Goal: Information Seeking & Learning: Learn about a topic

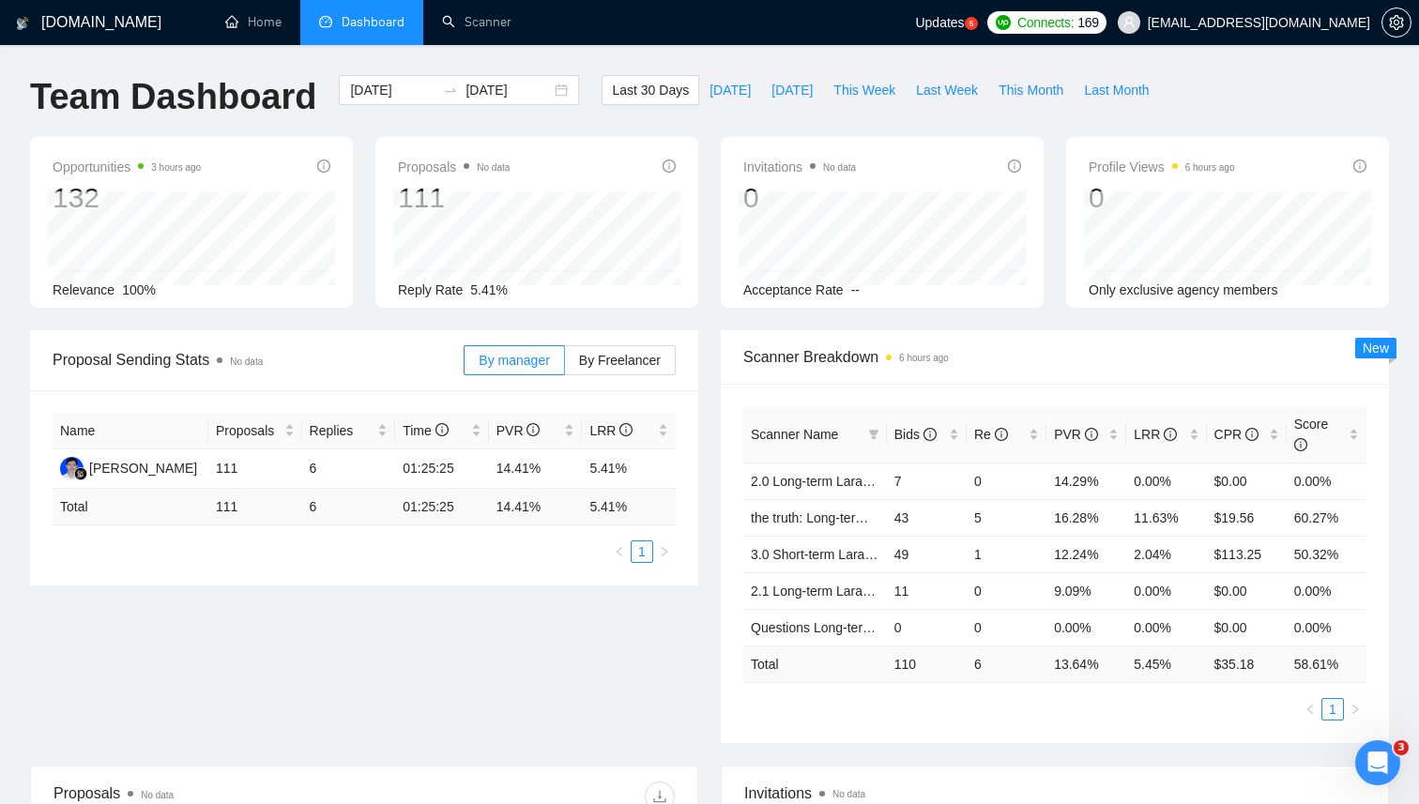
click at [639, 672] on div "Proposal Sending Stats No data By manager By Freelancer Name Proposals Replies …" at bounding box center [709, 547] width 1381 height 435
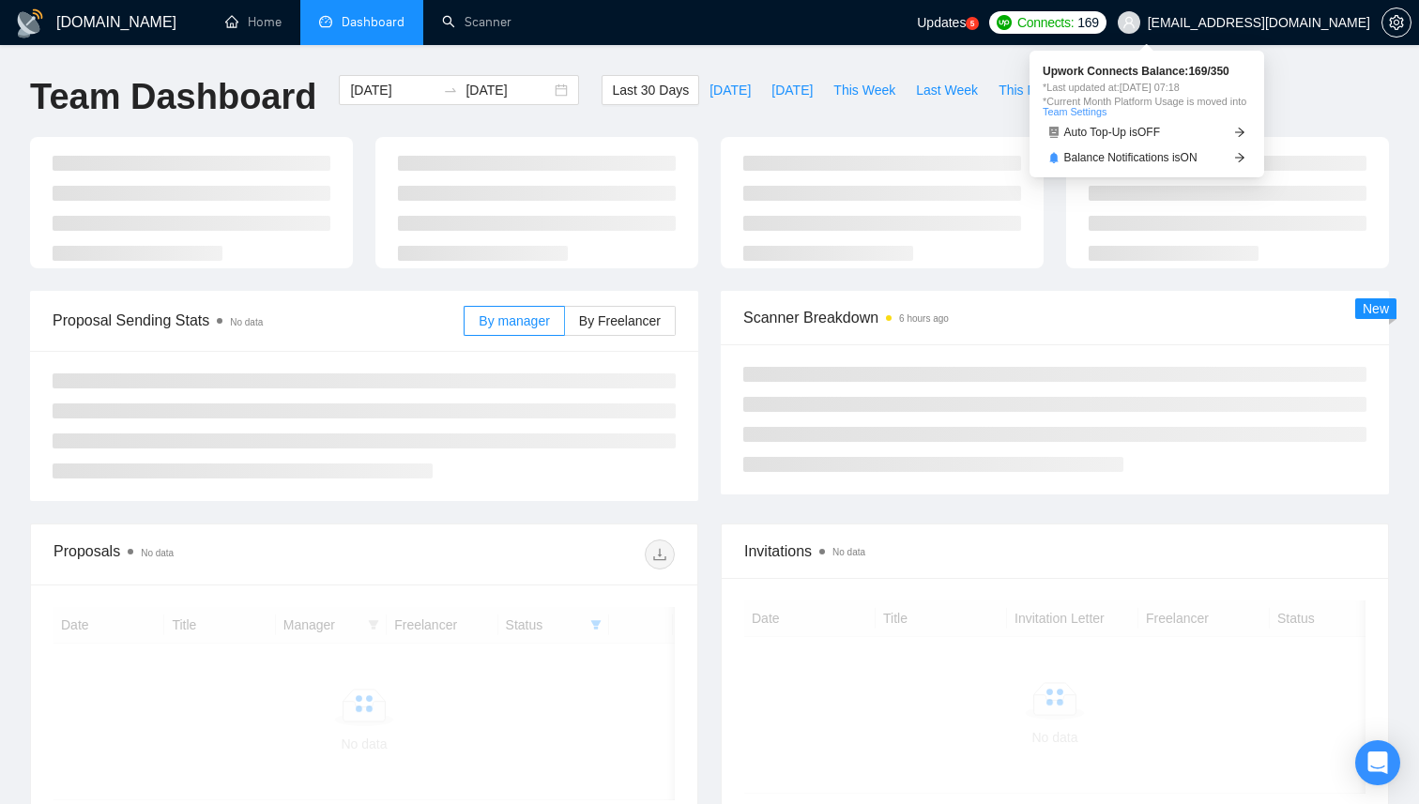
click at [1073, 22] on span "Connects:" at bounding box center [1045, 22] width 56 height 21
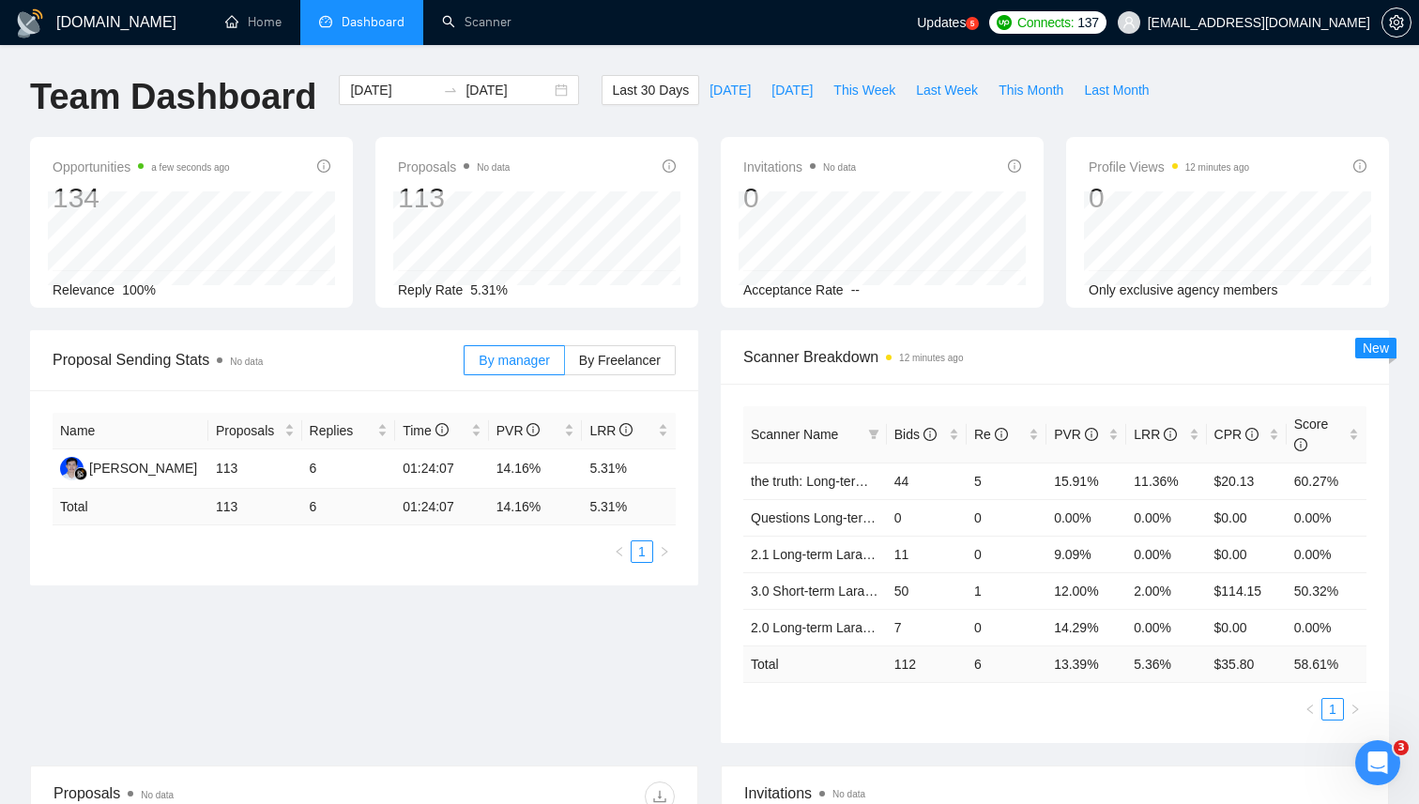
click at [1313, 88] on div "Team Dashboard [DATE] [DATE] Last 30 Days [DATE] [DATE] This Week Last Week Thi…" at bounding box center [709, 106] width 1381 height 62
click at [707, 314] on div "Opportunities 8 minutes ago 134 Relevance 100% Proposals No data 113 [DATE] Sen…" at bounding box center [709, 233] width 1381 height 193
click at [376, 183] on div "Proposals No data 113 [DATE] Sent 1 Reply Rate 5.31%" at bounding box center [536, 222] width 323 height 171
click at [720, 156] on div "Invitations No data 0 [DATE] [DATE] 0 Acceptance Rate --" at bounding box center [881, 222] width 345 height 171
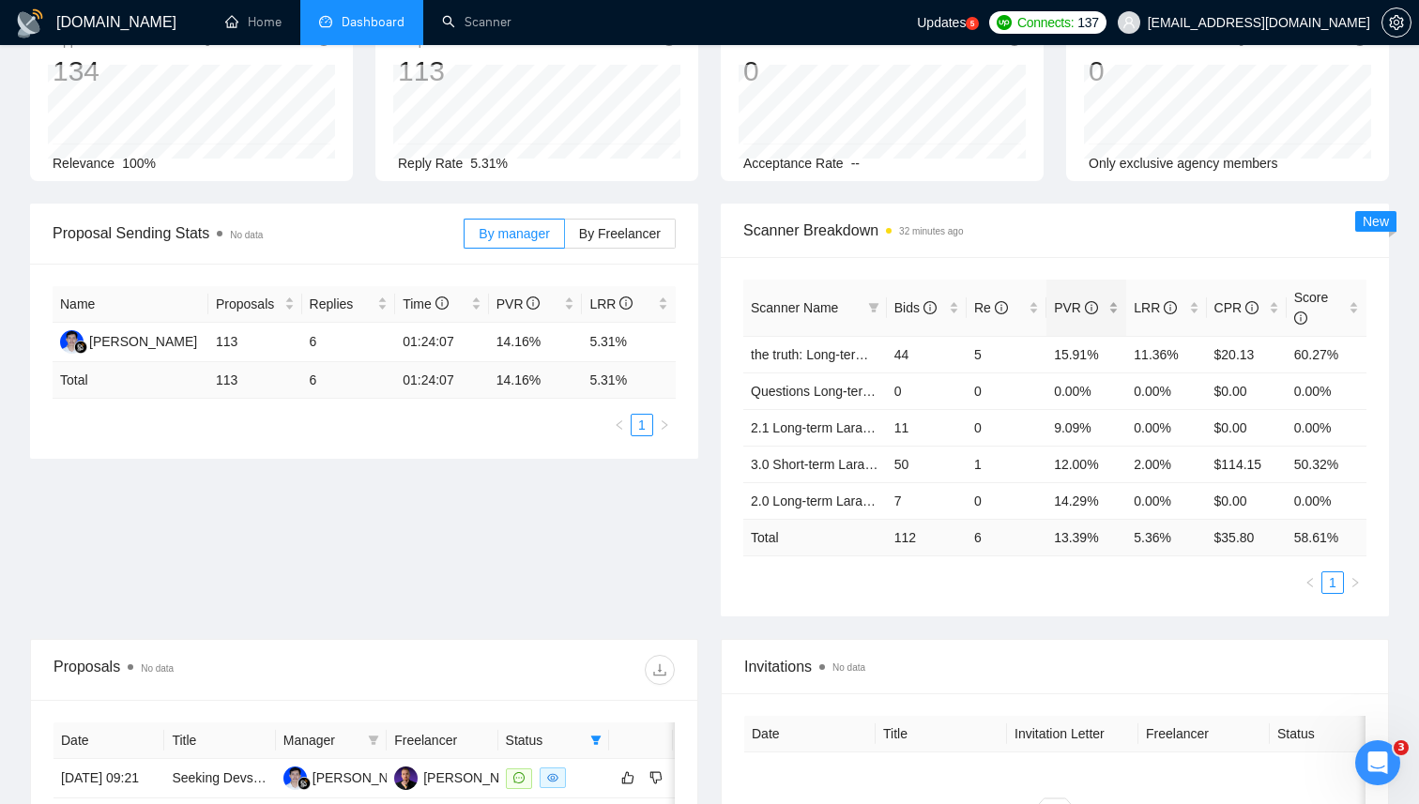
scroll to position [129, 0]
click at [826, 224] on span "Scanner Breakdown 32 minutes ago" at bounding box center [1054, 228] width 623 height 23
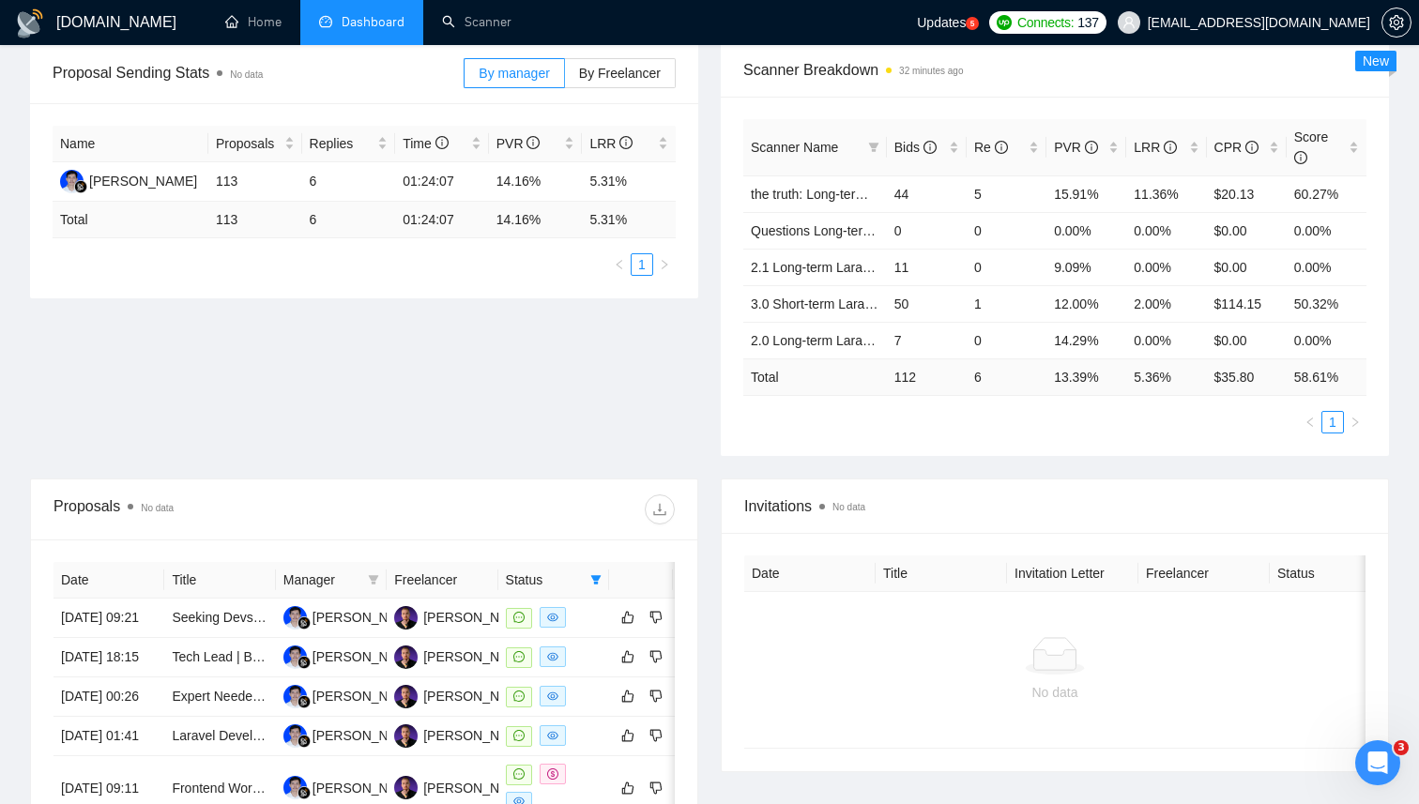
scroll to position [0, 0]
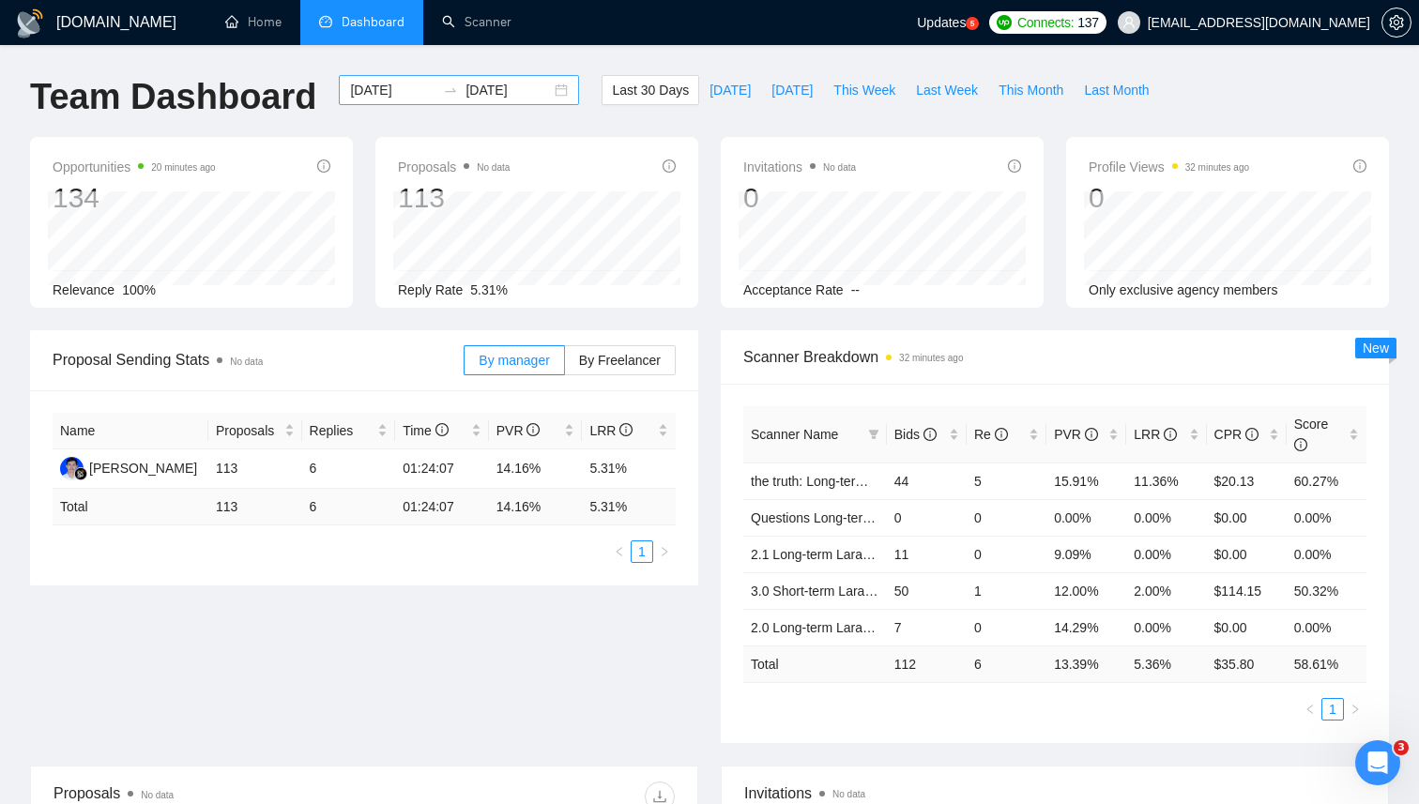
click at [465, 92] on input "[DATE]" at bounding box center [507, 90] width 85 height 21
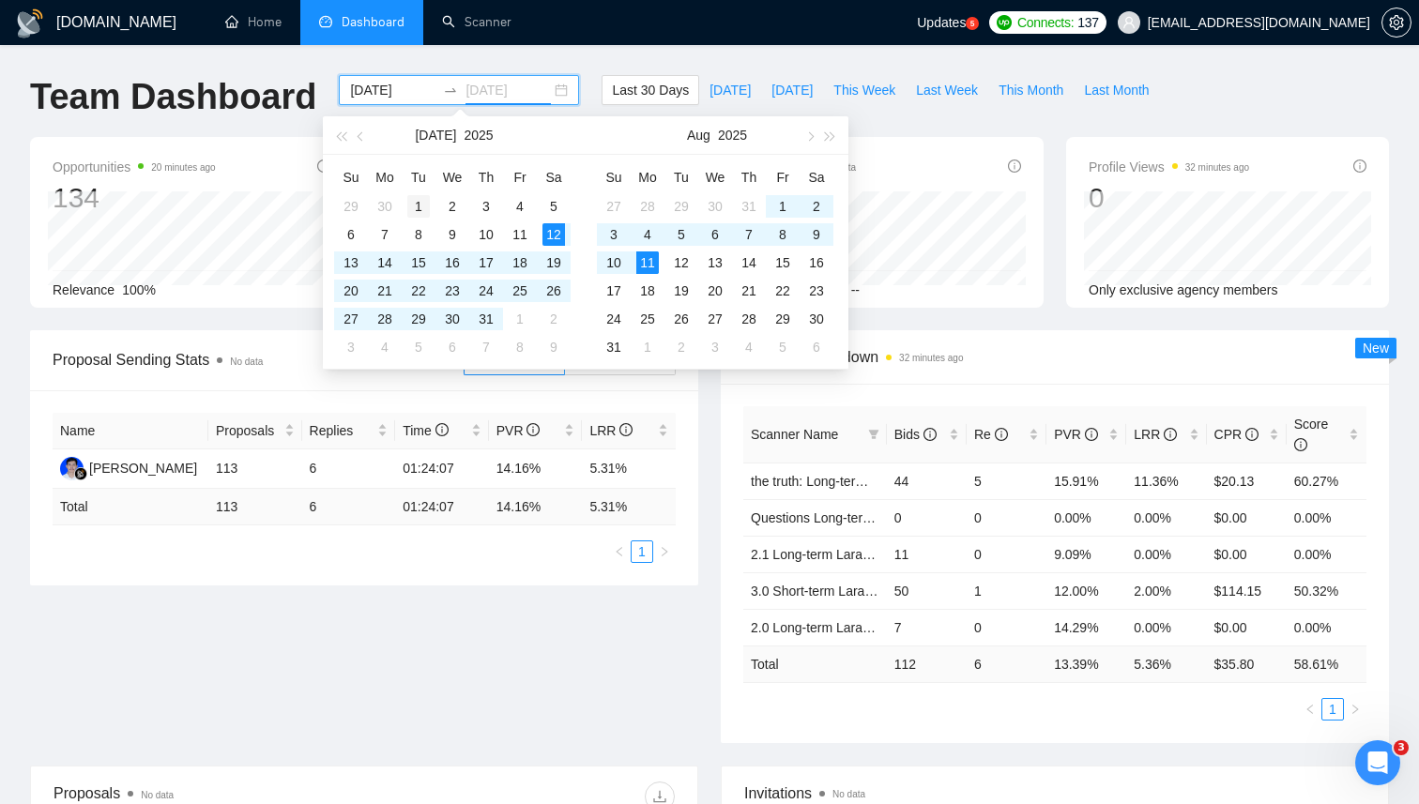
type input "[DATE]"
click at [408, 200] on div "1" at bounding box center [418, 206] width 23 height 23
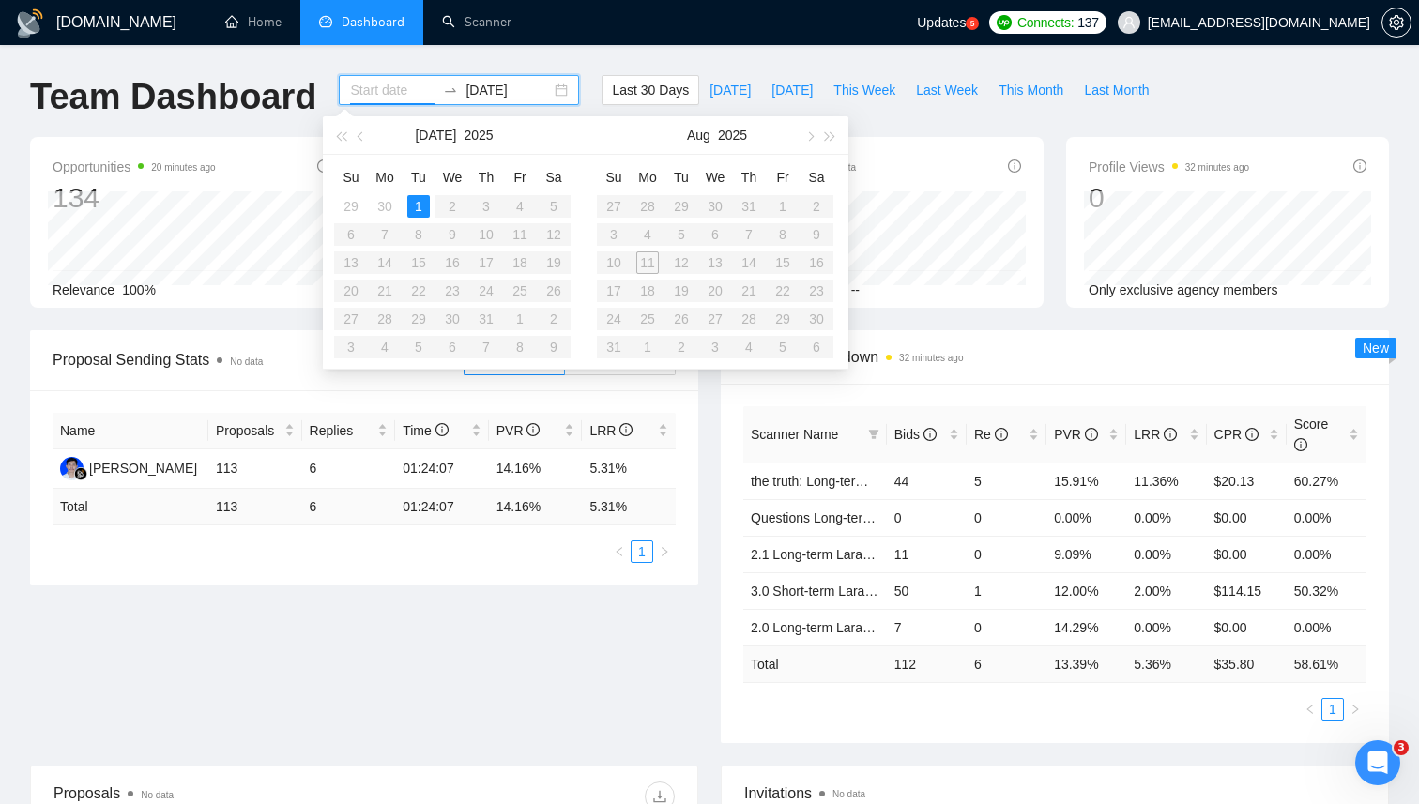
type input "[DATE]"
click at [569, 94] on div "[DATE] [DATE]" at bounding box center [458, 106] width 263 height 62
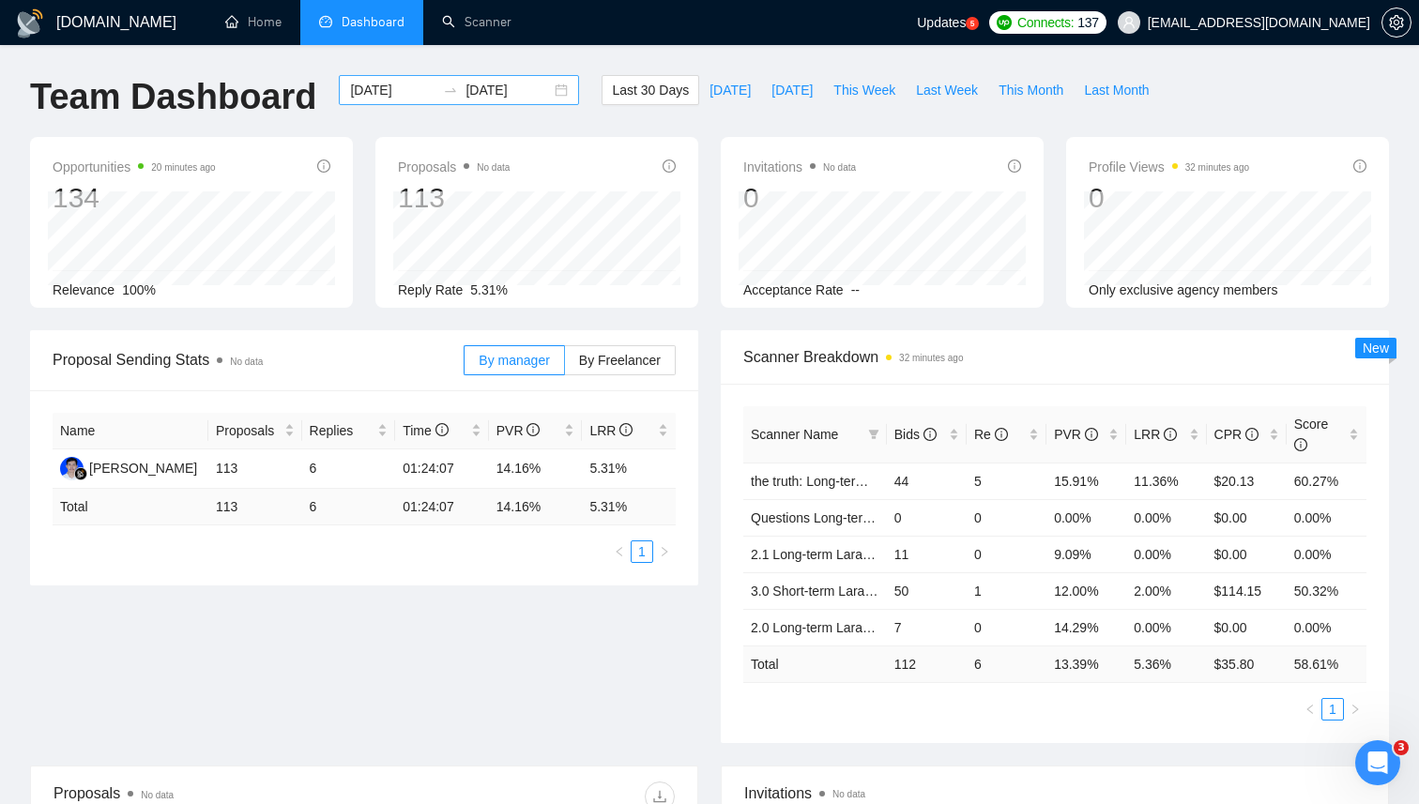
click at [465, 94] on input "[DATE]" at bounding box center [507, 90] width 85 height 21
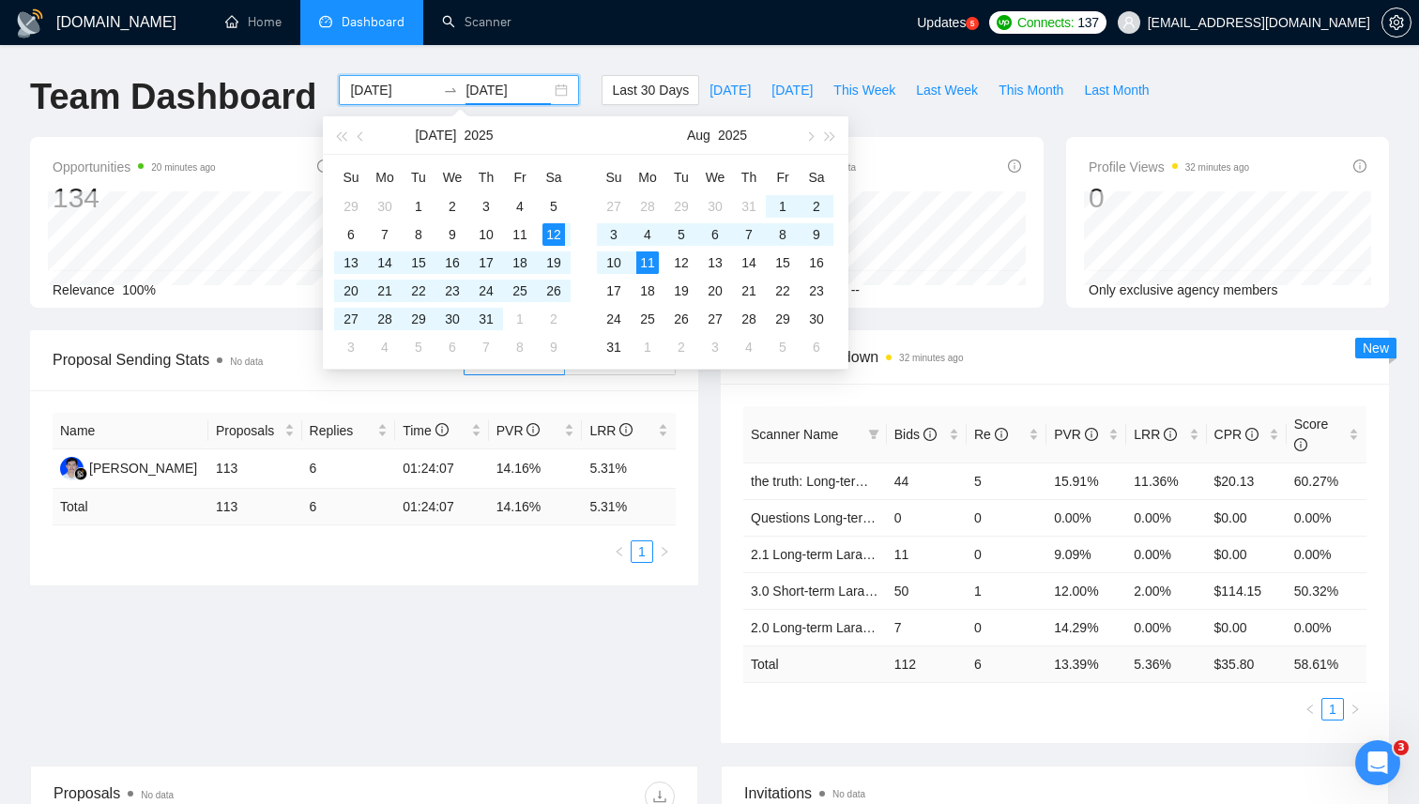
click at [771, 60] on div "[DOMAIN_NAME] Home Dashboard Scanner Updates 5 Connects: 137 [EMAIL_ADDRESS][DO…" at bounding box center [709, 700] width 1419 height 1401
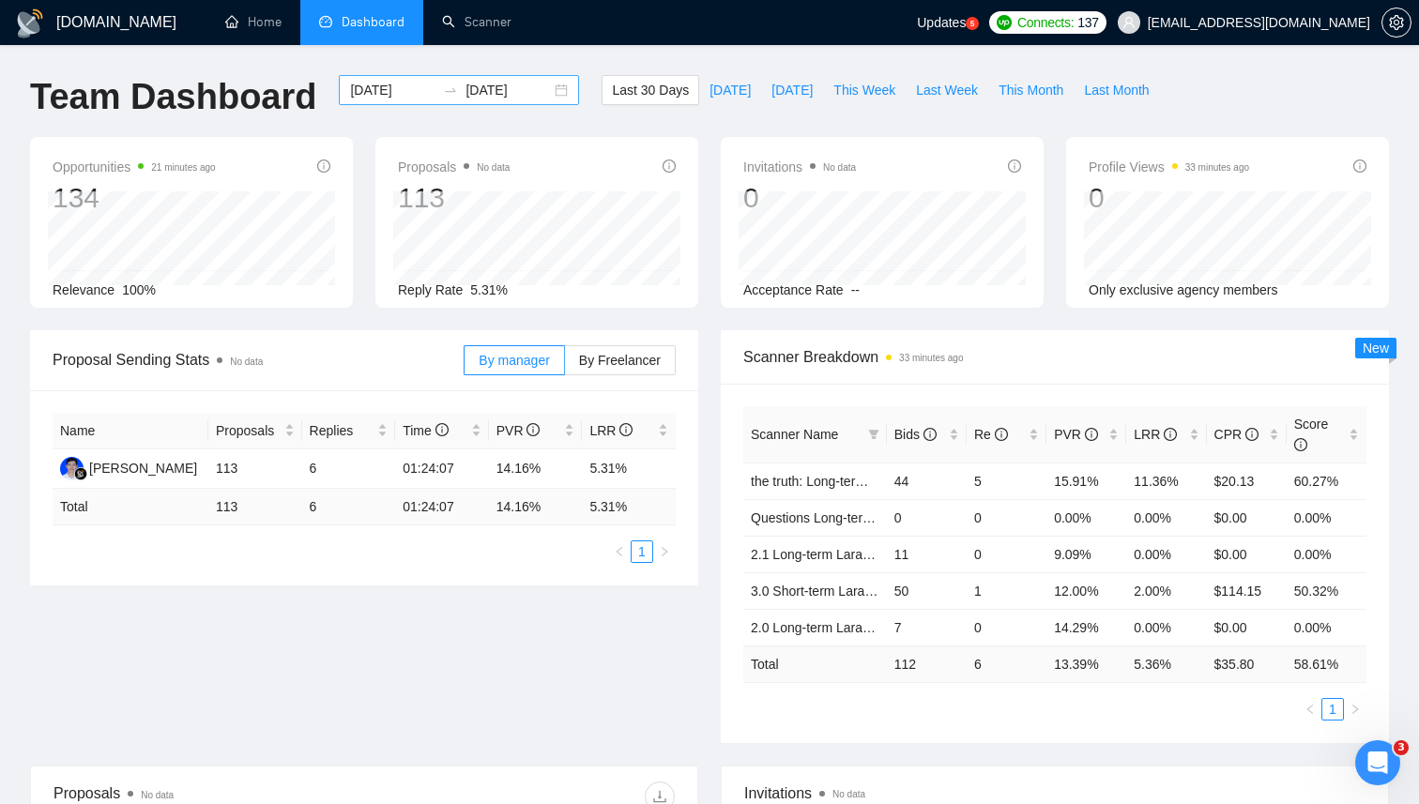
click at [465, 90] on input "[DATE]" at bounding box center [507, 90] width 85 height 21
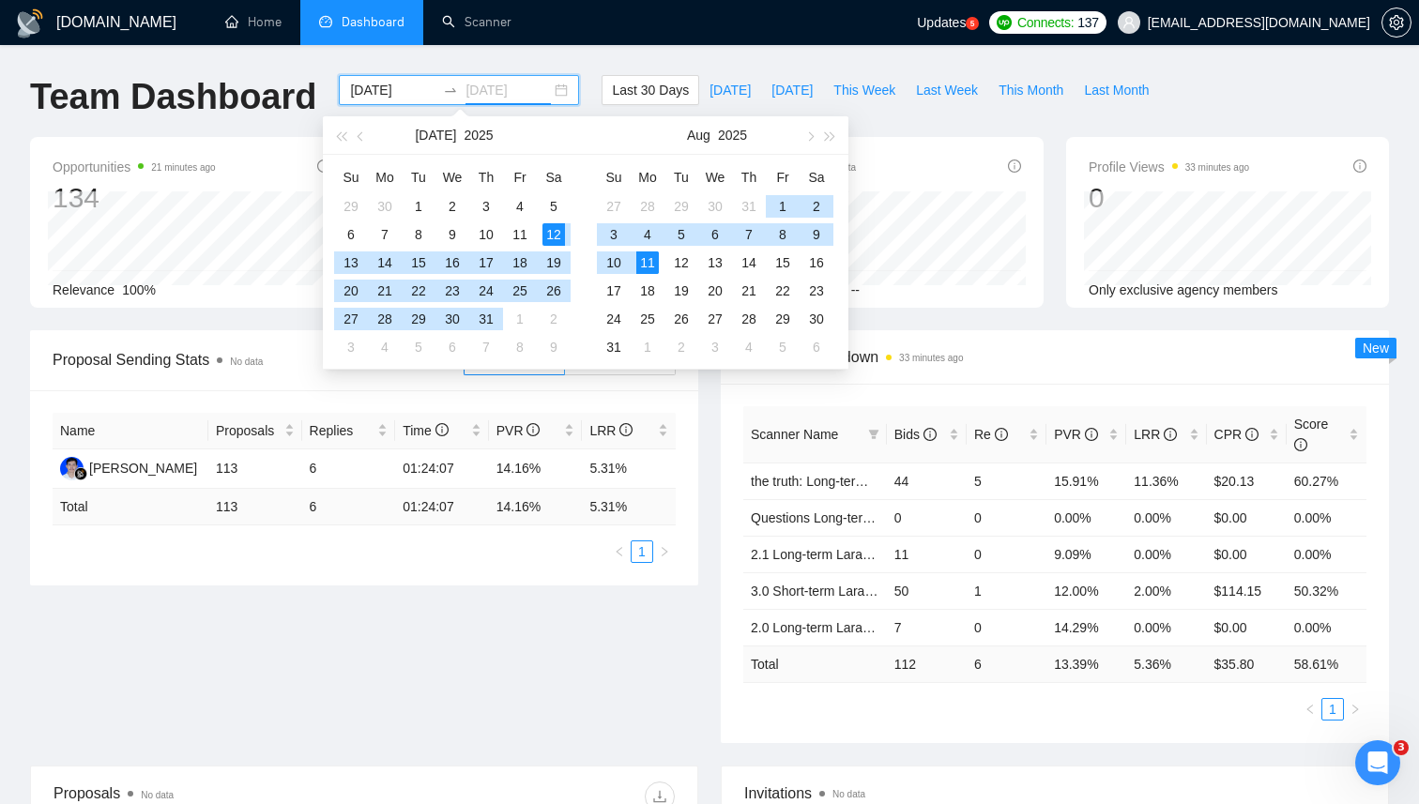
type input "[DATE]"
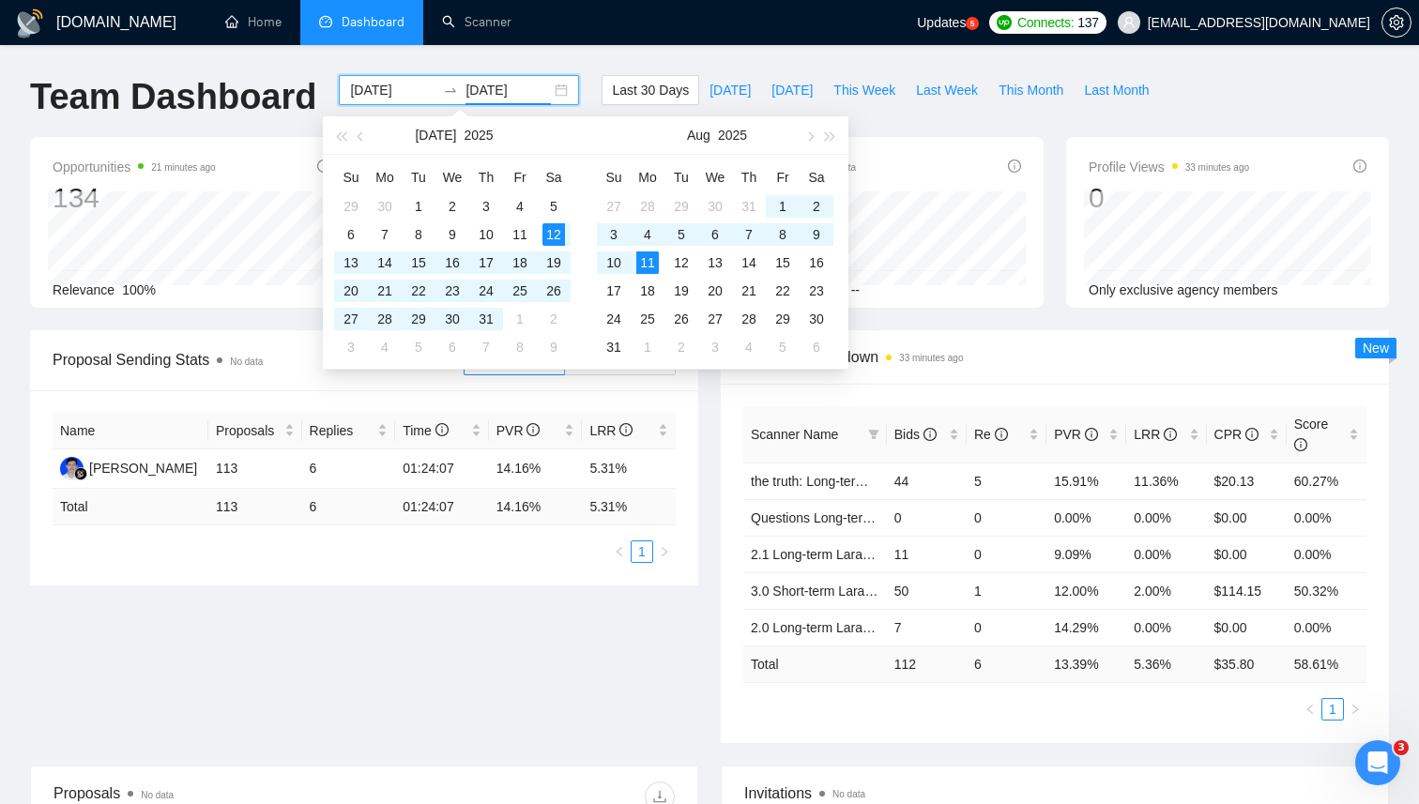
click at [648, 60] on div "[DOMAIN_NAME] Home Dashboard Scanner Updates 5 Connects: 137 [EMAIL_ADDRESS][DO…" at bounding box center [709, 700] width 1419 height 1401
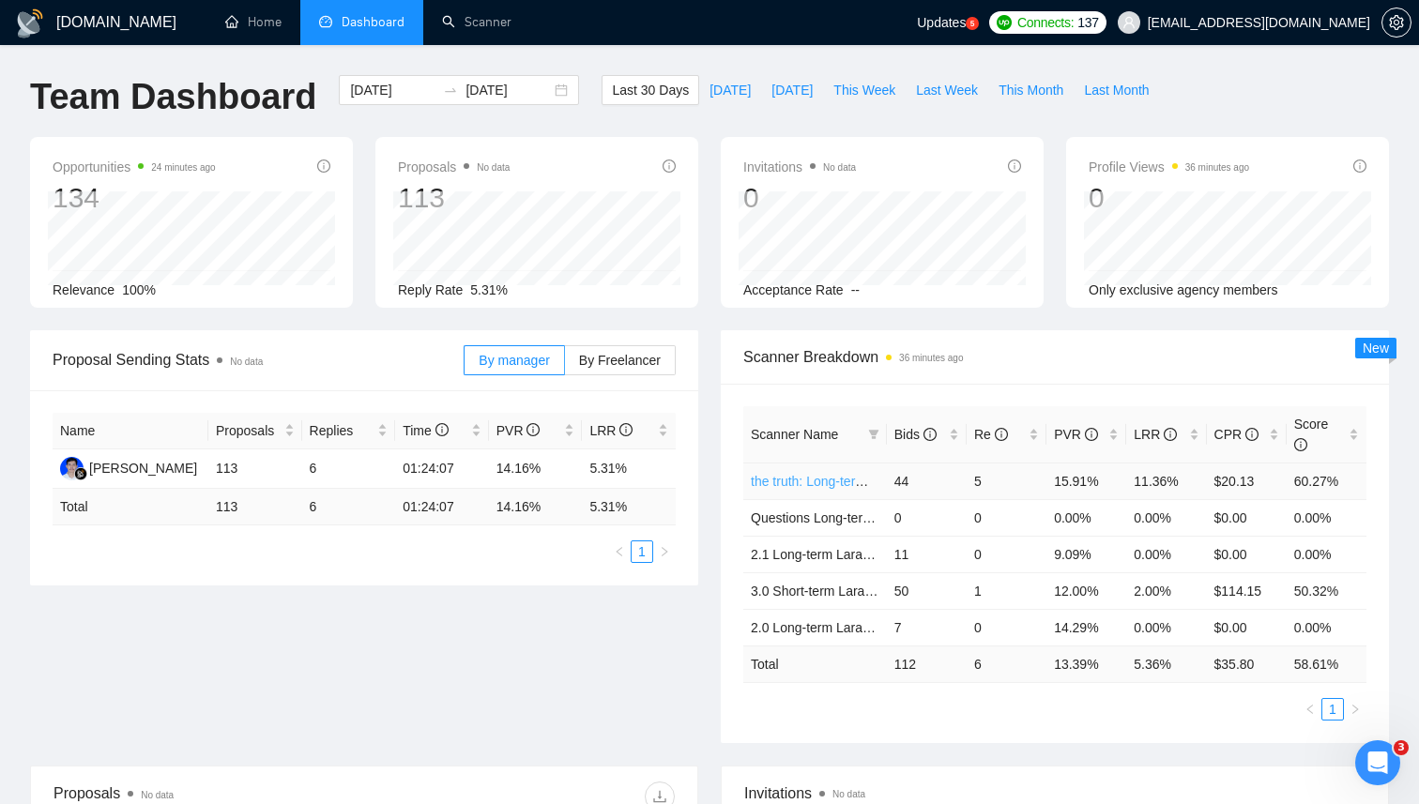
click at [821, 481] on link "the truth: Long-term vue gigradar" at bounding box center [847, 481] width 192 height 15
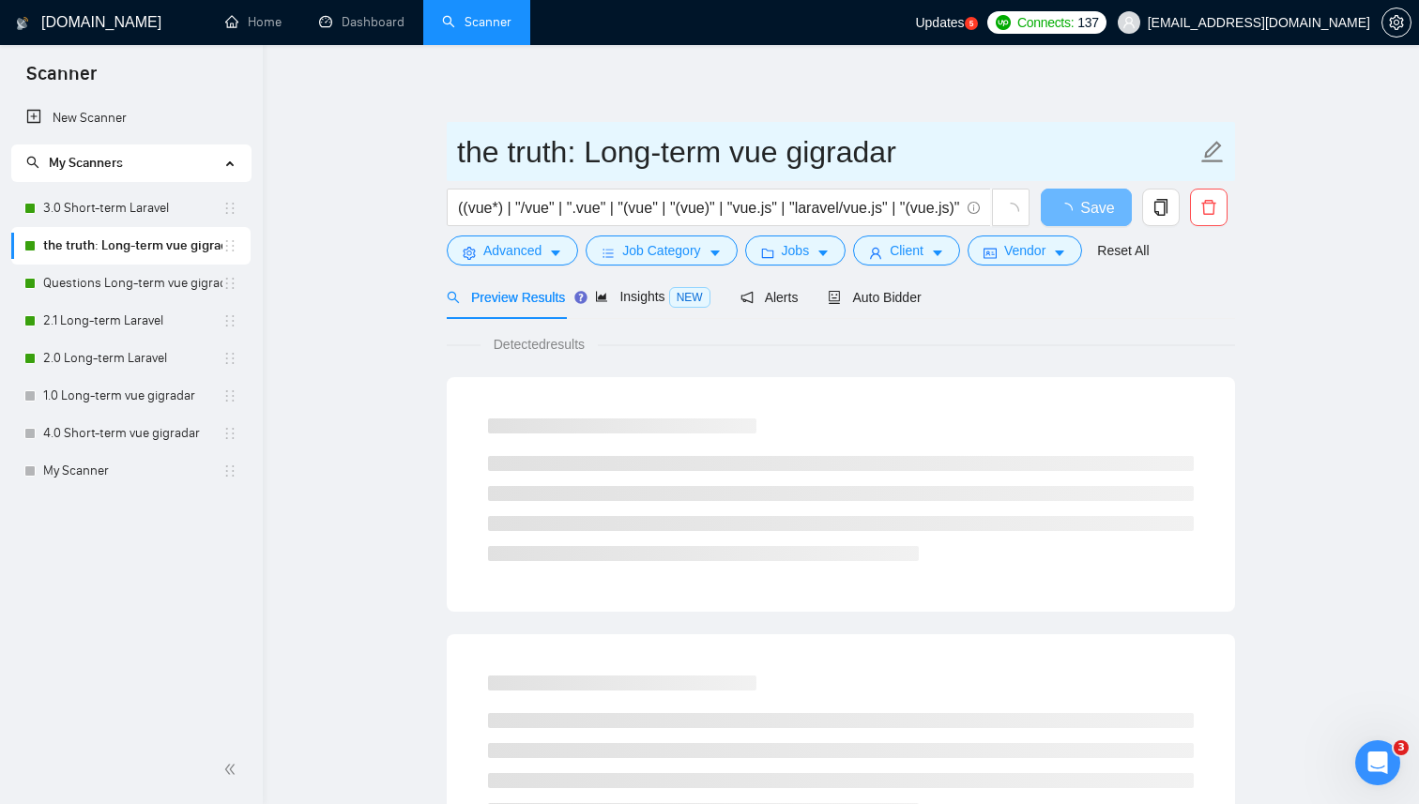
click at [496, 140] on input "the truth: Long-term vue gigradar" at bounding box center [826, 152] width 739 height 47
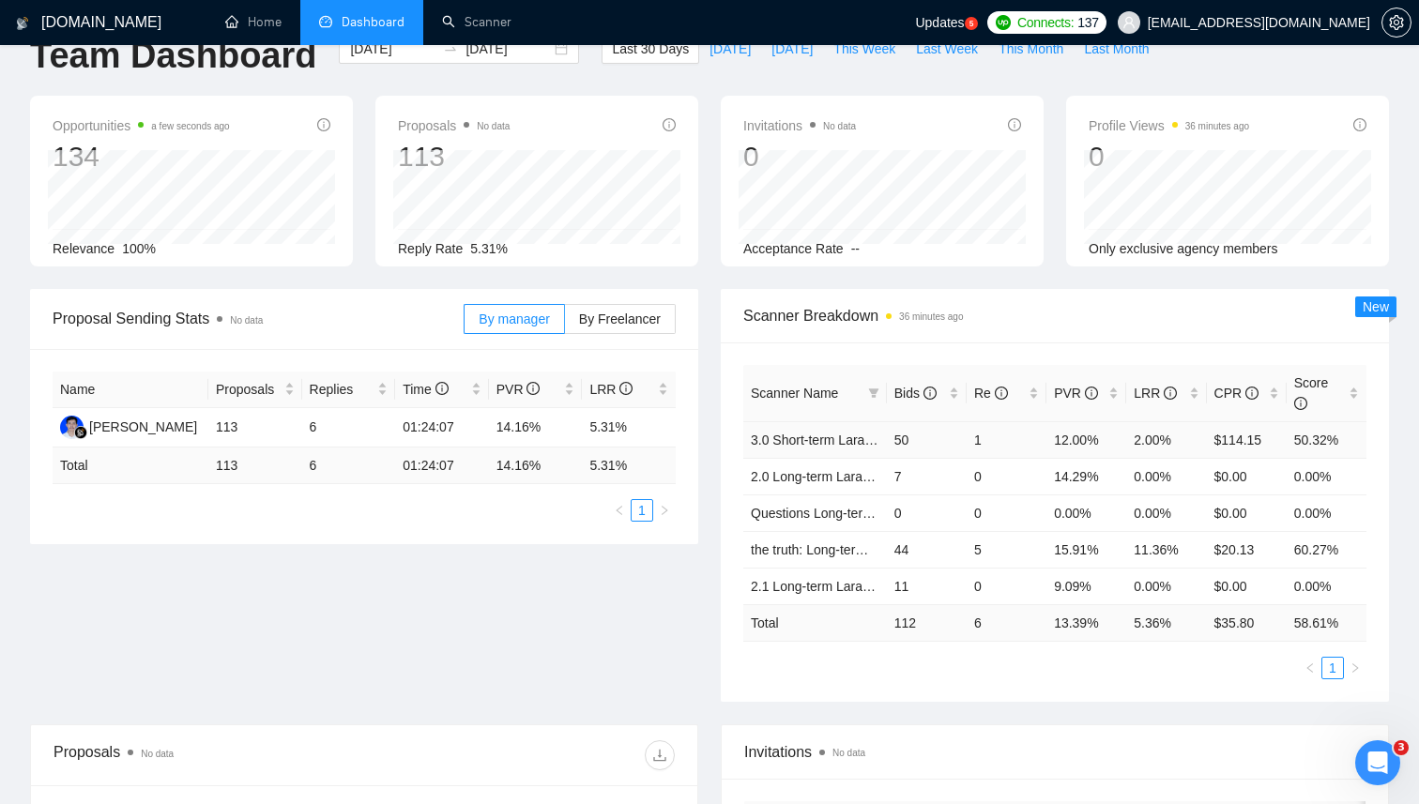
scroll to position [50, 0]
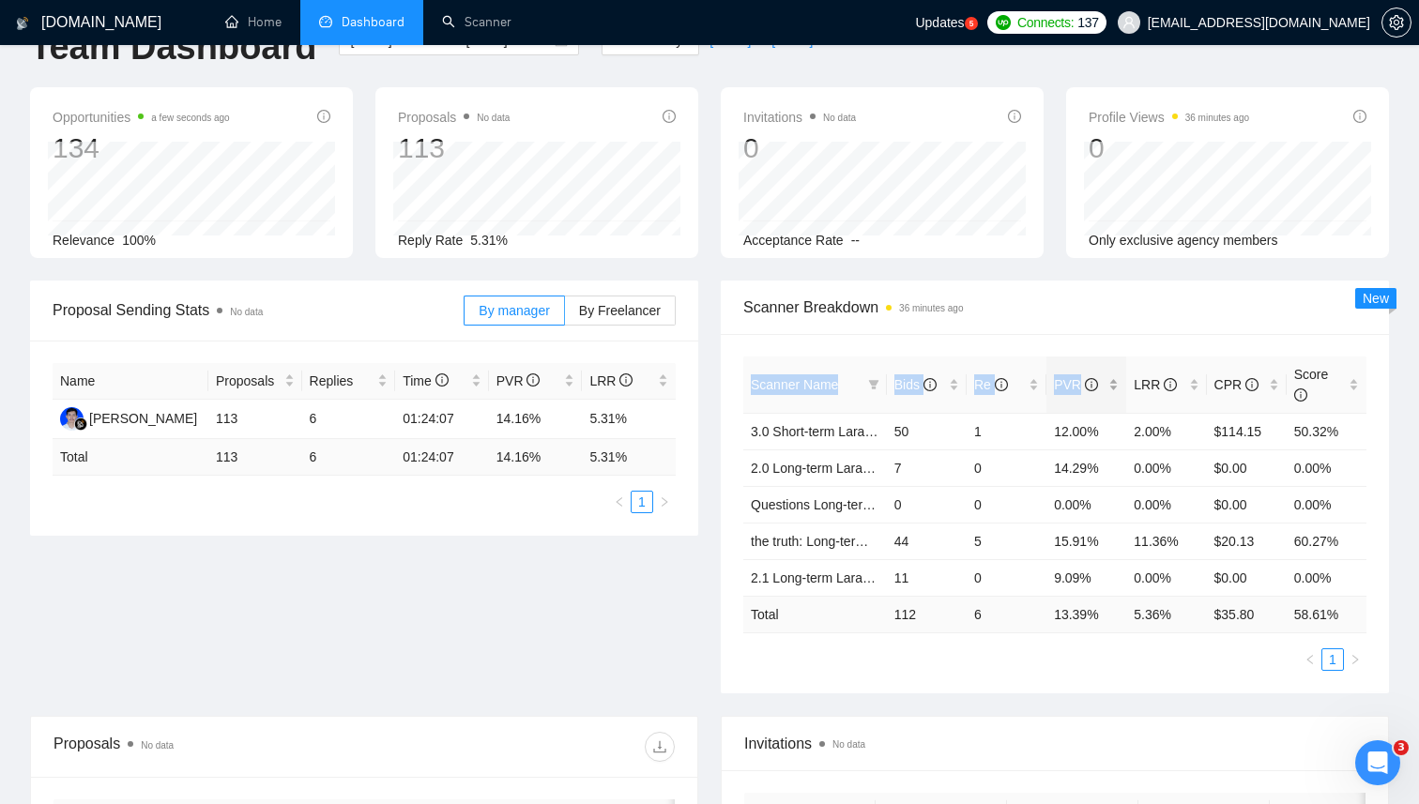
drag, startPoint x: 891, startPoint y: 343, endPoint x: 1078, endPoint y: 394, distance: 193.5
click at [1078, 394] on div "Scanner Name Bids Re PVR LRR CPR Score 3.0 Short-term Laravel 50 1 12.00% 2.00%…" at bounding box center [1055, 513] width 668 height 359
click at [1006, 328] on div "Scanner Breakdown 36 minutes ago" at bounding box center [1054, 307] width 623 height 53
drag, startPoint x: 884, startPoint y: 360, endPoint x: 1237, endPoint y: 388, distance: 353.9
click at [1237, 388] on tr "Scanner Name Bids Re PVR LRR CPR Score" at bounding box center [1054, 385] width 623 height 57
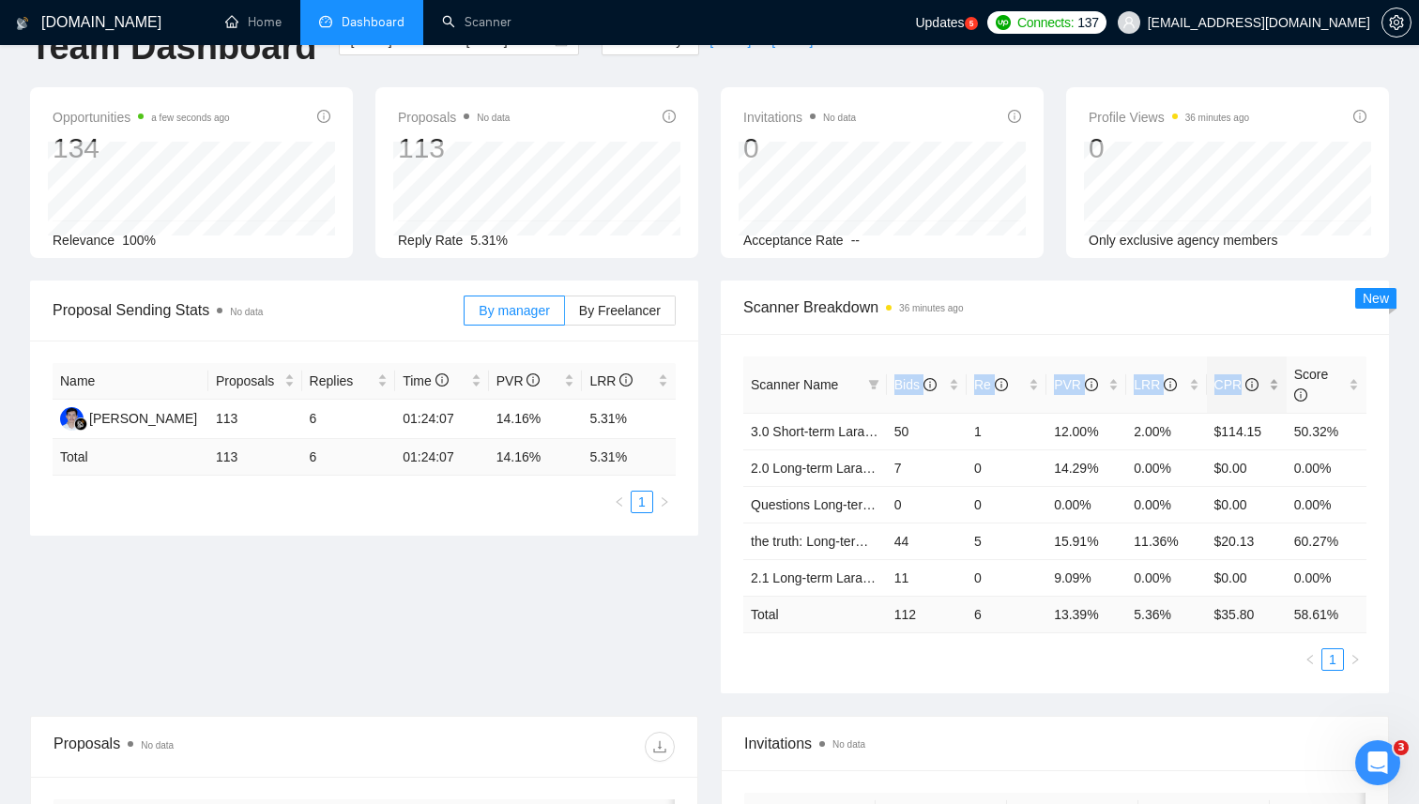
copy tr "Bids Re PVR LRR CPR"
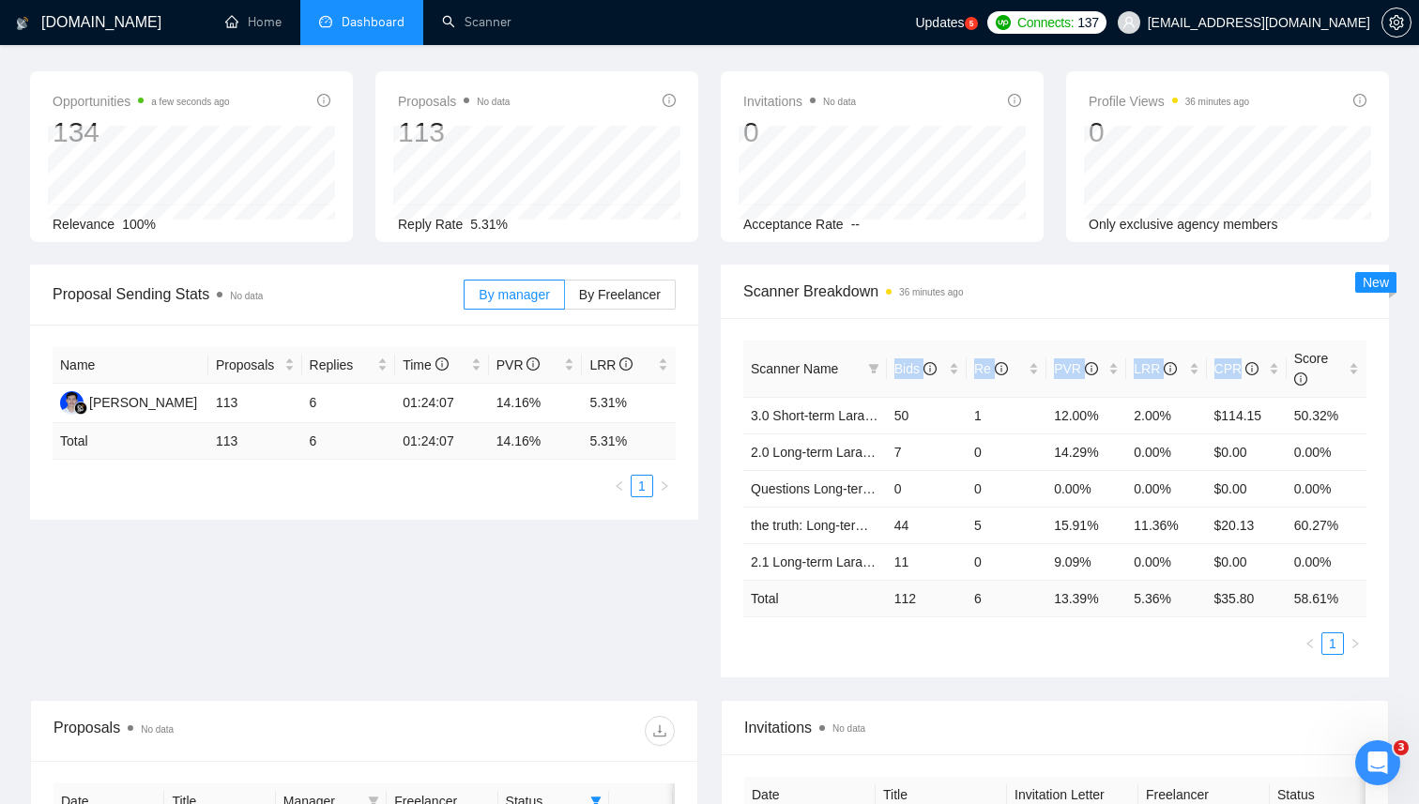
scroll to position [68, 0]
click at [931, 327] on div "Scanner Name Bids Re PVR LRR CPR Score 3.0 Short-term Laravel 50 1 12.00% 2.00%…" at bounding box center [1055, 494] width 668 height 359
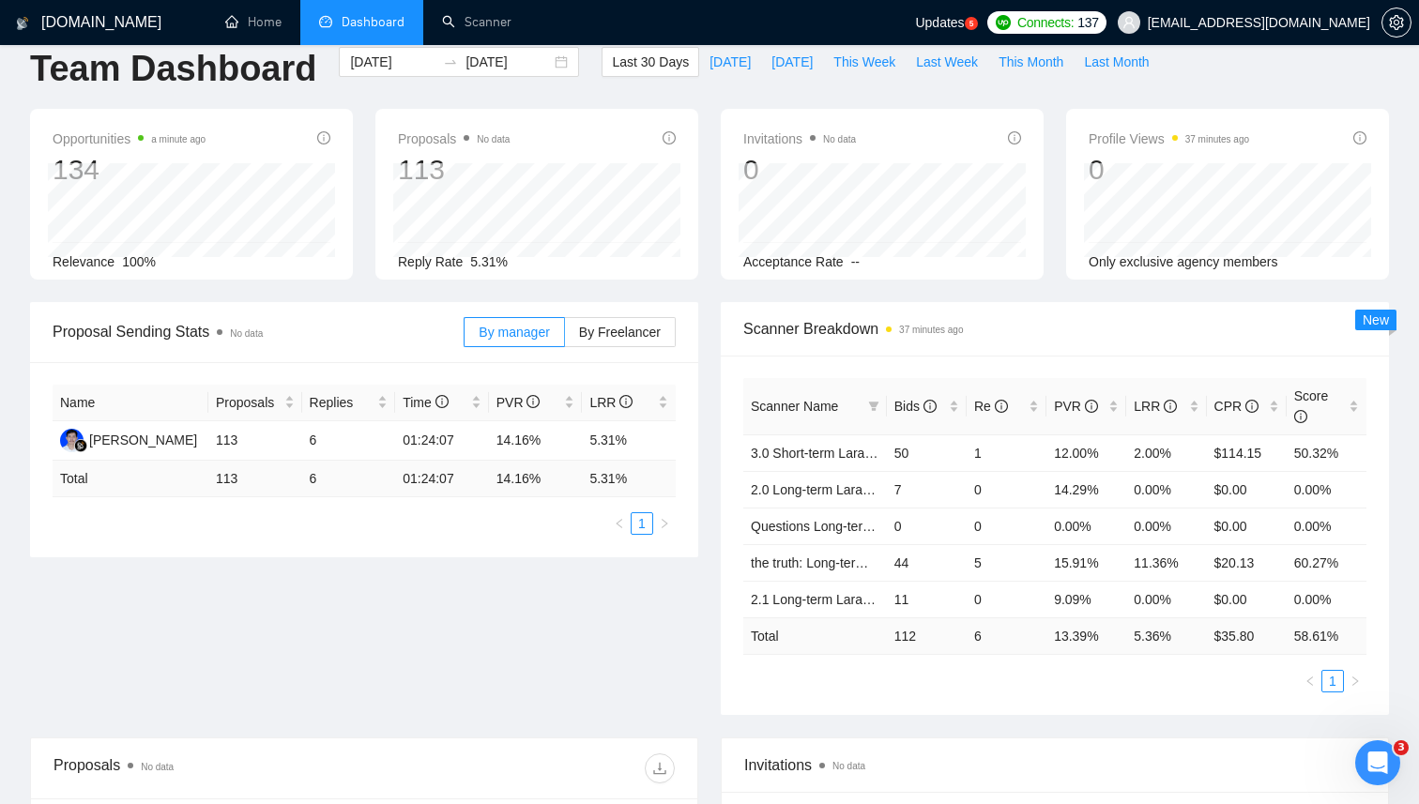
click at [909, 359] on div "Scanner Name Bids Re PVR LRR CPR Score 3.0 Short-term Laravel 50 1 12.00% 2.00%…" at bounding box center [1055, 535] width 668 height 359
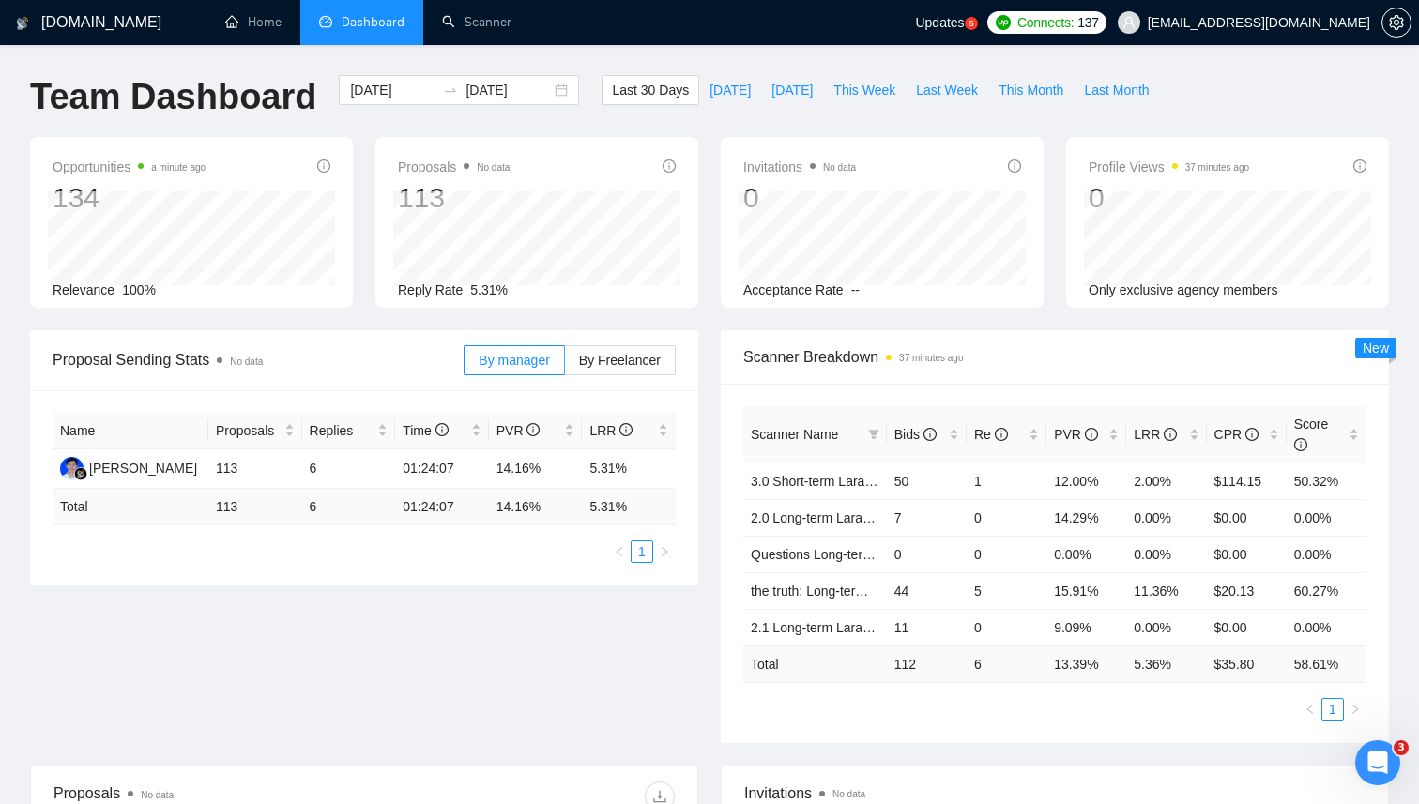
click at [1086, 393] on div "Scanner Name Bids Re PVR LRR CPR Score 3.0 Short-term Laravel 50 1 12.00% 2.00%…" at bounding box center [1055, 563] width 668 height 359
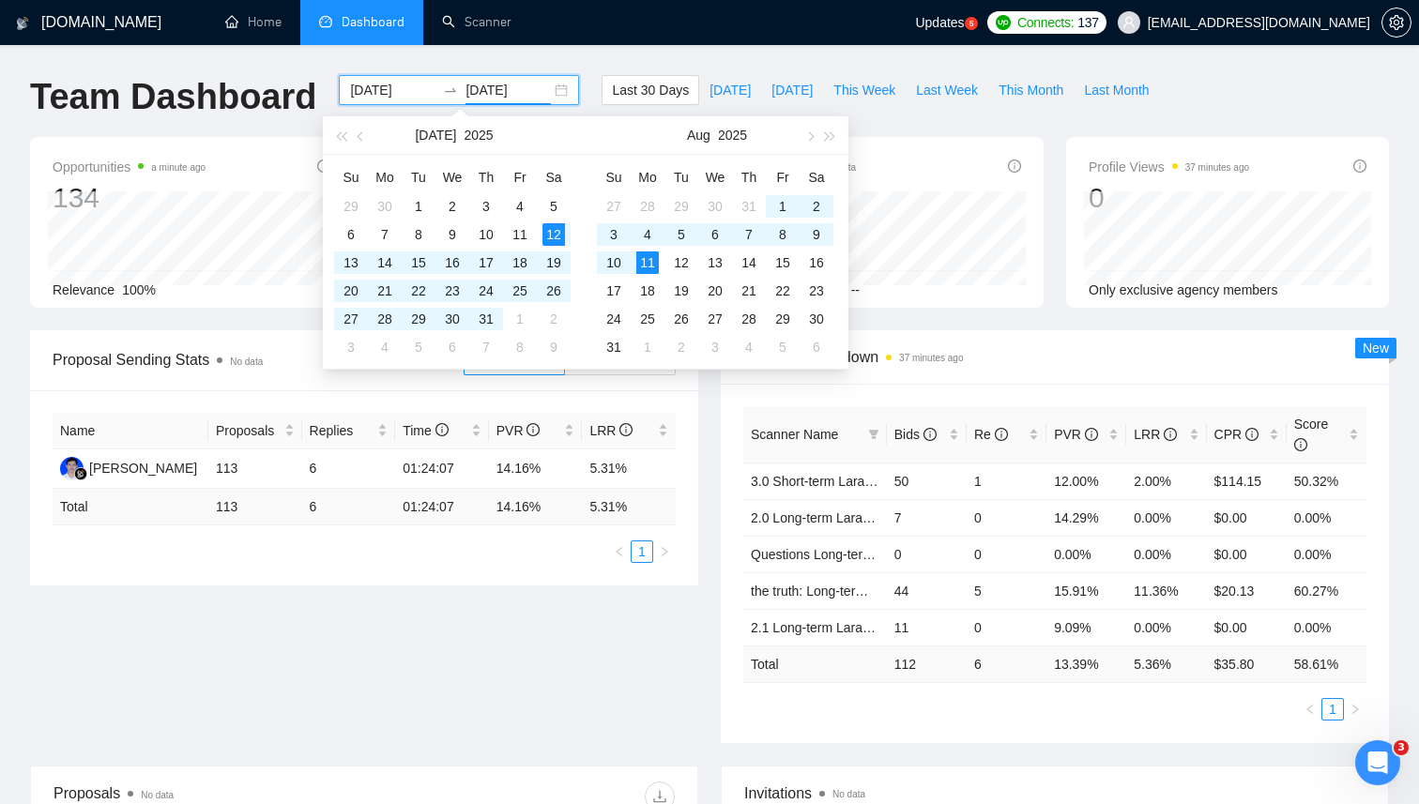
click at [514, 85] on input "[DATE]" at bounding box center [507, 90] width 85 height 21
type input "[DATE]"
click at [422, 203] on div "1" at bounding box center [418, 206] width 23 height 23
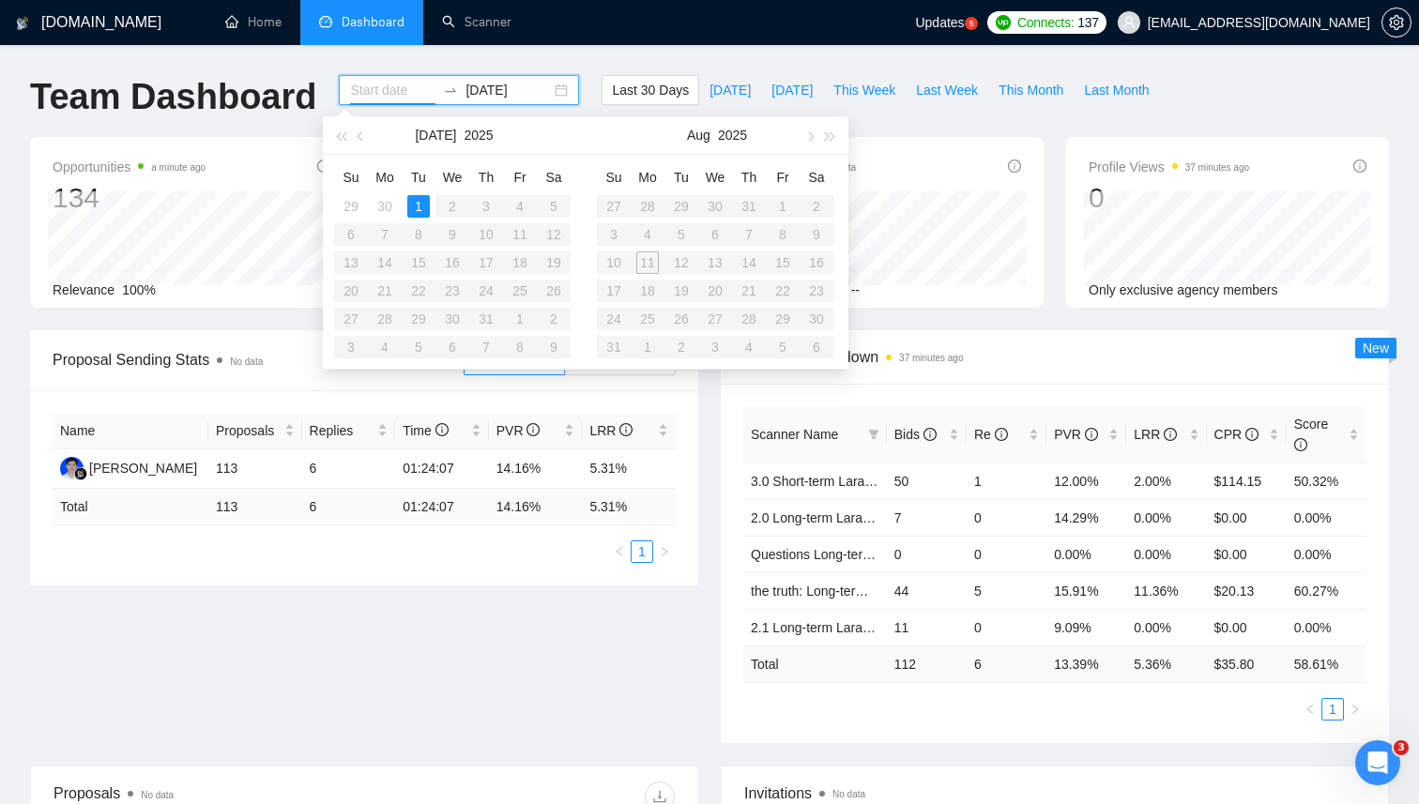
click at [647, 264] on table "Su Mo Tu We Th Fr Sa 27 28 29 30 31 1 2 3 4 5 6 7 8 9 10 11 12 13 14 15 16 17 1…" at bounding box center [715, 261] width 236 height 199
type input "[DATE]"
click at [417, 205] on div "1" at bounding box center [418, 206] width 23 height 23
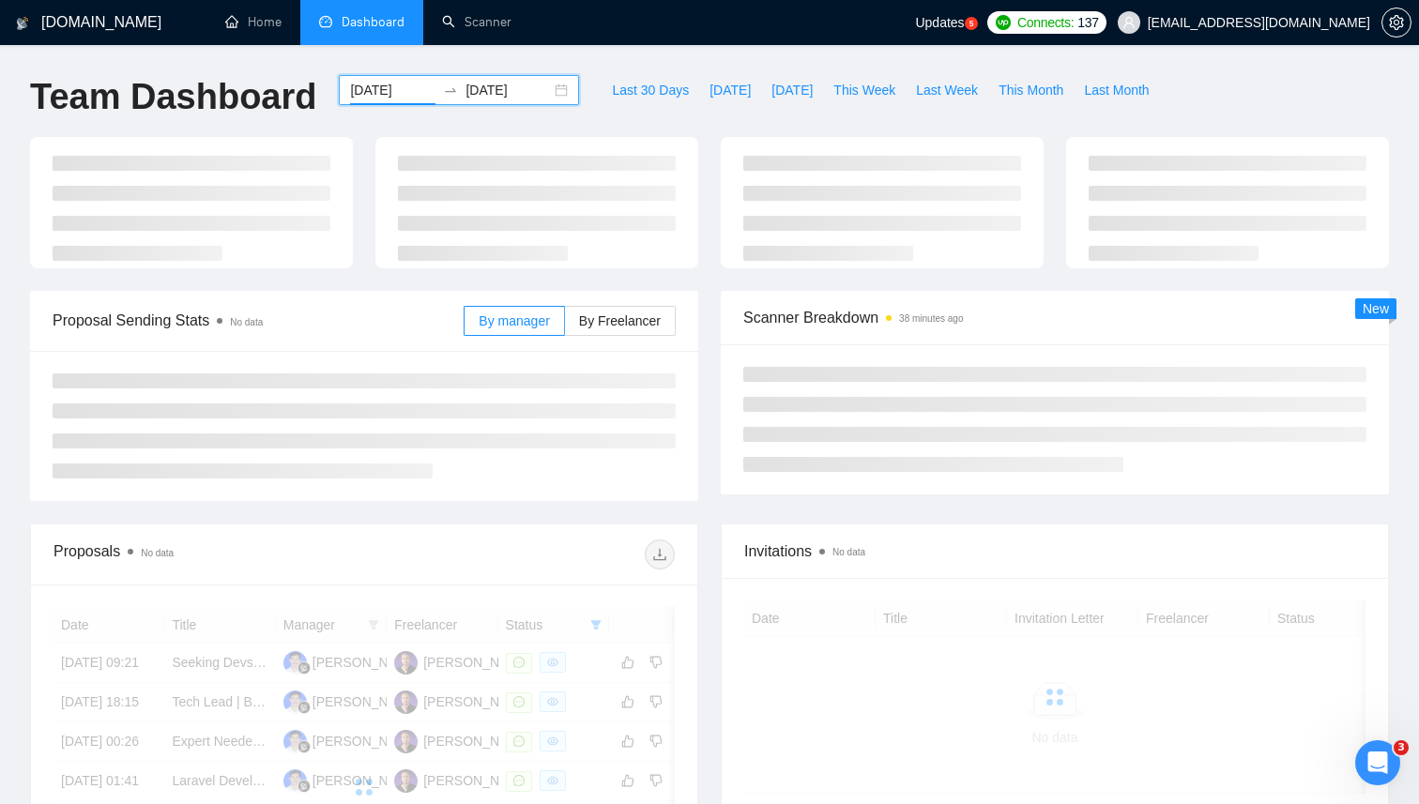
click at [491, 97] on input "[DATE]" at bounding box center [507, 90] width 85 height 21
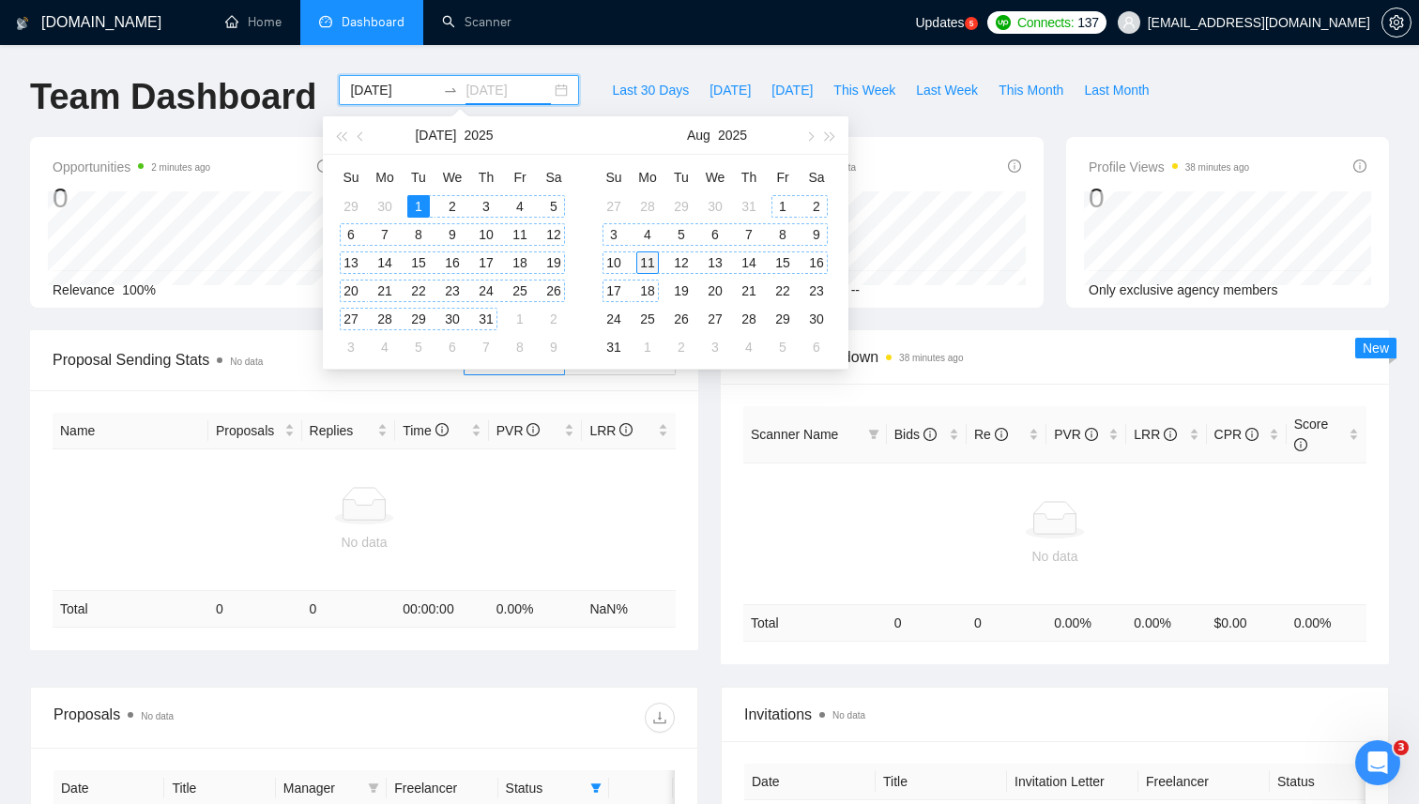
type input "[DATE]"
click at [649, 261] on div "11" at bounding box center [647, 262] width 23 height 23
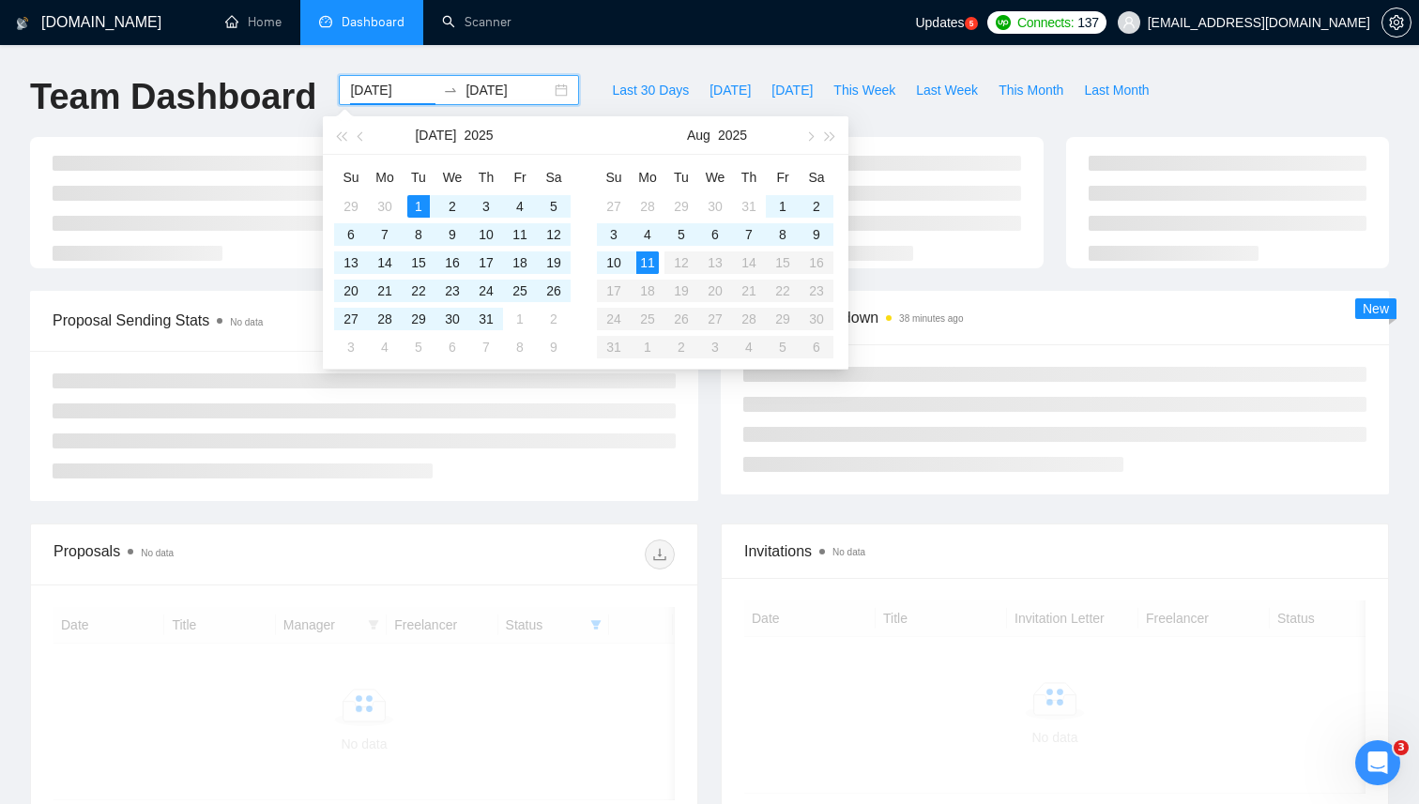
click at [701, 440] on div "Proposal Sending Stats No data By manager By Freelancer" at bounding box center [364, 396] width 691 height 210
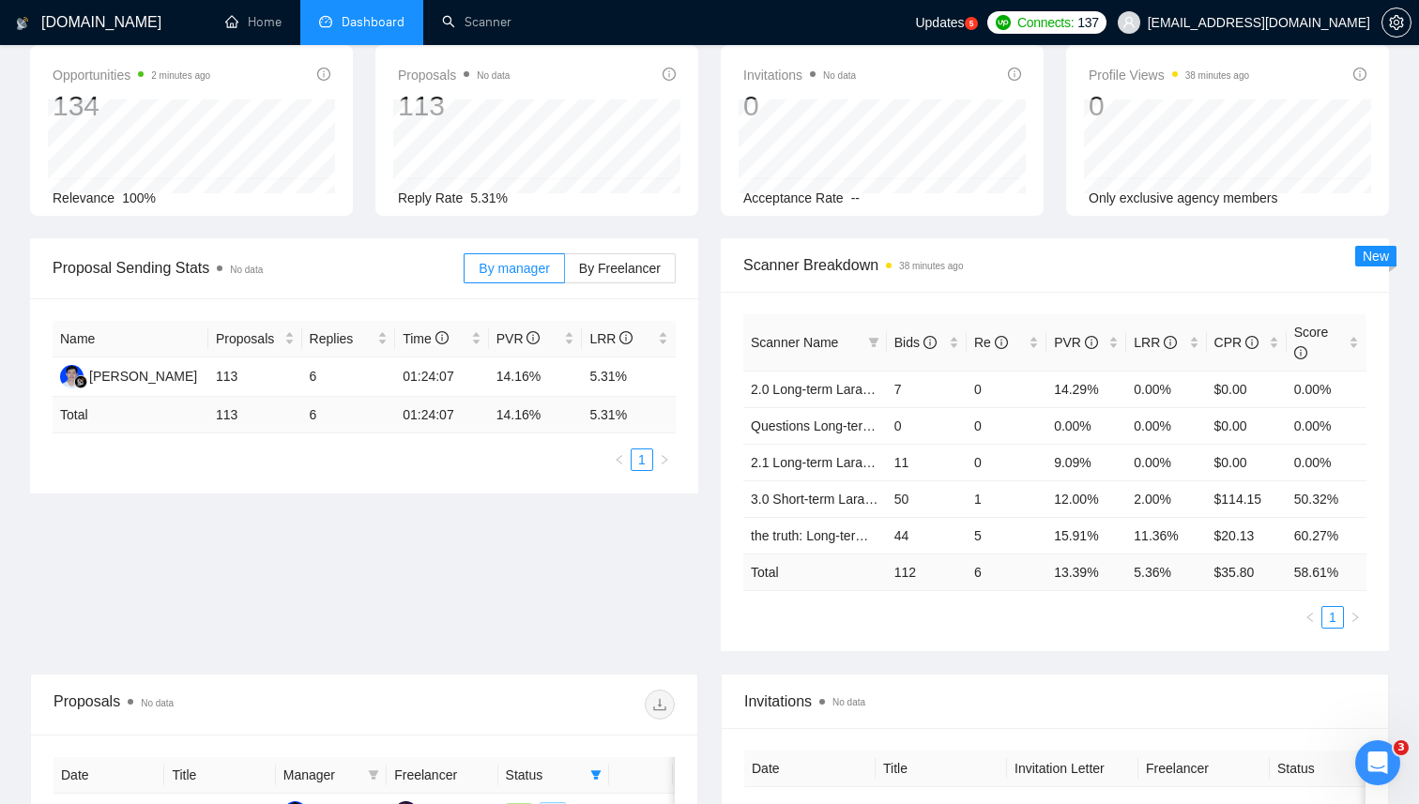
scroll to position [100, 0]
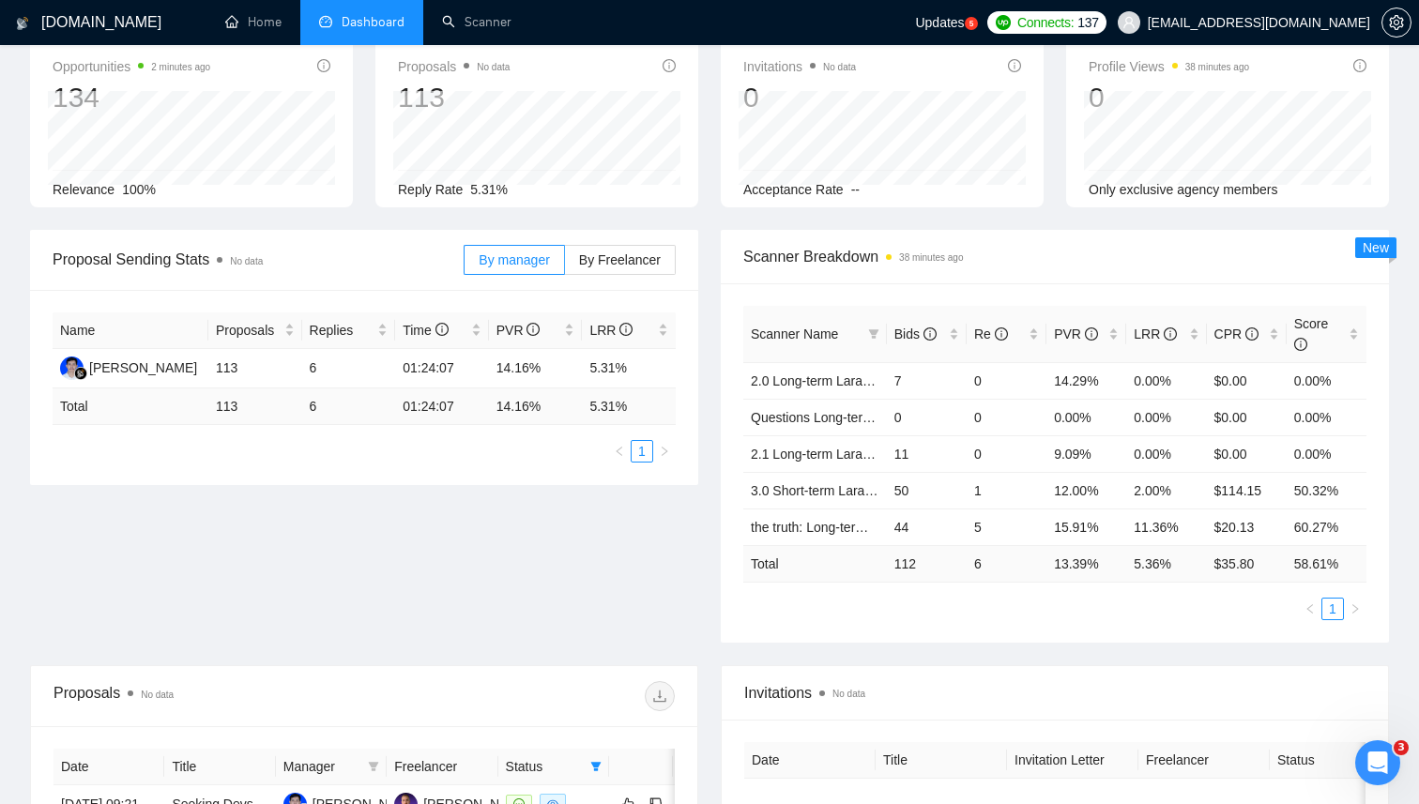
click at [721, 570] on div "Scanner Name Bids Re PVR LRR CPR Score 2.0 Long-term Laravel 7 0 14.29% 0.00% $…" at bounding box center [1055, 462] width 668 height 359
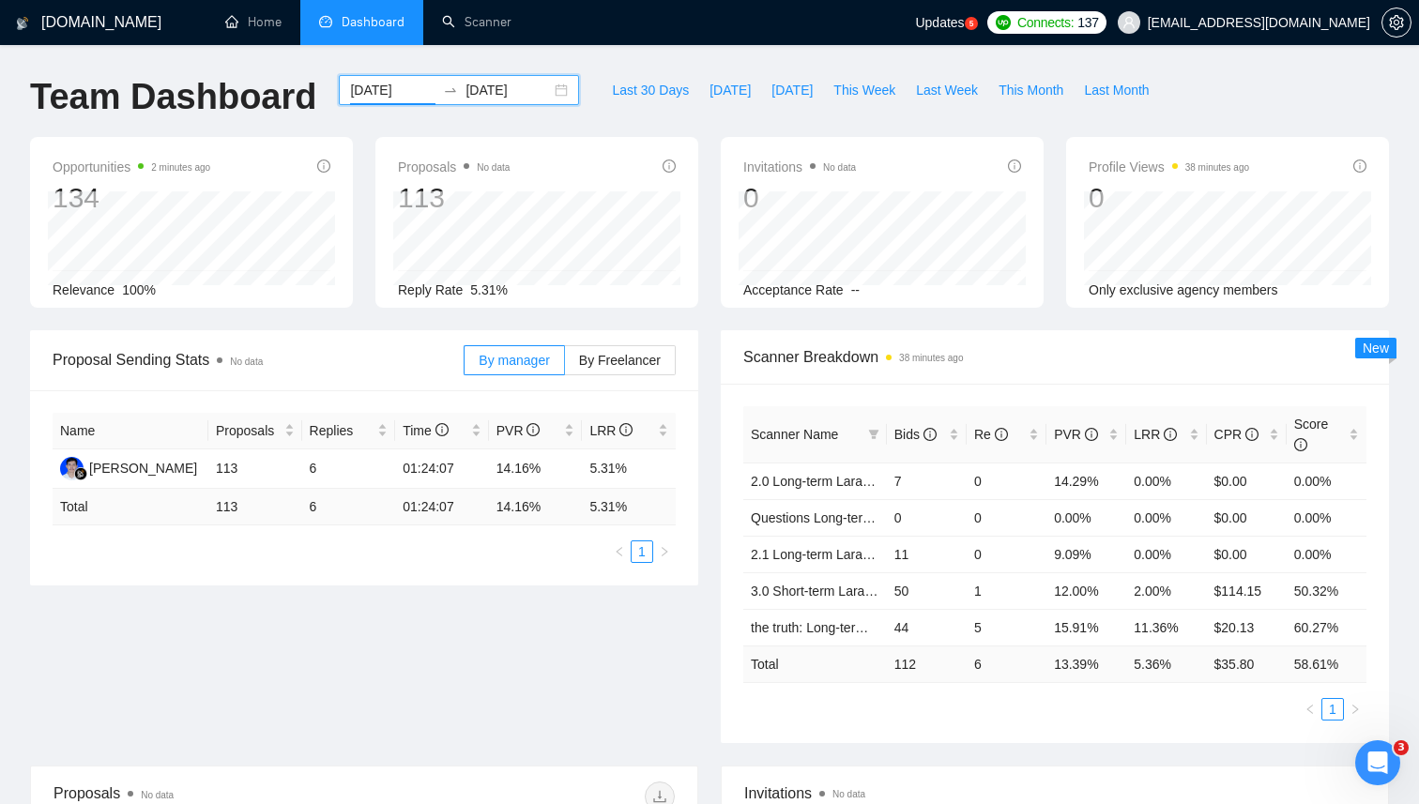
click at [719, 337] on div "Scanner Breakdown 38 minutes ago Scanner Name Bids Re PVR LRR CPR Score 2.0 Lon…" at bounding box center [1054, 536] width 691 height 413
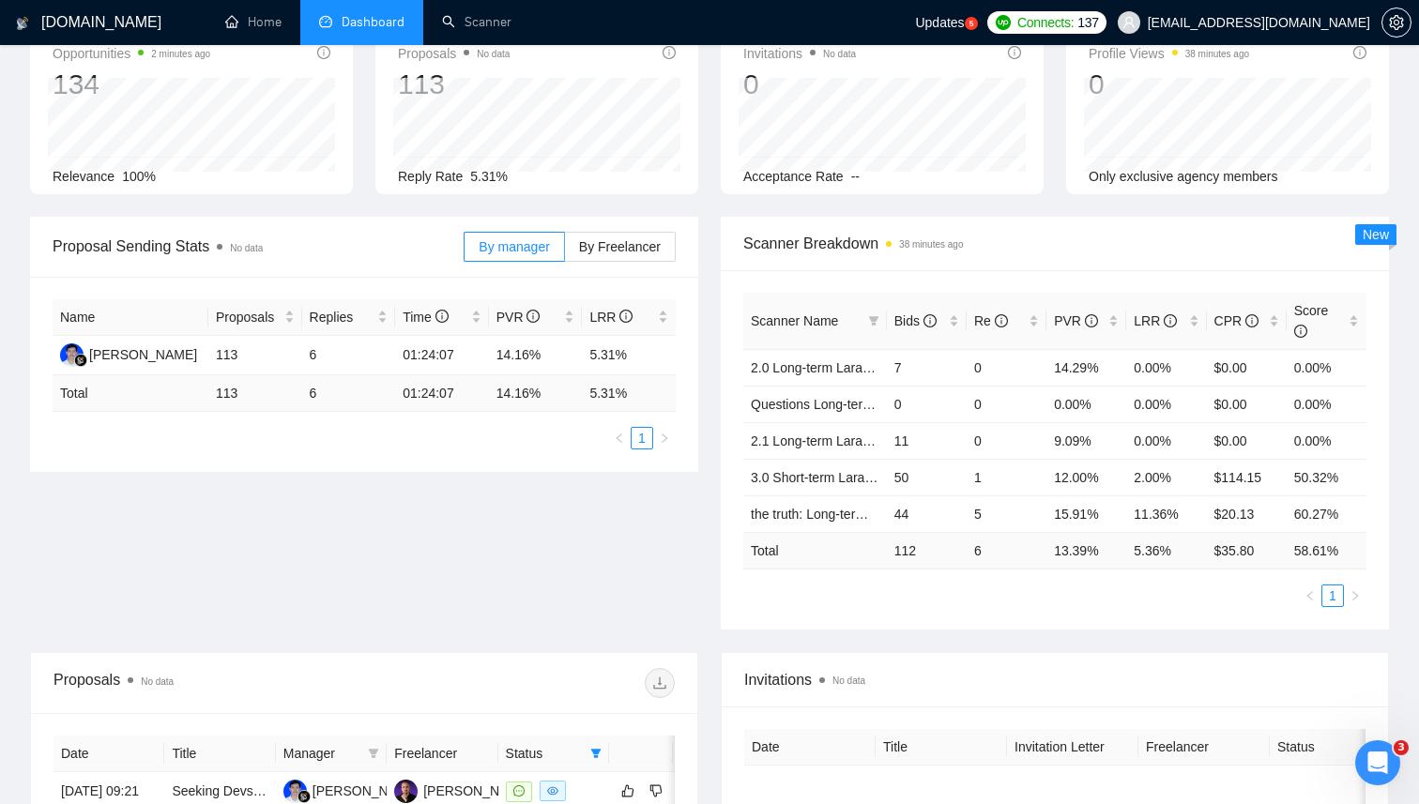
scroll to position [157, 0]
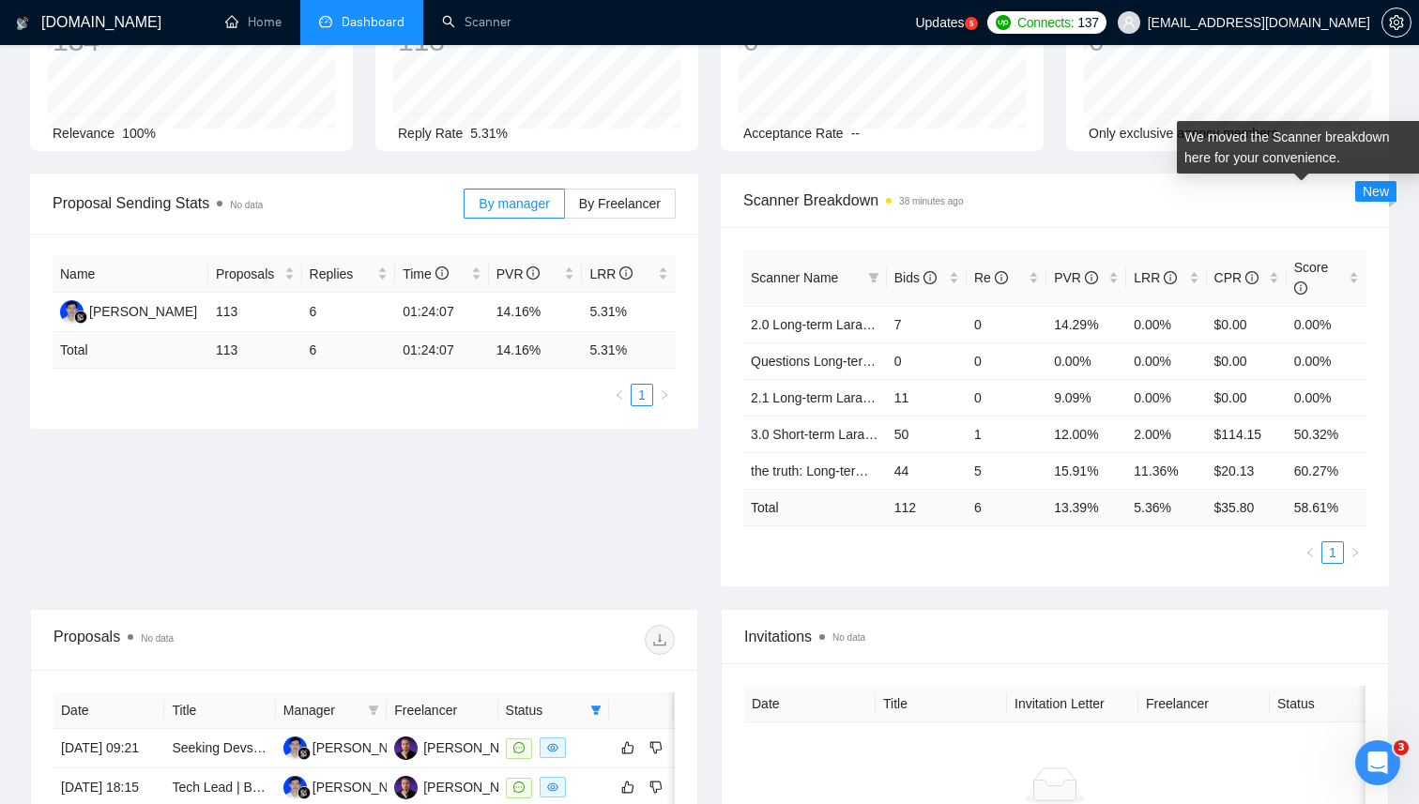
click at [1373, 190] on span "New" at bounding box center [1375, 191] width 26 height 15
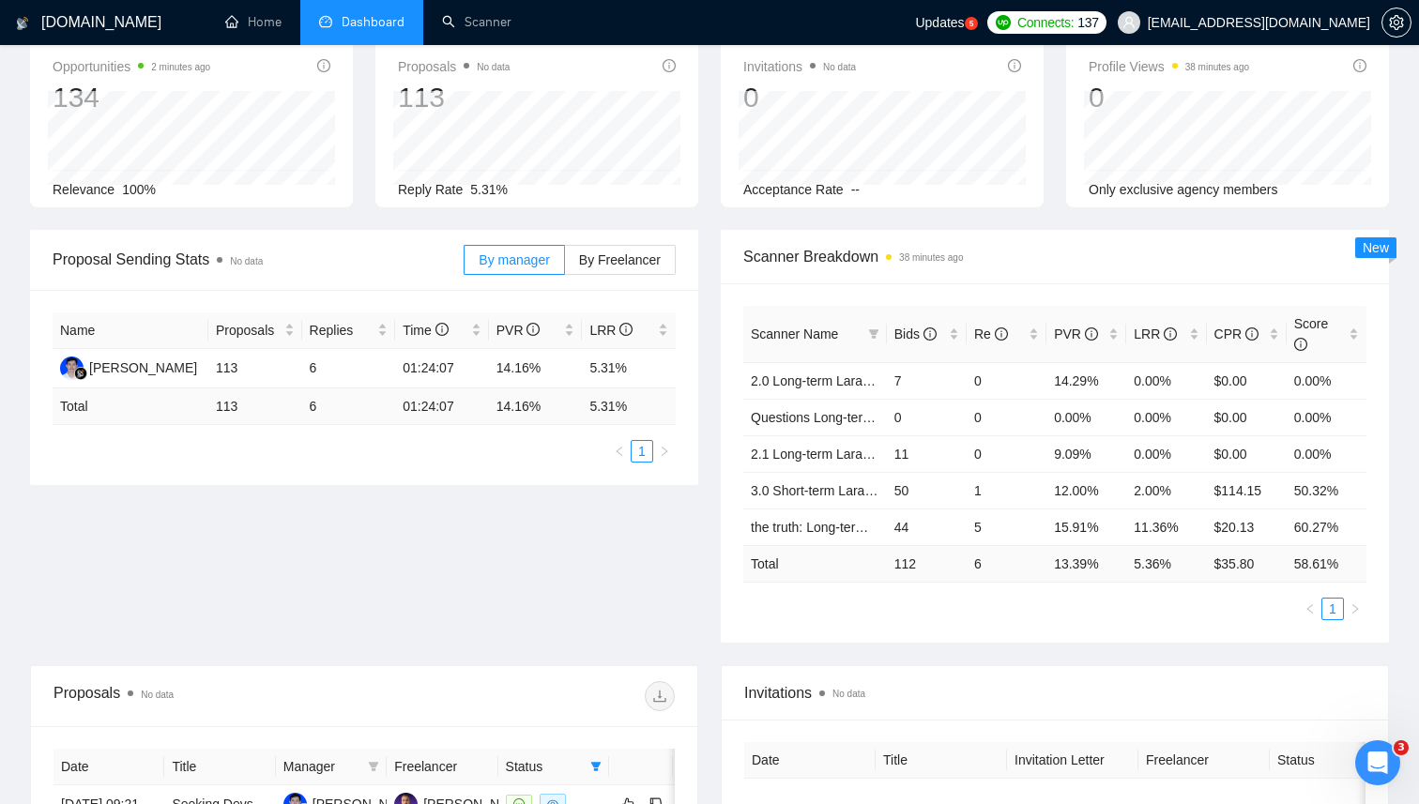
scroll to position [0, 0]
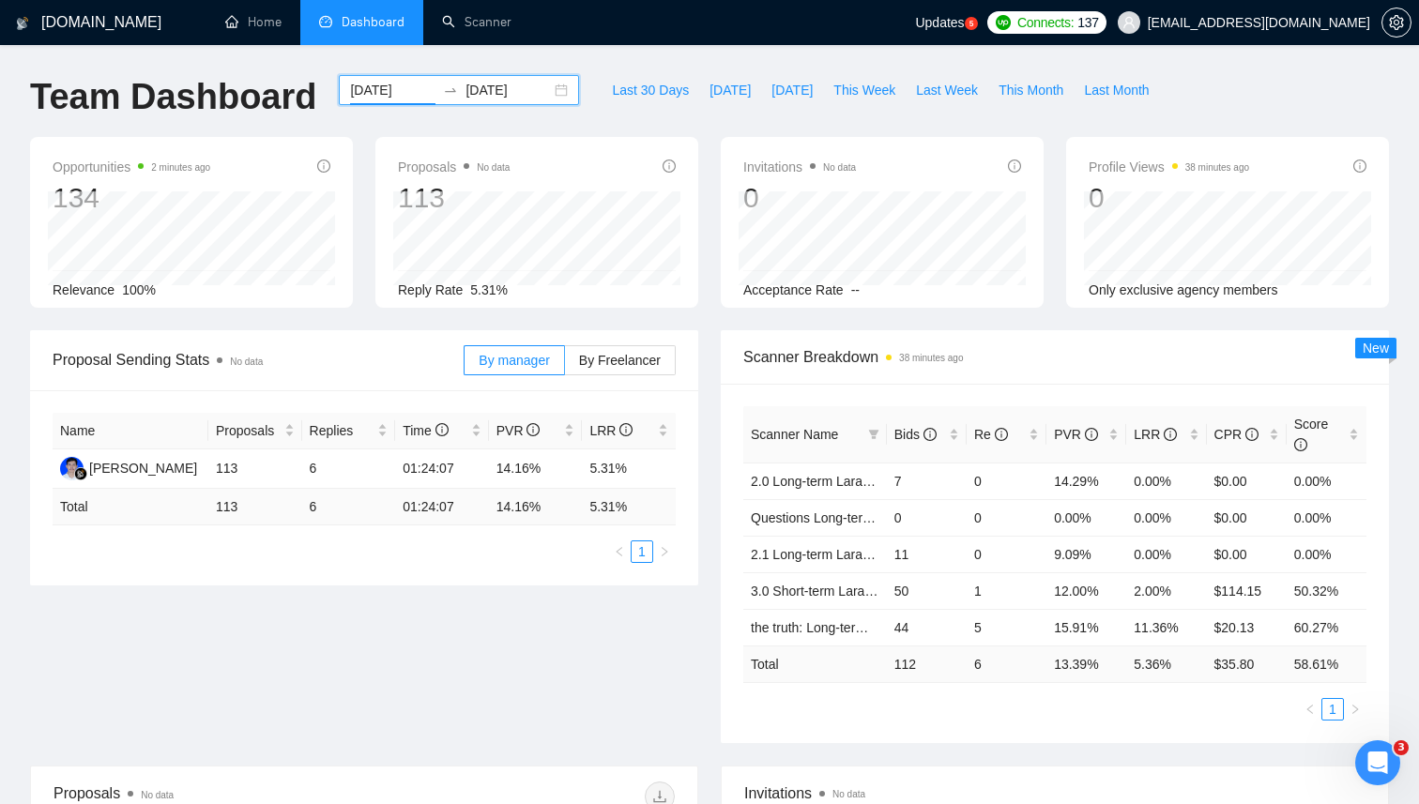
click at [721, 348] on div "Scanner Breakdown 38 minutes ago" at bounding box center [1055, 357] width 668 height 54
click at [717, 632] on div "Scanner Breakdown 38 minutes ago Scanner Name Bids Re PVR LRR CPR Score 2.0 Lon…" at bounding box center [1054, 536] width 691 height 413
click at [443, 91] on icon "swap-right" at bounding box center [450, 90] width 15 height 15
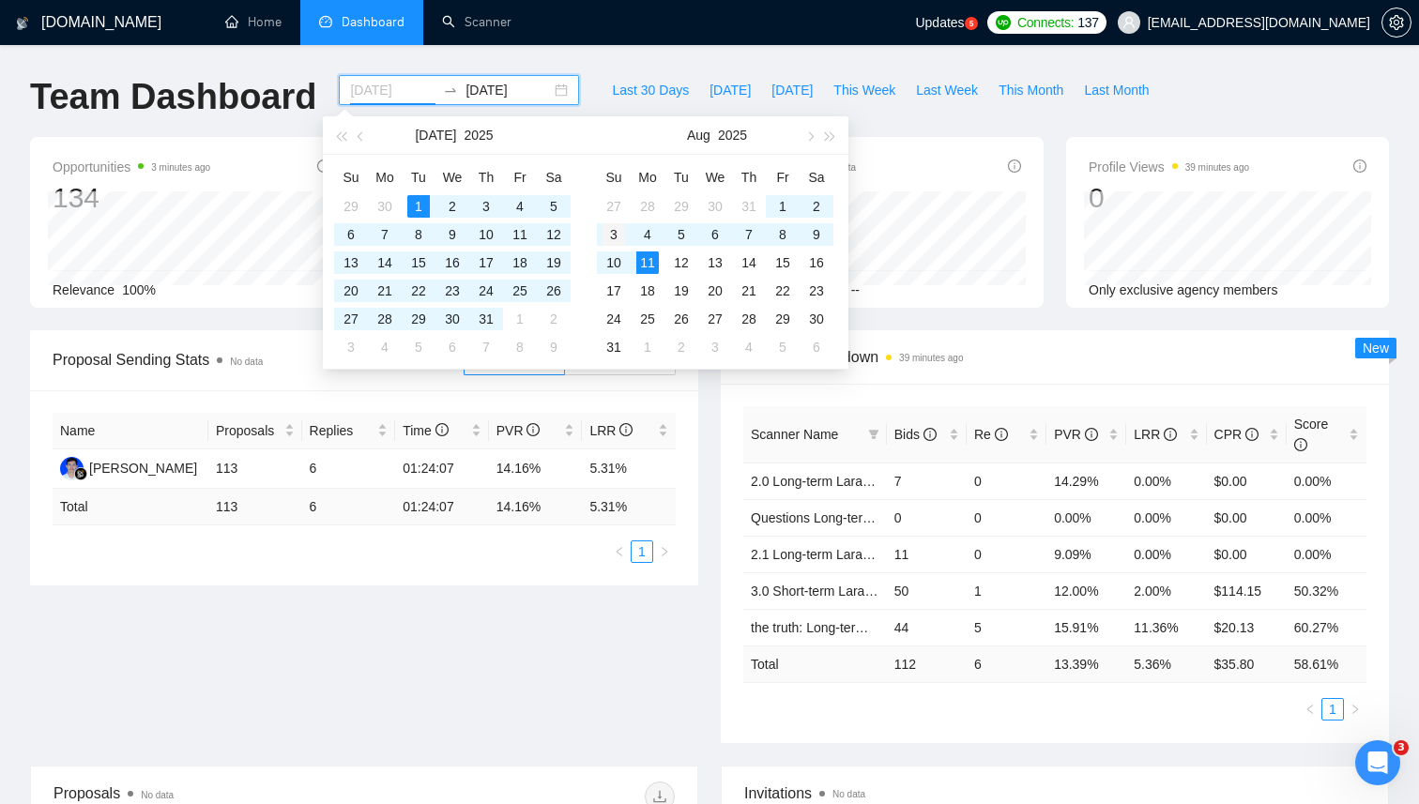
type input "[DATE]"
click at [621, 236] on div "3" at bounding box center [613, 234] width 23 height 23
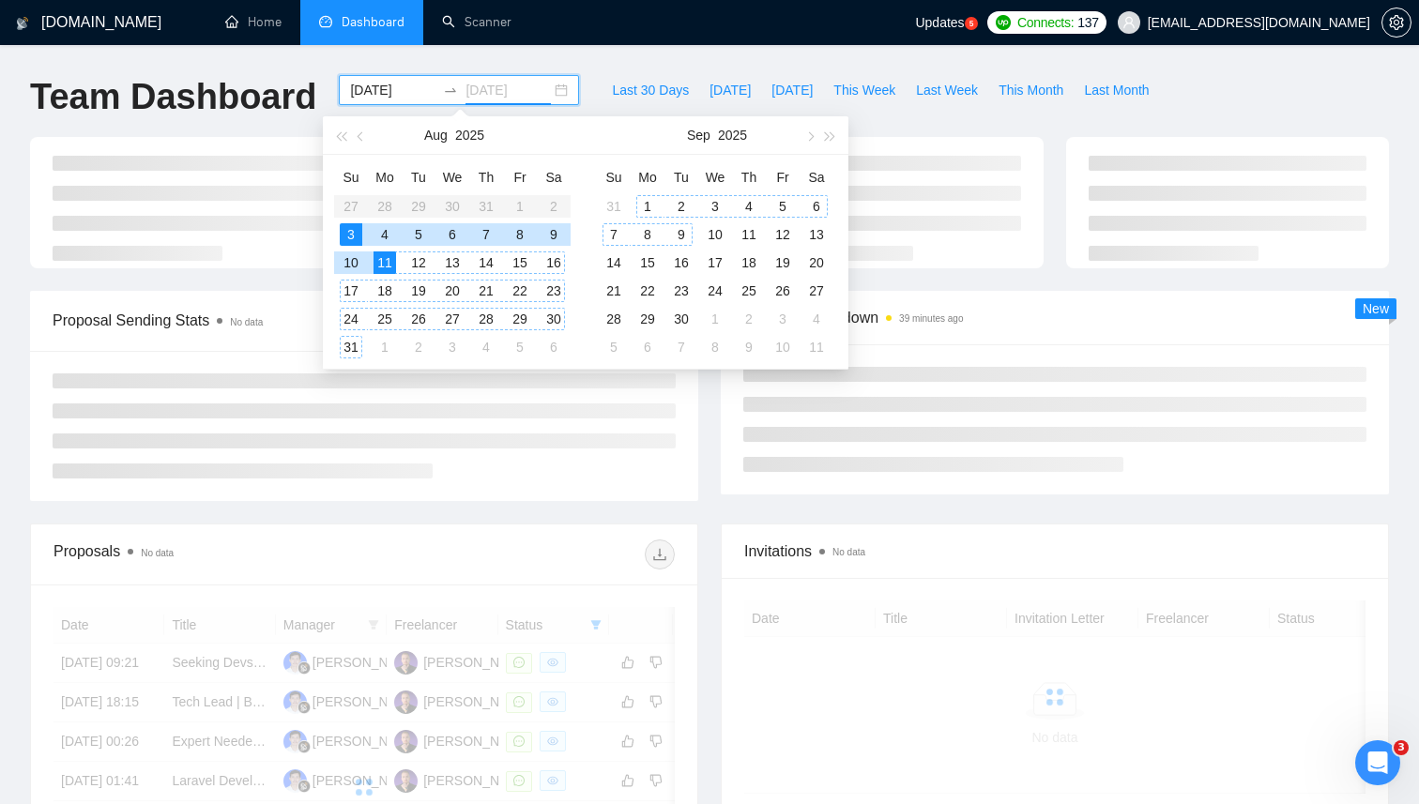
type input "[DATE]"
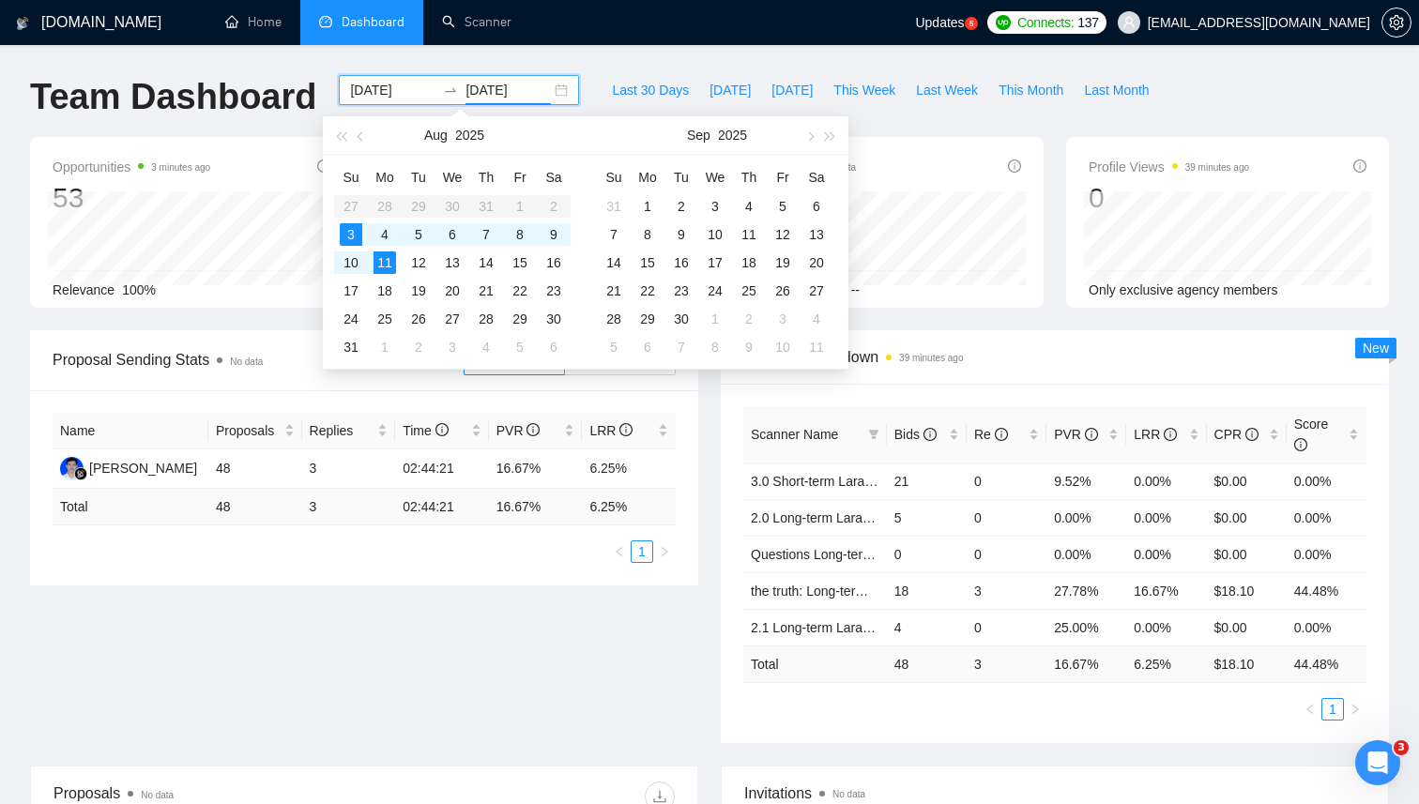
click at [361, 101] on div "[DATE] [DATE]" at bounding box center [459, 90] width 240 height 30
click at [361, 91] on input "[DATE]" at bounding box center [392, 90] width 85 height 21
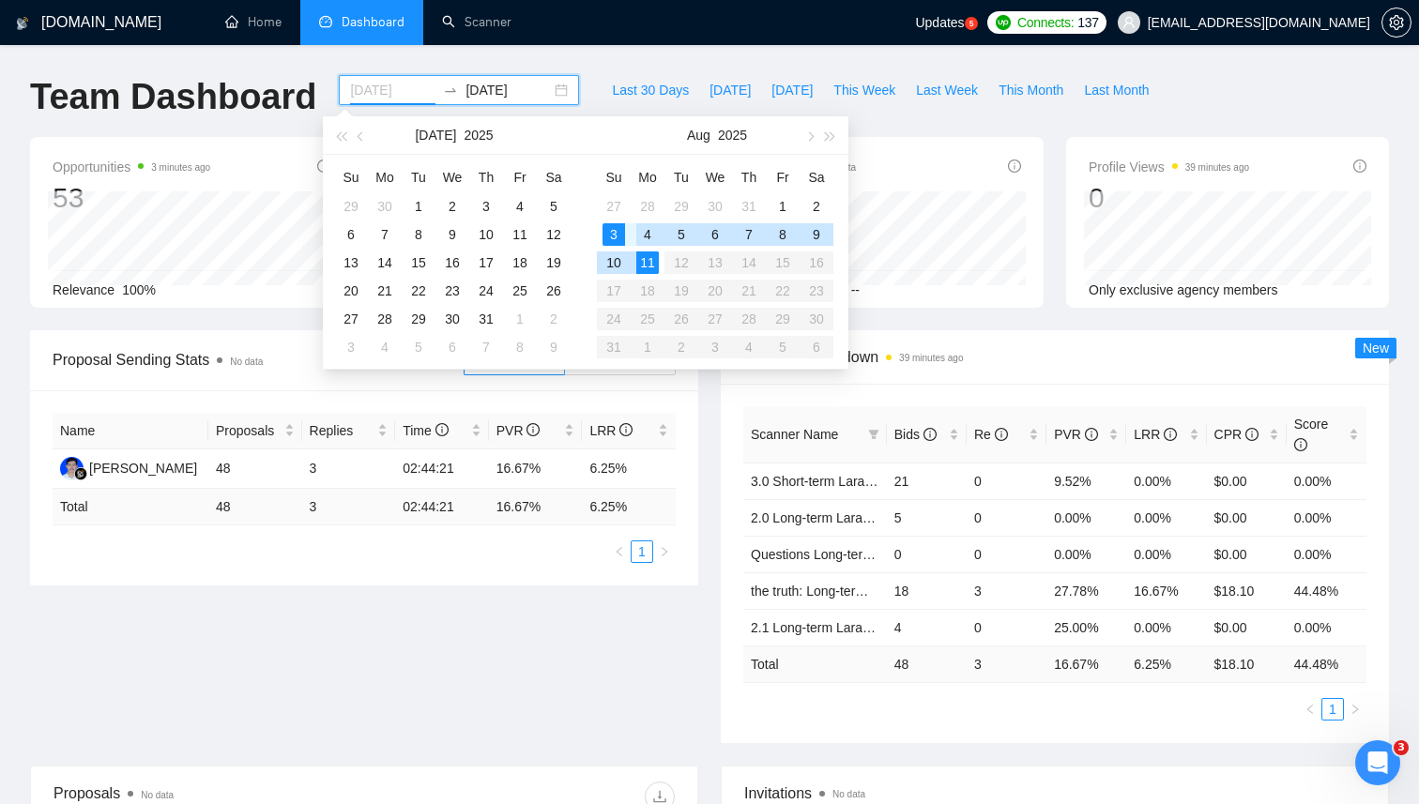
type input "[DATE]"
click at [616, 236] on div "3" at bounding box center [613, 234] width 23 height 23
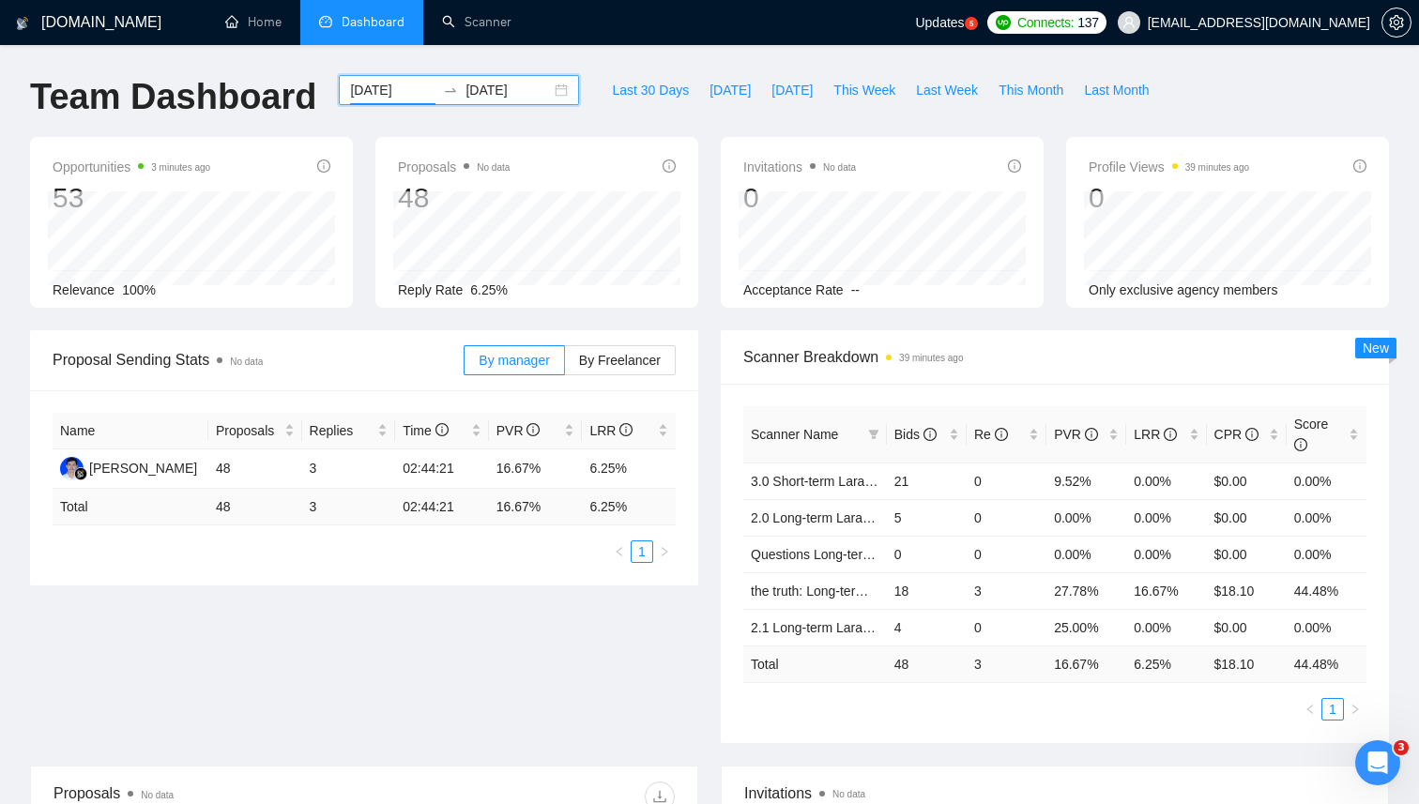
click at [465, 87] on input "[DATE]" at bounding box center [507, 90] width 85 height 21
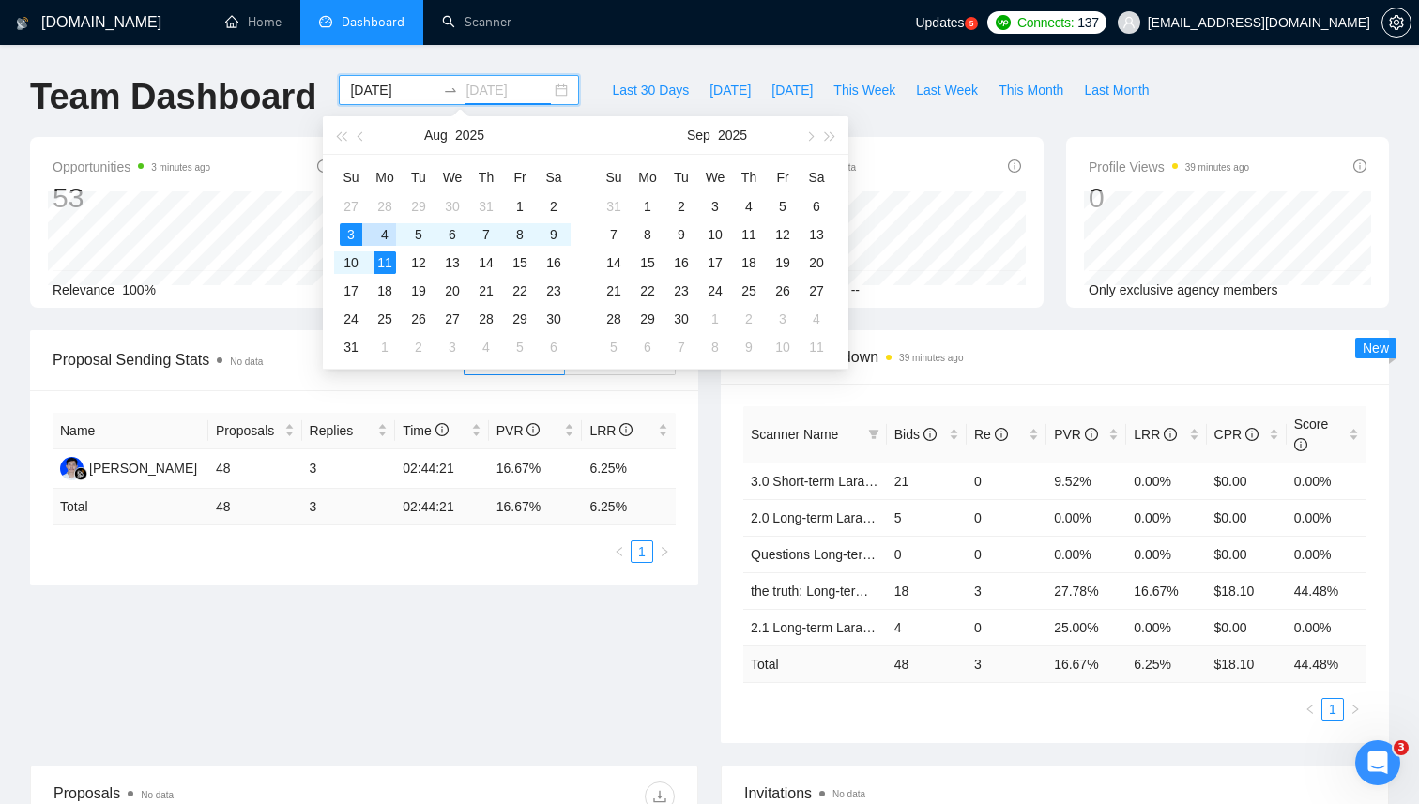
type input "[DATE]"
click at [368, 93] on input "[DATE]" at bounding box center [392, 90] width 85 height 21
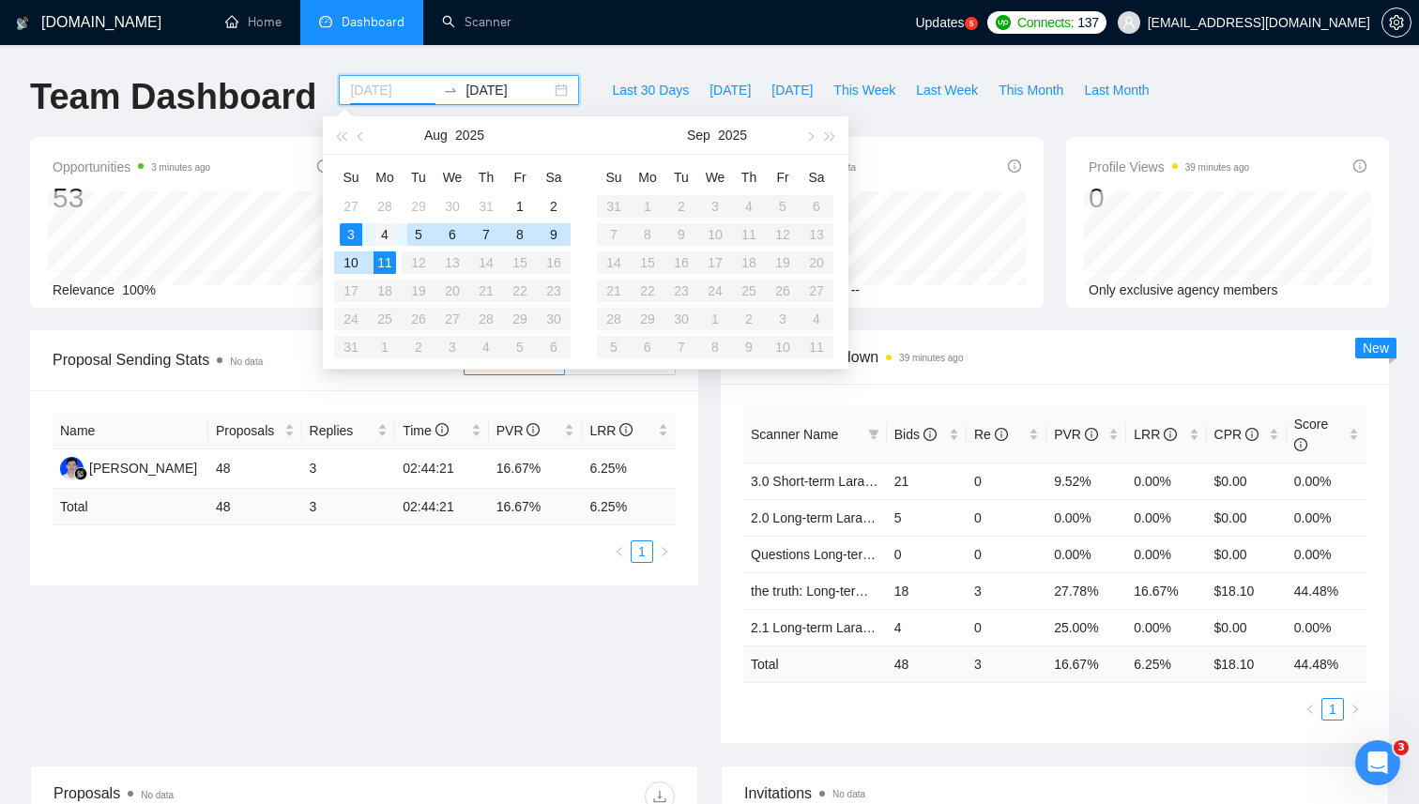
type input "[DATE]"
click at [387, 234] on div "4" at bounding box center [384, 234] width 23 height 23
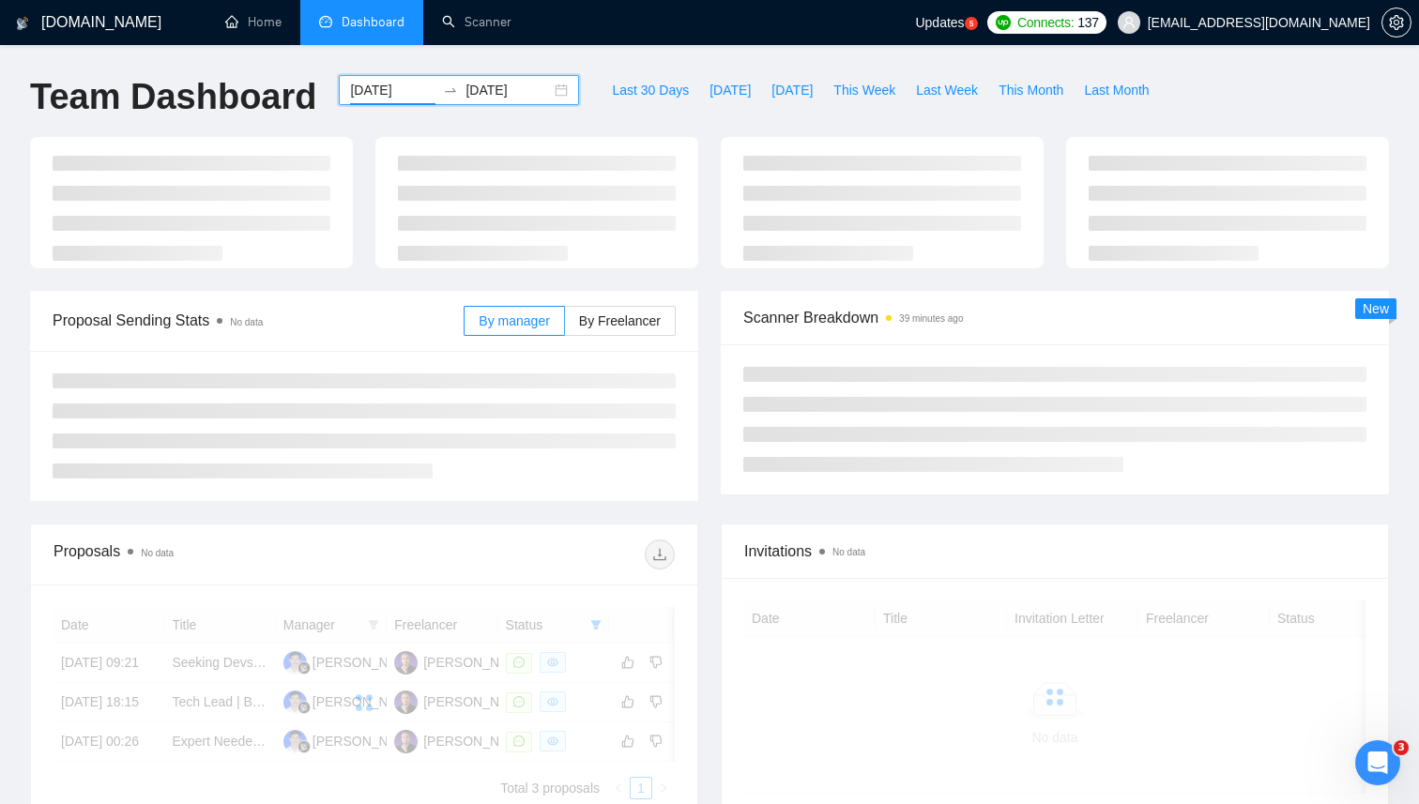
click at [483, 91] on input "[DATE]" at bounding box center [507, 90] width 85 height 21
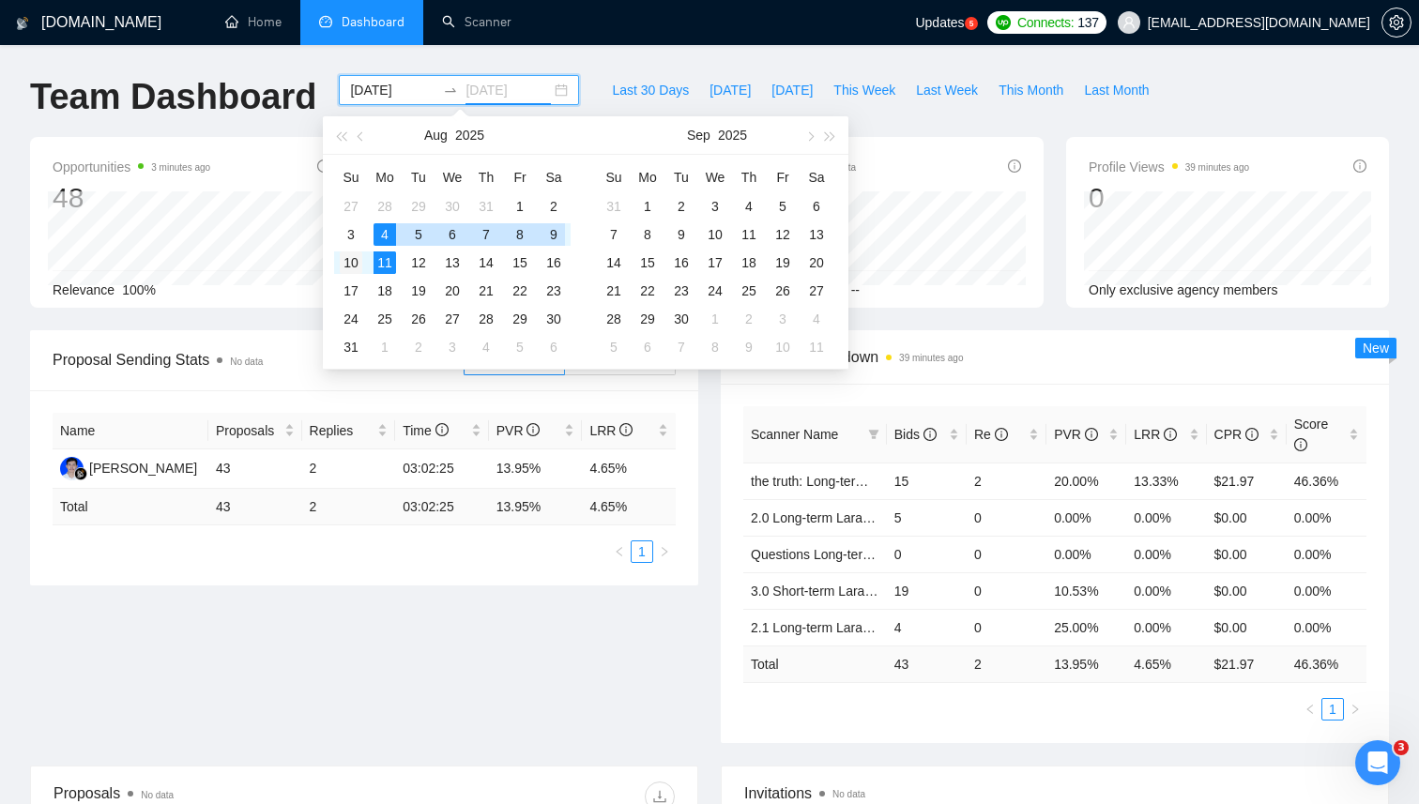
type input "[DATE]"
click at [350, 268] on div "10" at bounding box center [351, 262] width 23 height 23
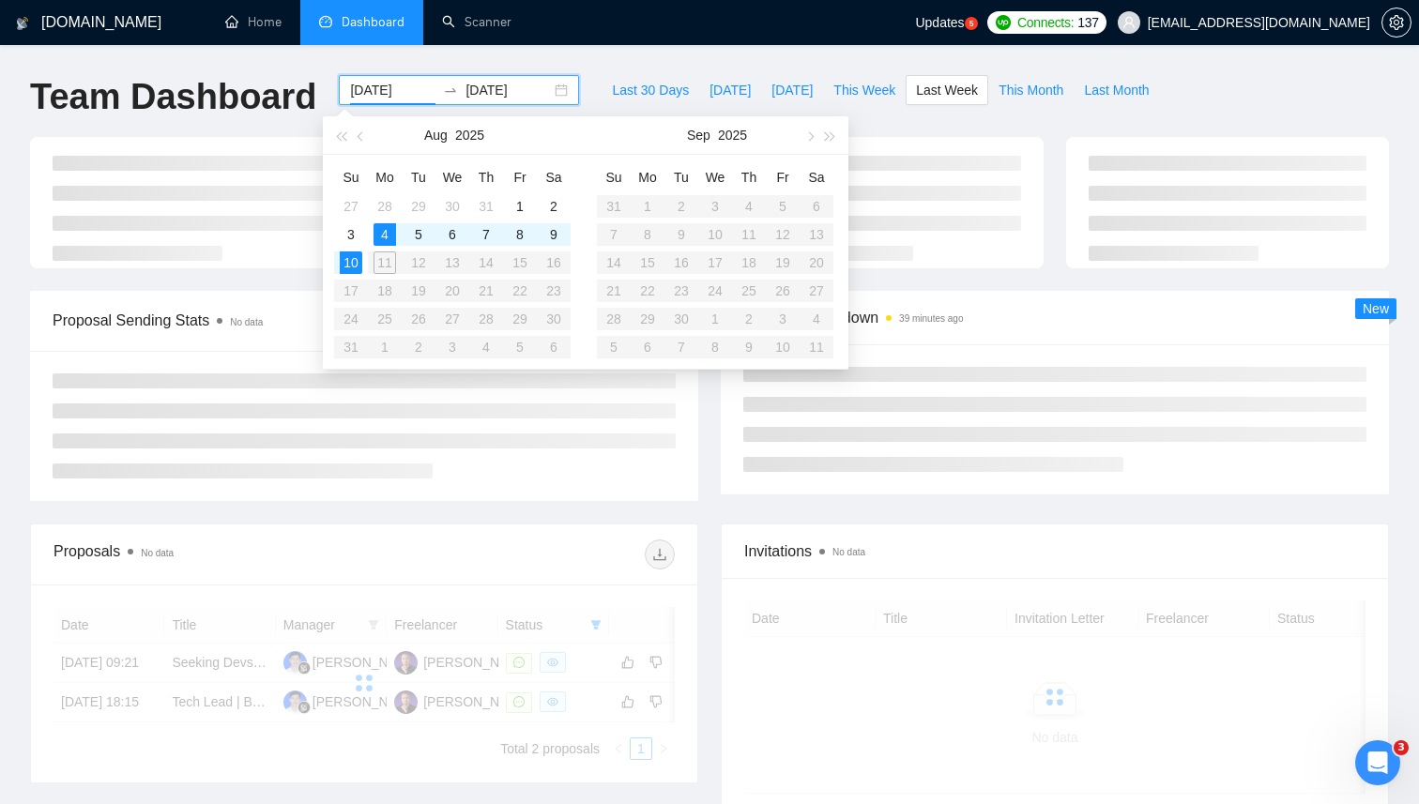
click at [710, 504] on div "Proposal Sending Stats No data By manager By Freelancer Scanner Breakdown 39 mi…" at bounding box center [709, 407] width 1381 height 233
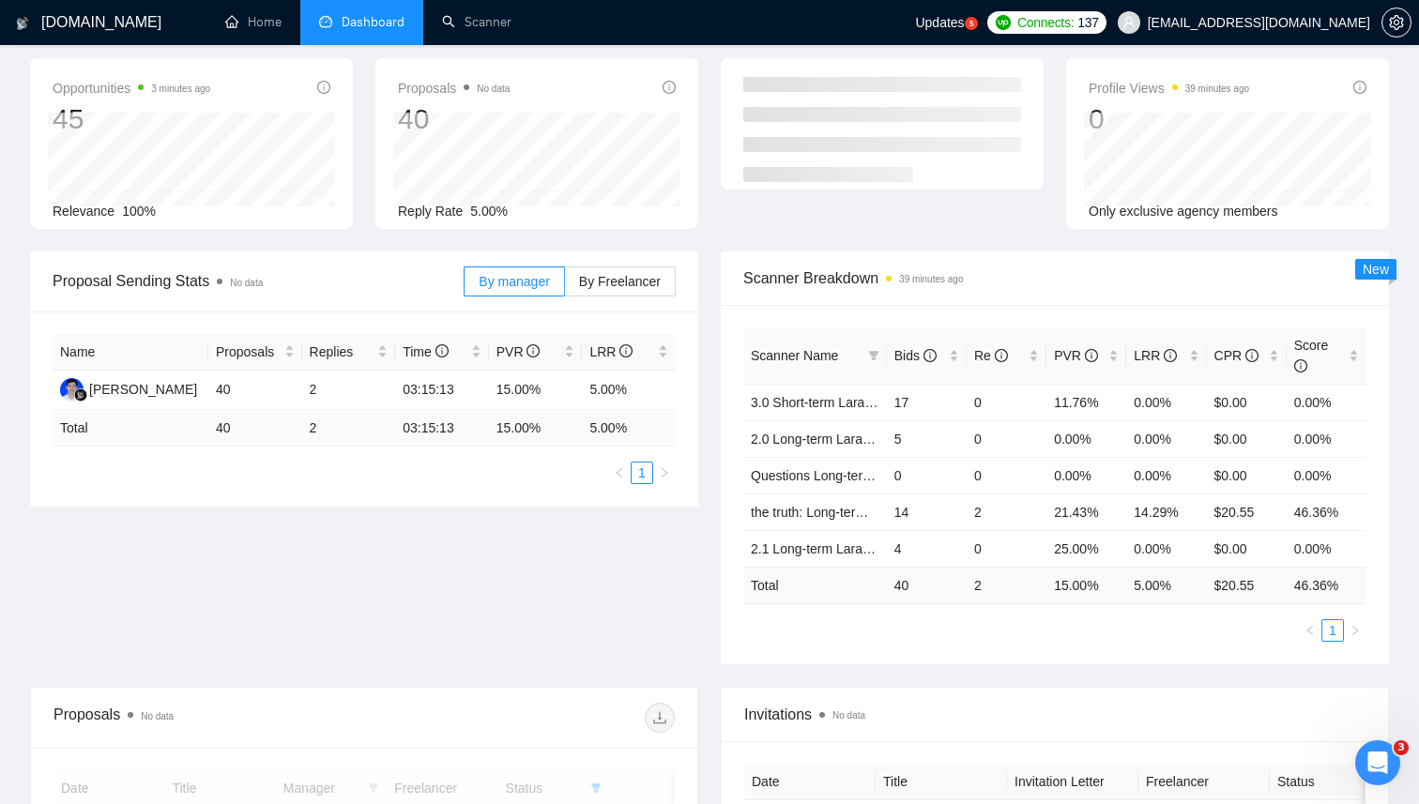
scroll to position [82, 0]
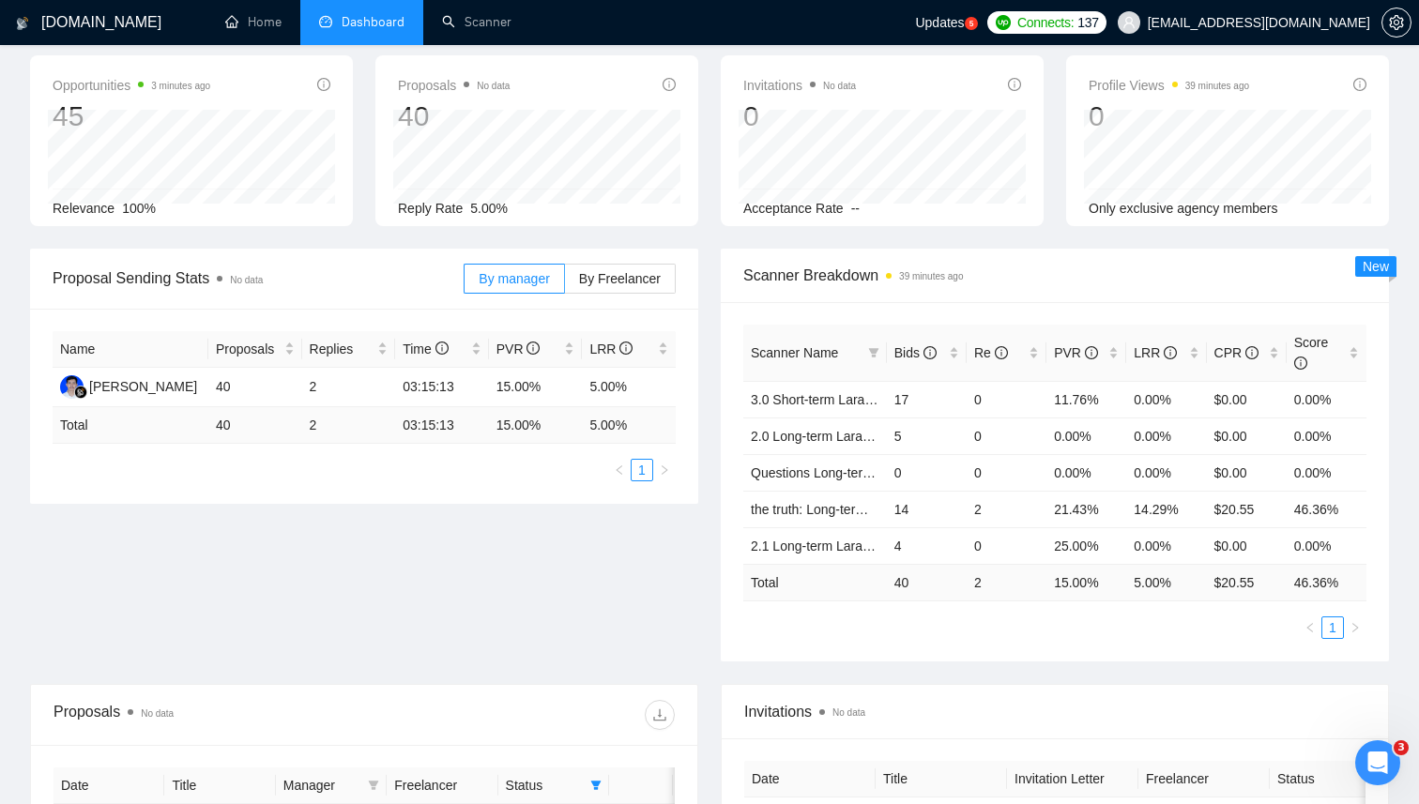
click at [707, 525] on div "Proposal Sending Stats No data By manager By Freelancer Name Proposals Replies …" at bounding box center [709, 466] width 1381 height 435
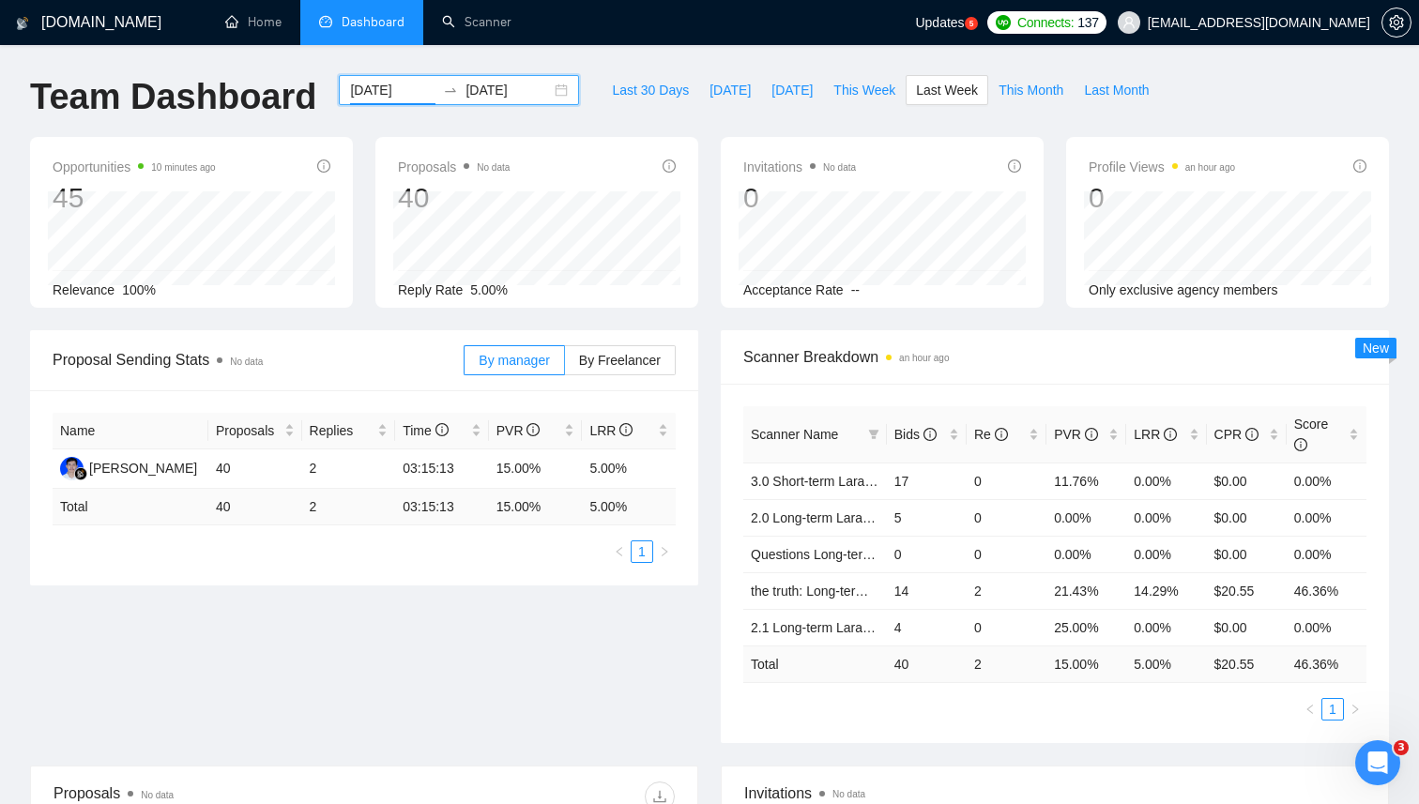
click at [998, 350] on span "Scanner Breakdown an hour ago" at bounding box center [1054, 356] width 623 height 23
click at [256, 27] on link "Home" at bounding box center [253, 22] width 56 height 16
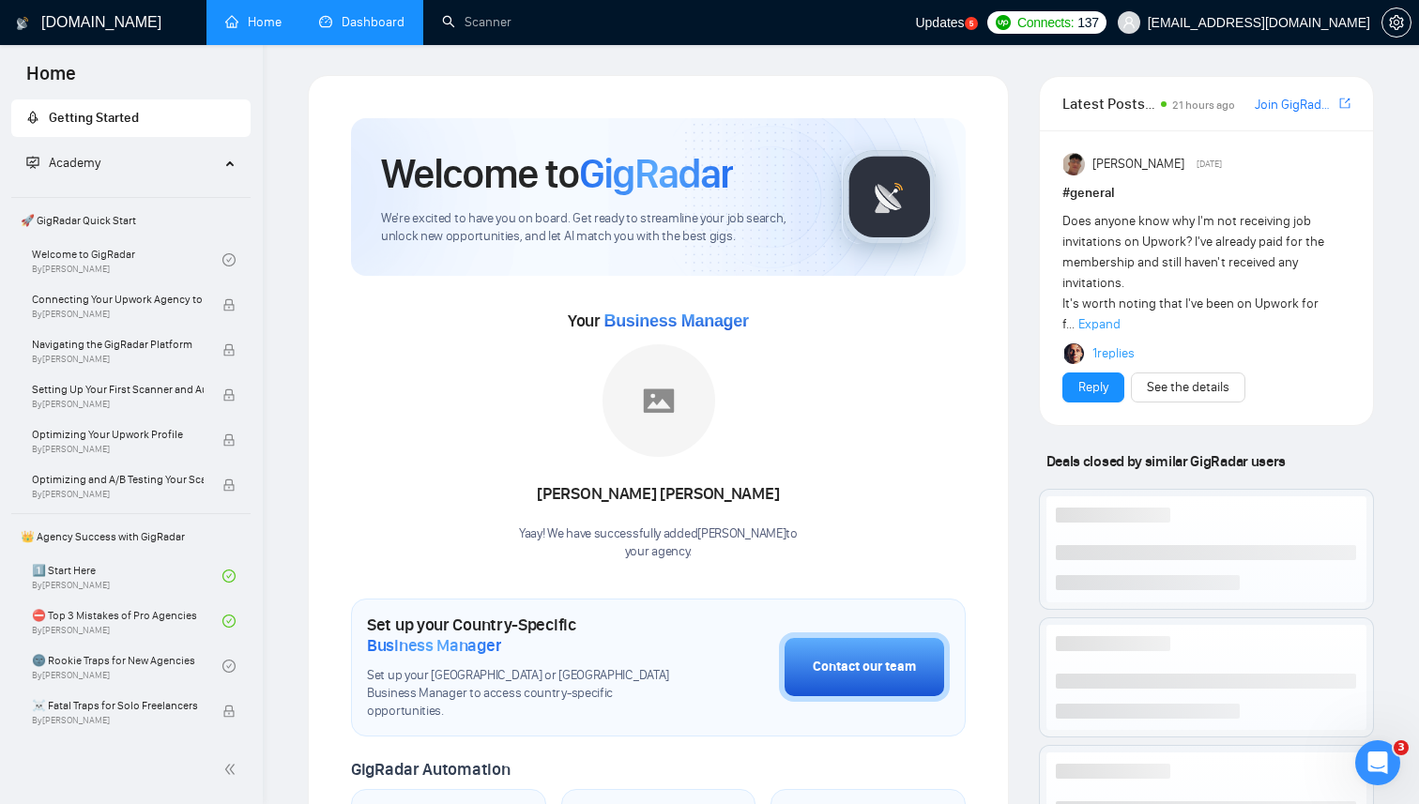
click at [378, 15] on link "Dashboard" at bounding box center [361, 22] width 85 height 16
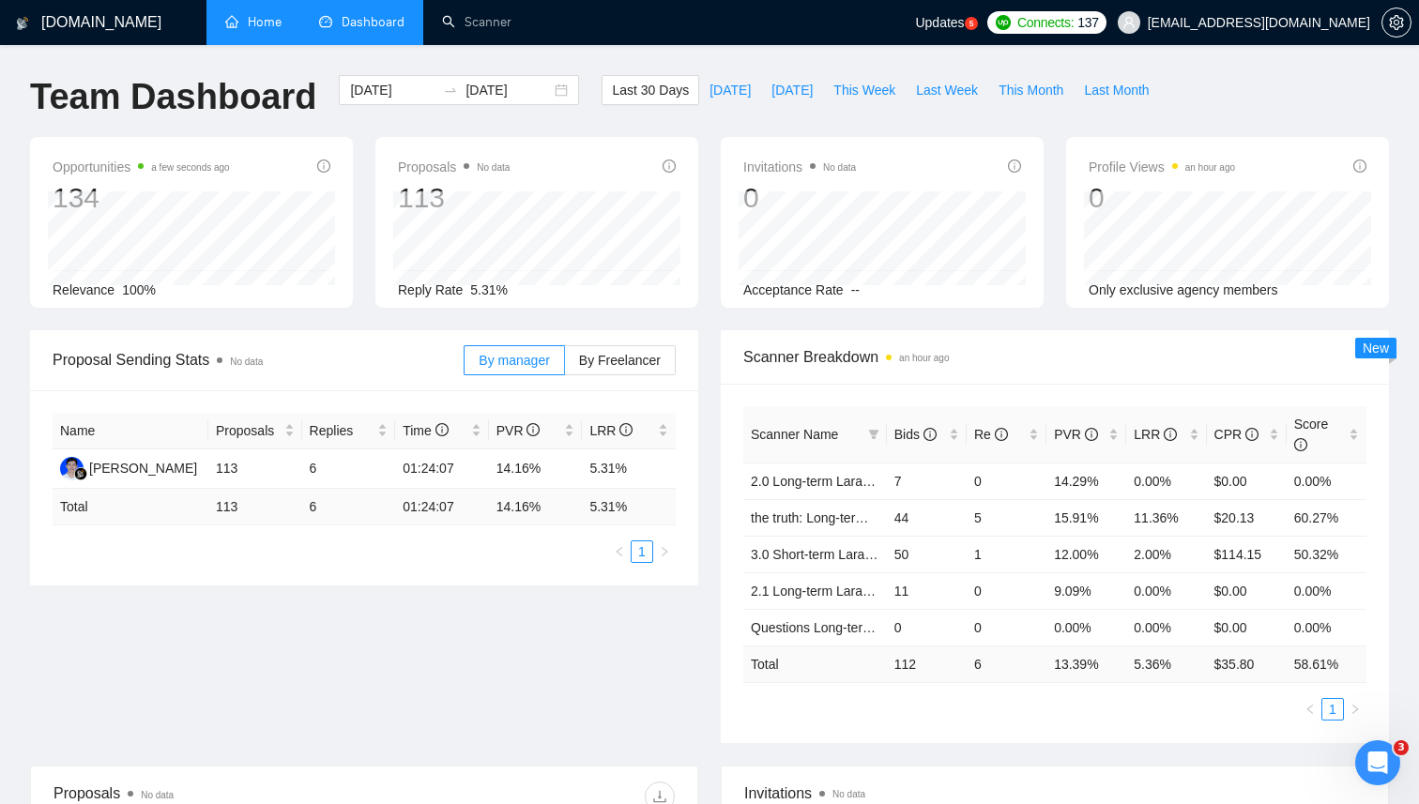
click at [249, 25] on link "Home" at bounding box center [253, 22] width 56 height 16
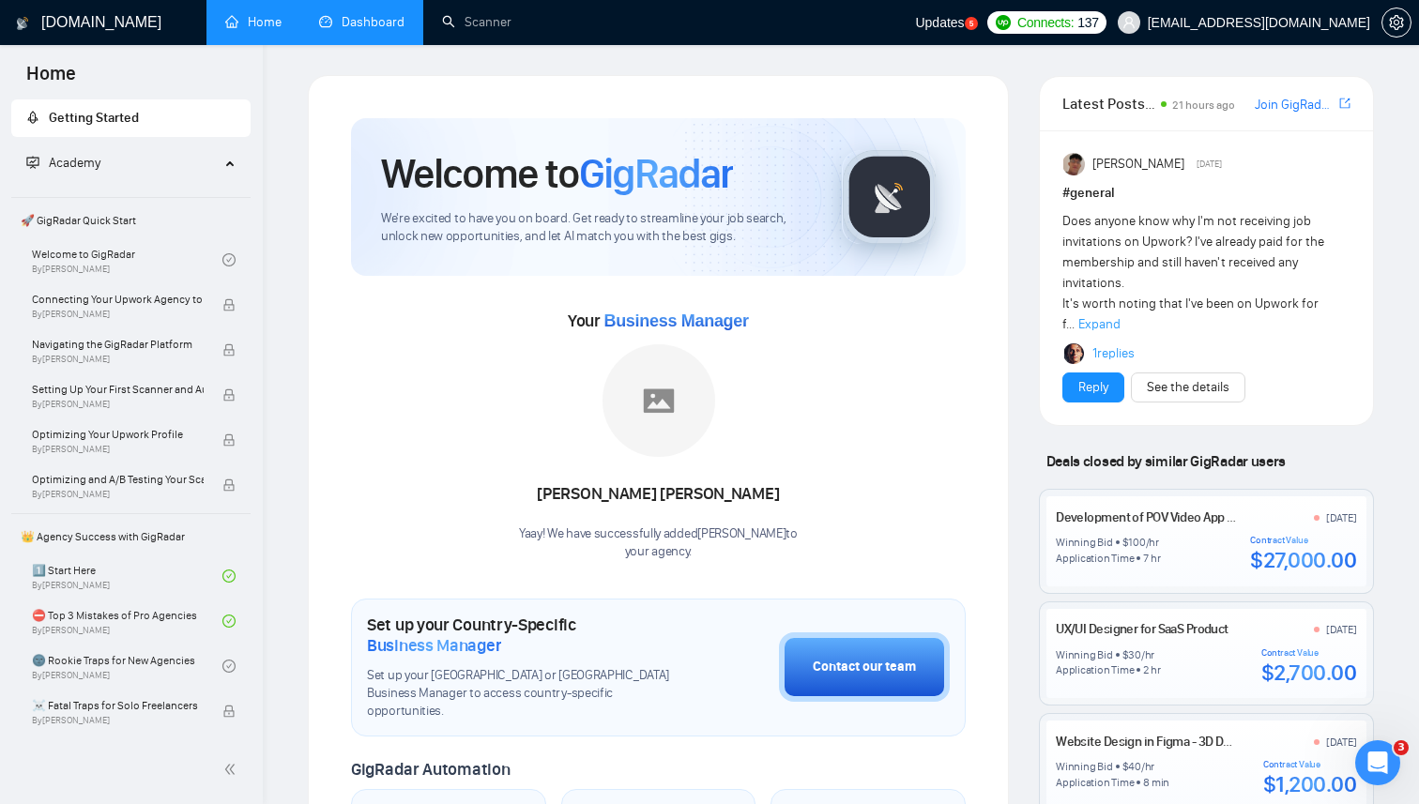
click at [136, 218] on span "🚀 GigRadar Quick Start" at bounding box center [131, 221] width 236 height 38
click at [139, 161] on span "Academy" at bounding box center [122, 163] width 193 height 38
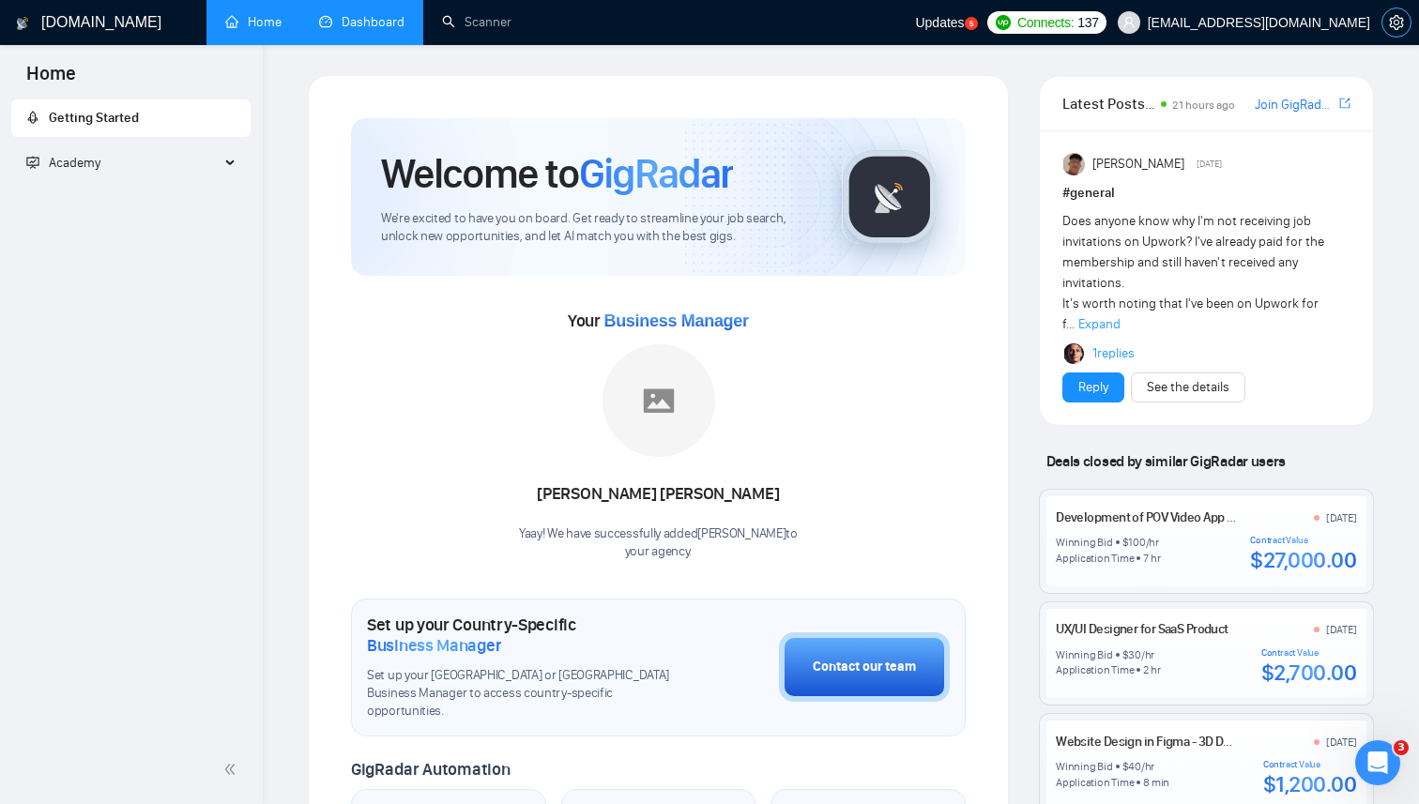
click at [1389, 21] on icon "setting" at bounding box center [1396, 22] width 15 height 15
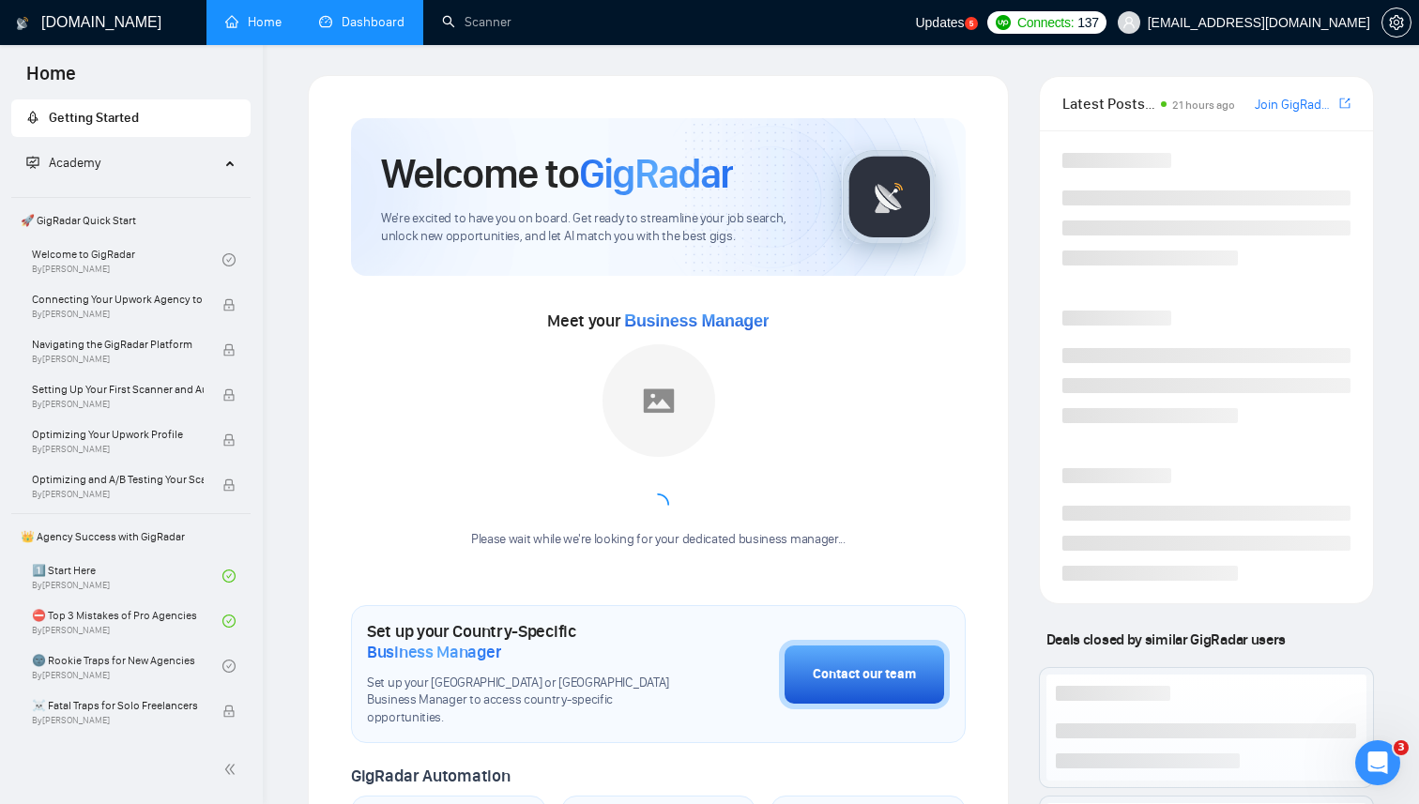
click at [369, 27] on link "Dashboard" at bounding box center [361, 22] width 85 height 16
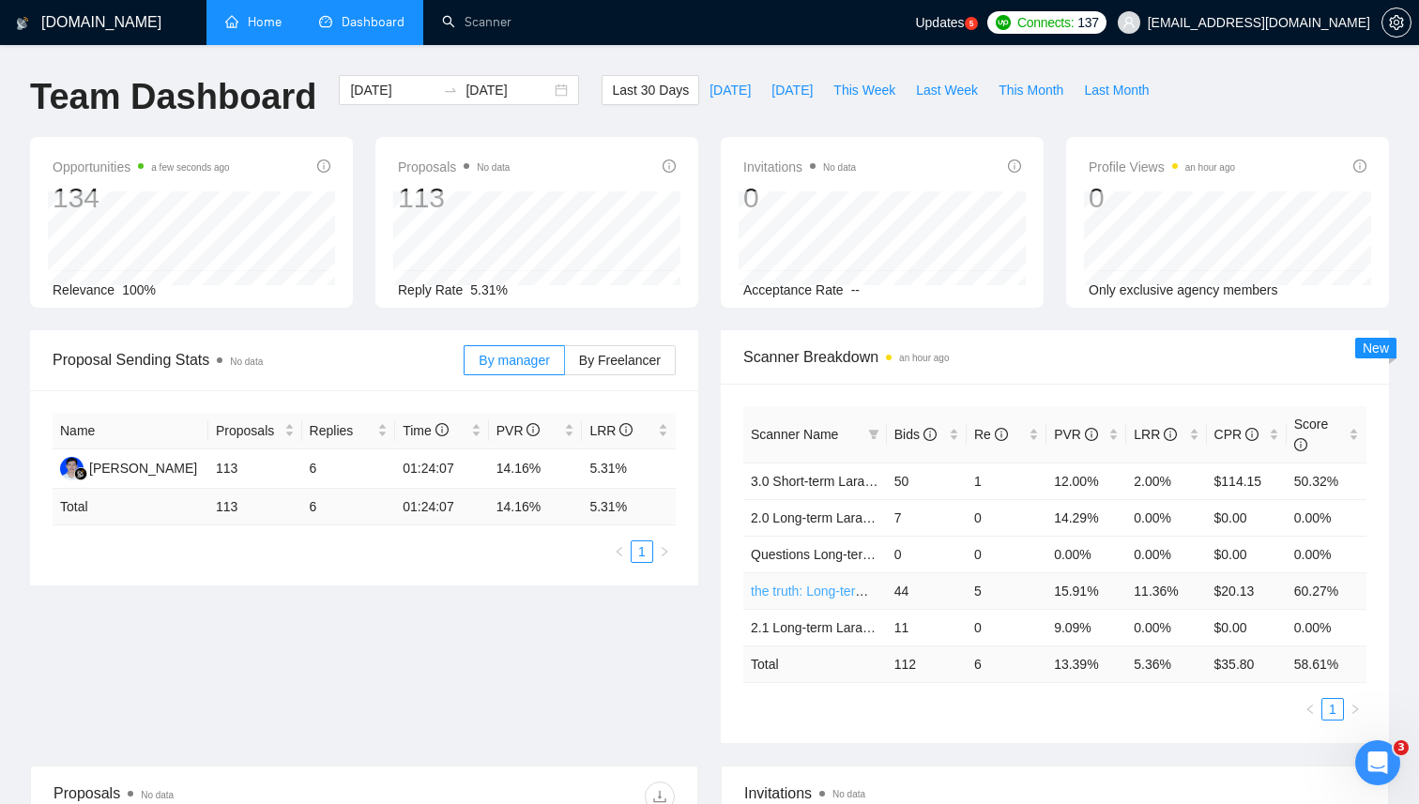
click at [803, 588] on link "the truth: Long-term vue gigradar" at bounding box center [847, 591] width 192 height 15
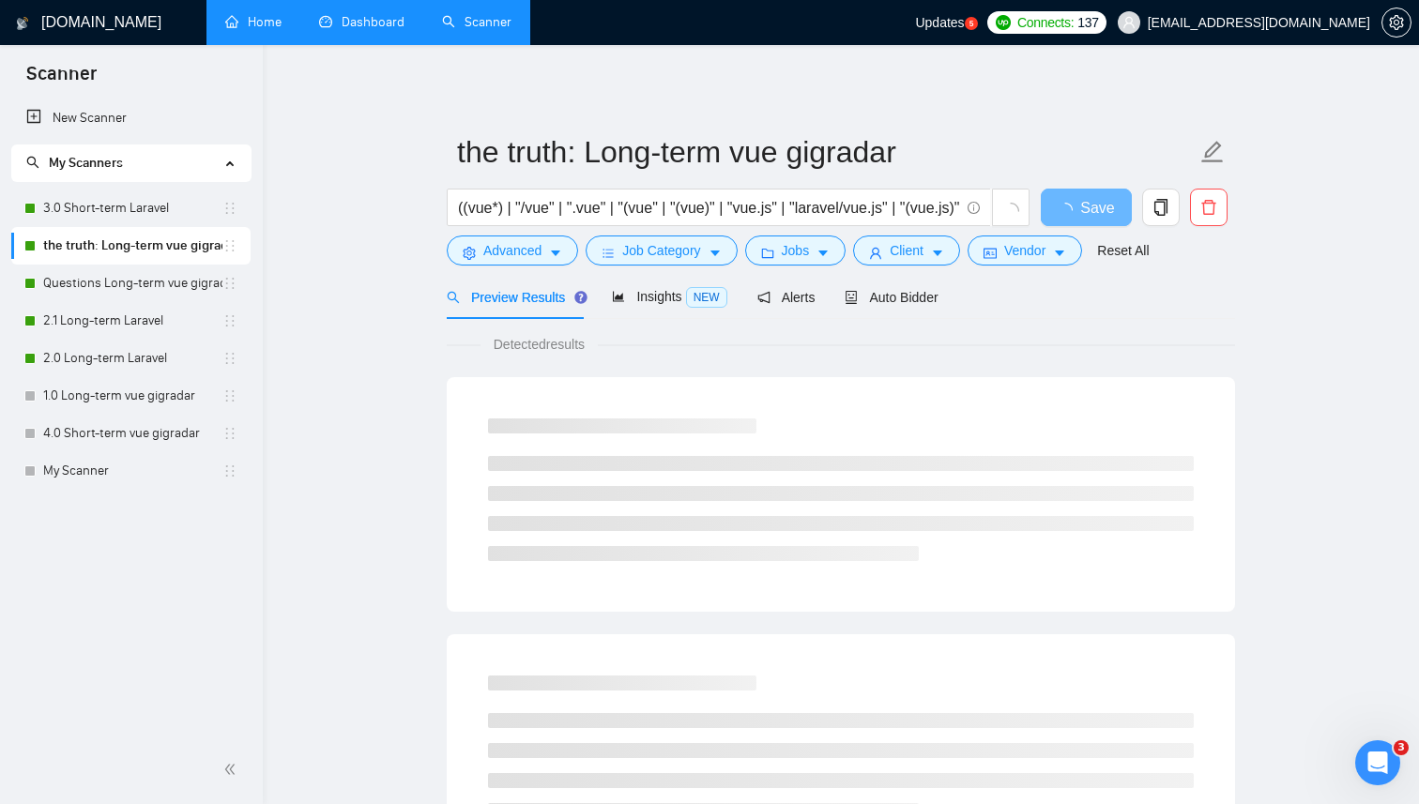
click at [364, 27] on link "Dashboard" at bounding box center [361, 22] width 85 height 16
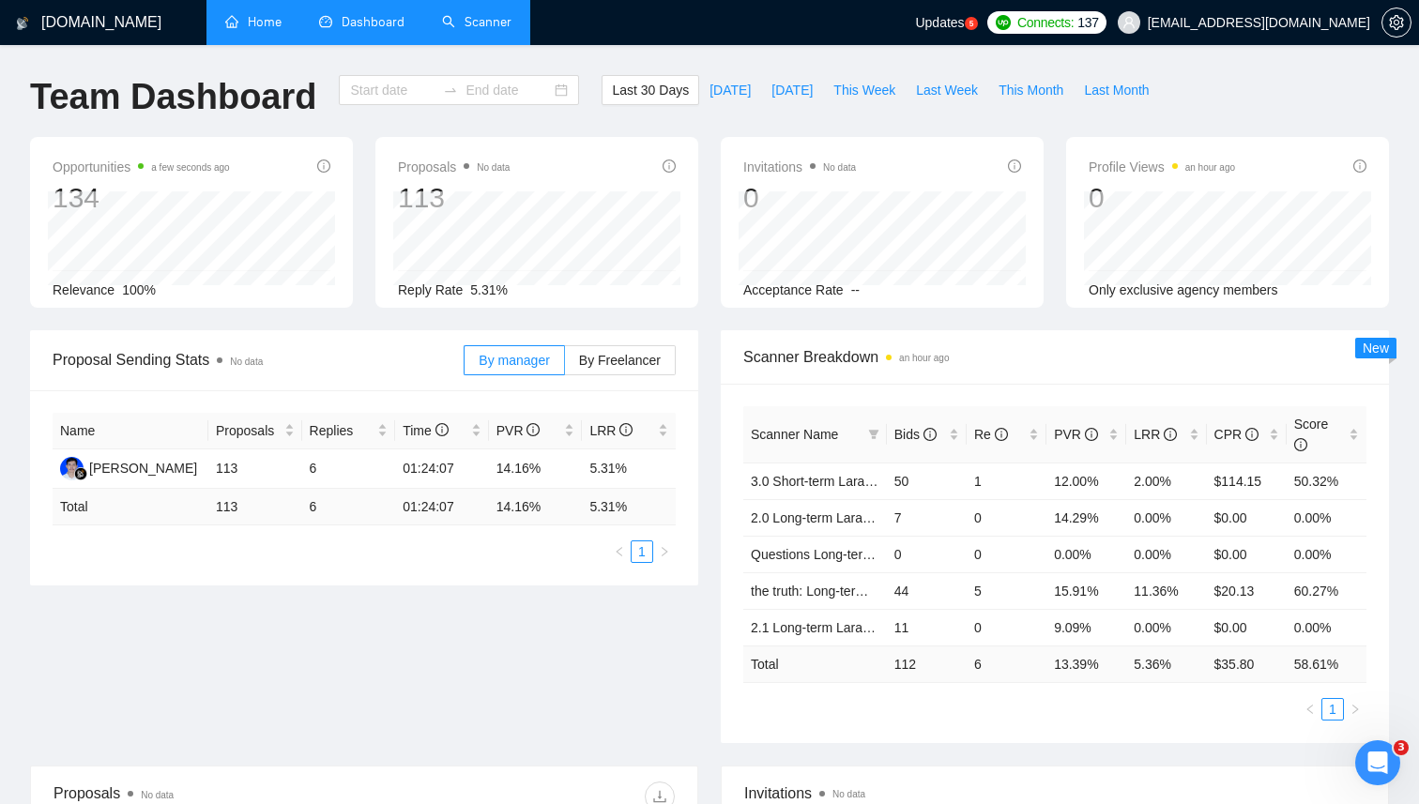
type input "[DATE]"
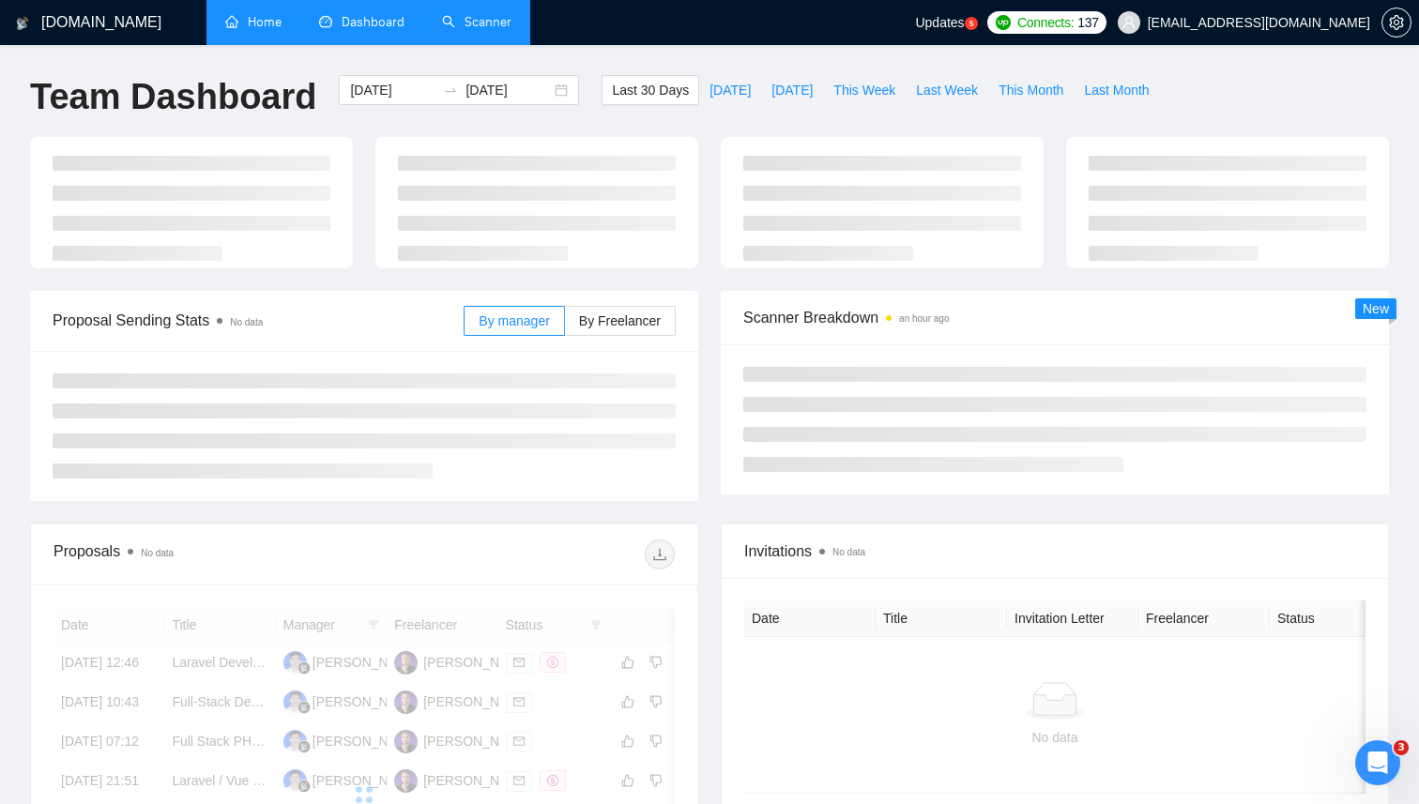
click at [482, 23] on link "Scanner" at bounding box center [476, 22] width 69 height 16
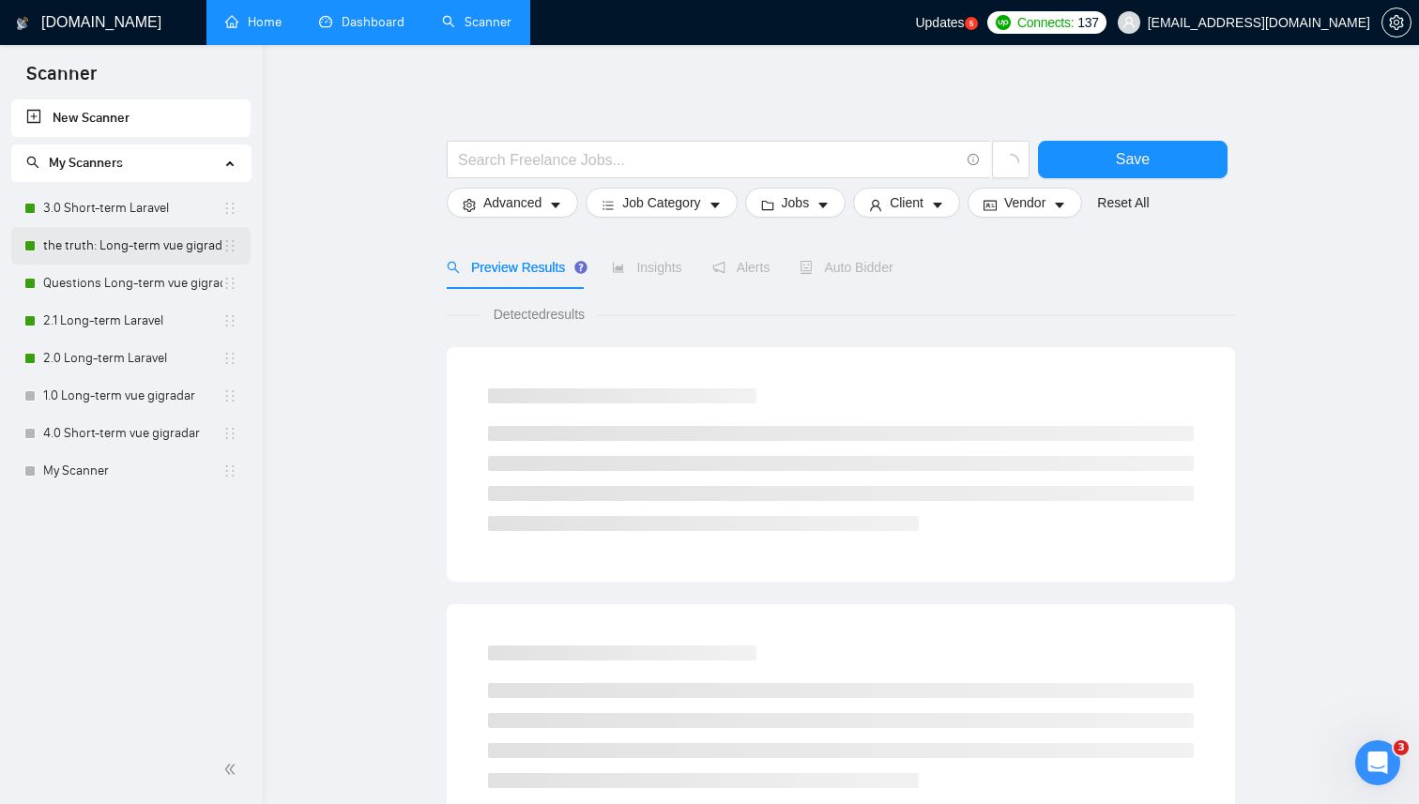
click at [98, 252] on link "the truth: Long-term vue gigradar" at bounding box center [132, 246] width 179 height 38
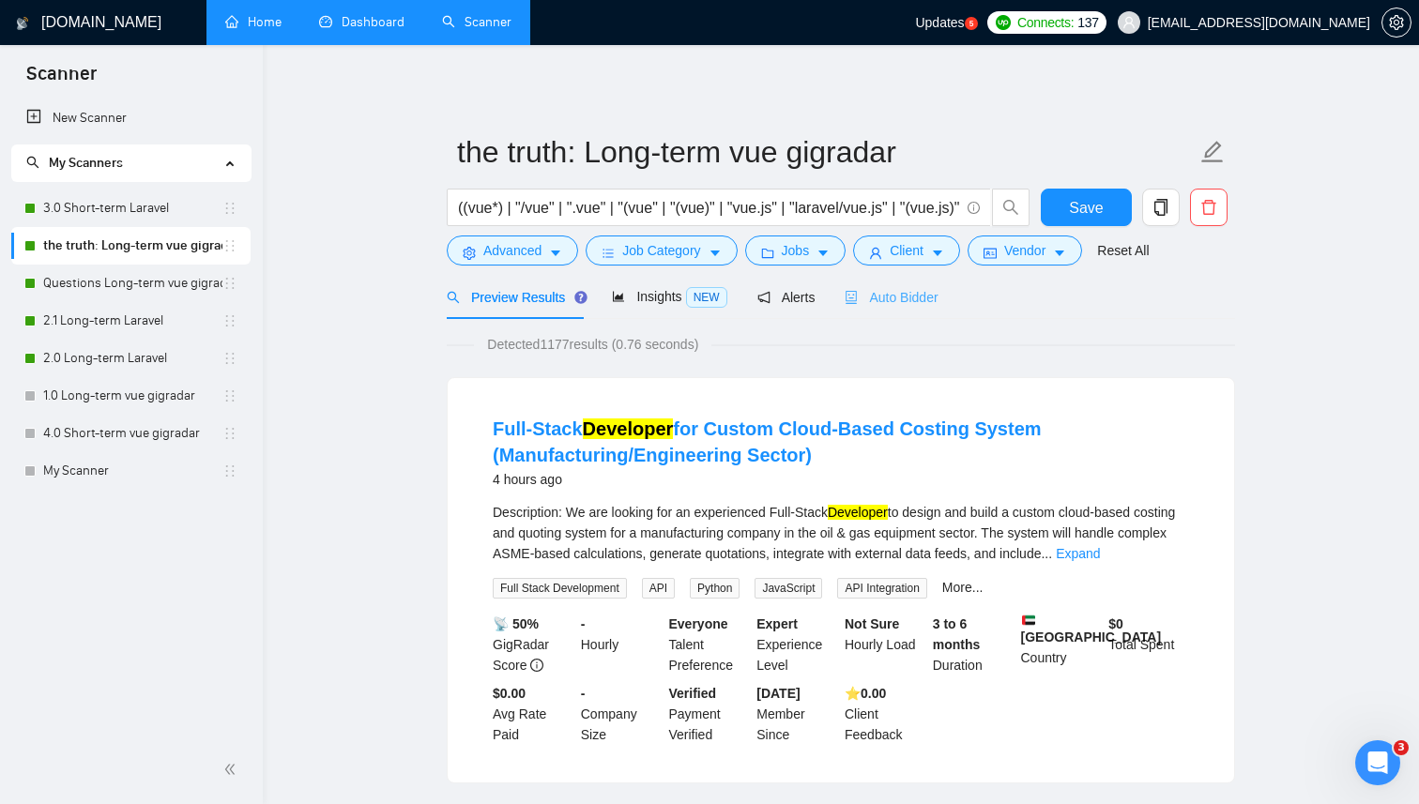
click at [884, 311] on div "Auto Bidder" at bounding box center [890, 297] width 93 height 44
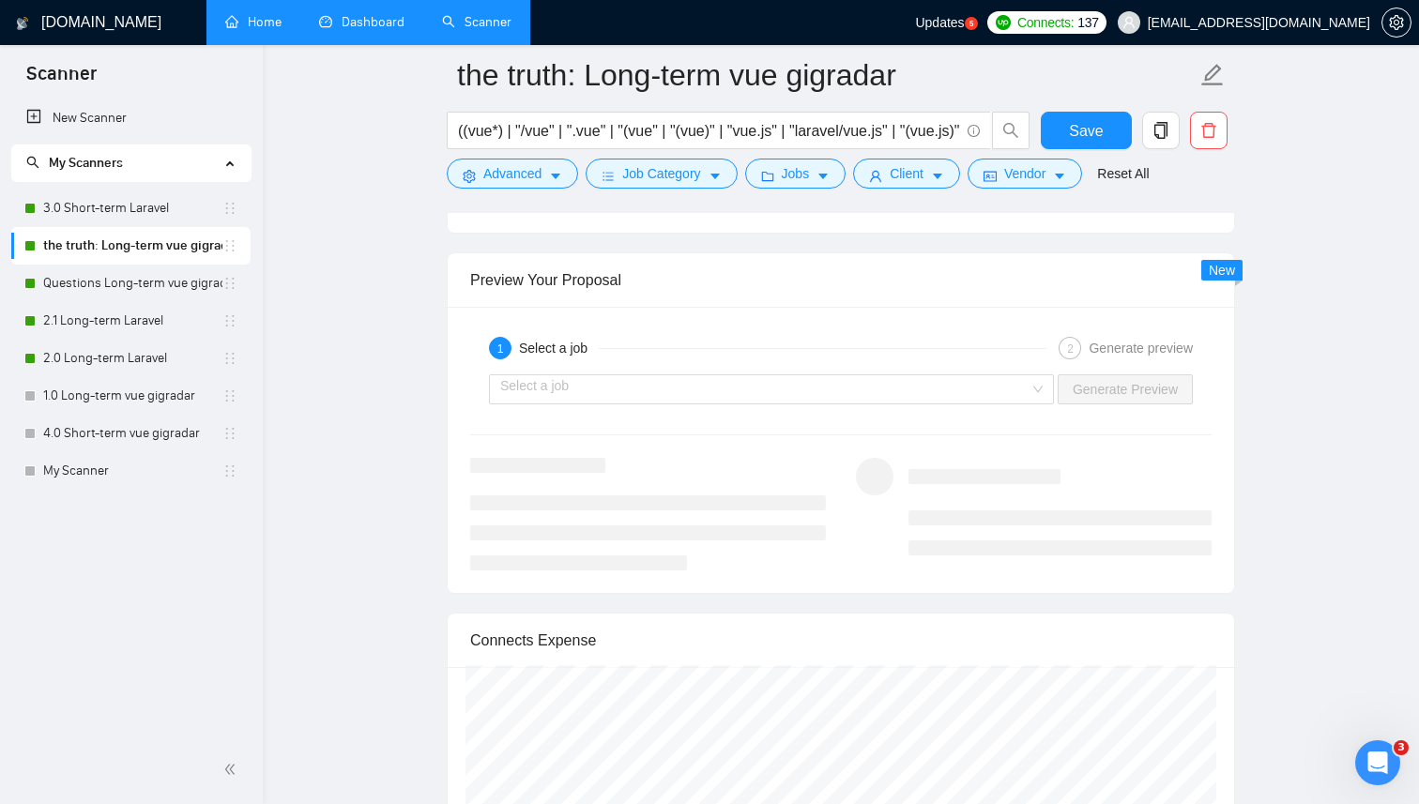
scroll to position [3612, 0]
click at [578, 387] on input "search" at bounding box center [764, 391] width 529 height 28
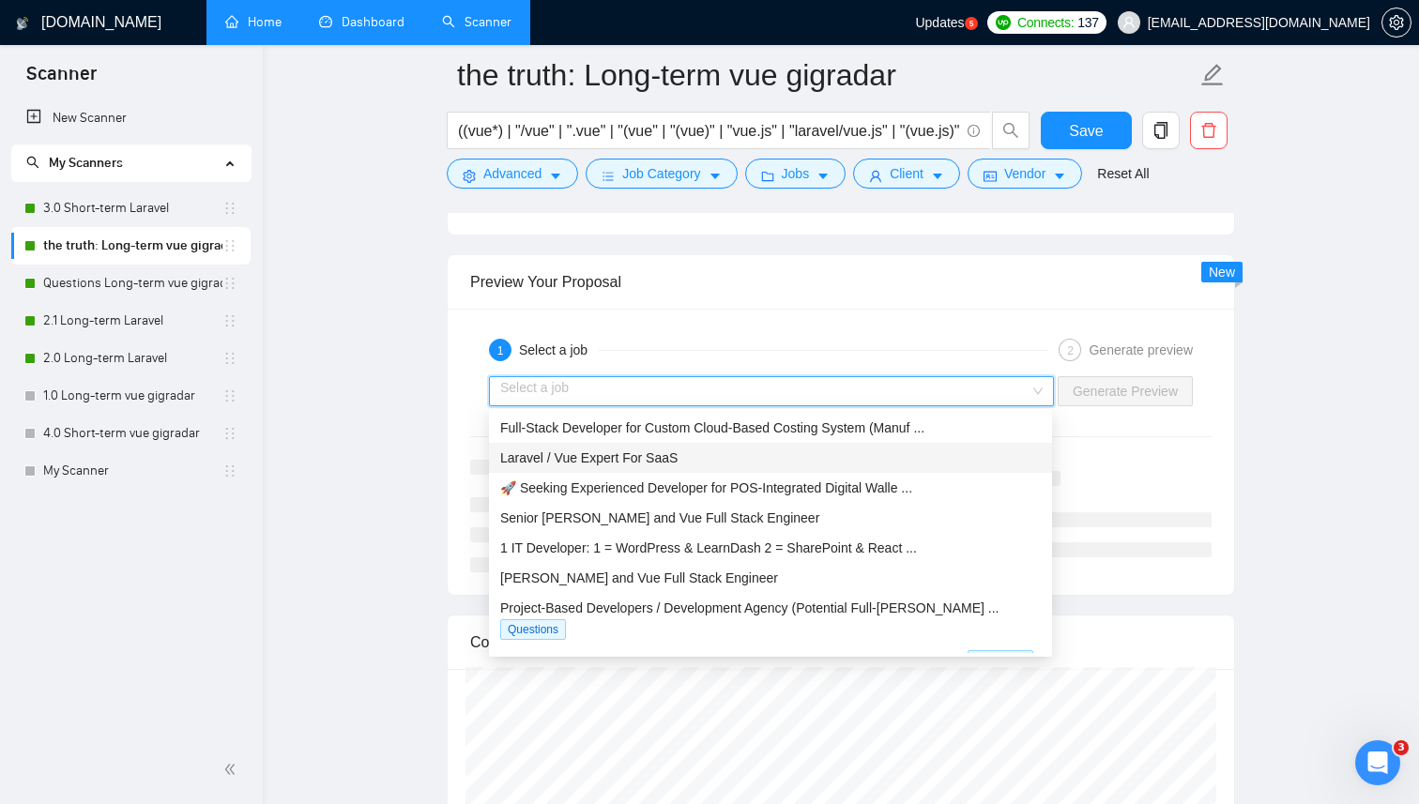
click at [557, 463] on span "Laravel / Vue Expert For SaaS" at bounding box center [588, 457] width 177 height 15
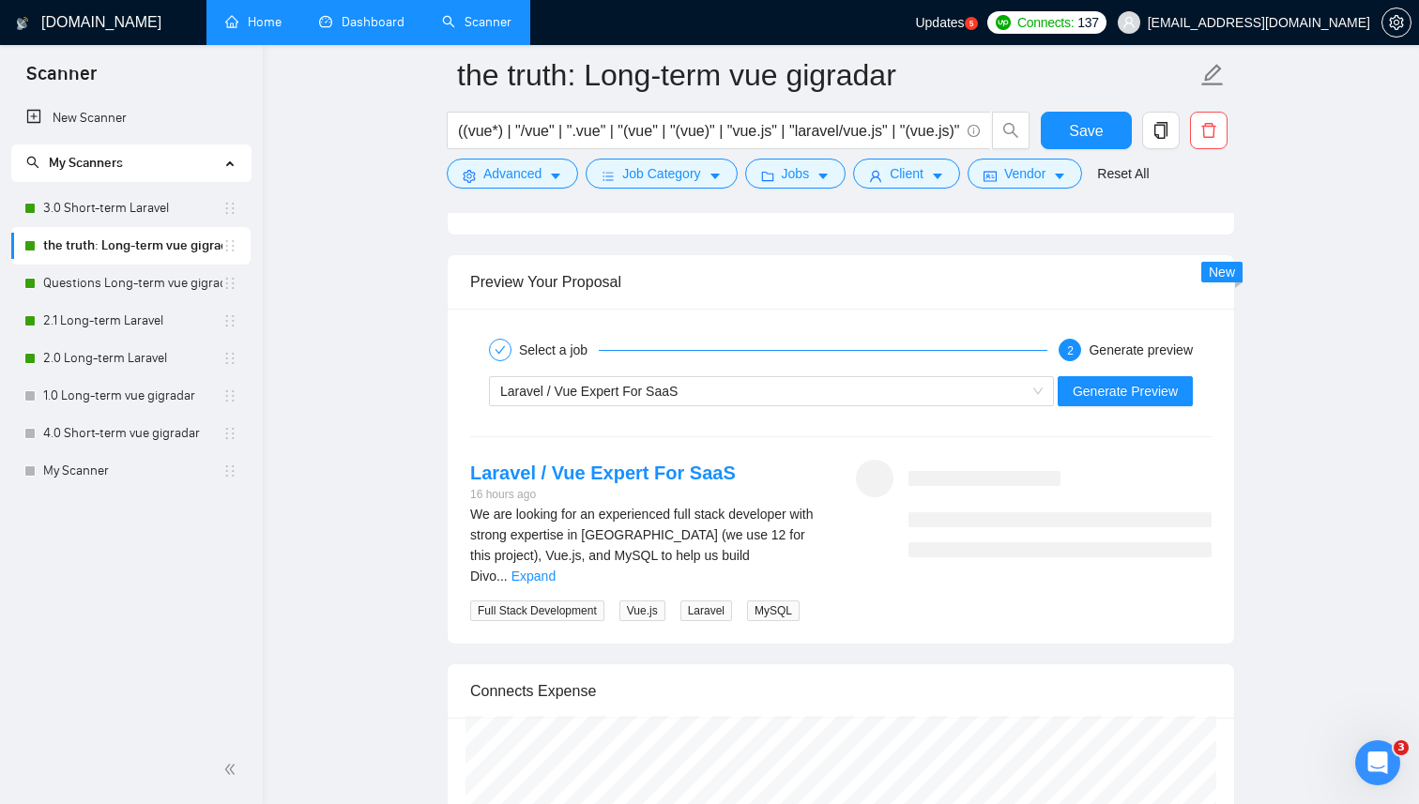
click at [1115, 393] on span "Generate Preview" at bounding box center [1124, 391] width 105 height 21
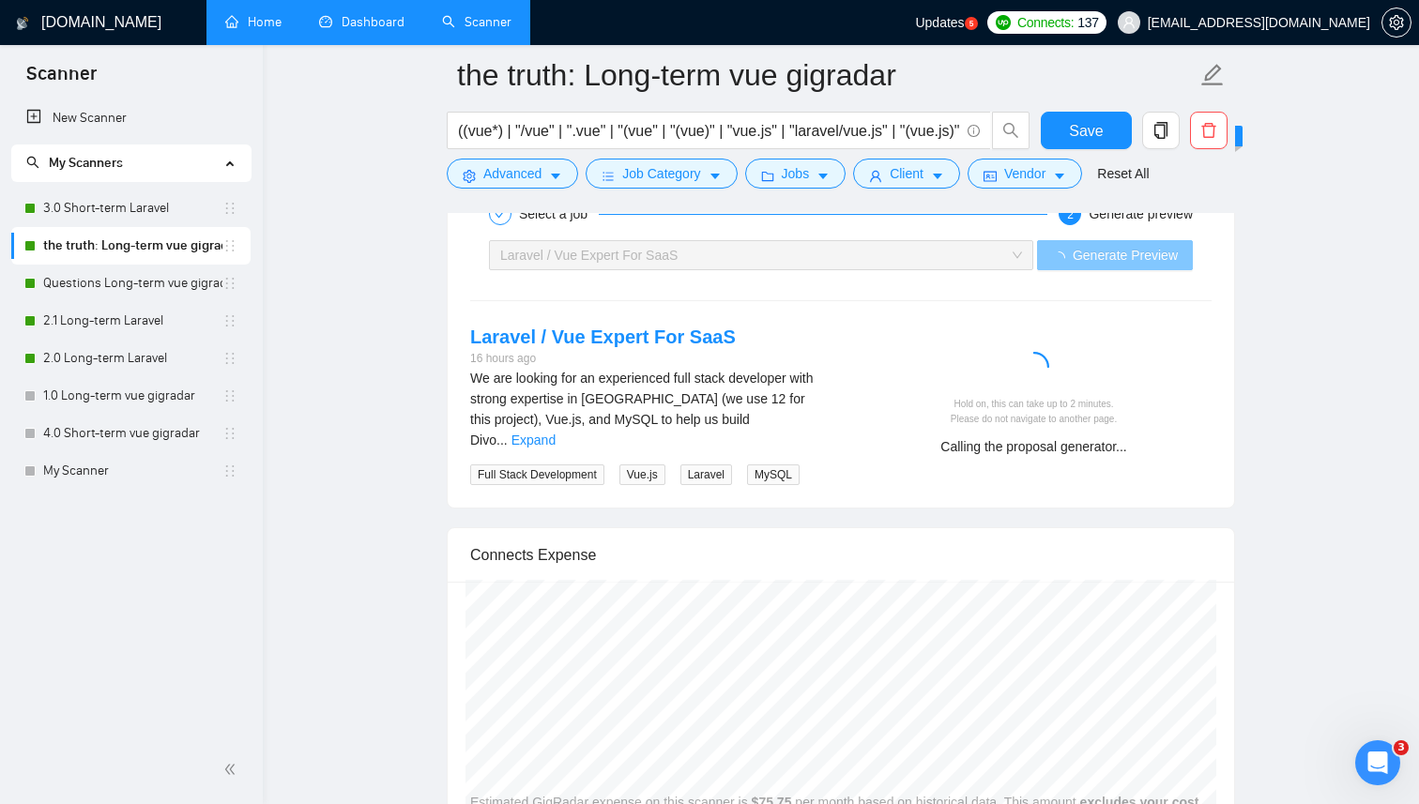
scroll to position [3777, 0]
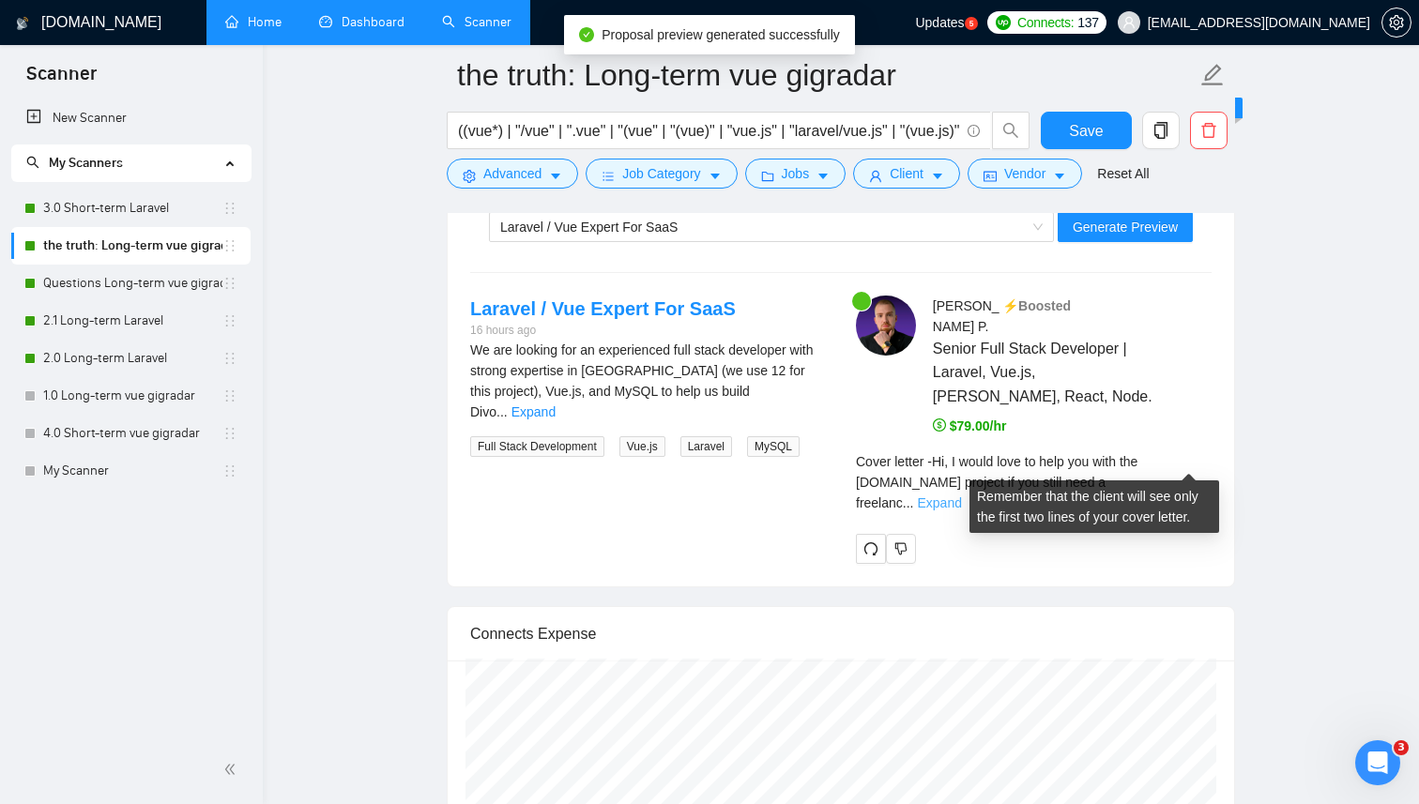
click at [961, 495] on link "Expand" at bounding box center [939, 502] width 44 height 15
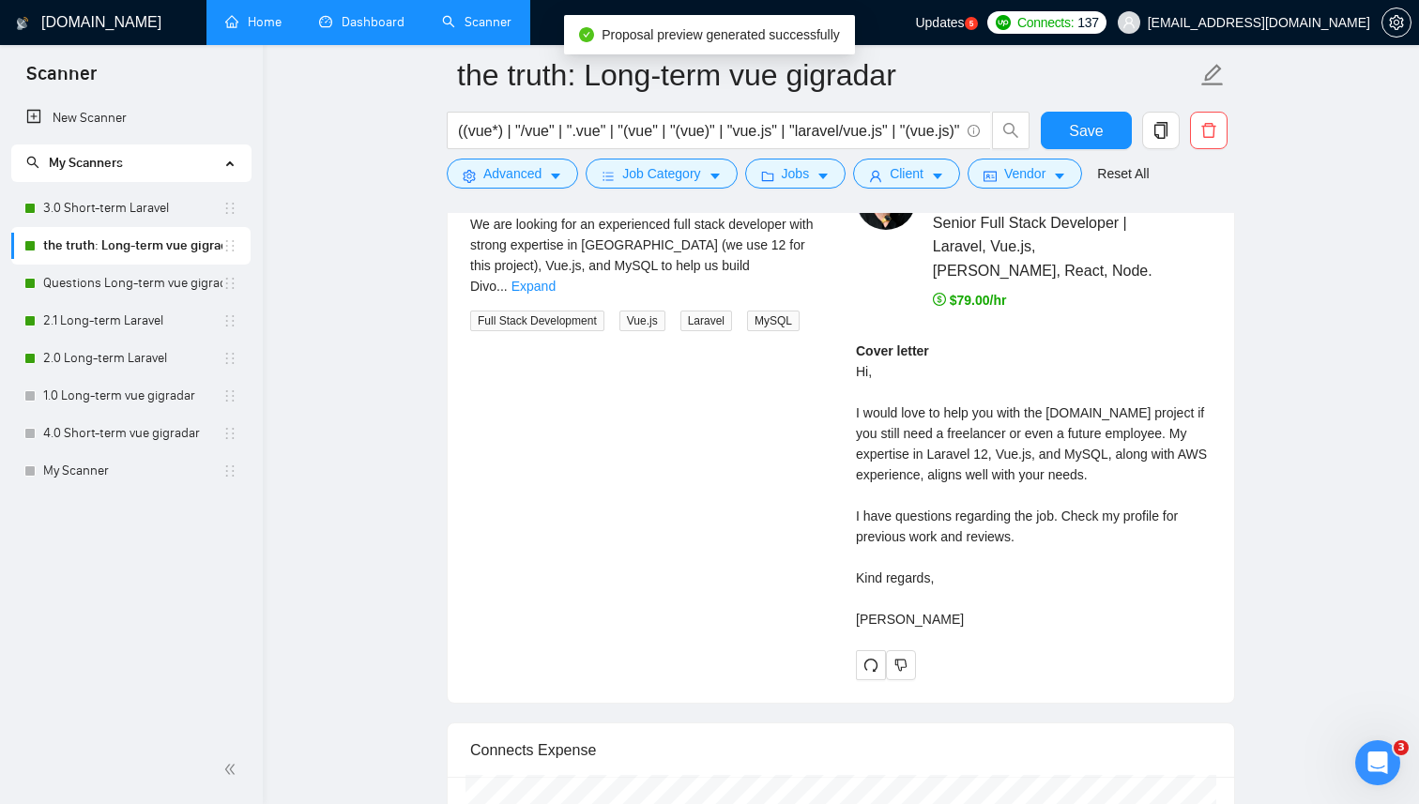
scroll to position [3920, 0]
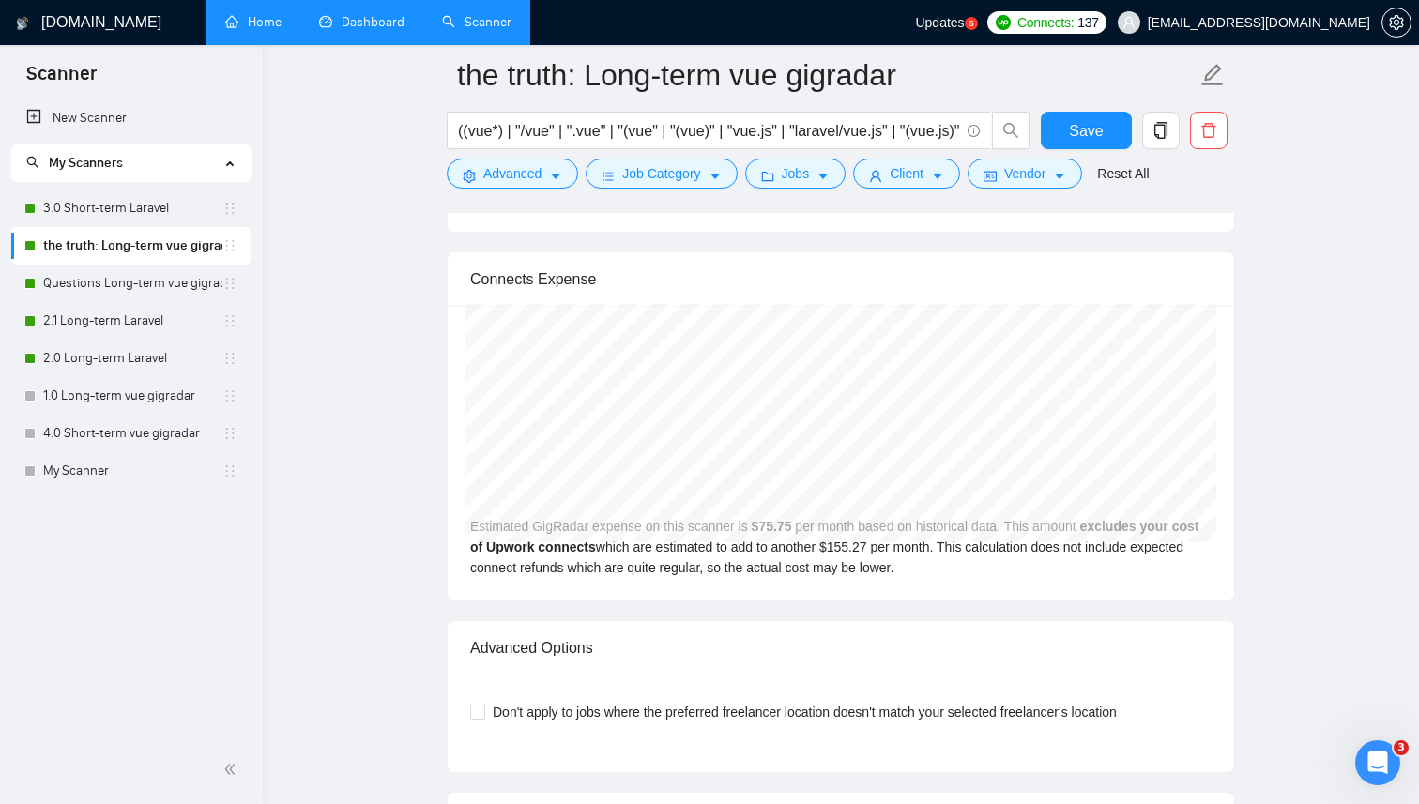
scroll to position [4376, 0]
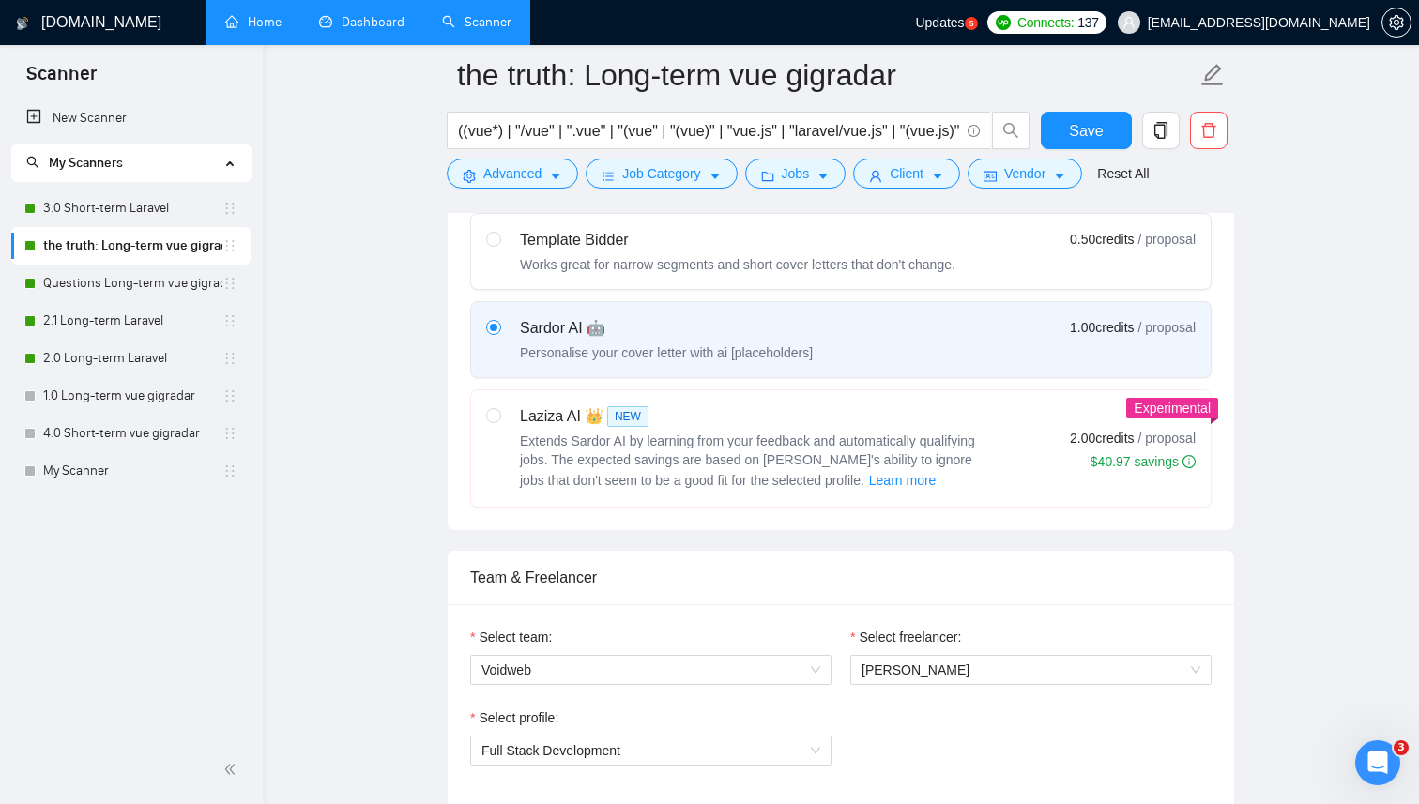
scroll to position [607, 0]
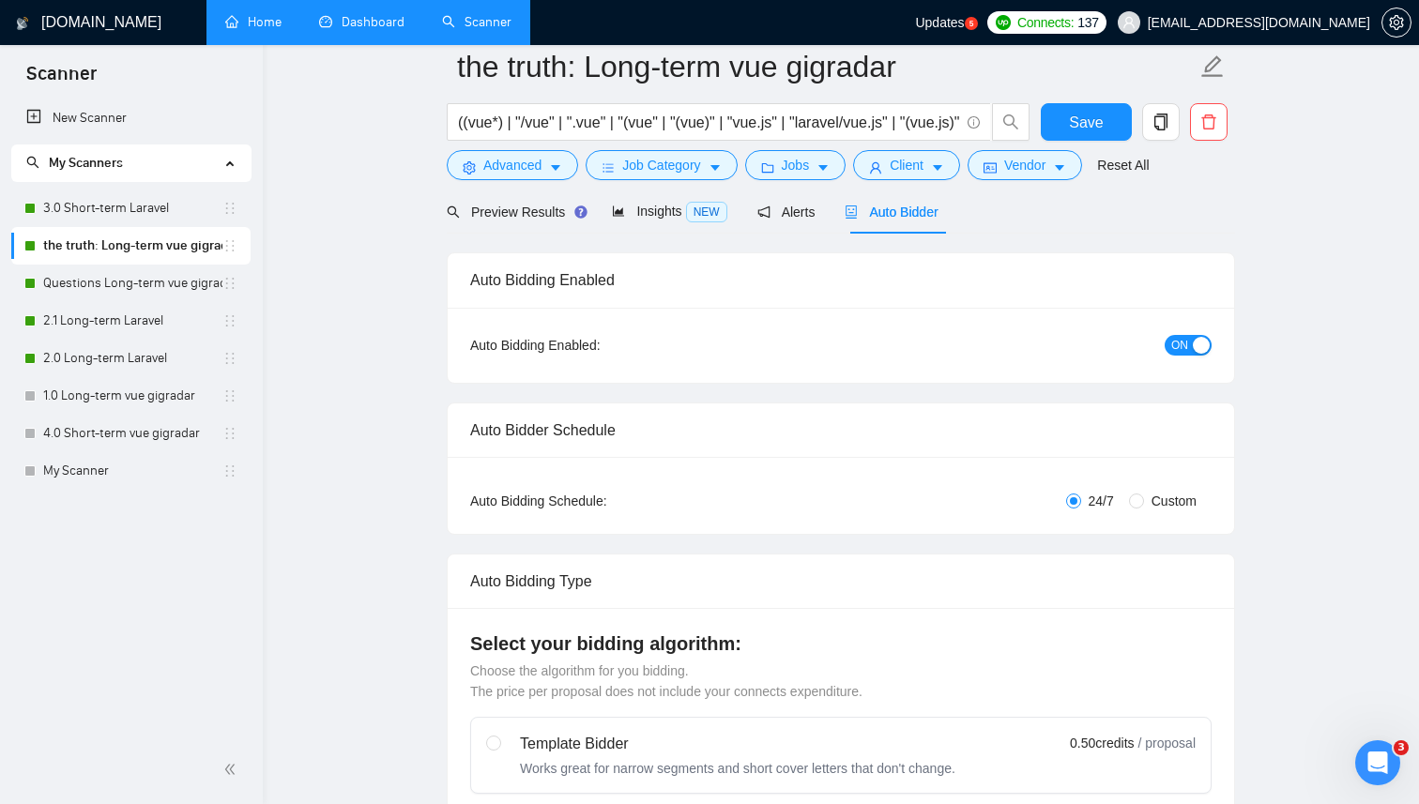
scroll to position [0, 0]
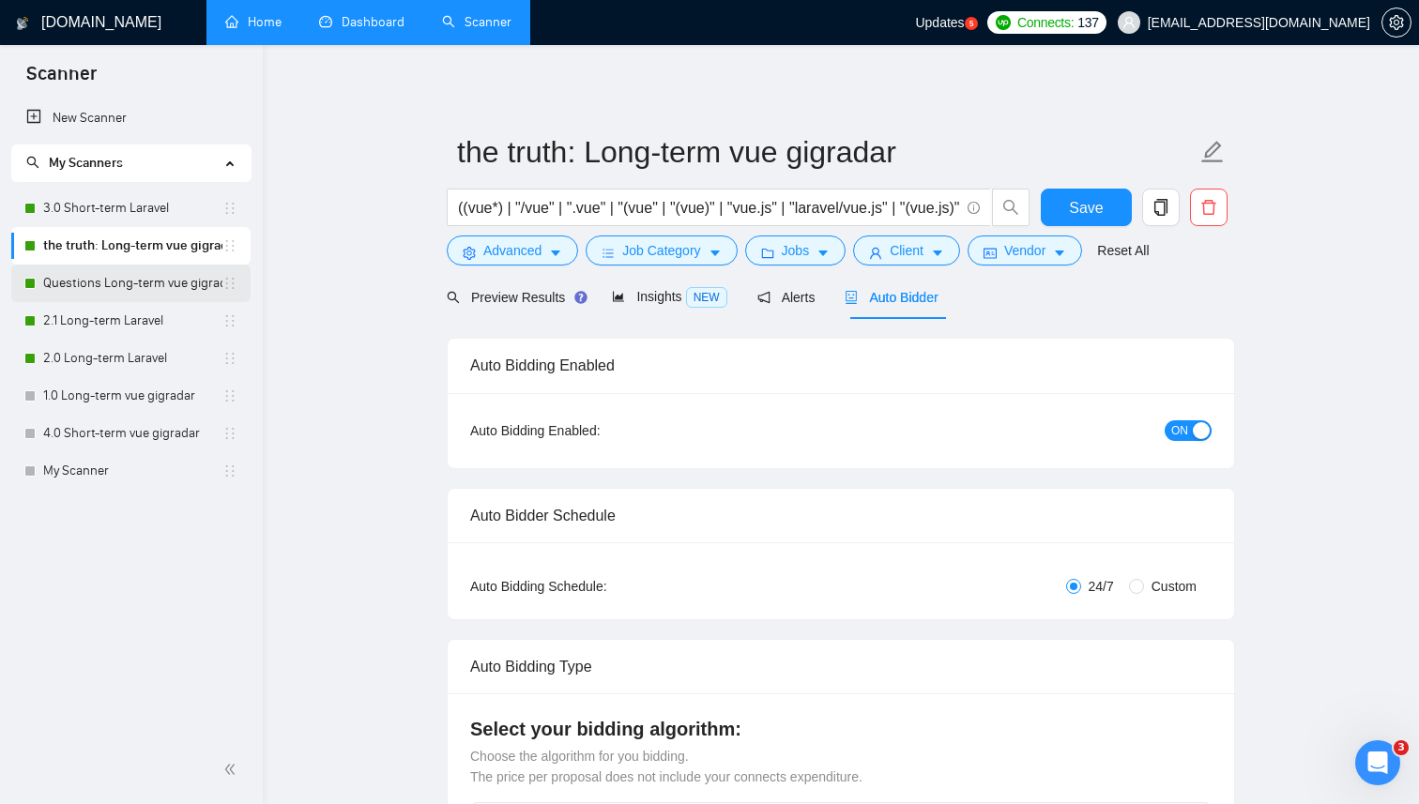
click at [135, 282] on link "Questions Long-term vue gigradar" at bounding box center [132, 284] width 179 height 38
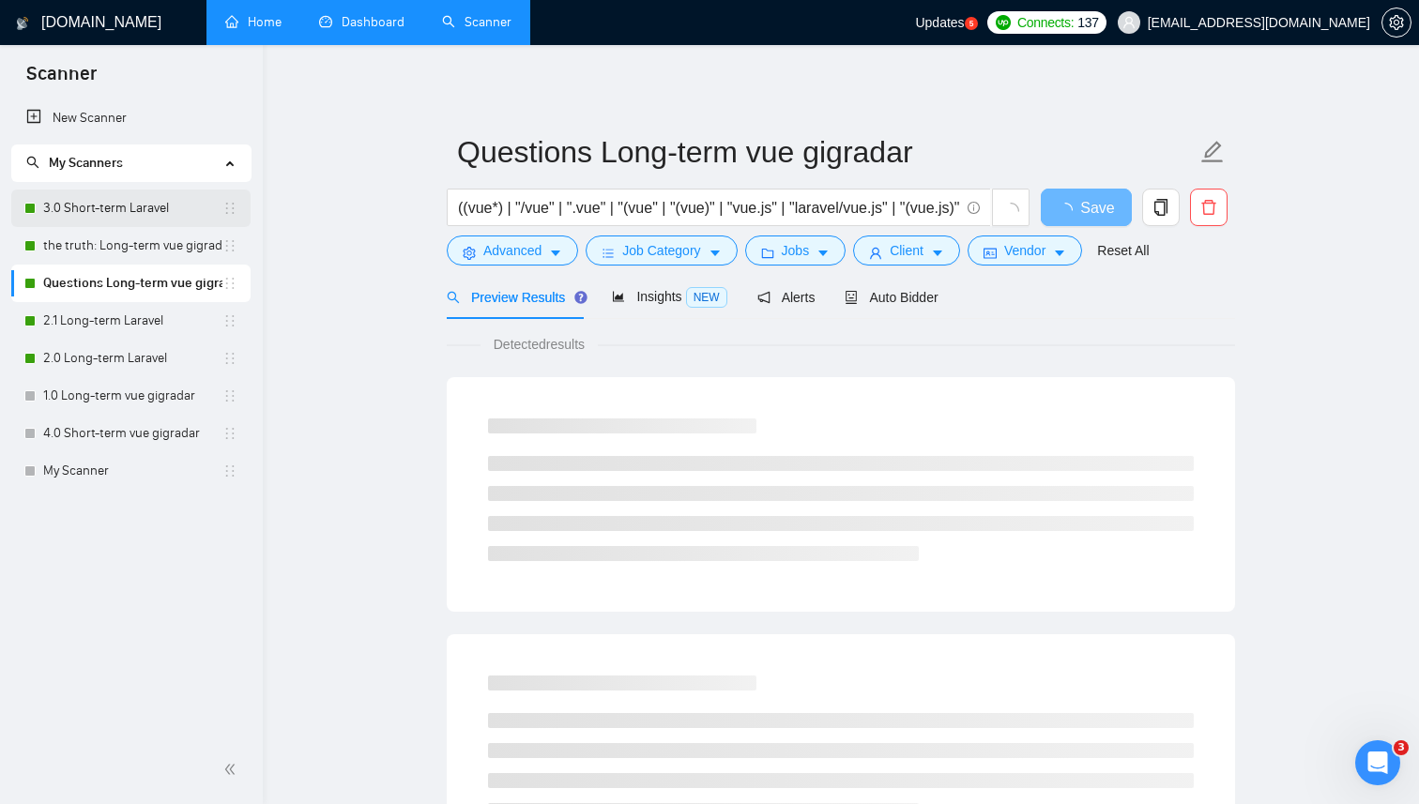
click at [135, 217] on link "3.0 Short-term Laravel" at bounding box center [132, 209] width 179 height 38
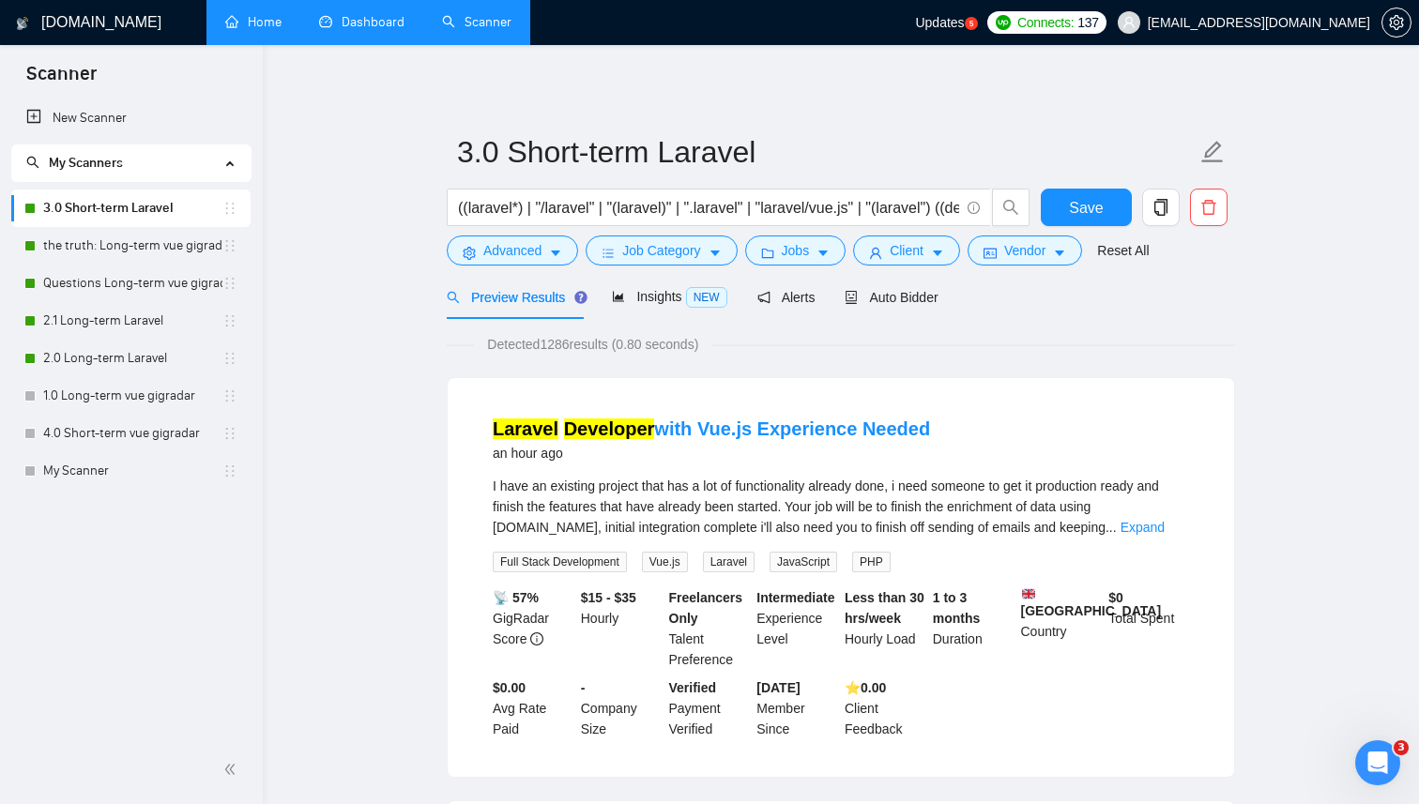
click at [336, 24] on link "Dashboard" at bounding box center [361, 22] width 85 height 16
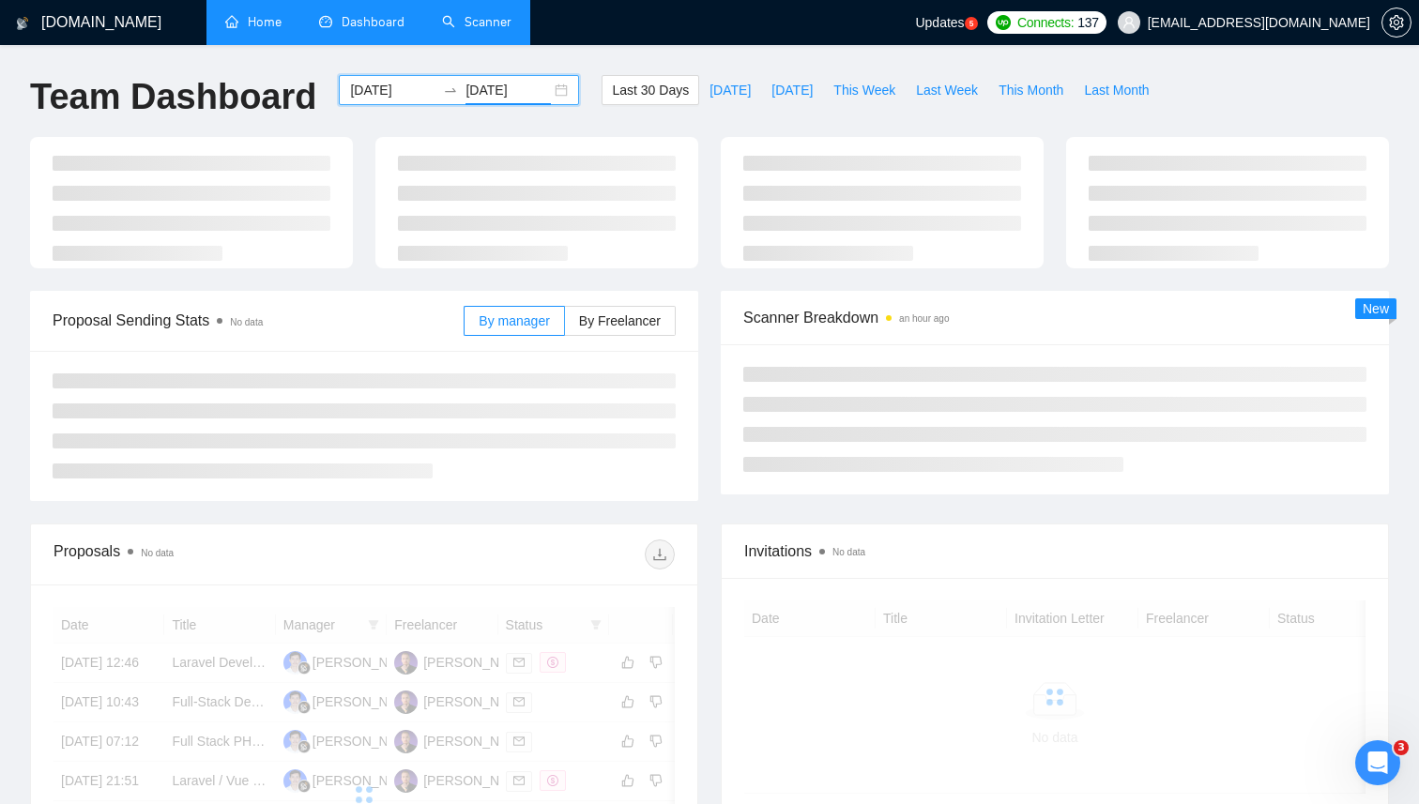
click at [480, 96] on input "[DATE]" at bounding box center [507, 90] width 85 height 21
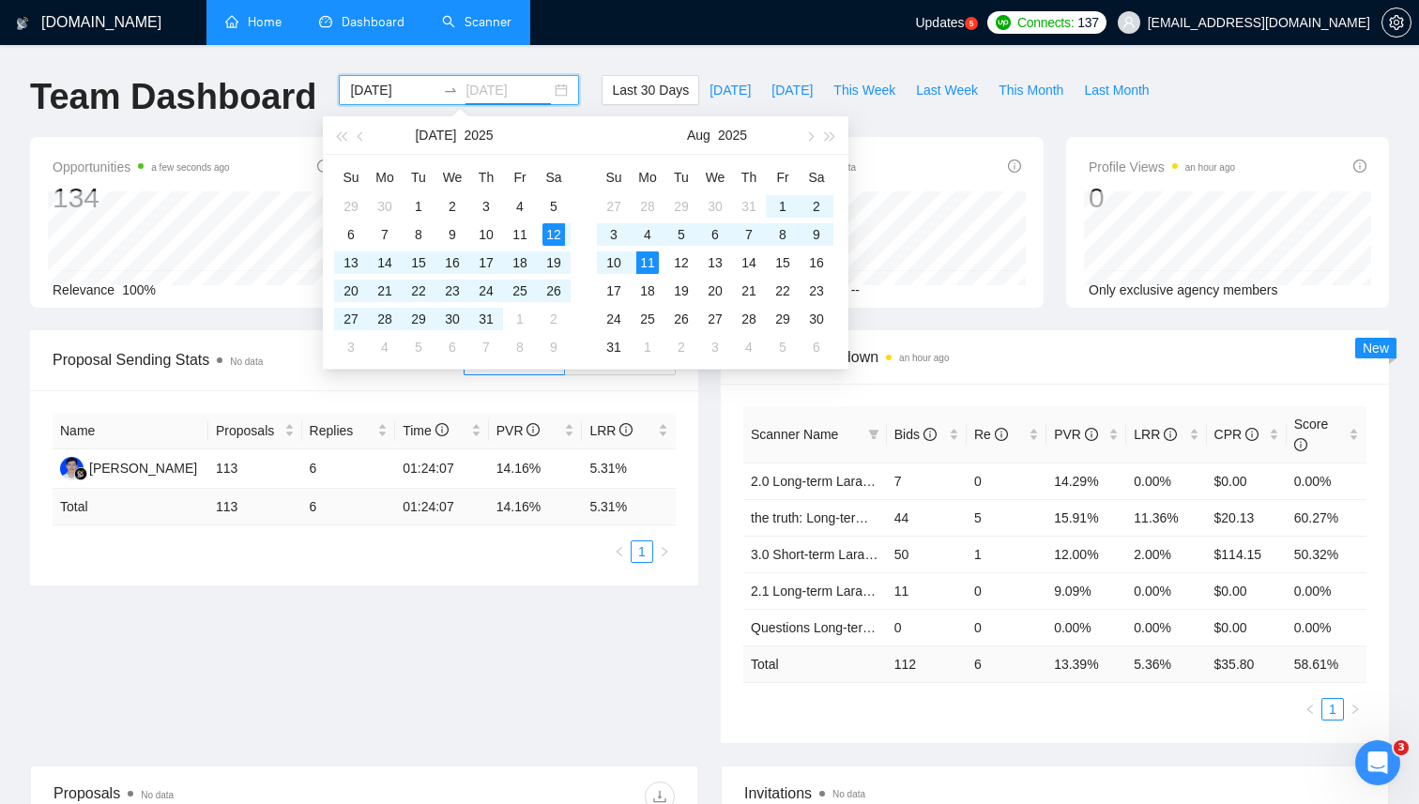
type input "[DATE]"
click at [385, 90] on input "[DATE]" at bounding box center [392, 90] width 85 height 21
type input "[DATE]"
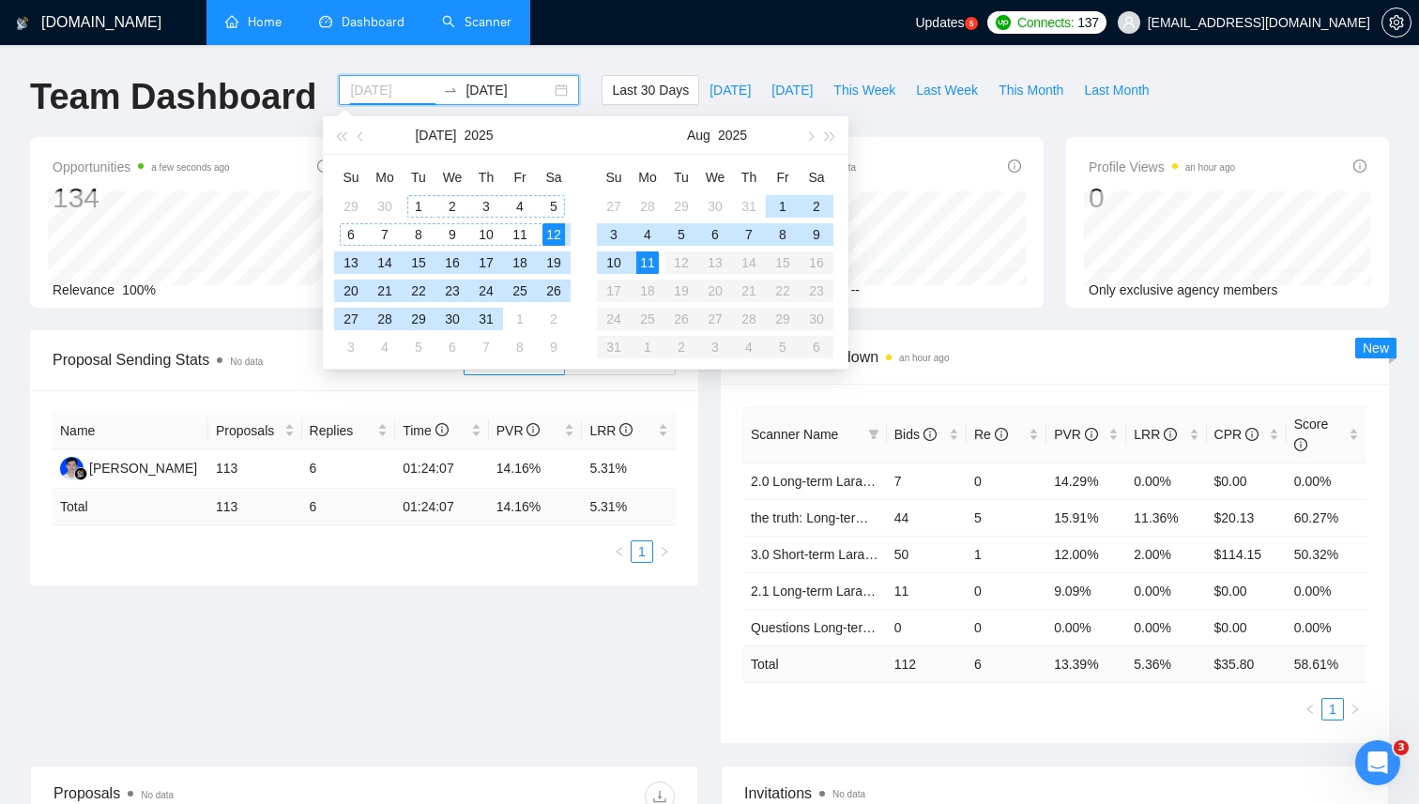
click at [417, 209] on div "1" at bounding box center [418, 206] width 23 height 23
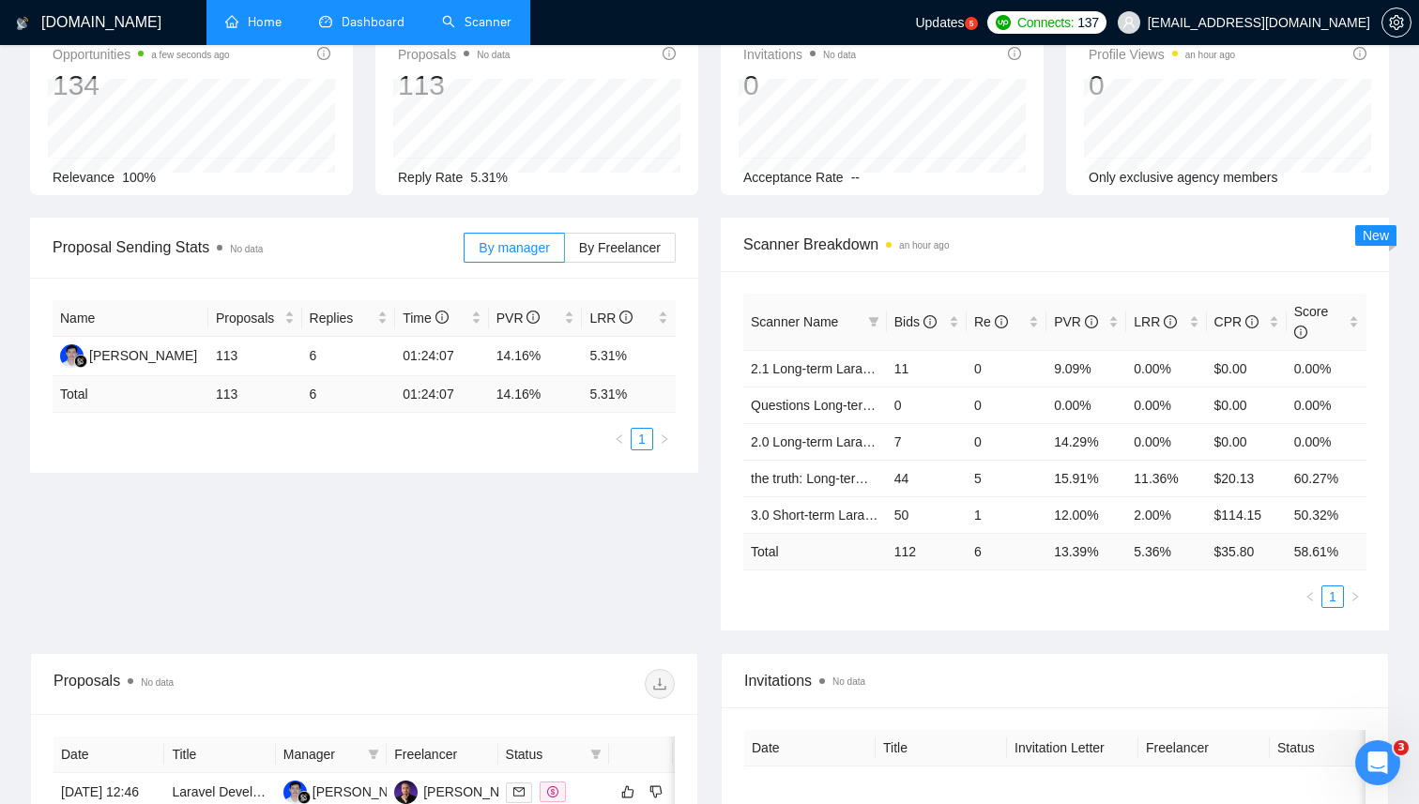
scroll to position [117, 0]
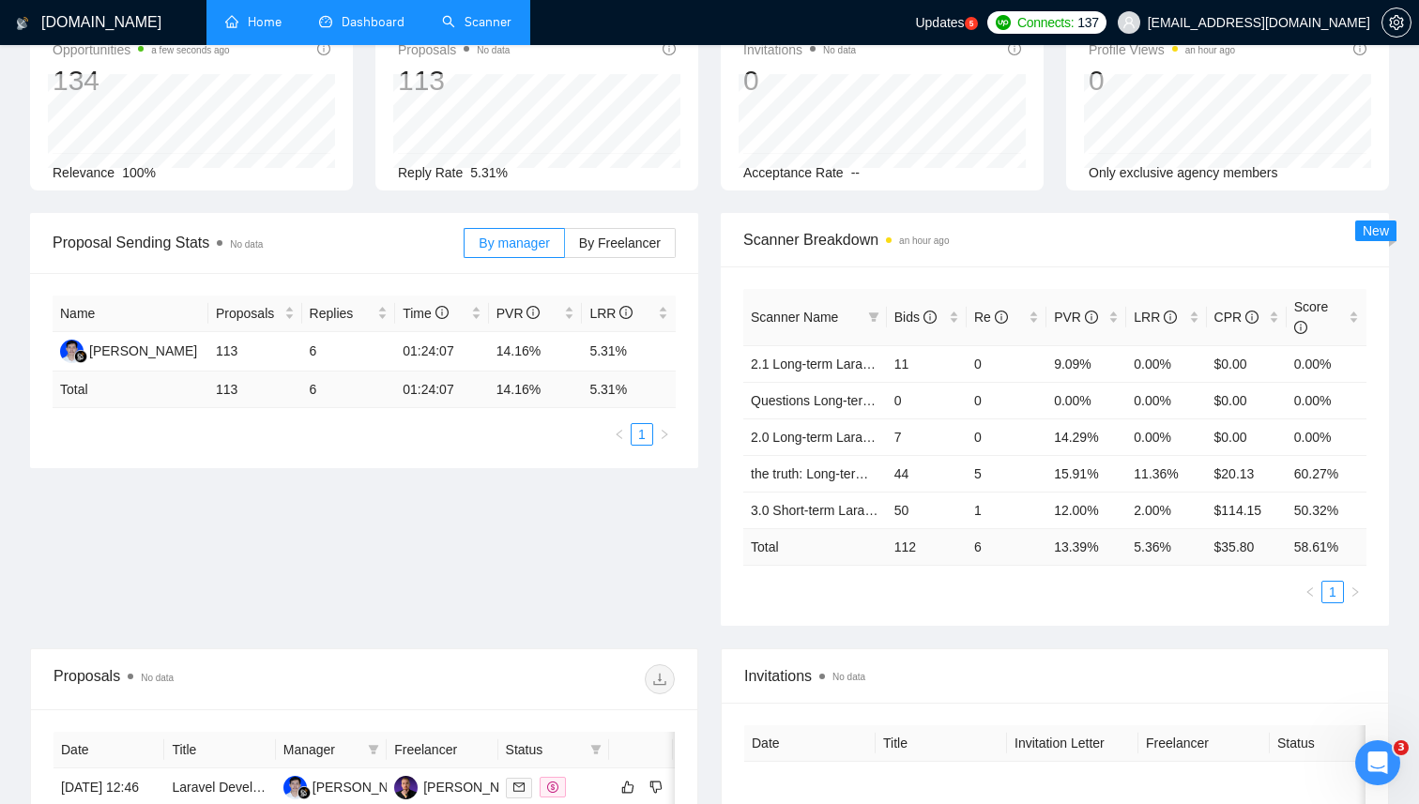
click at [717, 570] on div "Scanner Breakdown an hour ago Scanner Name Bids Re PVR LRR CPR Score 2.1 Long-t…" at bounding box center [1054, 419] width 691 height 413
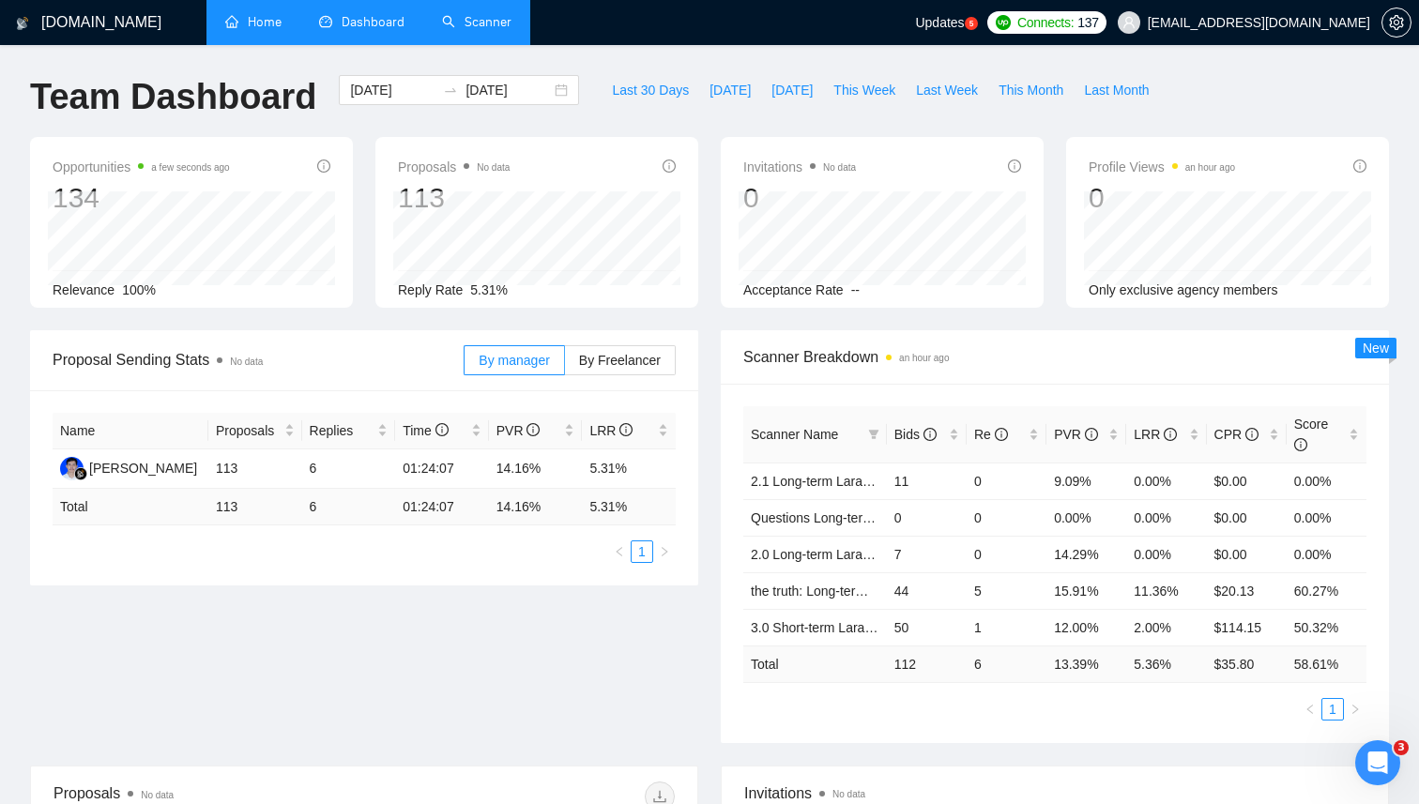
click at [655, 646] on div "Proposal Sending Stats No data By manager By Freelancer Name Proposals Replies …" at bounding box center [709, 547] width 1381 height 435
click at [470, 30] on link "Scanner" at bounding box center [476, 22] width 69 height 16
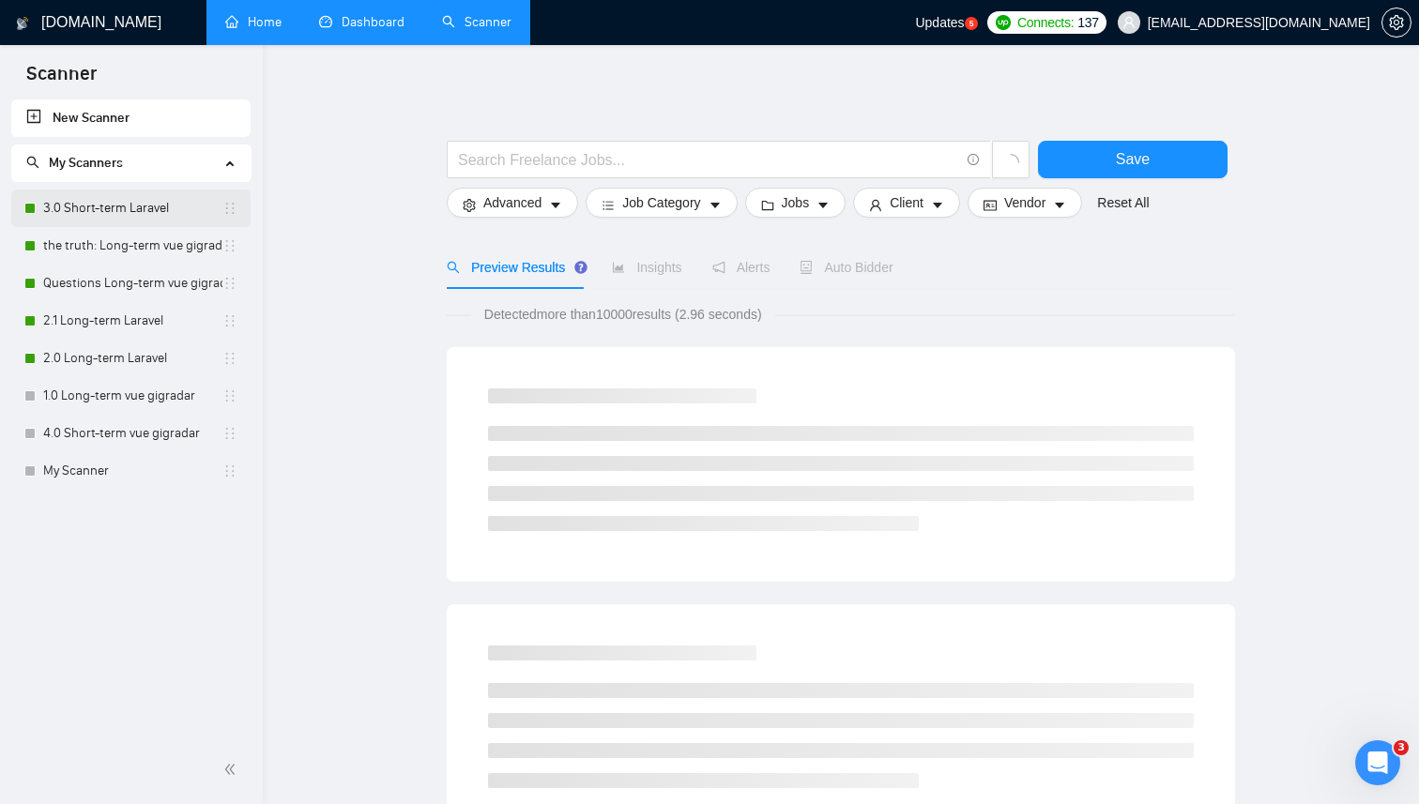
click at [147, 214] on link "3.0 Short-term Laravel" at bounding box center [132, 209] width 179 height 38
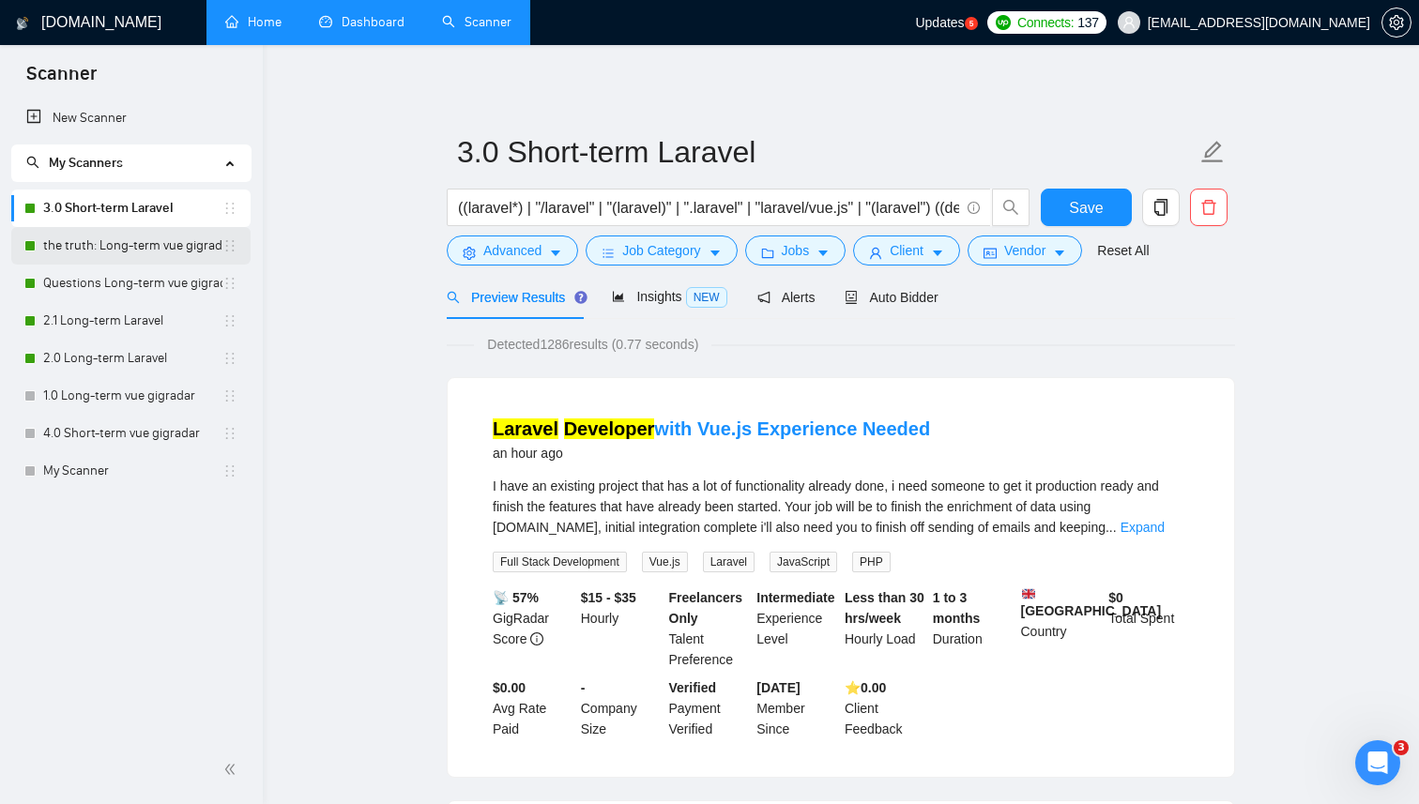
click at [151, 246] on link "the truth: Long-term vue gigradar" at bounding box center [132, 246] width 179 height 38
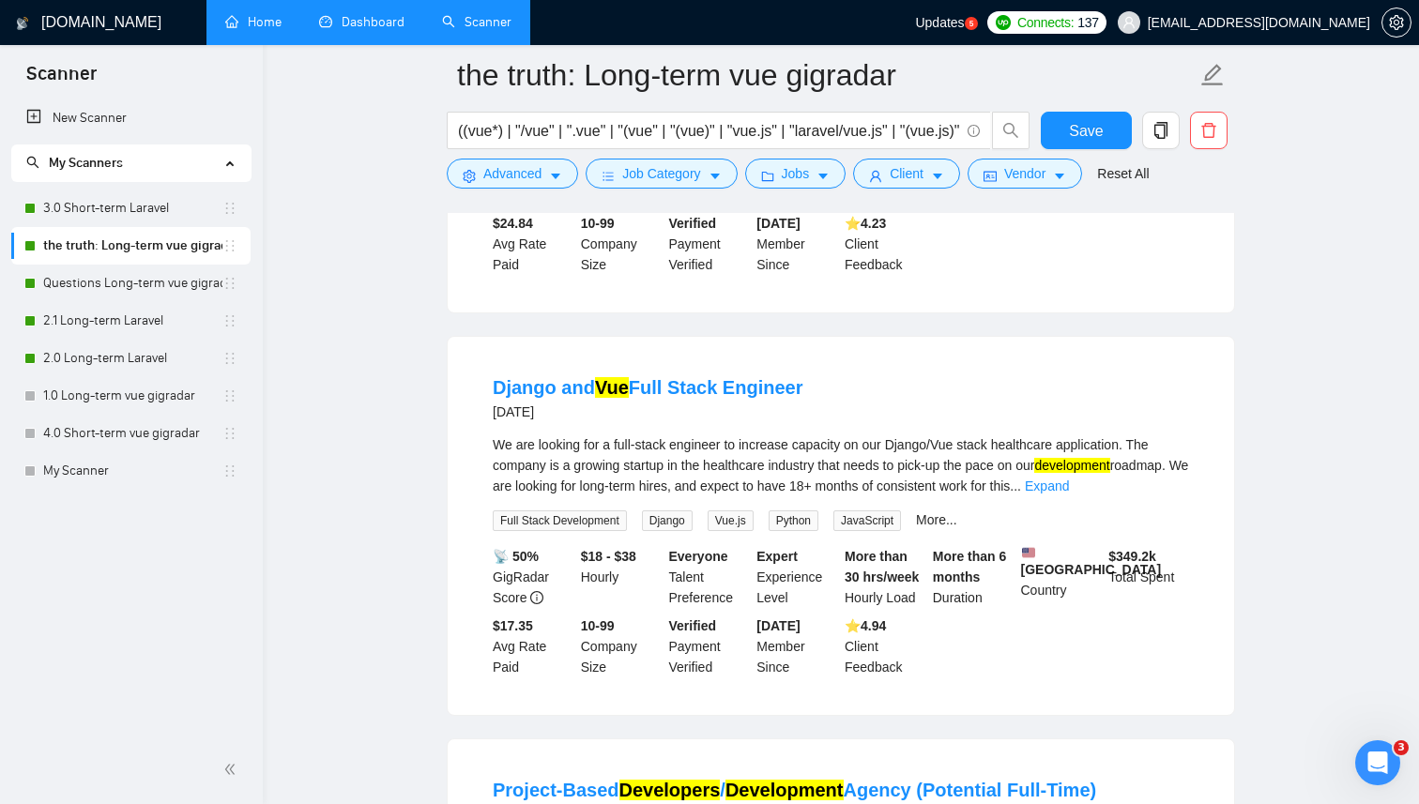
scroll to position [2165, 0]
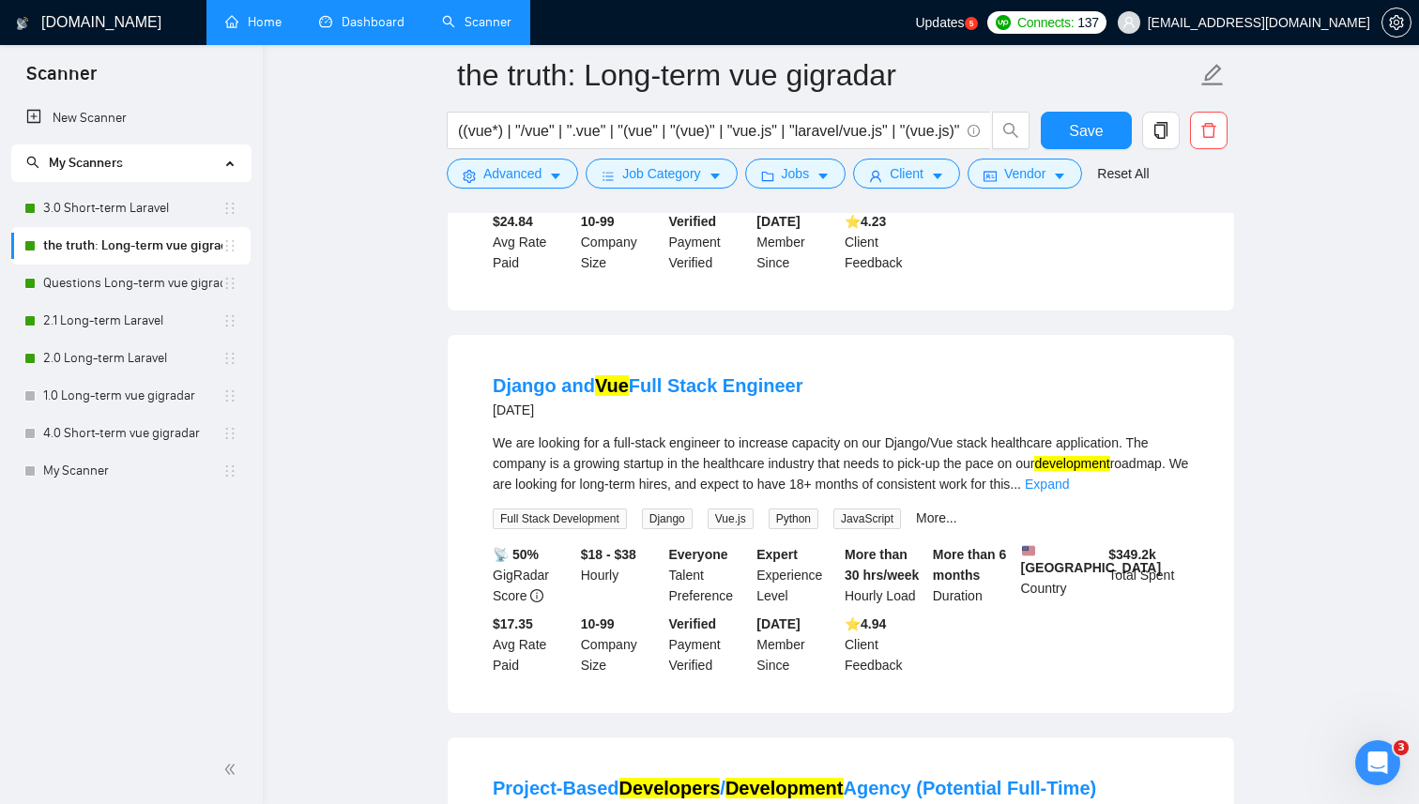
click at [396, 565] on main "the truth: Long-term vue gigradar ((vue*) | "/vue" | ".vue" | "(vue" | "(vue)" …" at bounding box center [841, 176] width 1096 height 4532
click at [1069, 492] on link "Expand" at bounding box center [1047, 484] width 44 height 15
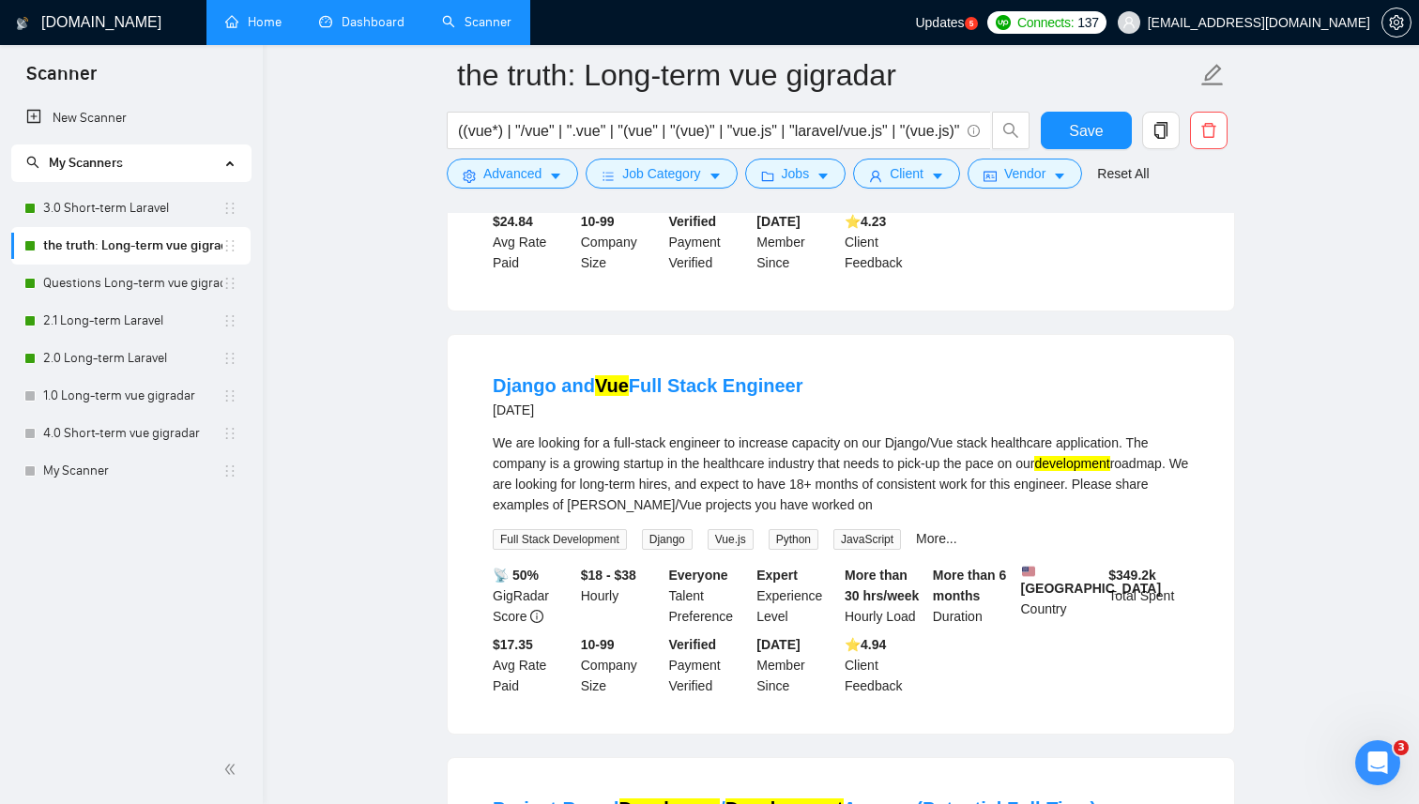
click at [416, 453] on main "the truth: Long-term vue gigradar ((vue*) | "/vue" | ".vue" | "(vue" | "(vue)" …" at bounding box center [841, 186] width 1096 height 4553
click at [391, 397] on main "the truth: Long-term vue gigradar ((vue*) | "/vue" | ".vue" | "(vue" | "(vue)" …" at bounding box center [841, 186] width 1096 height 4553
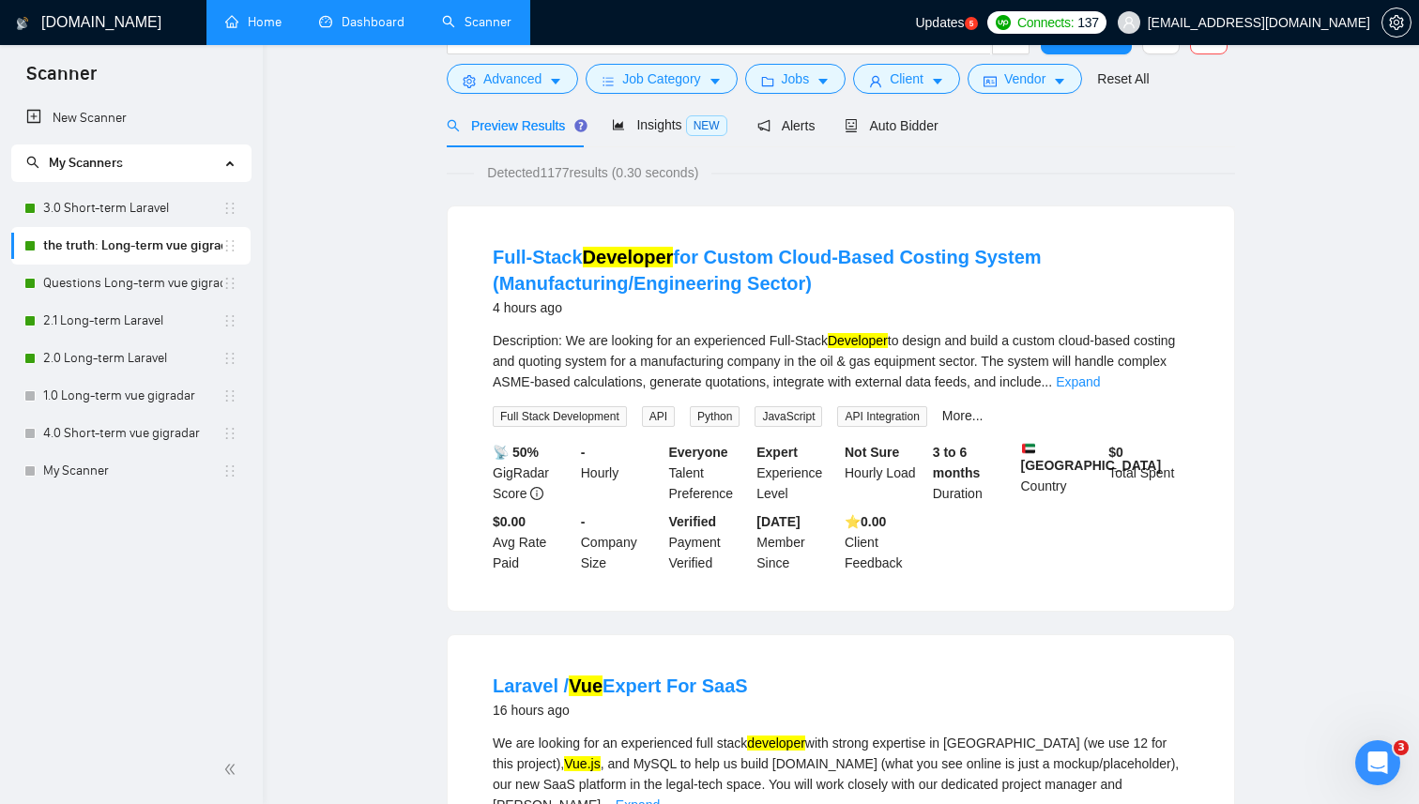
scroll to position [0, 0]
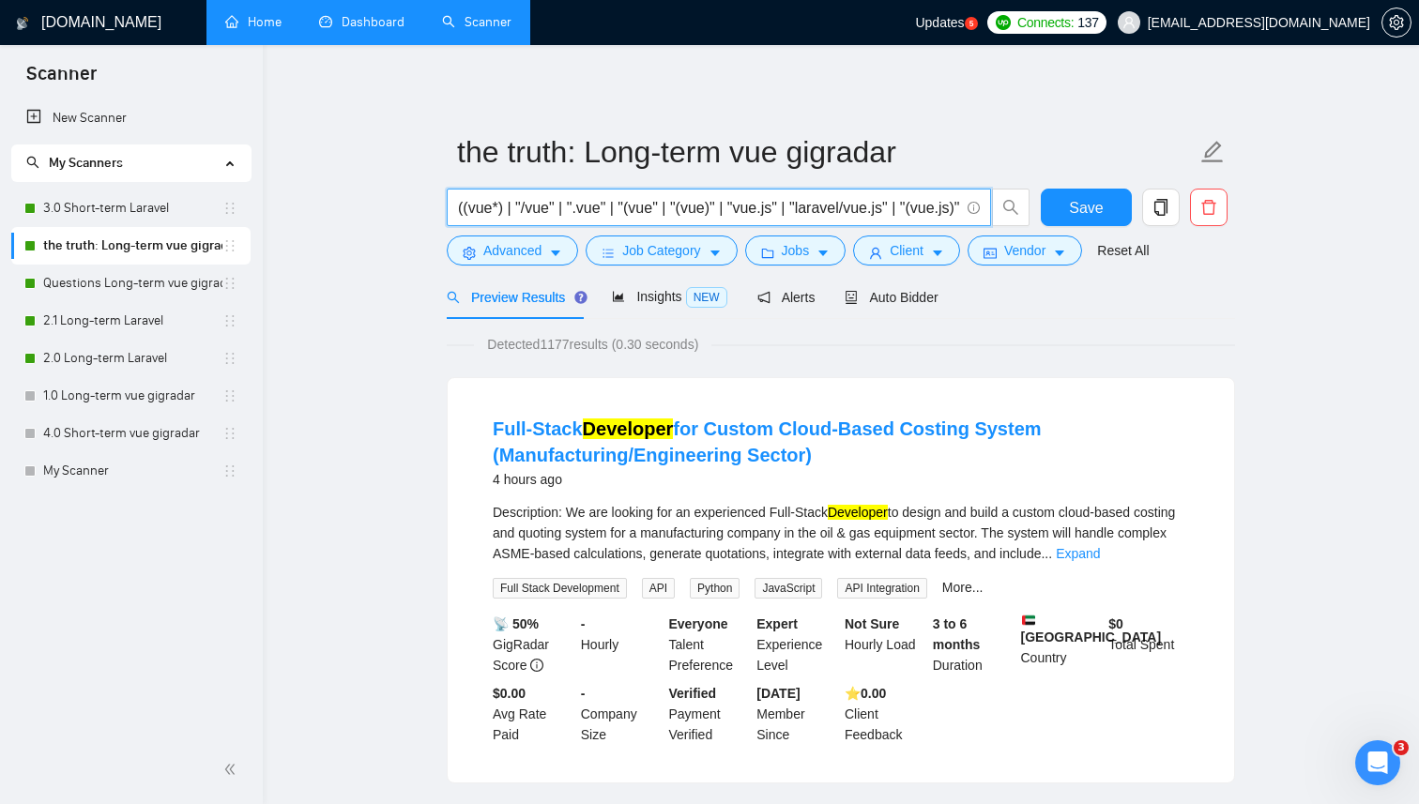
click at [640, 209] on input "((vue*) | "/vue" | ".vue" | "(vue" | "(vue)" | "vue.js" | "laravel/vue.js" | "(…" at bounding box center [708, 207] width 501 height 23
click at [891, 298] on span "Auto Bidder" at bounding box center [890, 297] width 93 height 15
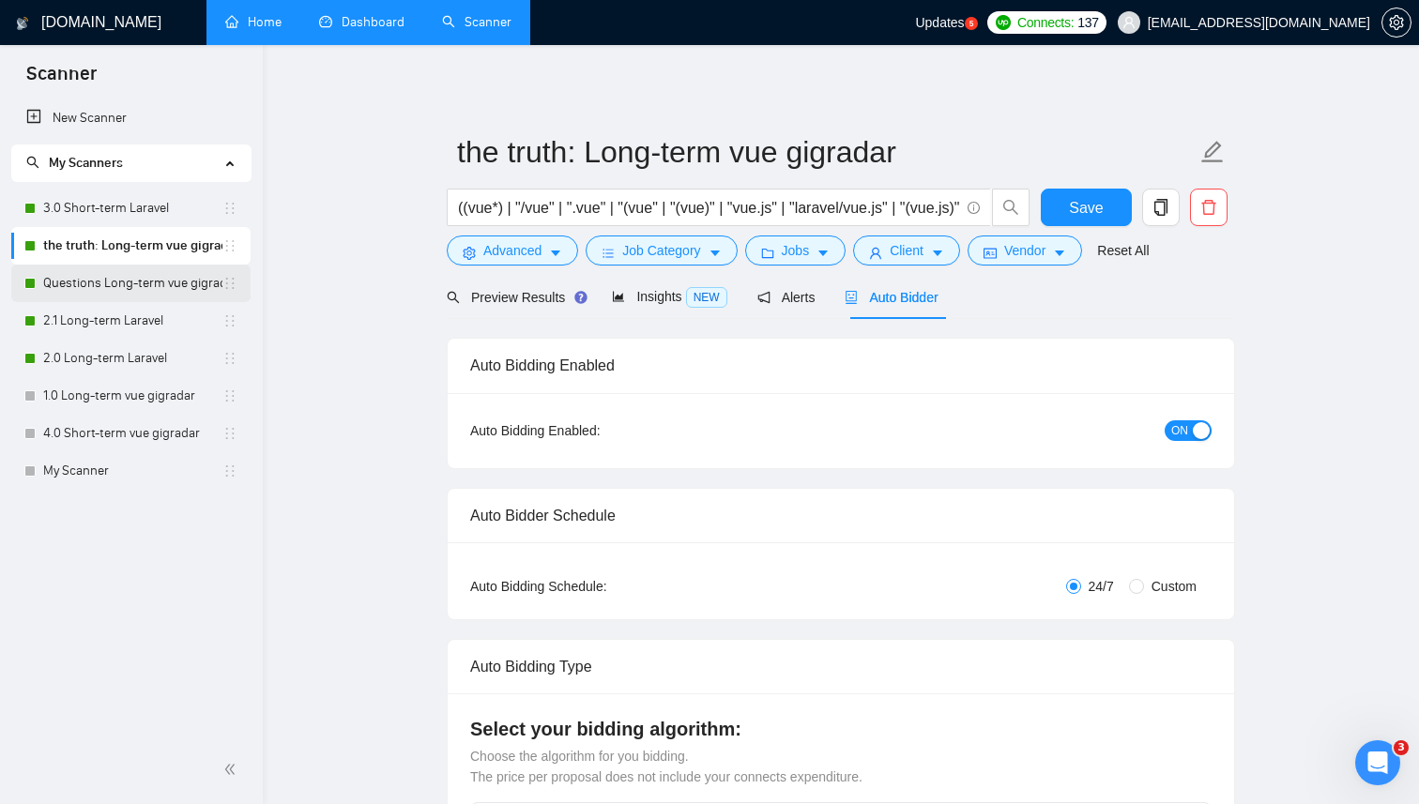
click at [177, 278] on link "Questions Long-term vue gigradar" at bounding box center [132, 284] width 179 height 38
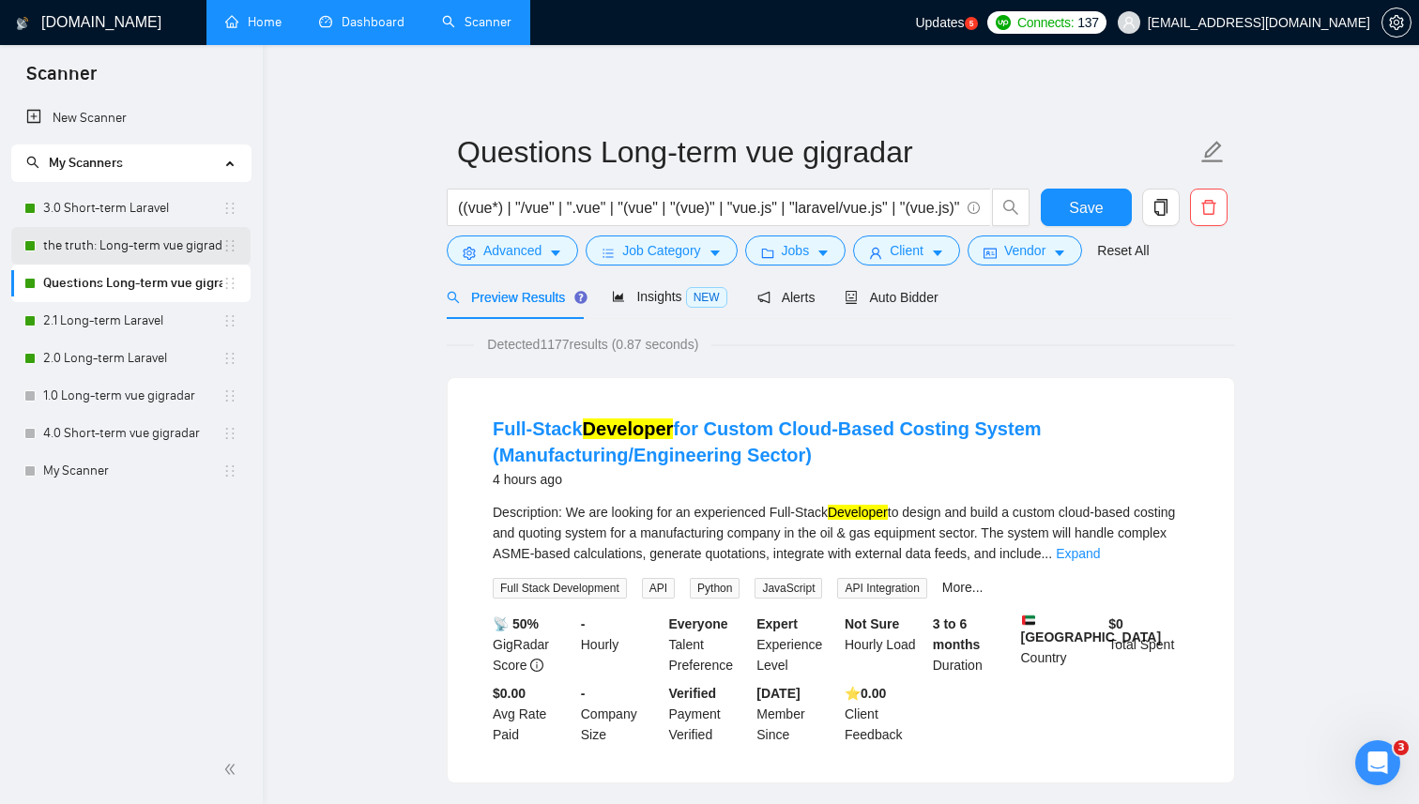
click at [152, 245] on link "the truth: Long-term vue gigradar" at bounding box center [132, 246] width 179 height 38
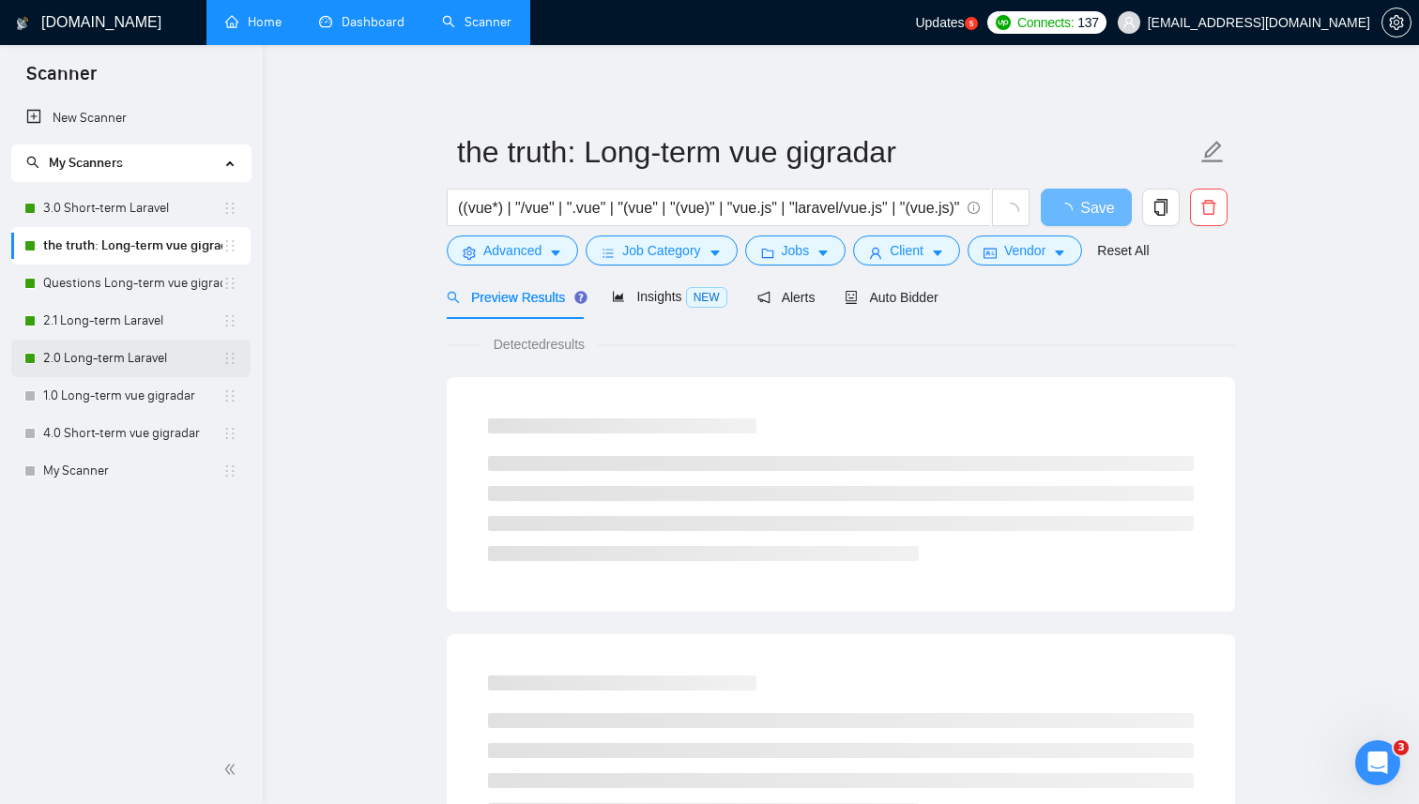
click at [127, 358] on link "2.0 Long-term Laravel" at bounding box center [132, 359] width 179 height 38
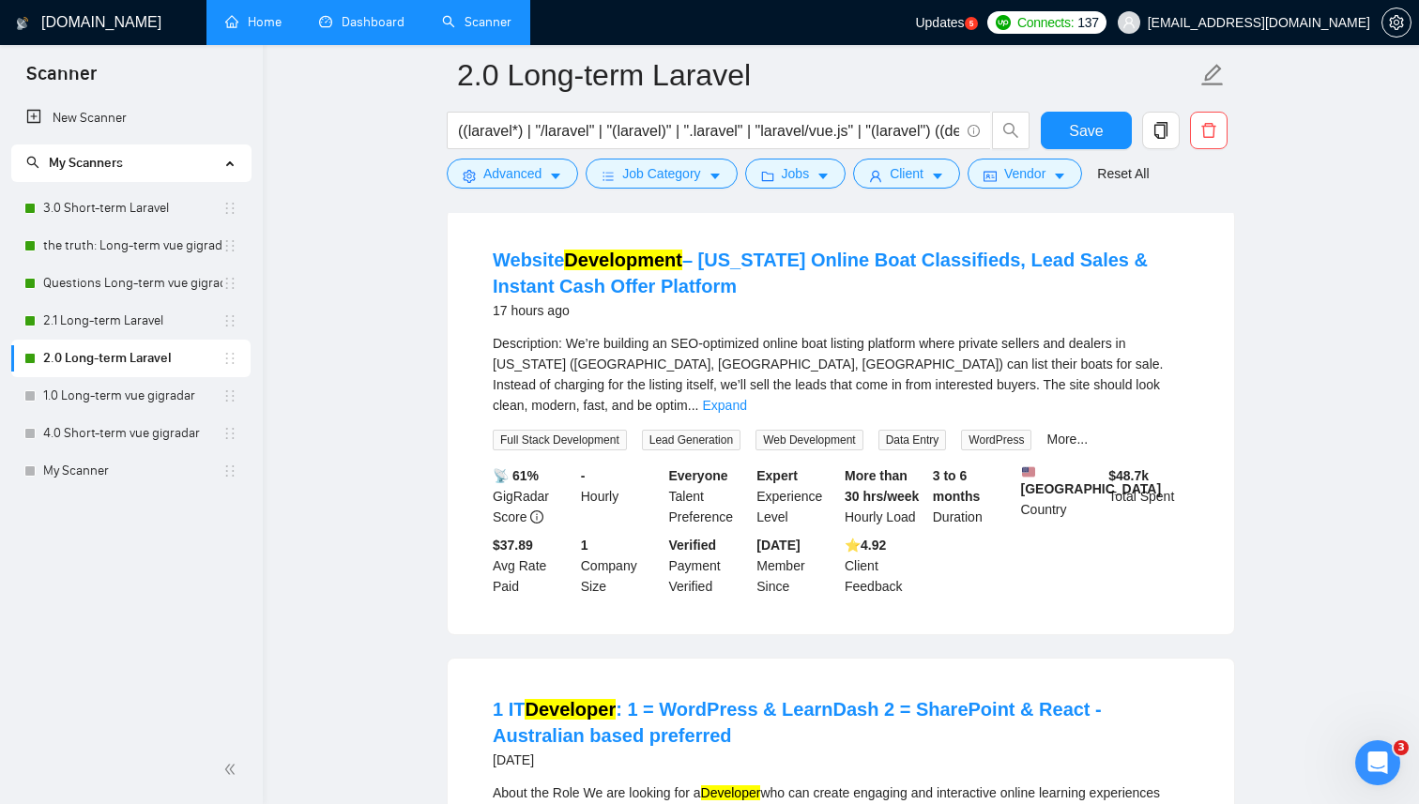
scroll to position [570, 0]
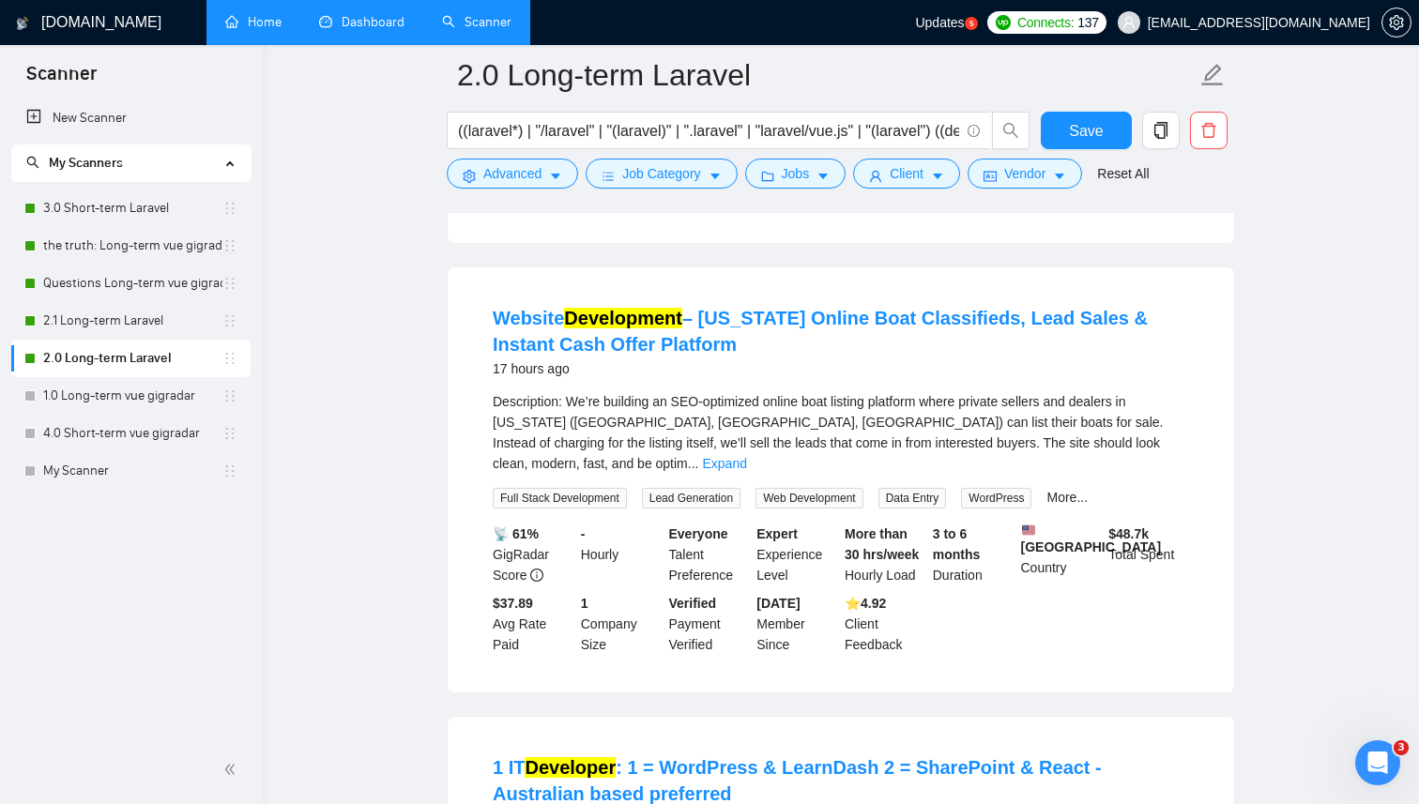
click at [325, 30] on link "Dashboard" at bounding box center [361, 22] width 85 height 16
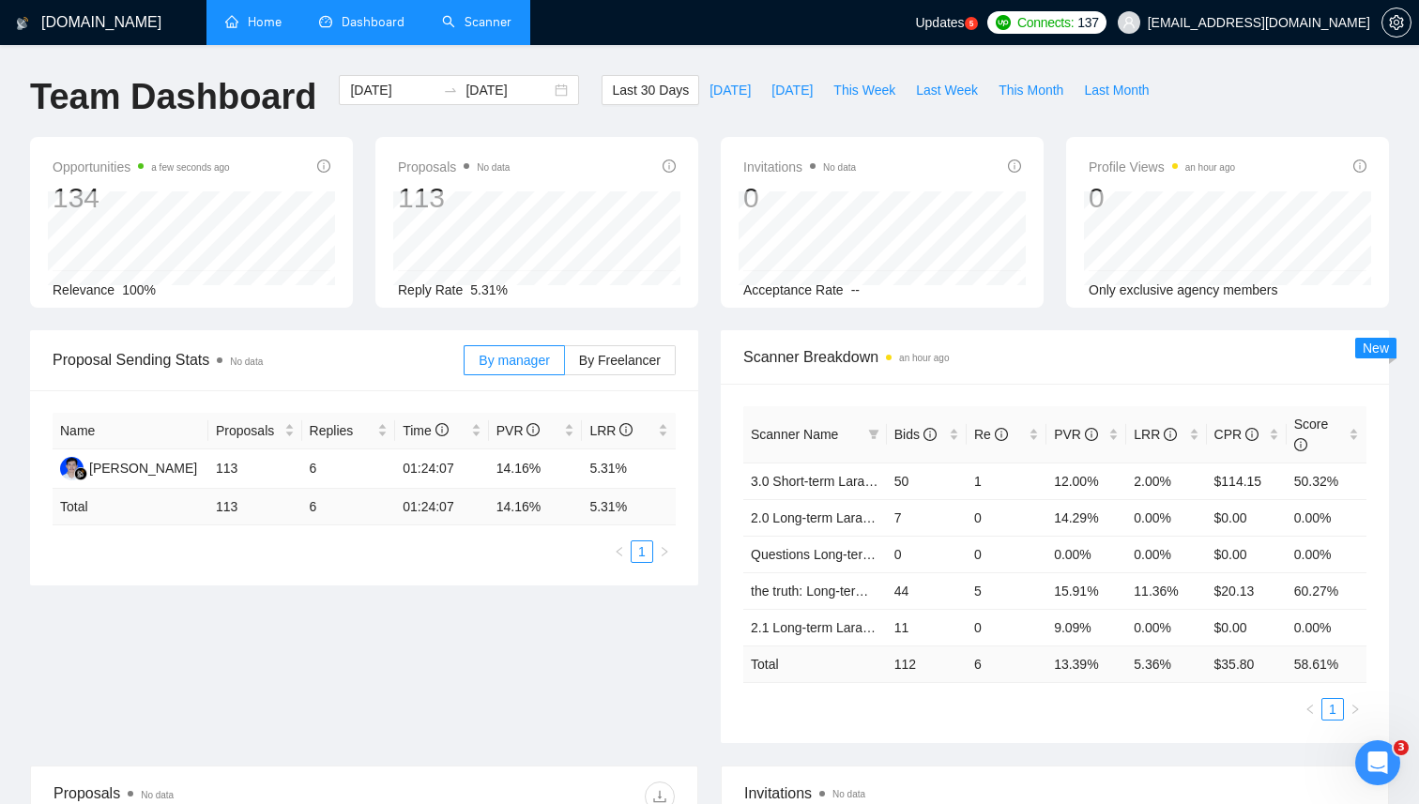
click at [460, 25] on link "Scanner" at bounding box center [476, 22] width 69 height 16
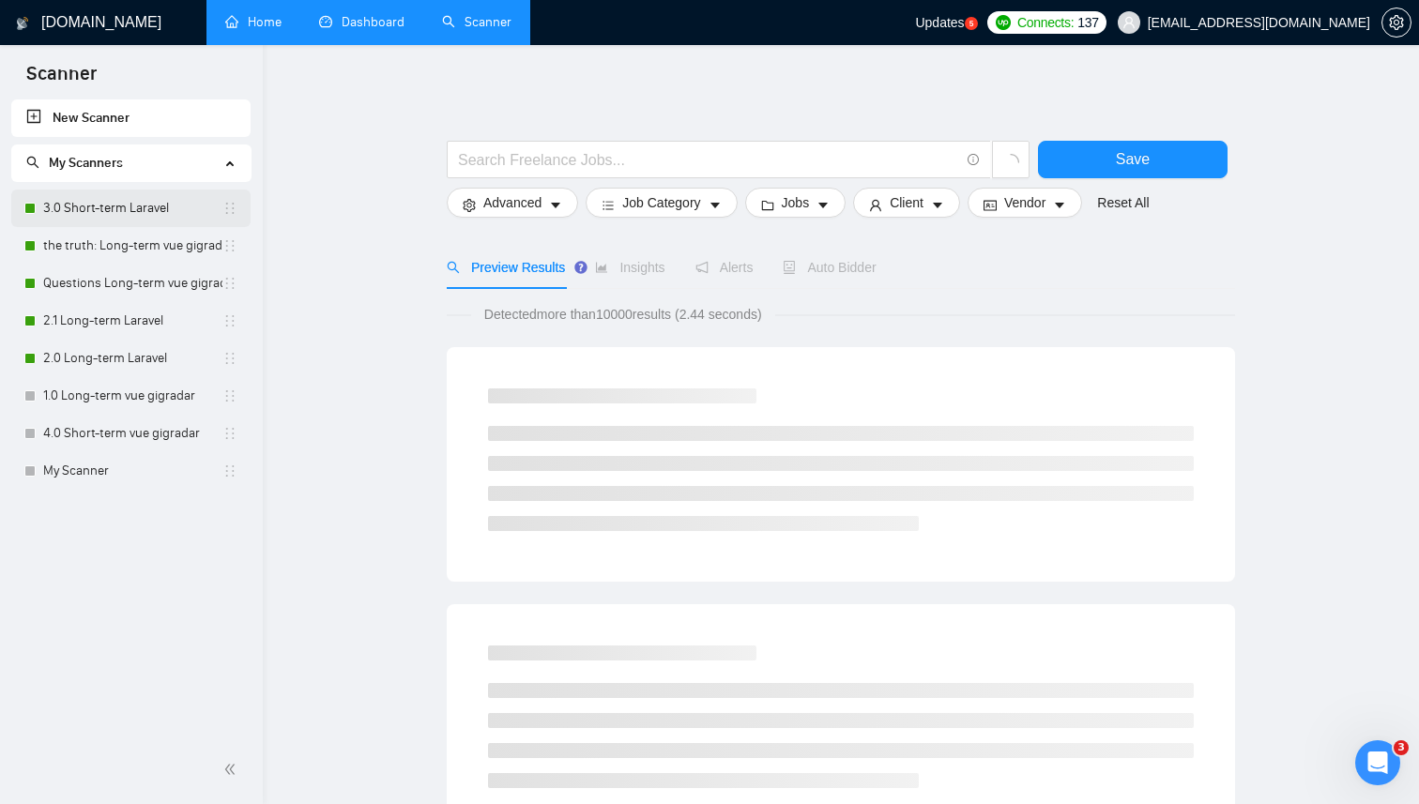
click at [135, 217] on link "3.0 Short-term Laravel" at bounding box center [132, 209] width 179 height 38
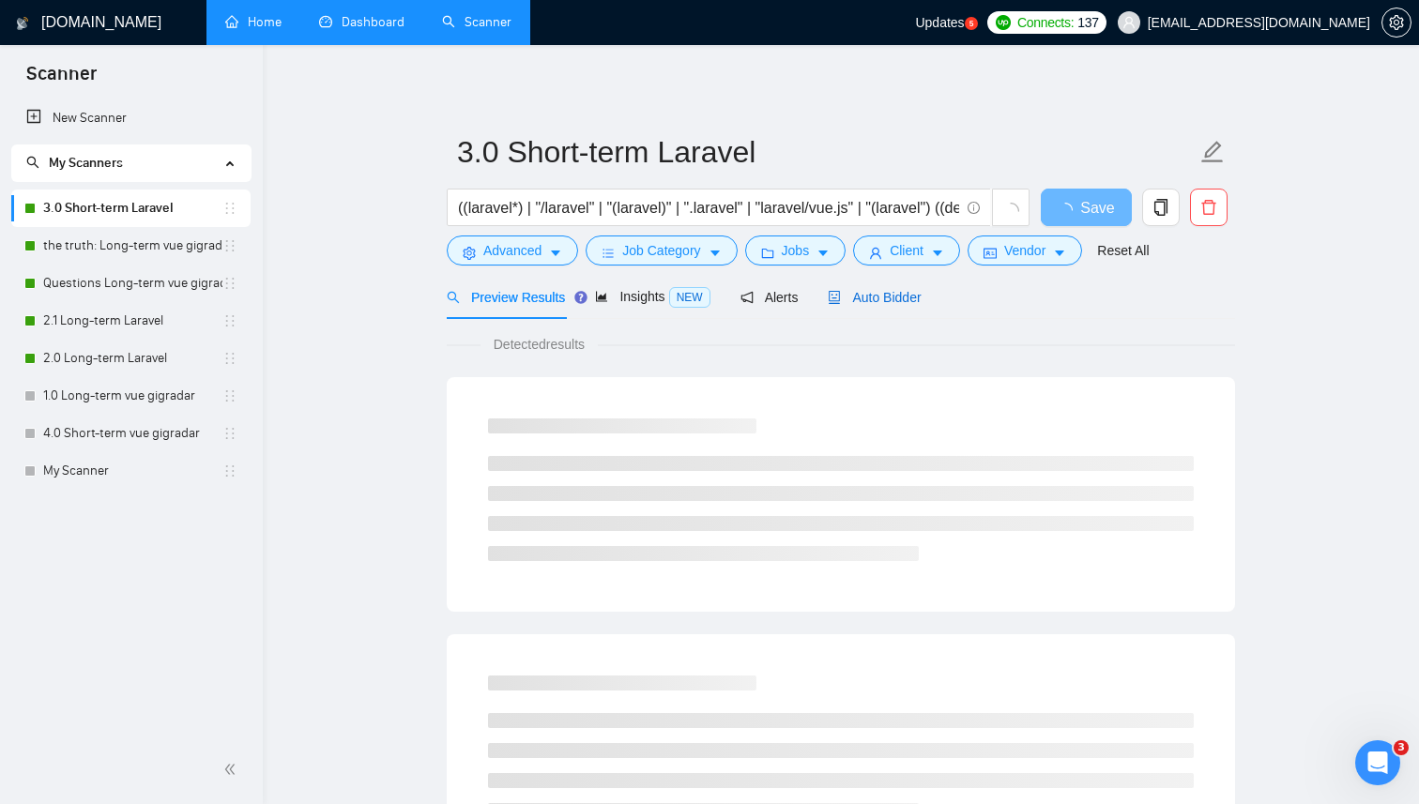
click at [878, 303] on span "Auto Bidder" at bounding box center [874, 297] width 93 height 15
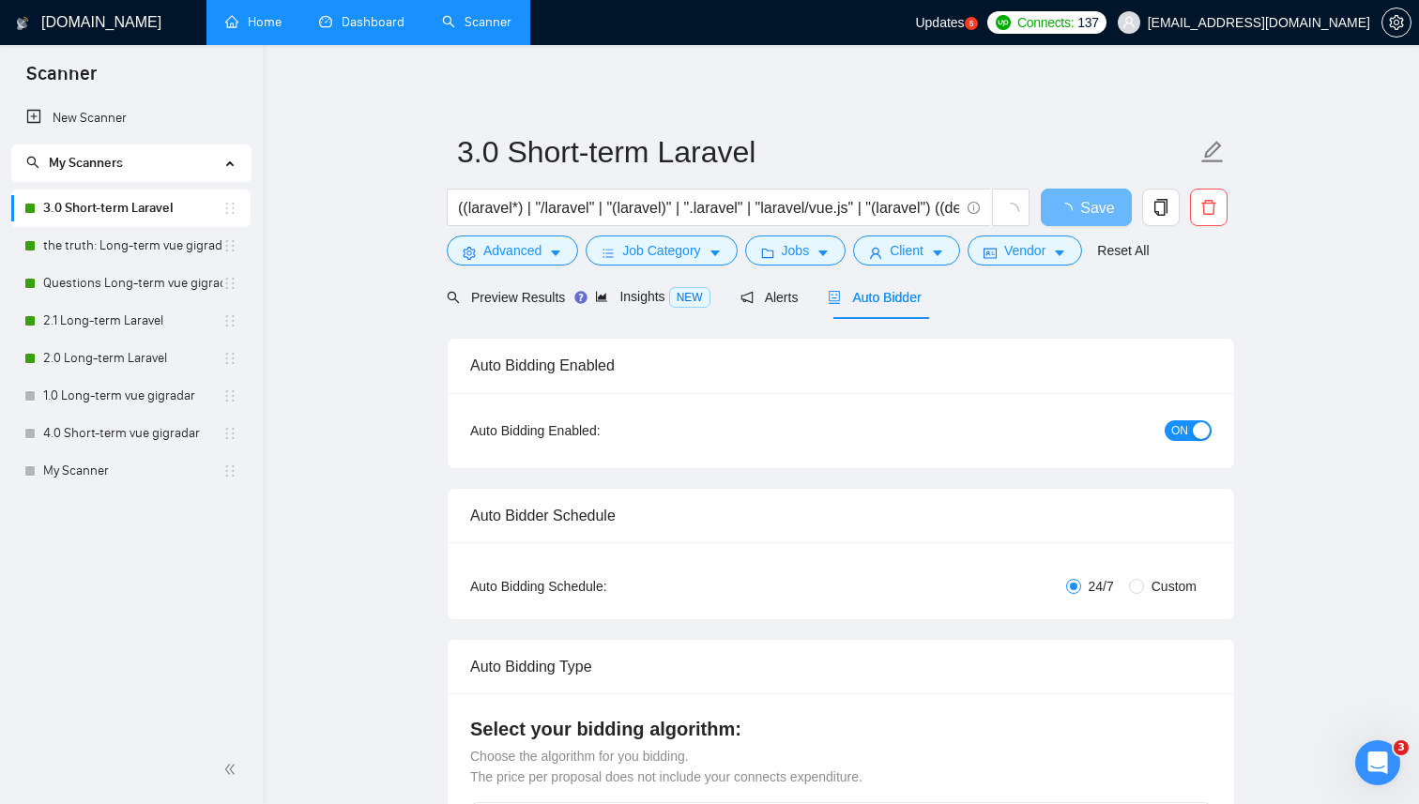
click at [1199, 430] on div "button" at bounding box center [1201, 430] width 17 height 17
click at [137, 290] on link "Questions Long-term vue gigradar" at bounding box center [132, 284] width 179 height 38
click at [1087, 208] on span "Save" at bounding box center [1097, 207] width 34 height 23
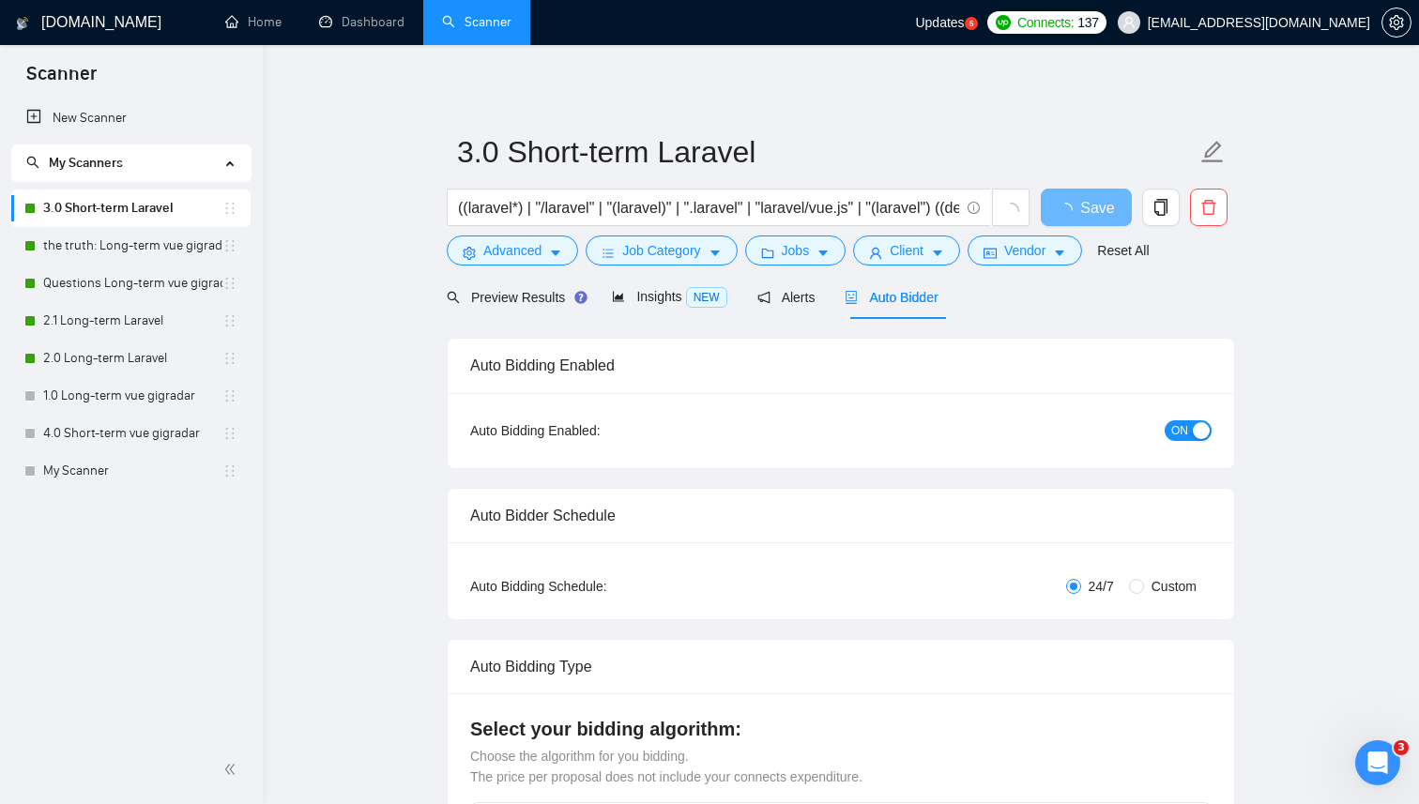
click at [1188, 428] on button "ON" at bounding box center [1187, 430] width 47 height 21
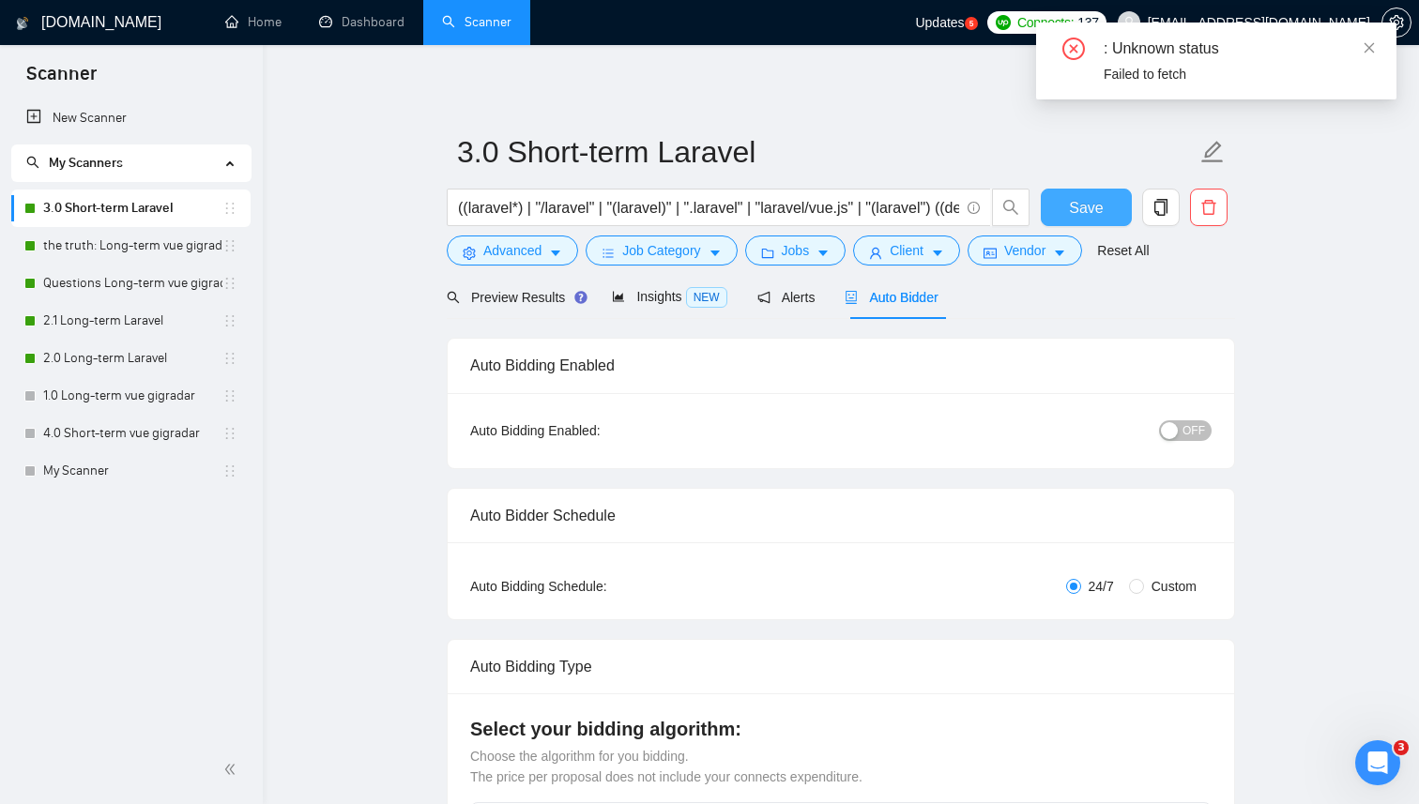
click at [1088, 209] on span "Save" at bounding box center [1086, 207] width 34 height 23
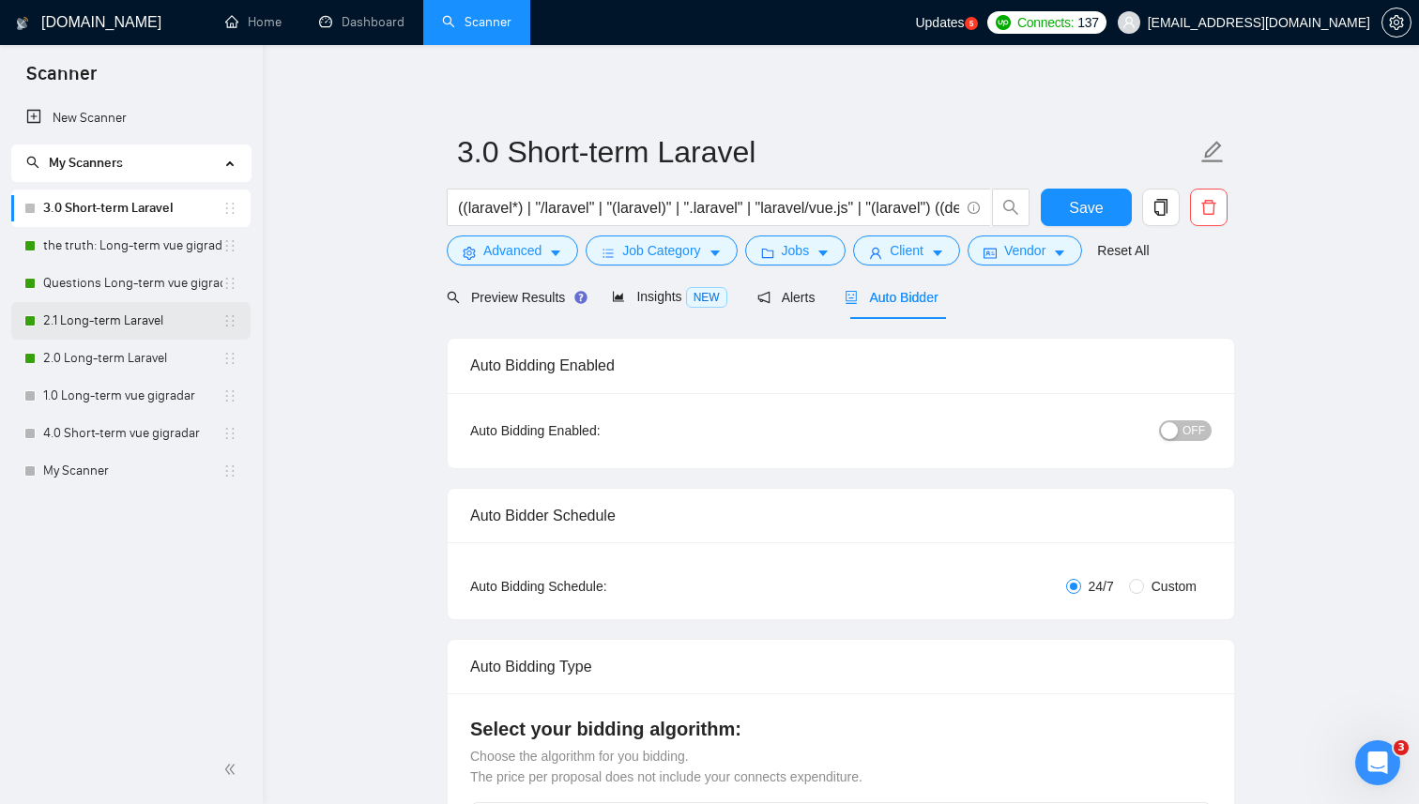
click at [98, 313] on link "2.1 Long-term Laravel" at bounding box center [132, 321] width 179 height 38
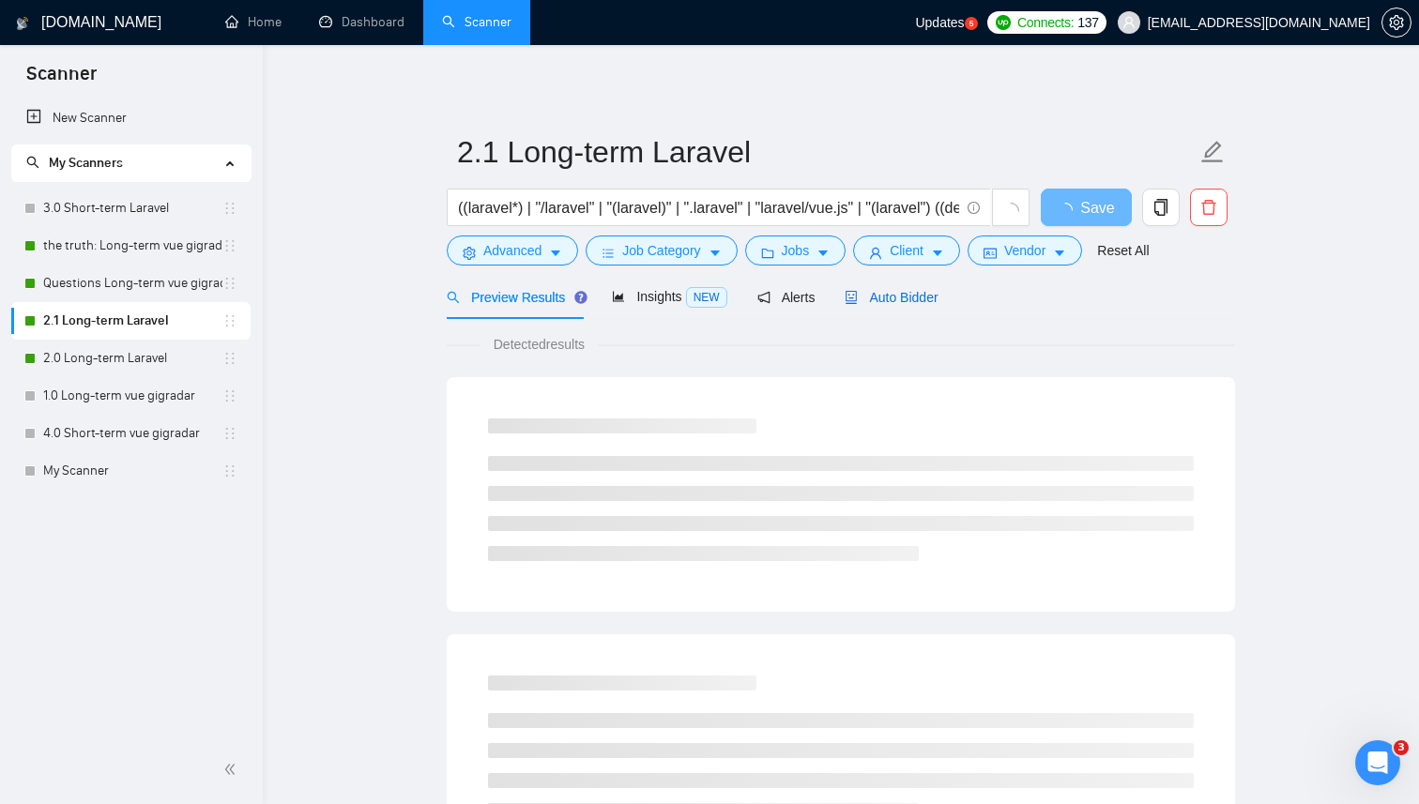
click at [920, 300] on span "Auto Bidder" at bounding box center [890, 297] width 93 height 15
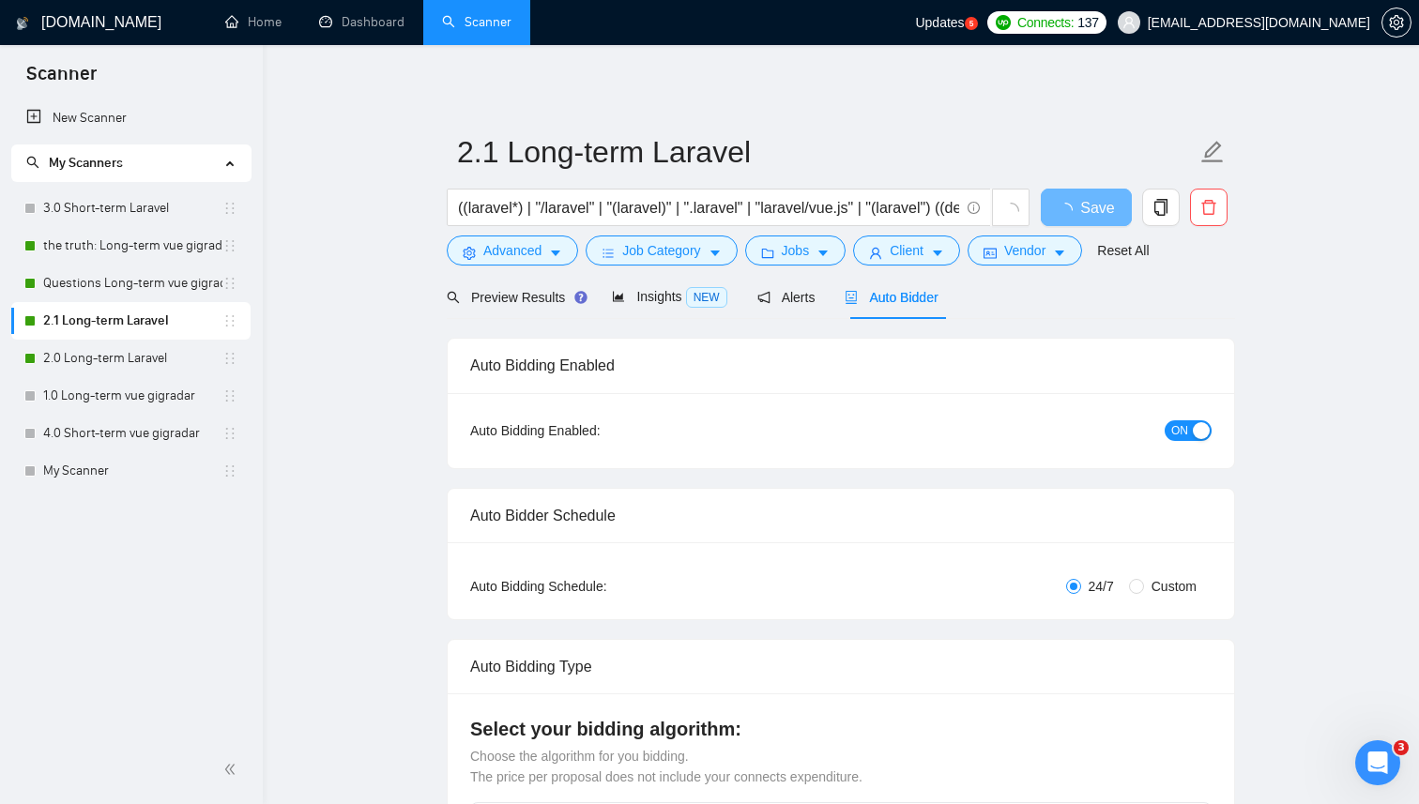
radio input "false"
radio input "true"
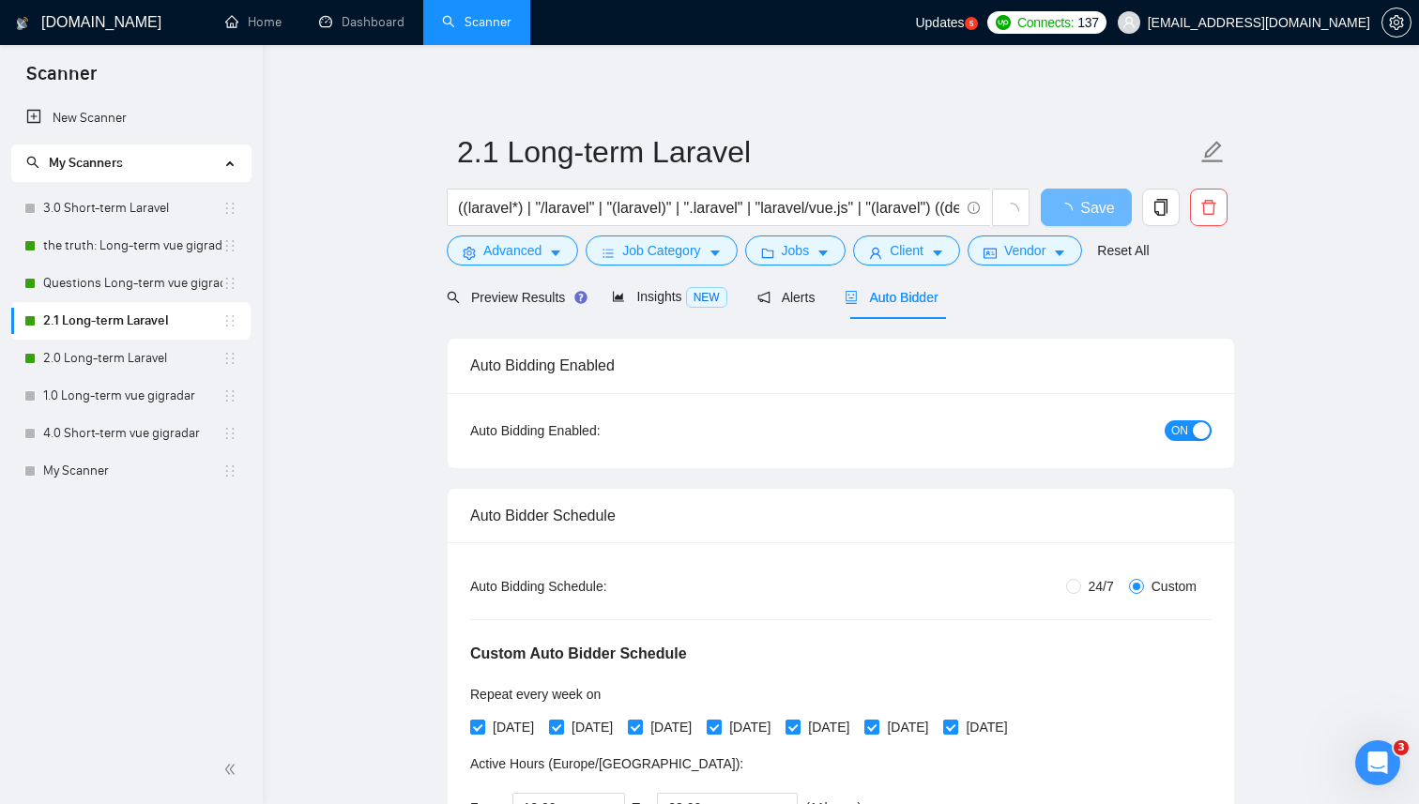
click at [1194, 431] on div "button" at bounding box center [1201, 430] width 17 height 17
click at [1087, 207] on span "Save" at bounding box center [1086, 207] width 34 height 23
click at [167, 364] on link "2.0 Long-term Laravel" at bounding box center [132, 359] width 179 height 38
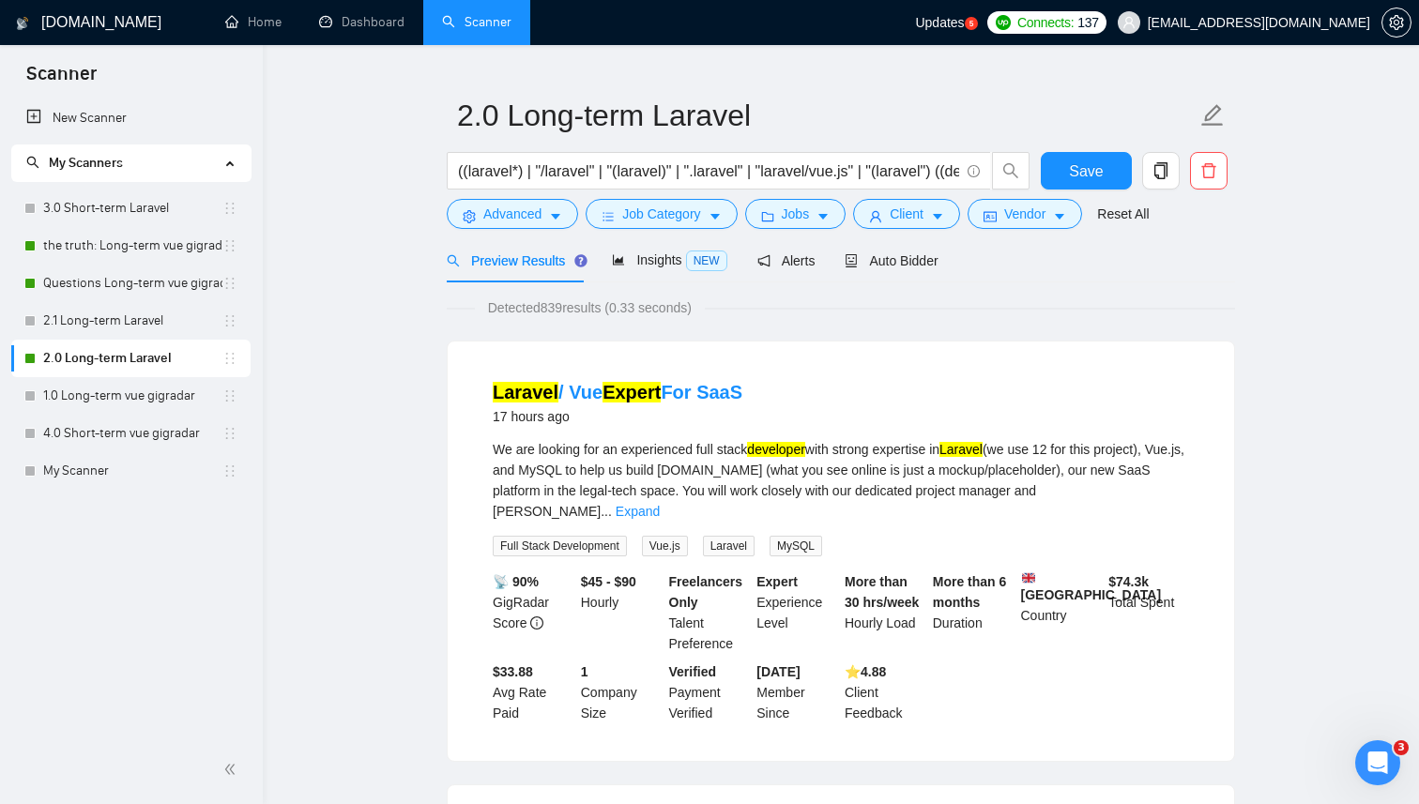
scroll to position [48, 0]
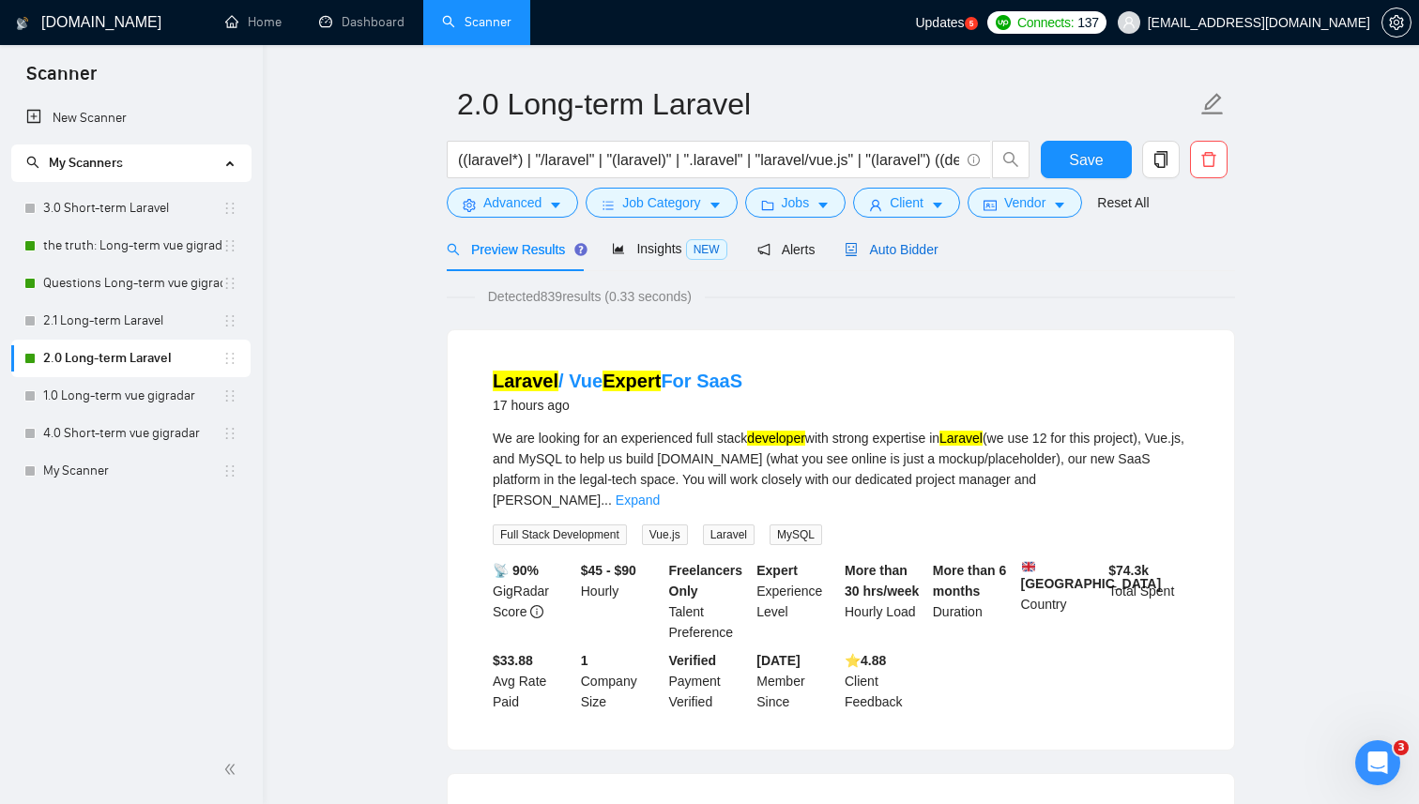
click at [912, 249] on span "Auto Bidder" at bounding box center [890, 249] width 93 height 15
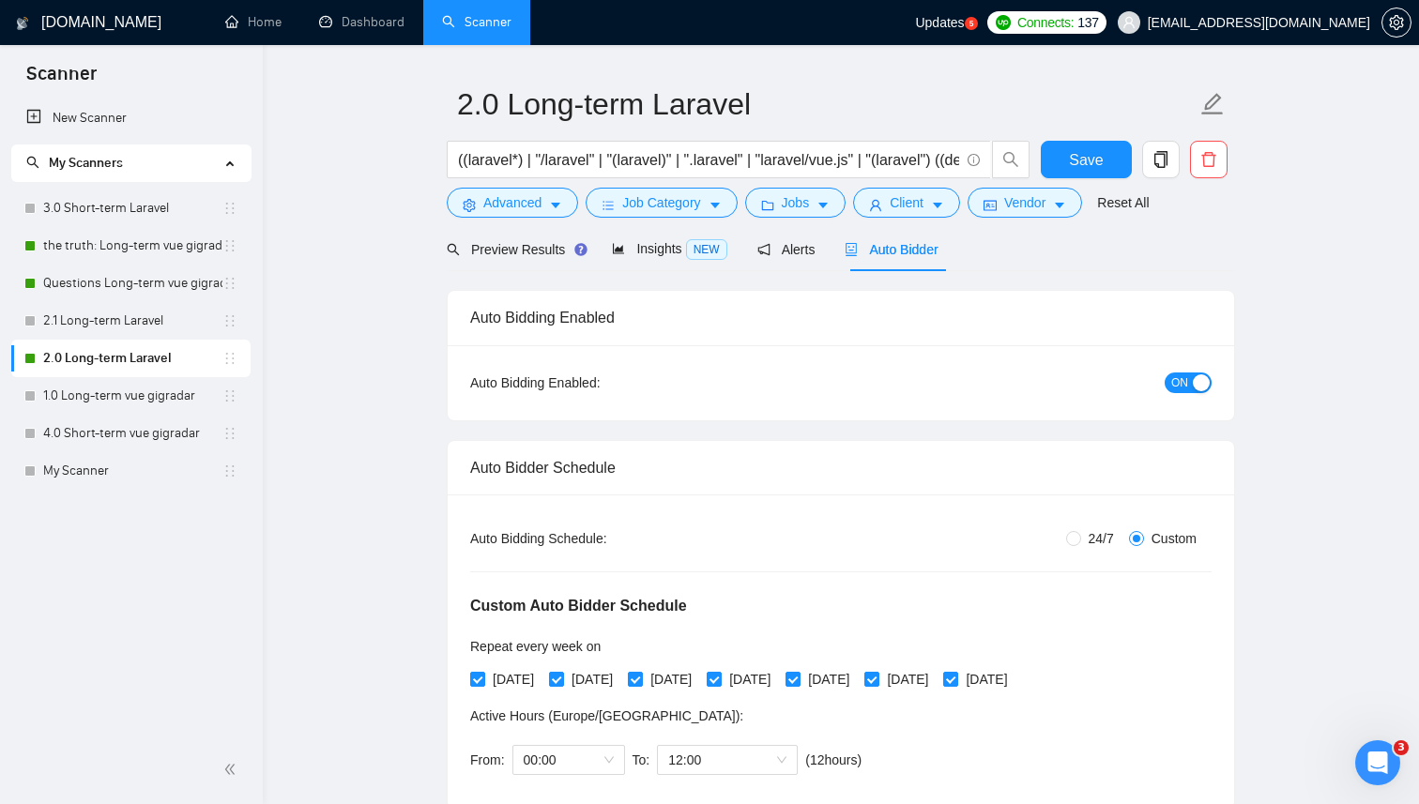
click at [1187, 379] on span "ON" at bounding box center [1179, 383] width 17 height 21
click at [1071, 156] on span "Save" at bounding box center [1086, 159] width 34 height 23
click at [168, 296] on link "Questions Long-term vue gigradar" at bounding box center [132, 284] width 179 height 38
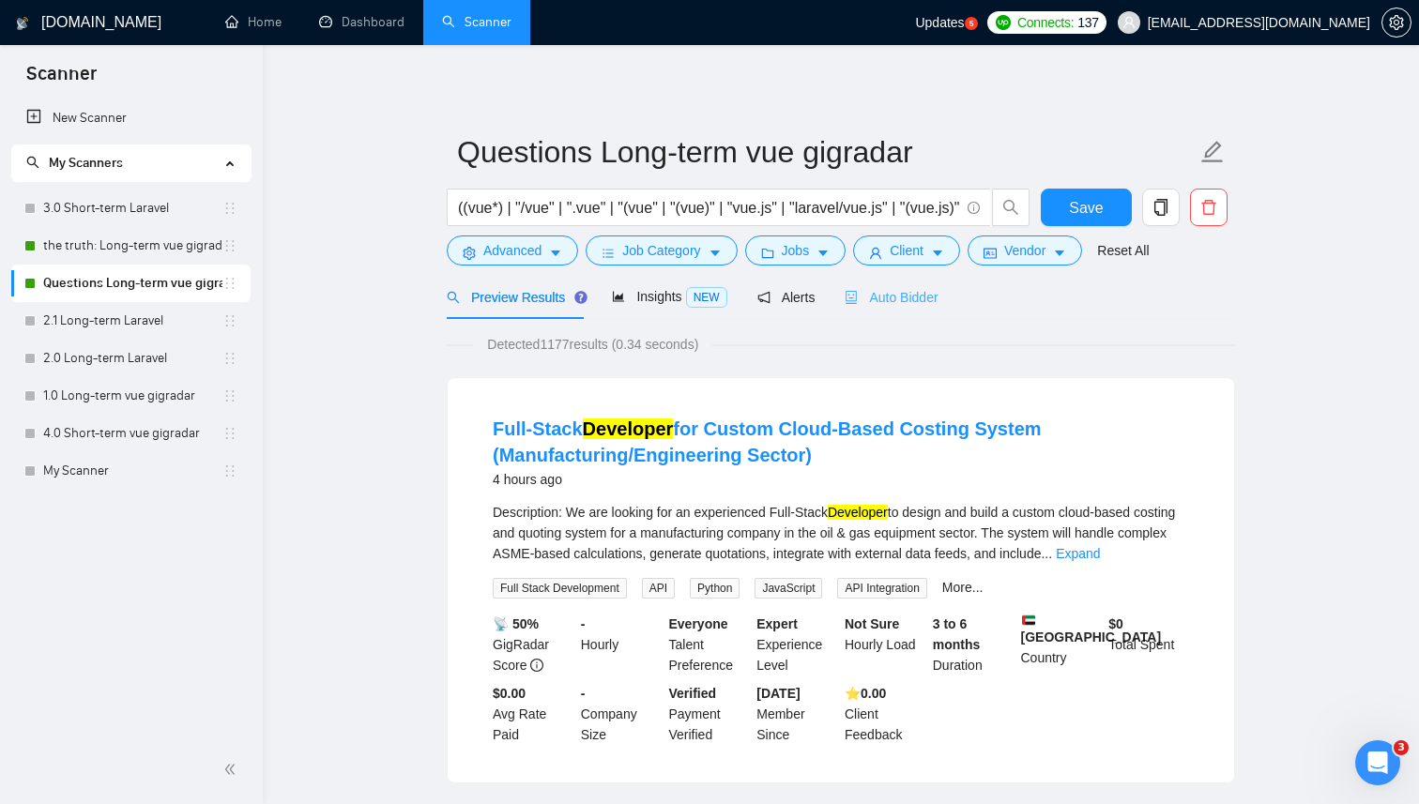
click at [911, 312] on div "Auto Bidder" at bounding box center [890, 297] width 93 height 44
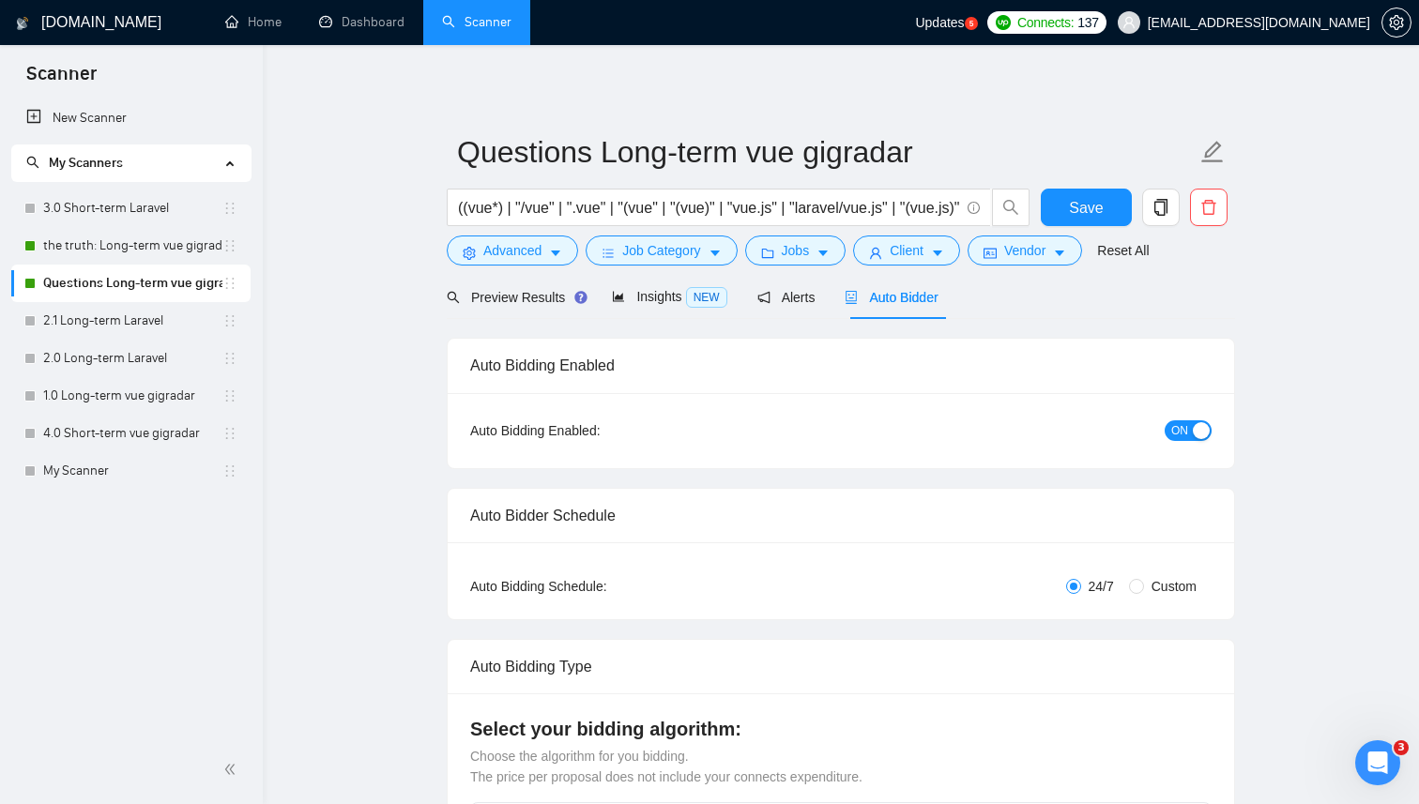
click at [1180, 427] on span "ON" at bounding box center [1179, 430] width 17 height 21
click at [1083, 194] on button "Save" at bounding box center [1086, 208] width 91 height 38
click at [178, 237] on link "the truth: Long-term vue gigradar" at bounding box center [132, 246] width 179 height 38
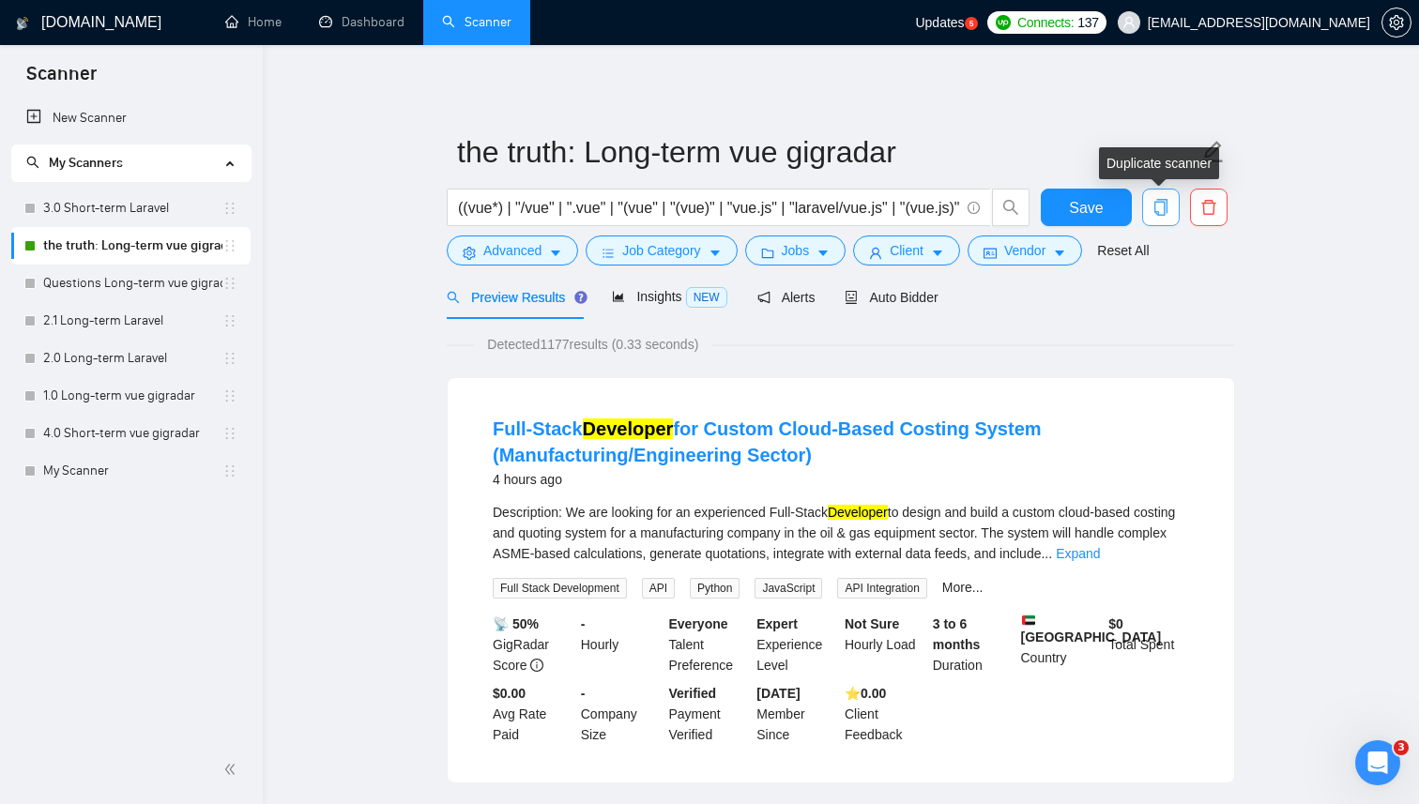
click at [1156, 193] on button "button" at bounding box center [1161, 208] width 38 height 38
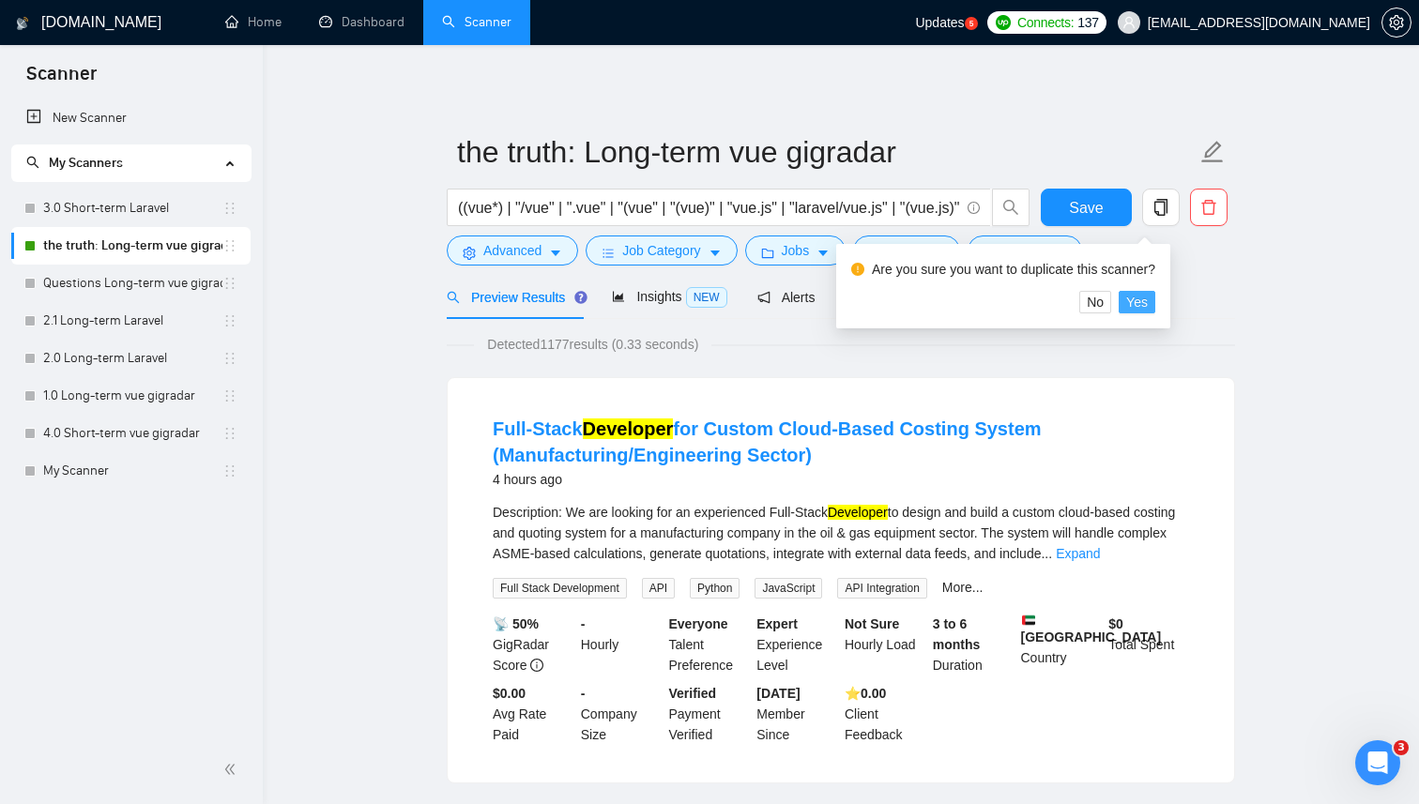
click at [1148, 301] on span "Yes" at bounding box center [1137, 302] width 22 height 21
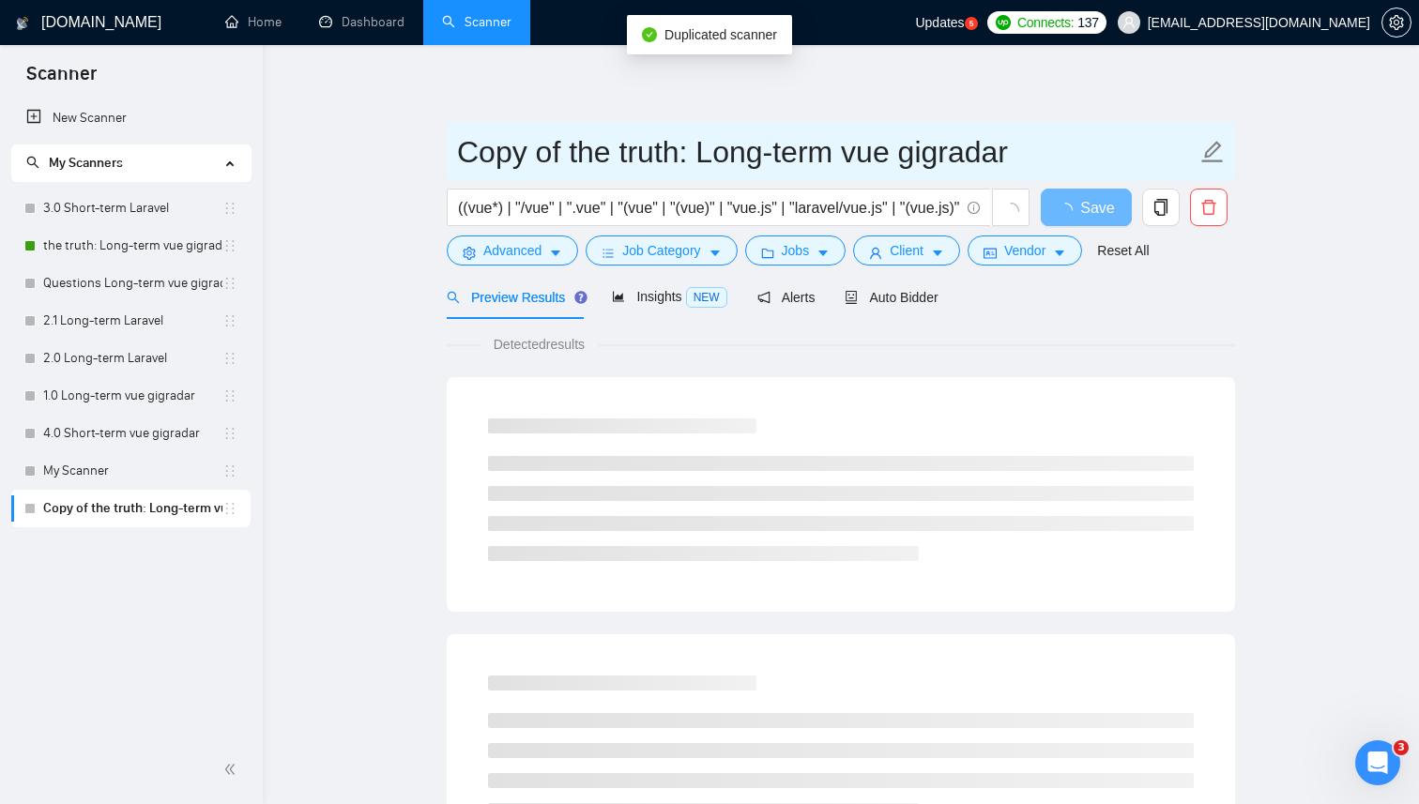
click at [568, 153] on input "Copy of the truth: Long-term vue gigradar" at bounding box center [826, 152] width 739 height 47
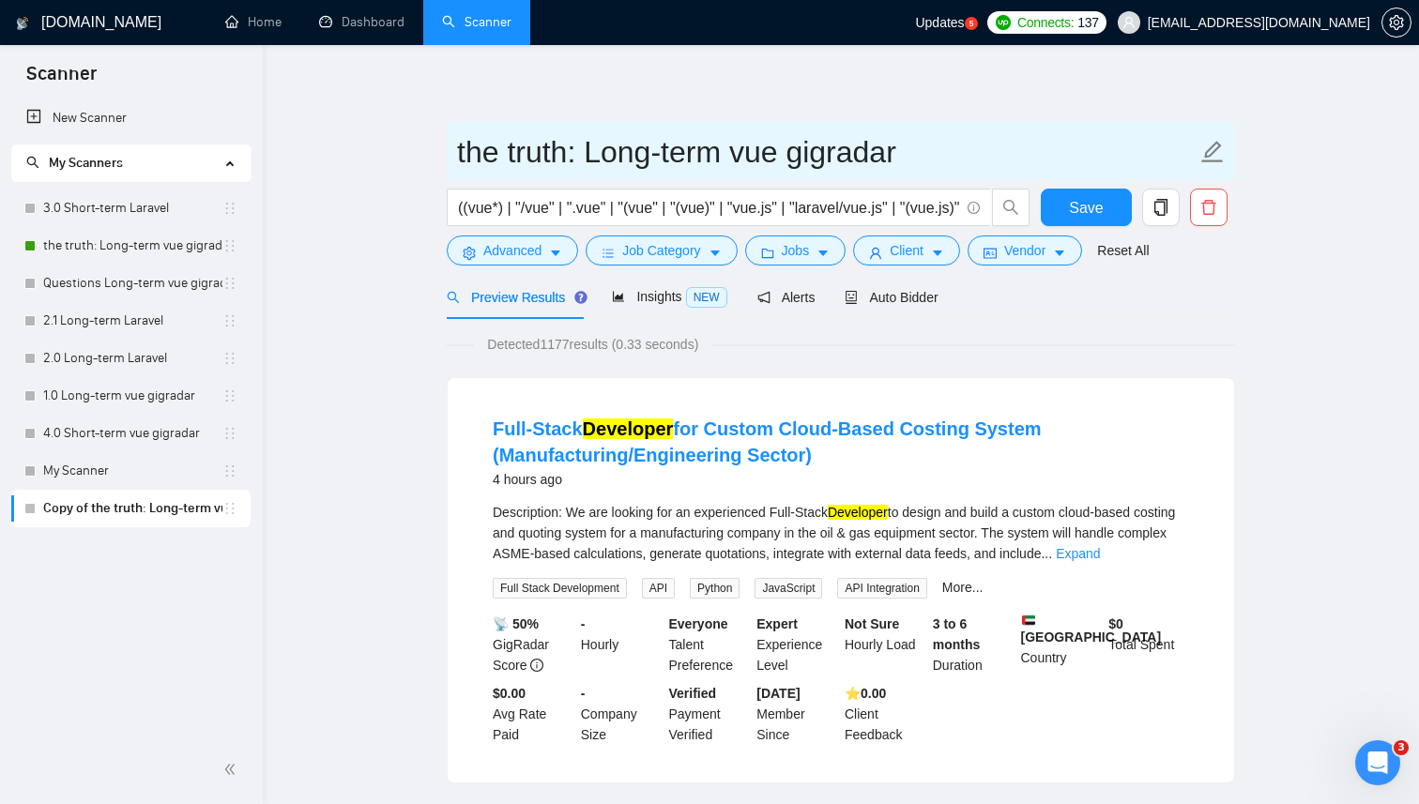
click at [750, 145] on input "the truth: Long-term vue gigradar" at bounding box center [826, 152] width 739 height 47
type input "the truth: Long-term laravel gigradar"
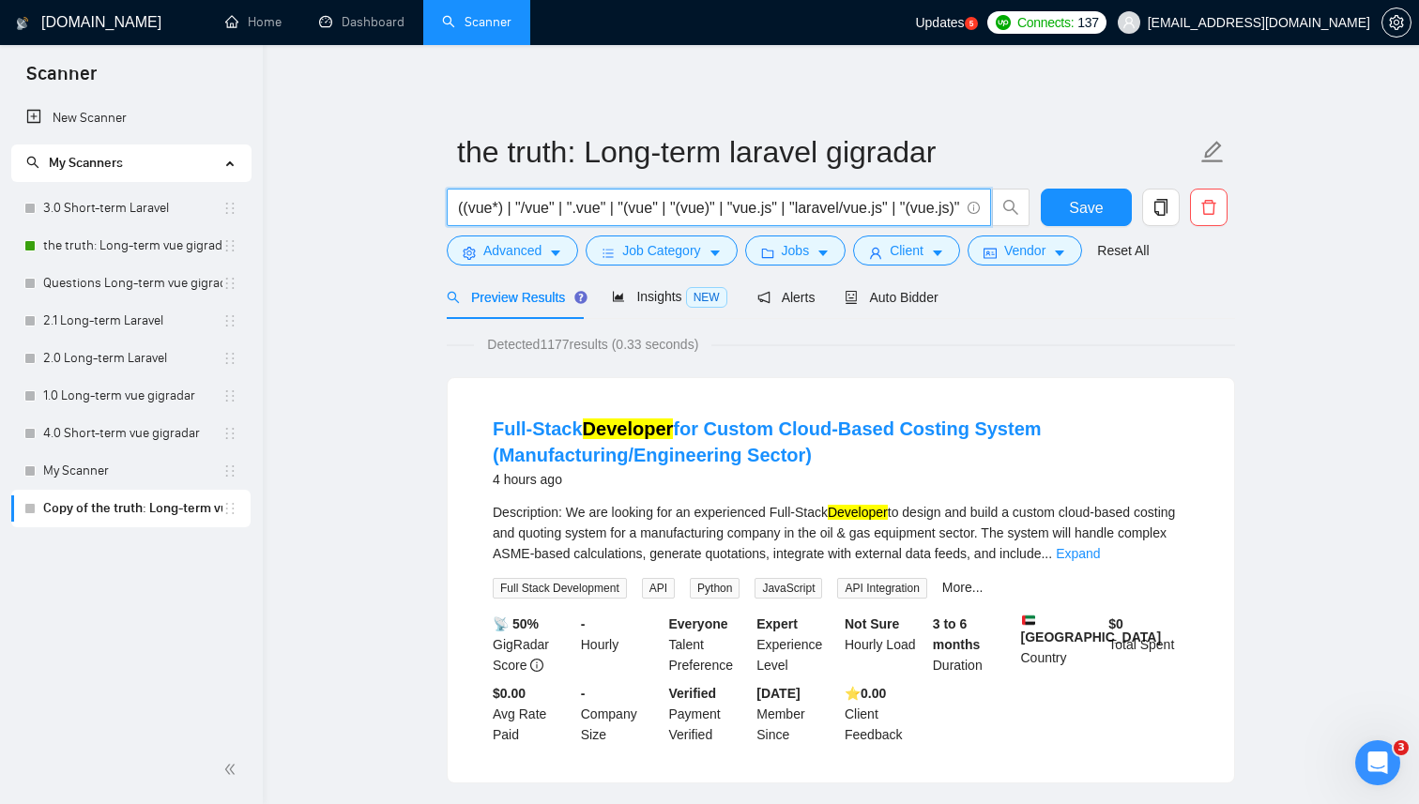
click at [840, 205] on input "((vue*) | "/vue" | ".vue" | "(vue" | "(vue)" | "vue.js" | "laravel/vue.js" | "(…" at bounding box center [708, 207] width 501 height 23
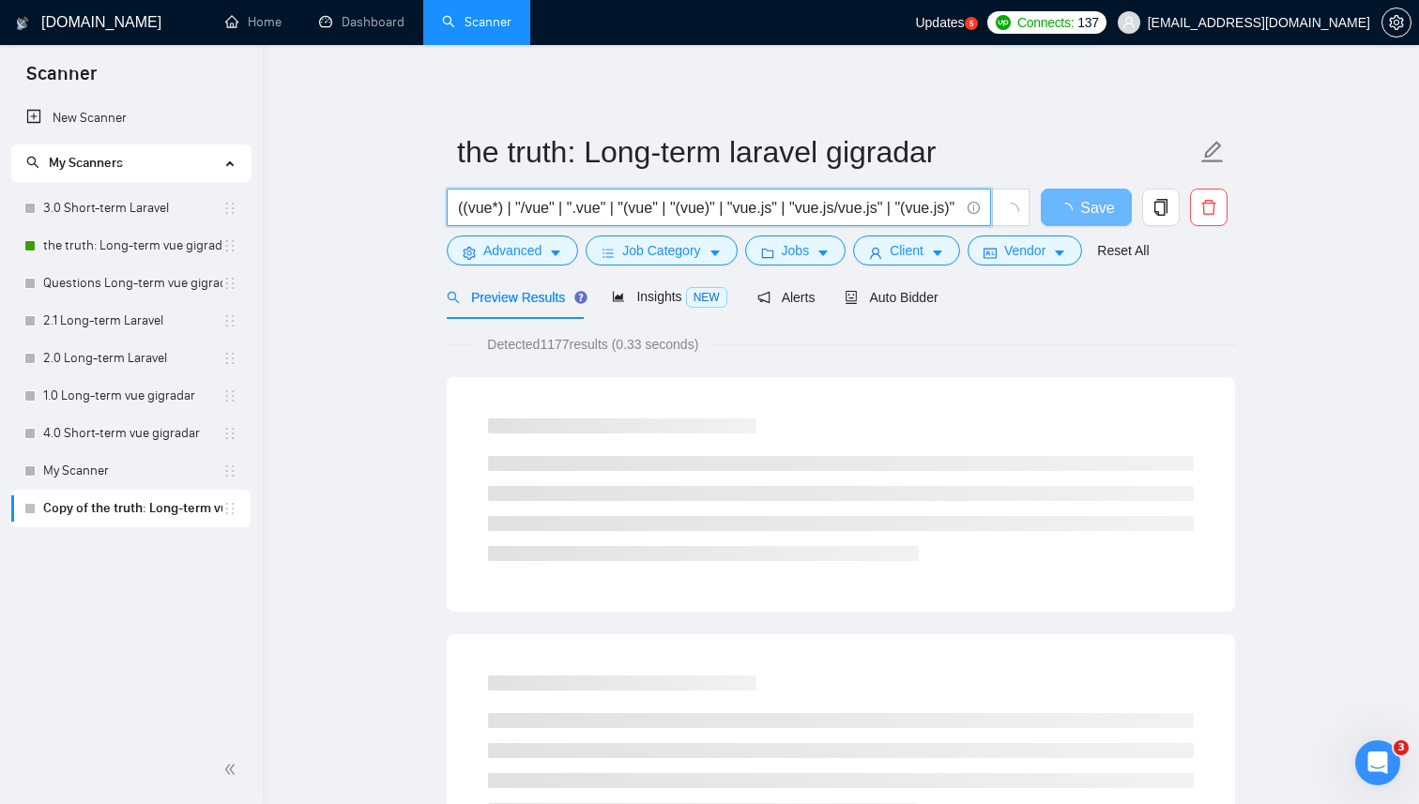
drag, startPoint x: 852, startPoint y: 208, endPoint x: 891, endPoint y: 215, distance: 40.0
click at [891, 215] on input "((vue*) | "/vue" | ".vue" | "(vue" | "(vue)" | "vue.js" | "vue.js/vue.js" | "(v…" at bounding box center [708, 207] width 501 height 23
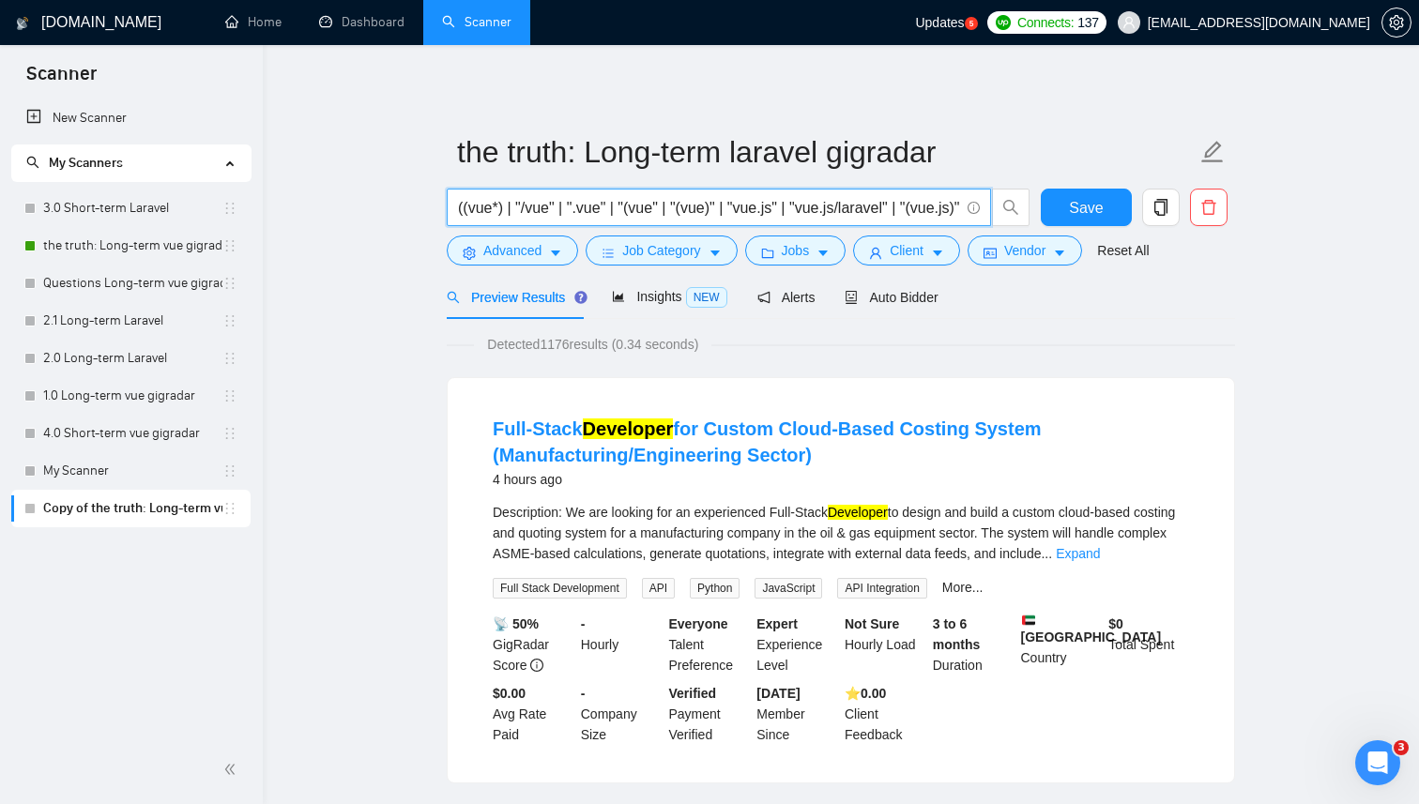
click at [476, 208] on input "((vue*) | "/vue" | ".vue" | "(vue" | "(vue)" | "vue.js" | "vue.js/laravel" | "(…" at bounding box center [708, 207] width 501 height 23
click at [560, 205] on input "((laravel*) | "/vue" | ".vue" | "(vue" | "(vue)" | "vue.js" | "vue.js/laravel" …" at bounding box center [708, 207] width 501 height 23
click at [634, 208] on input "((laravel*) | "/laravel" | ".vue" | "(vue" | "(vue)" | "vue.js" | "vue.js/larav…" at bounding box center [708, 207] width 501 height 23
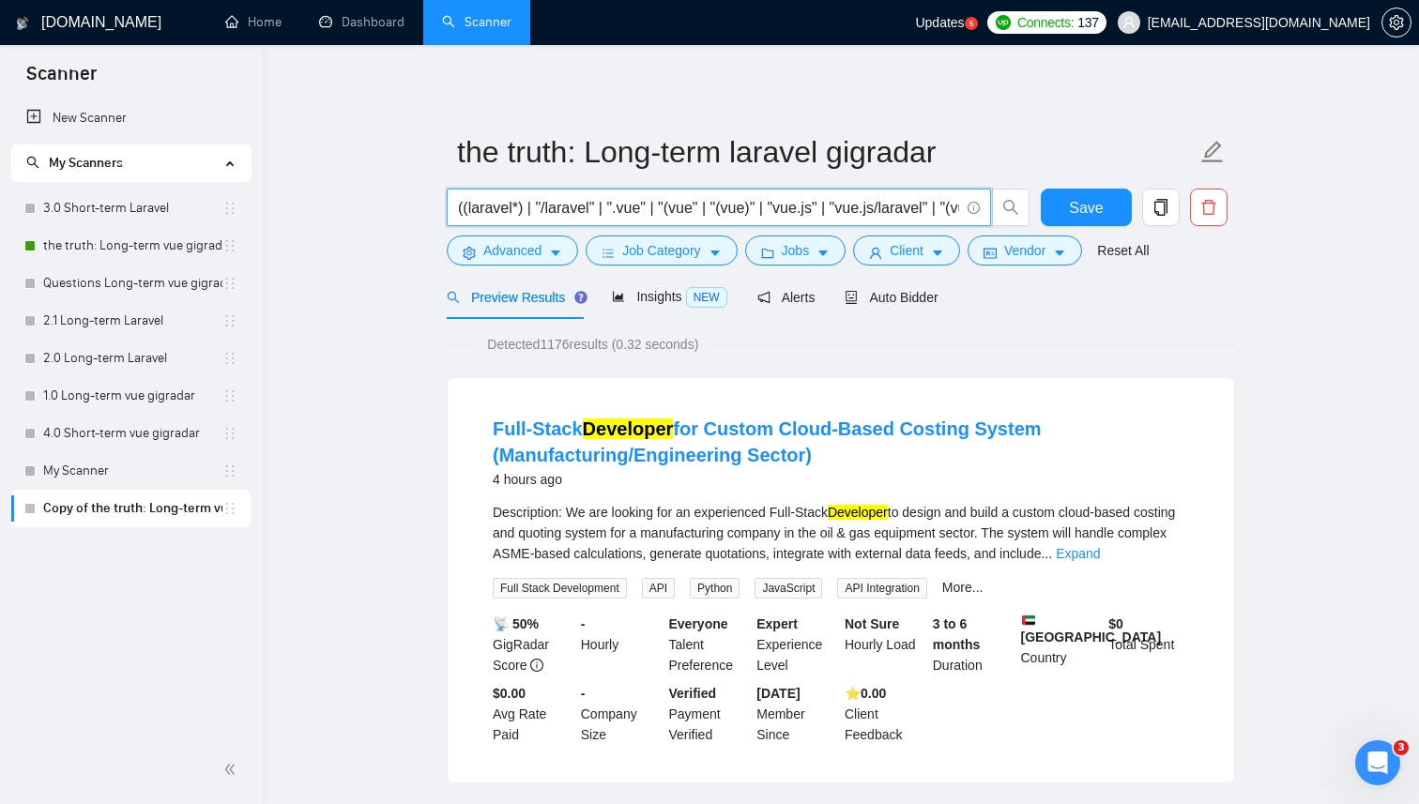
click at [634, 208] on input "((laravel*) | "/laravel" | ".vue" | "(vue" | "(vue)" | "vue.js" | "vue.js/larav…" at bounding box center [708, 207] width 501 height 23
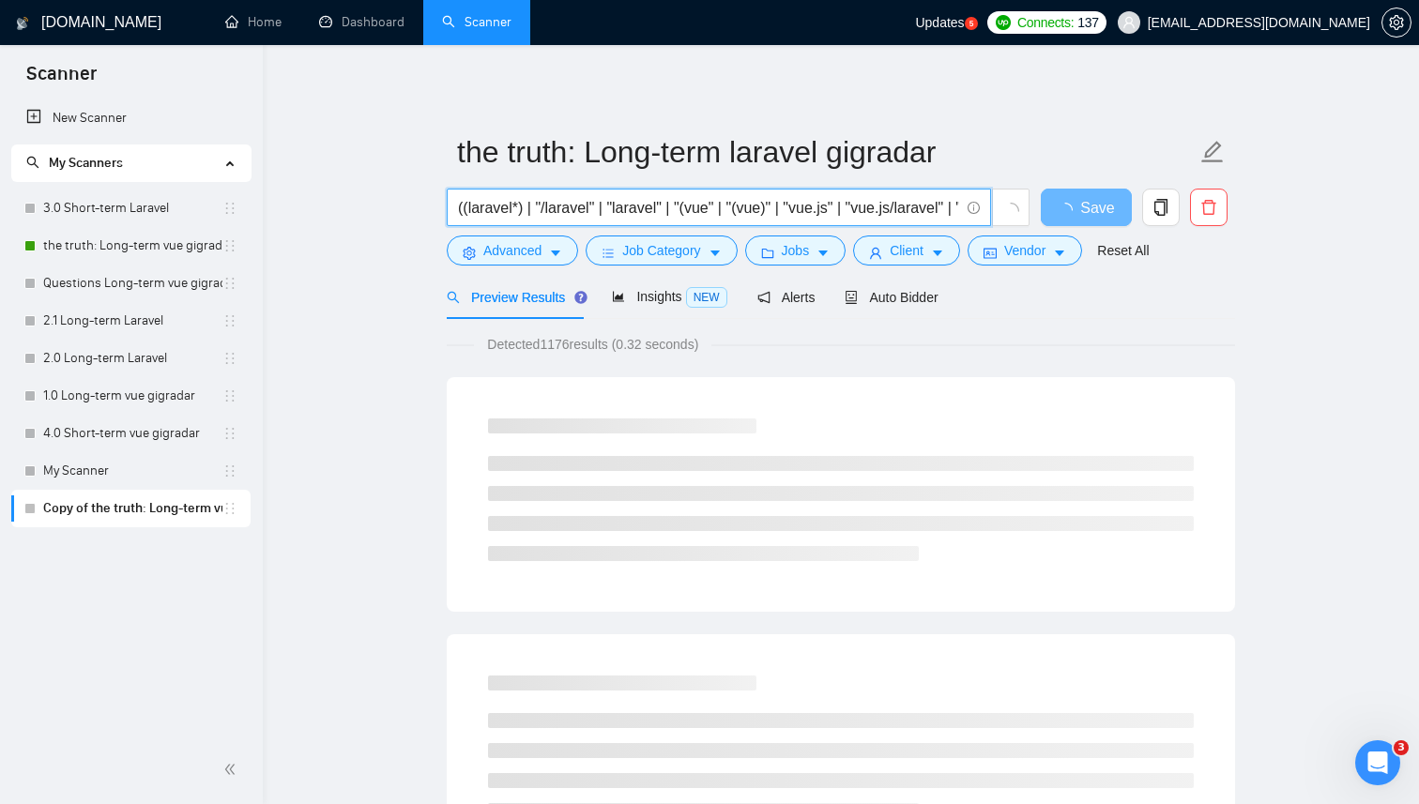
click at [705, 213] on input "((laravel*) | "/laravel" | "laravel" | "(vue" | "(vue)" | "vue.js" | "vue.js/la…" at bounding box center [708, 207] width 501 height 23
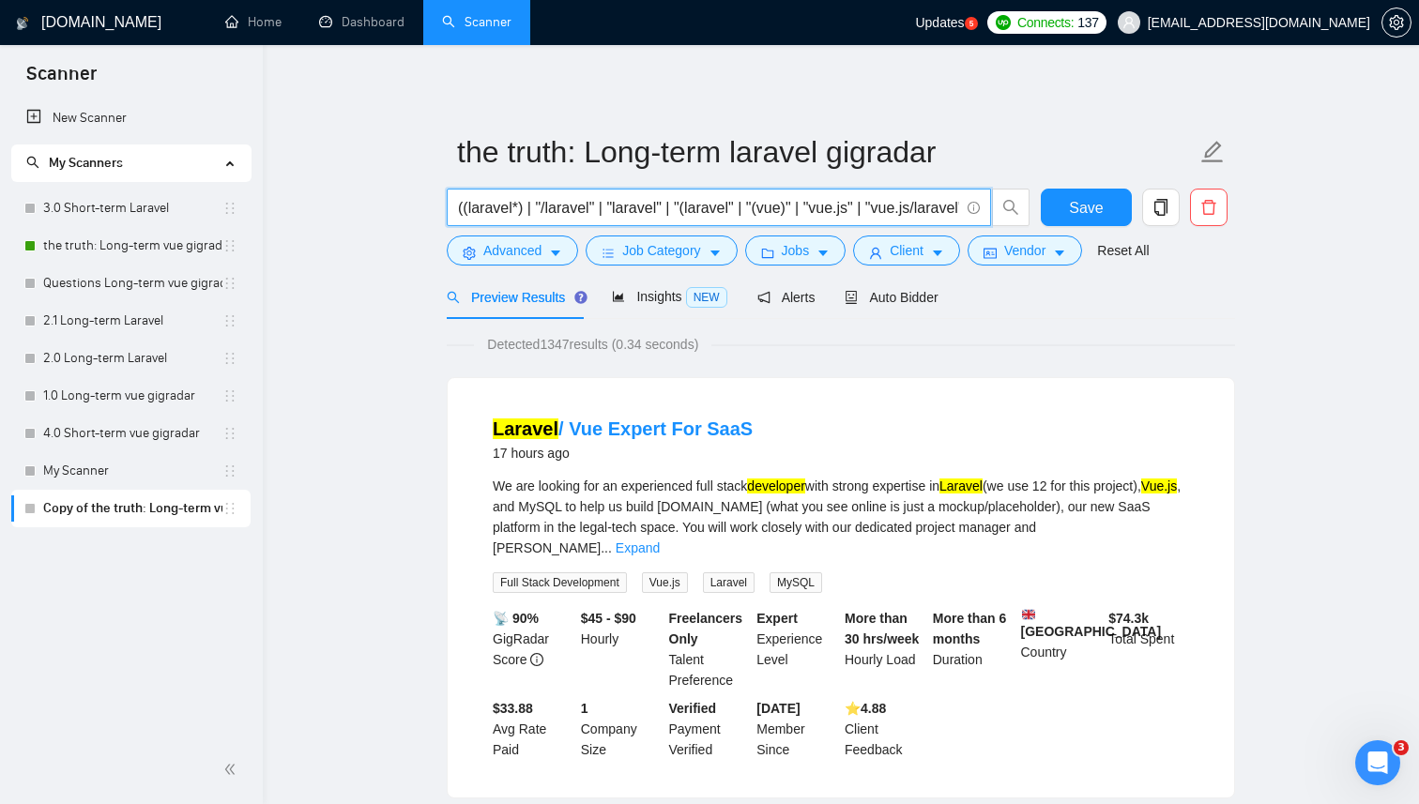
click at [775, 210] on input "((laravel*) | "/laravel" | "laravel" | "(laravel" | "(vue)" | "vue.js" | "vue.j…" at bounding box center [708, 207] width 501 height 23
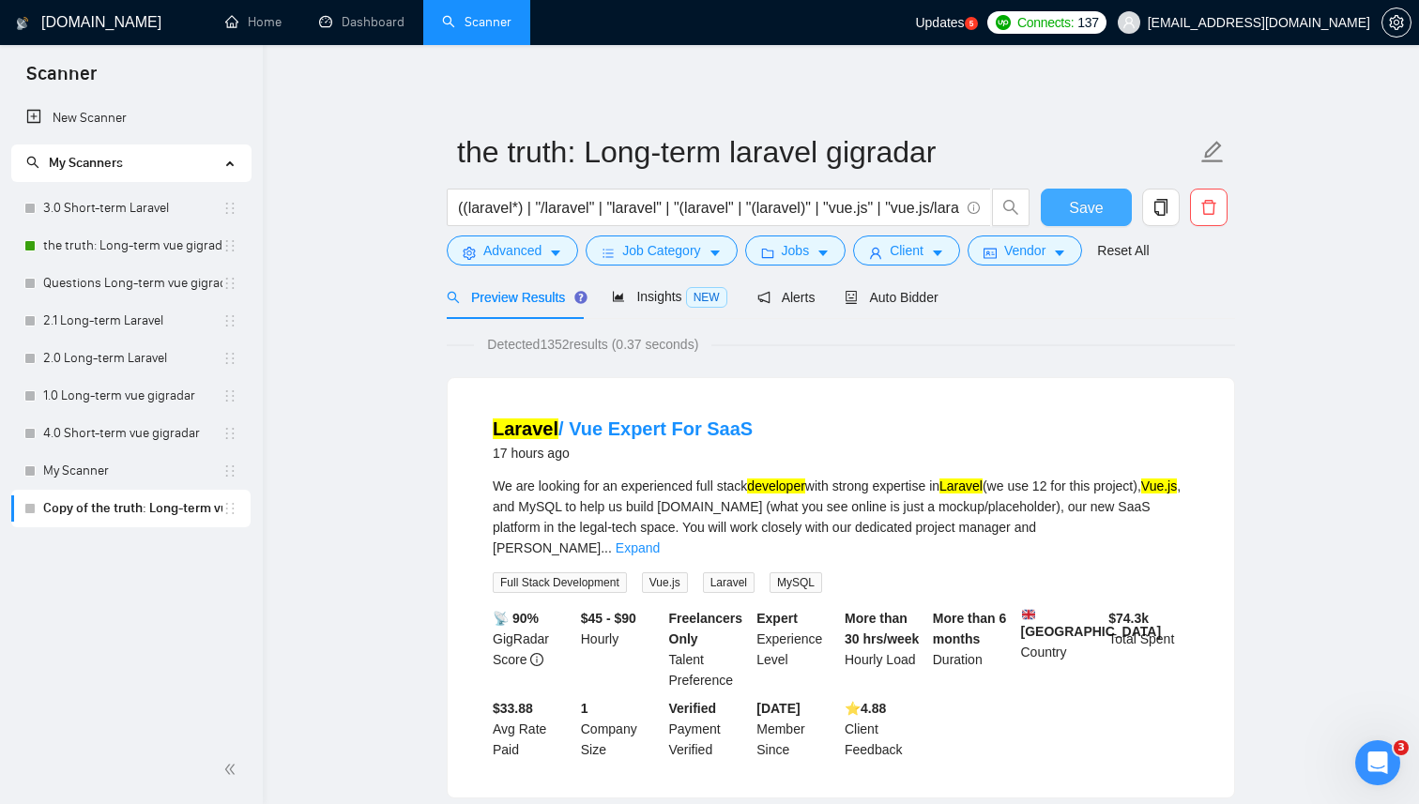
click at [1080, 205] on span "Save" at bounding box center [1086, 207] width 34 height 23
click at [880, 203] on input "((laravel*) | "/laravel" | "laravel" | "(laravel" | "(laravel)" | "vue.js" | "v…" at bounding box center [708, 207] width 501 height 23
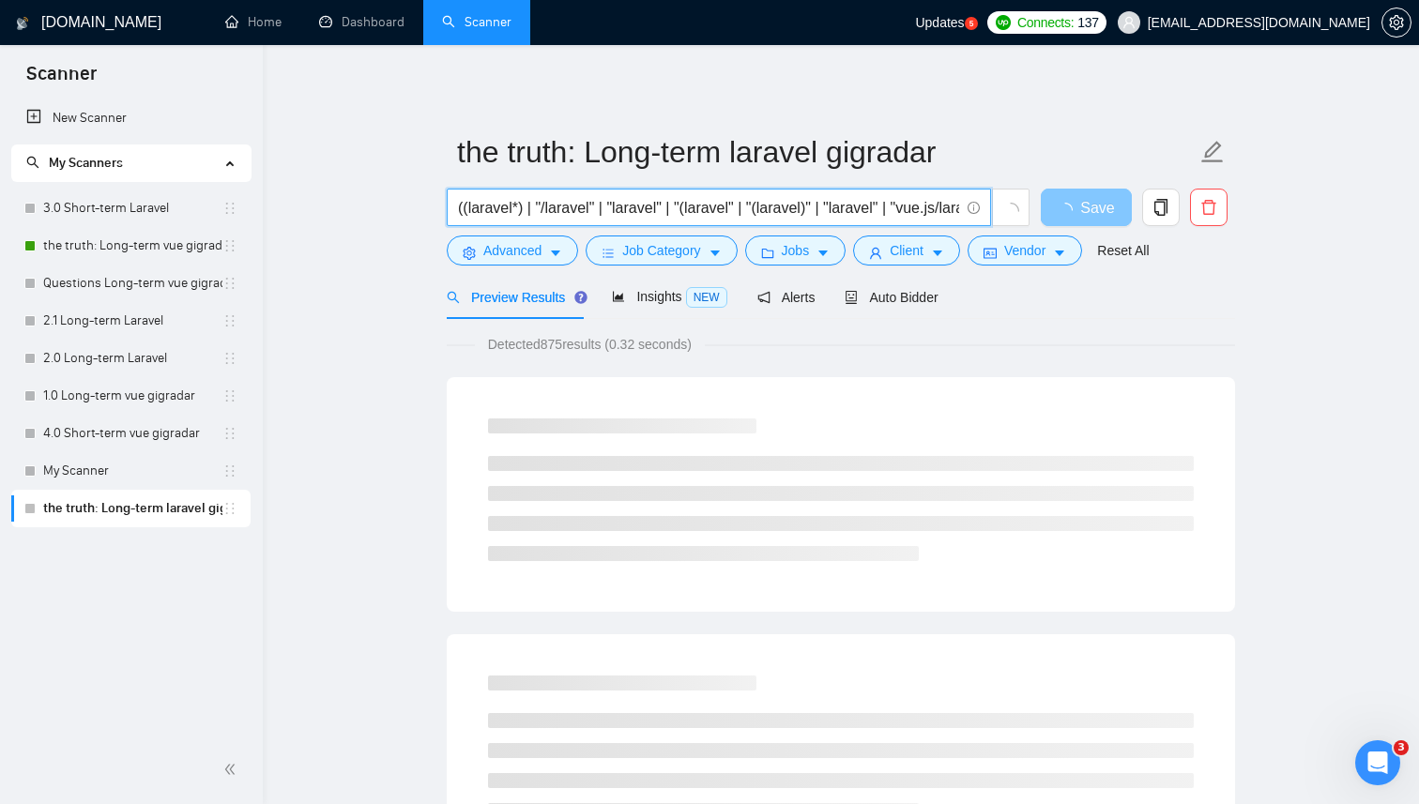
click at [1072, 204] on icon "loading" at bounding box center [1064, 210] width 15 height 15
click at [882, 203] on input "((laravel*) | "/laravel" | "laravel" | "(laravel" | "(laravel)" | "laravel" | "…" at bounding box center [708, 207] width 501 height 23
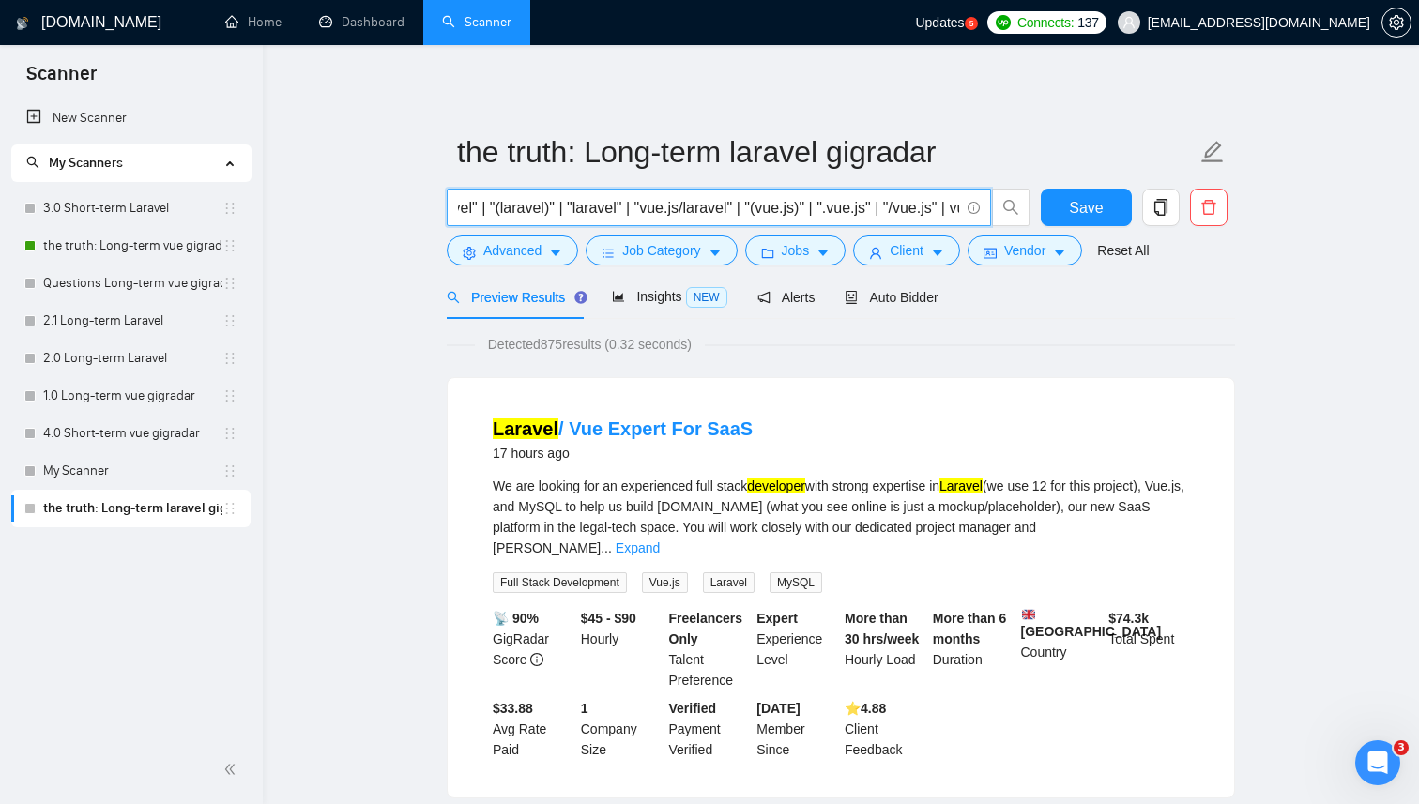
scroll to position [0, 666]
click at [572, 211] on input "((laravel*) | "/laravel" | "laravel" | "(laravel" | "(laravel)" | "laravel" | "…" at bounding box center [708, 207] width 501 height 23
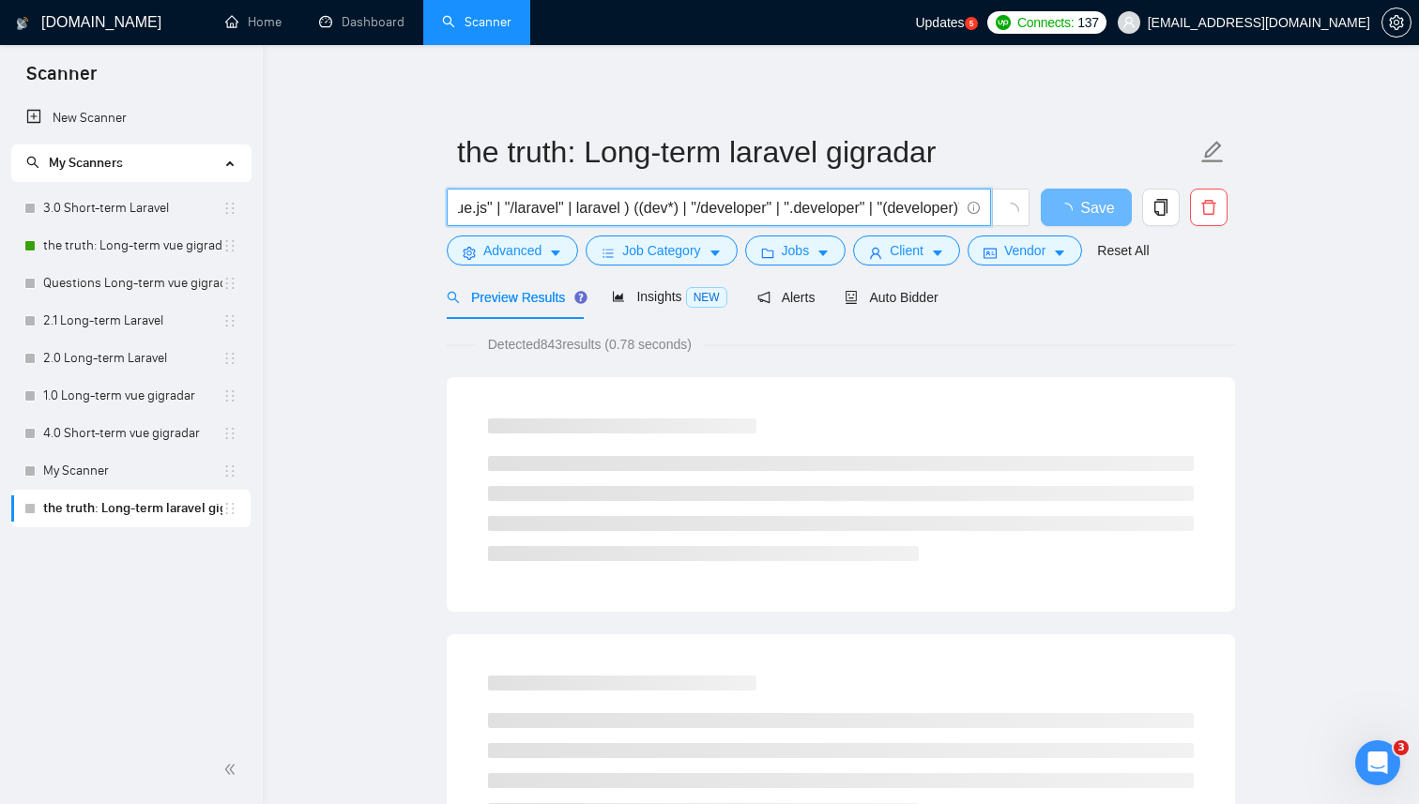
scroll to position [0, 383]
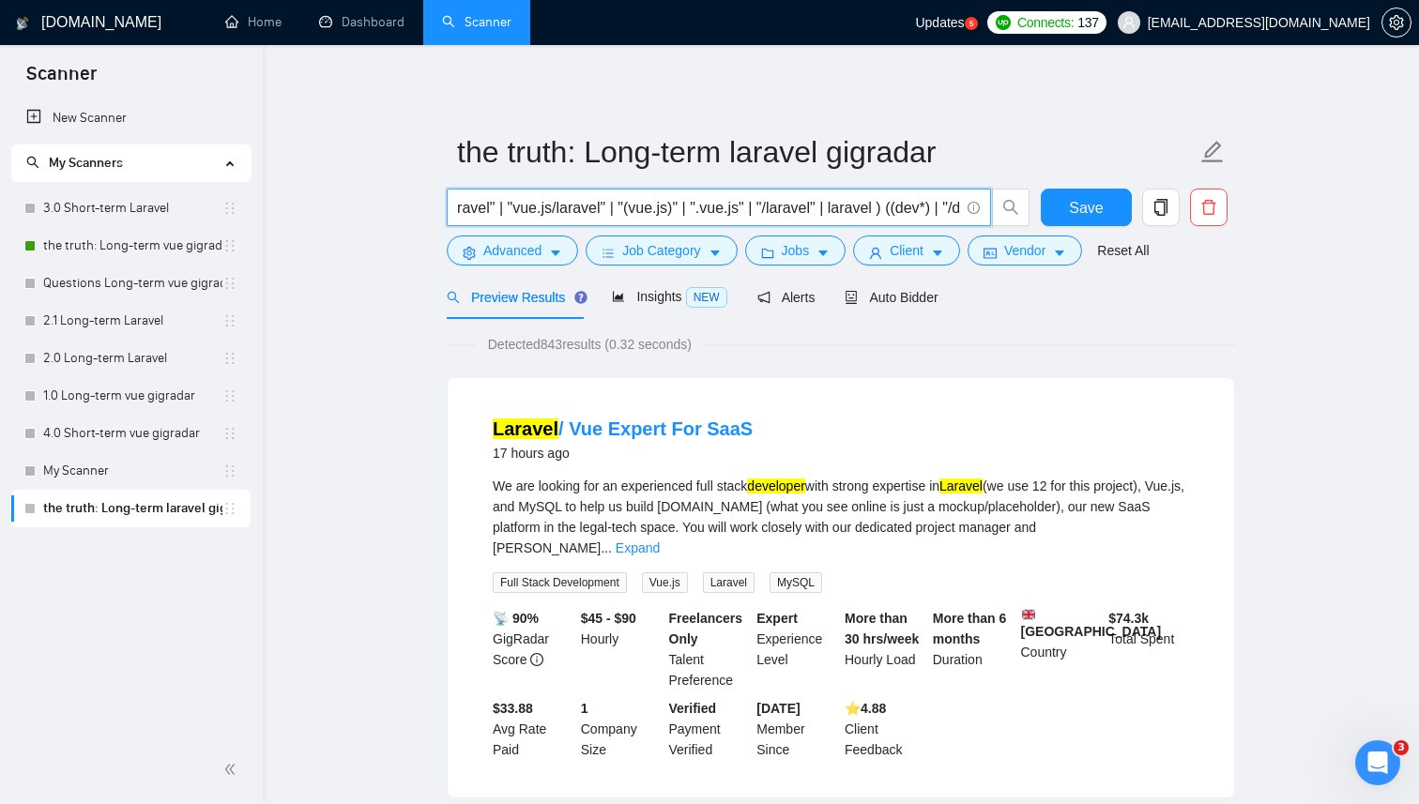
drag, startPoint x: 683, startPoint y: 205, endPoint x: 646, endPoint y: 206, distance: 37.6
click at [646, 206] on input "((laravel*) | "/laravel" | "laravel" | "(laravel" | "(laravel)" | "laravel" | "…" at bounding box center [708, 207] width 501 height 23
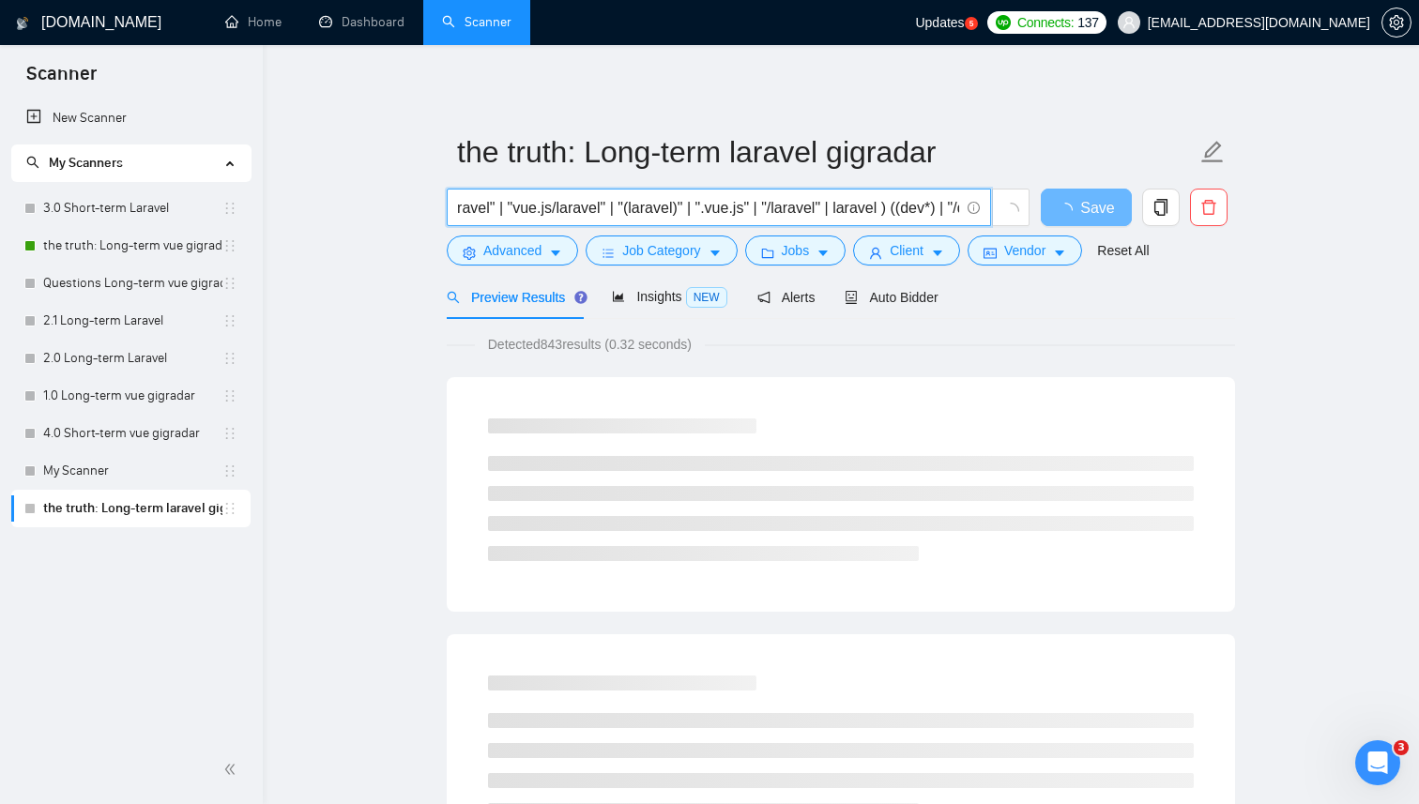
drag, startPoint x: 760, startPoint y: 206, endPoint x: 719, endPoint y: 206, distance: 41.3
click at [719, 206] on input "((laravel*) | "/laravel" | "laravel" | "(laravel" | "(laravel)" | "laravel" | "…" at bounding box center [708, 207] width 501 height 23
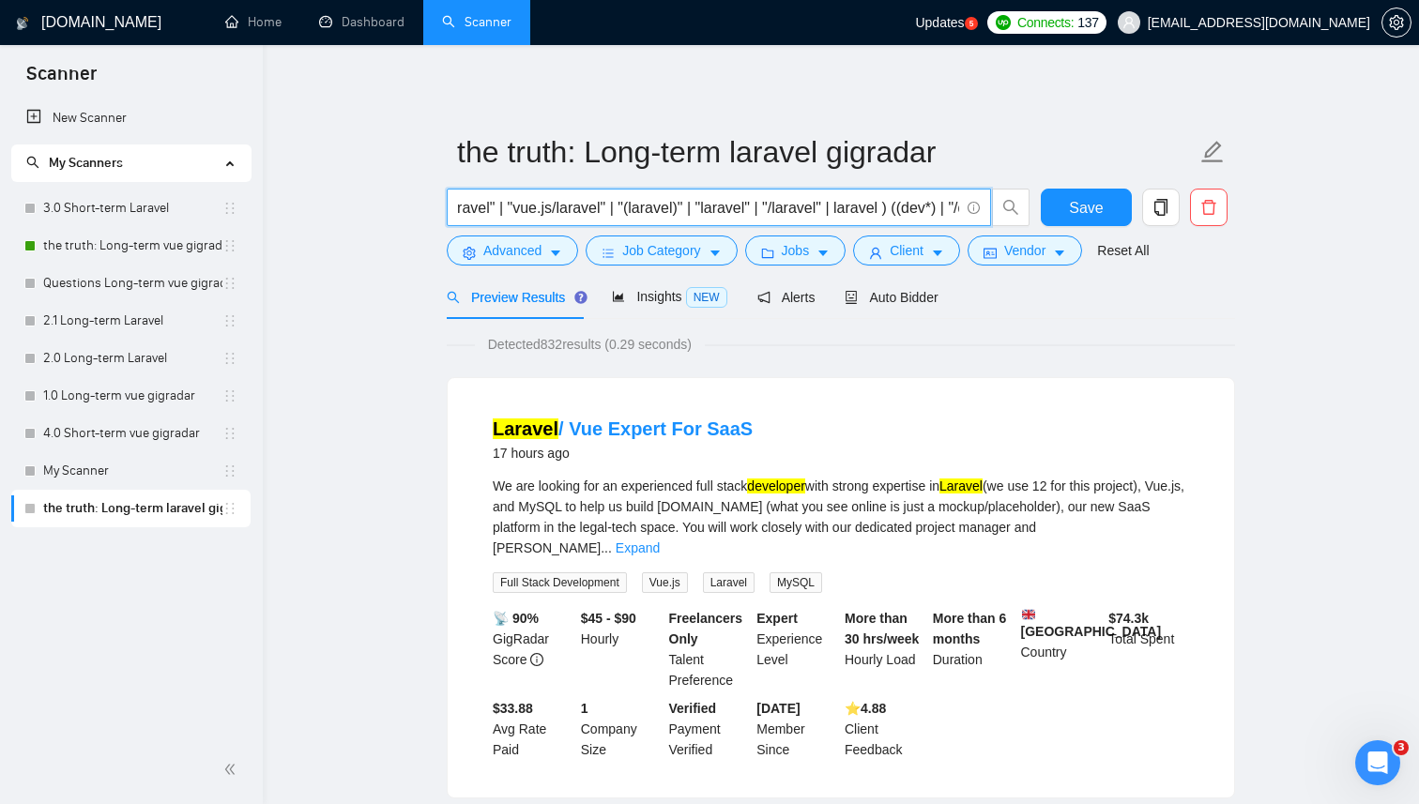
click at [559, 206] on input "((laravel*) | "/laravel" | "laravel" | "(laravel" | "(laravel)" | "laravel" | "…" at bounding box center [708, 207] width 501 height 23
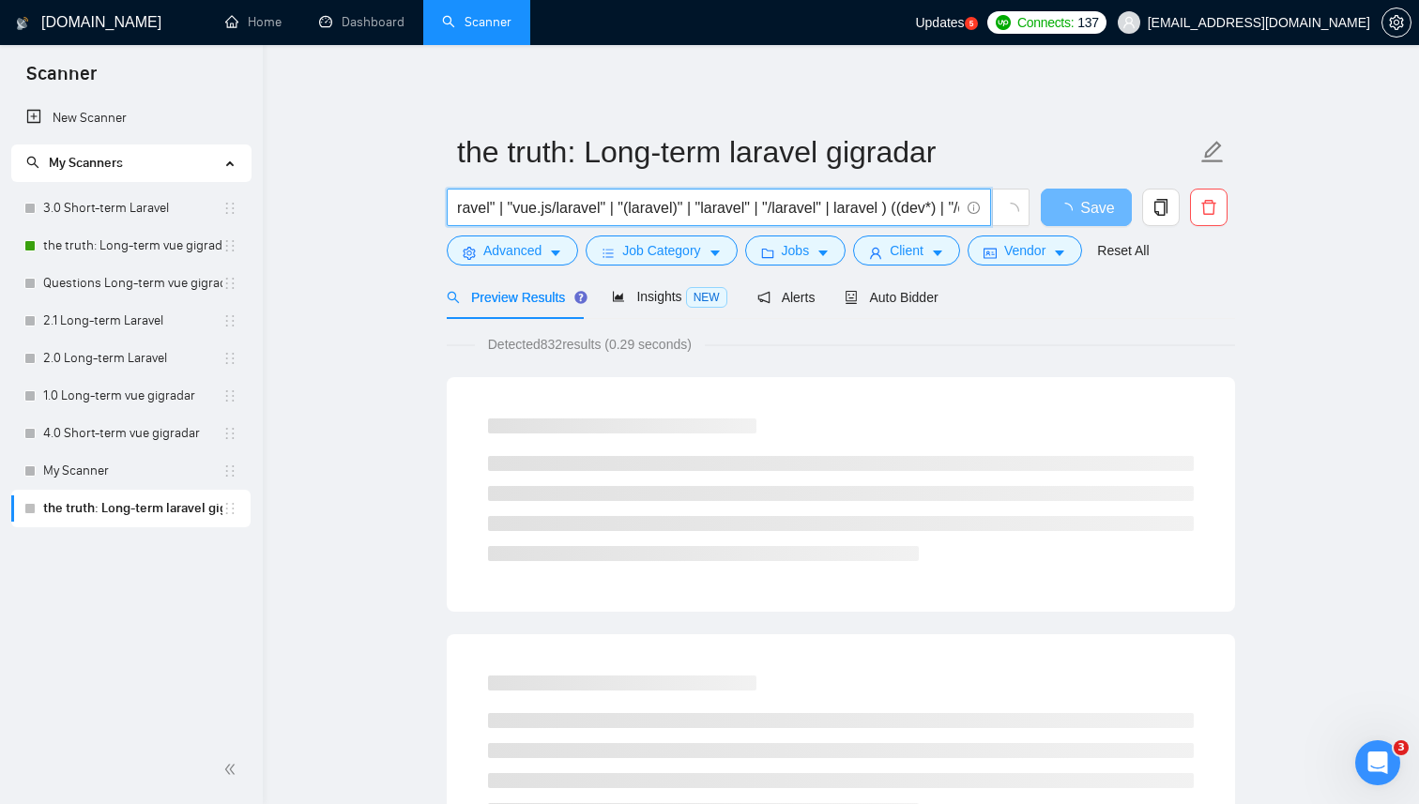
scroll to position [0, 132]
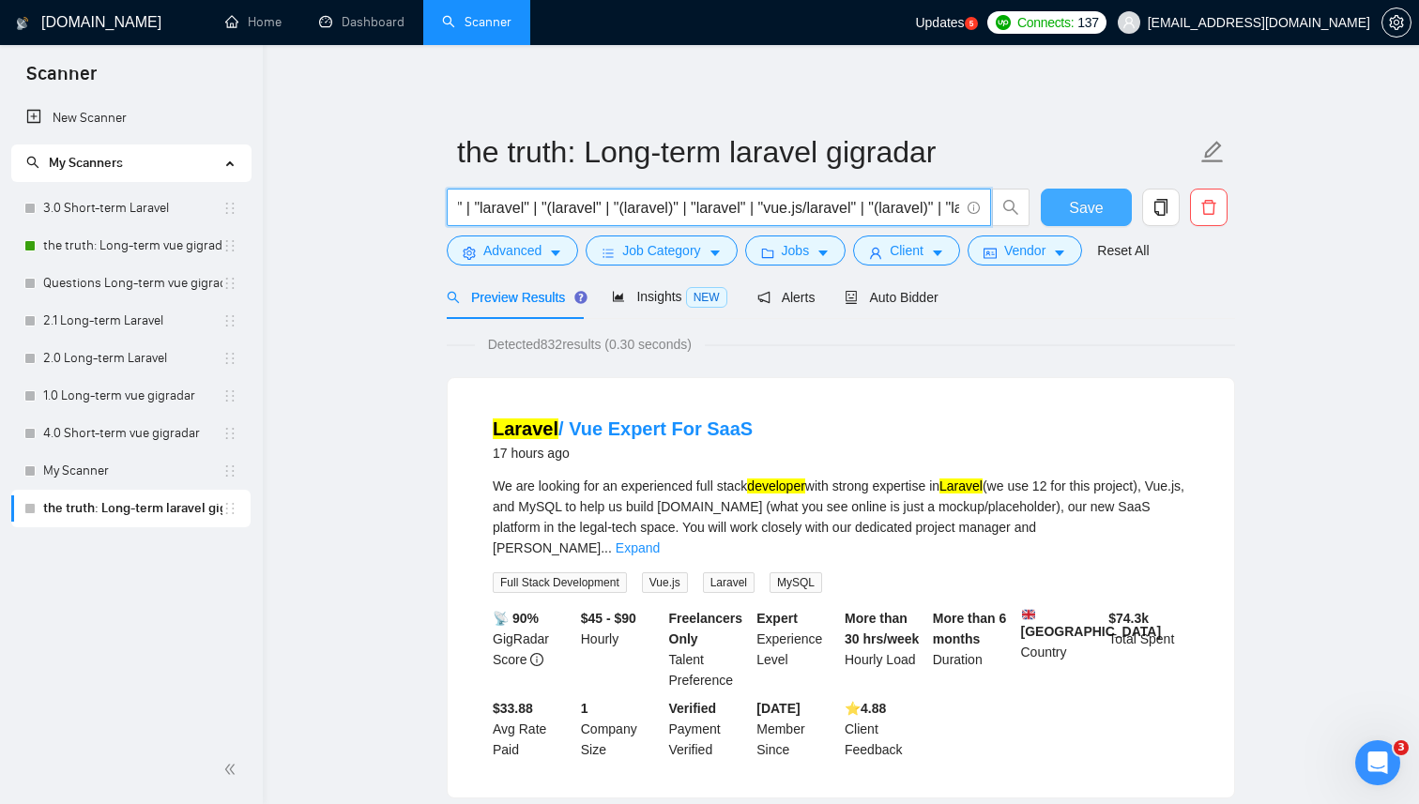
type input "((laravel*) | "/laravel" | "laravel" | "(laravel" | "(laravel)" | "laravel" | "…"
click at [1109, 212] on button "Save" at bounding box center [1086, 208] width 91 height 38
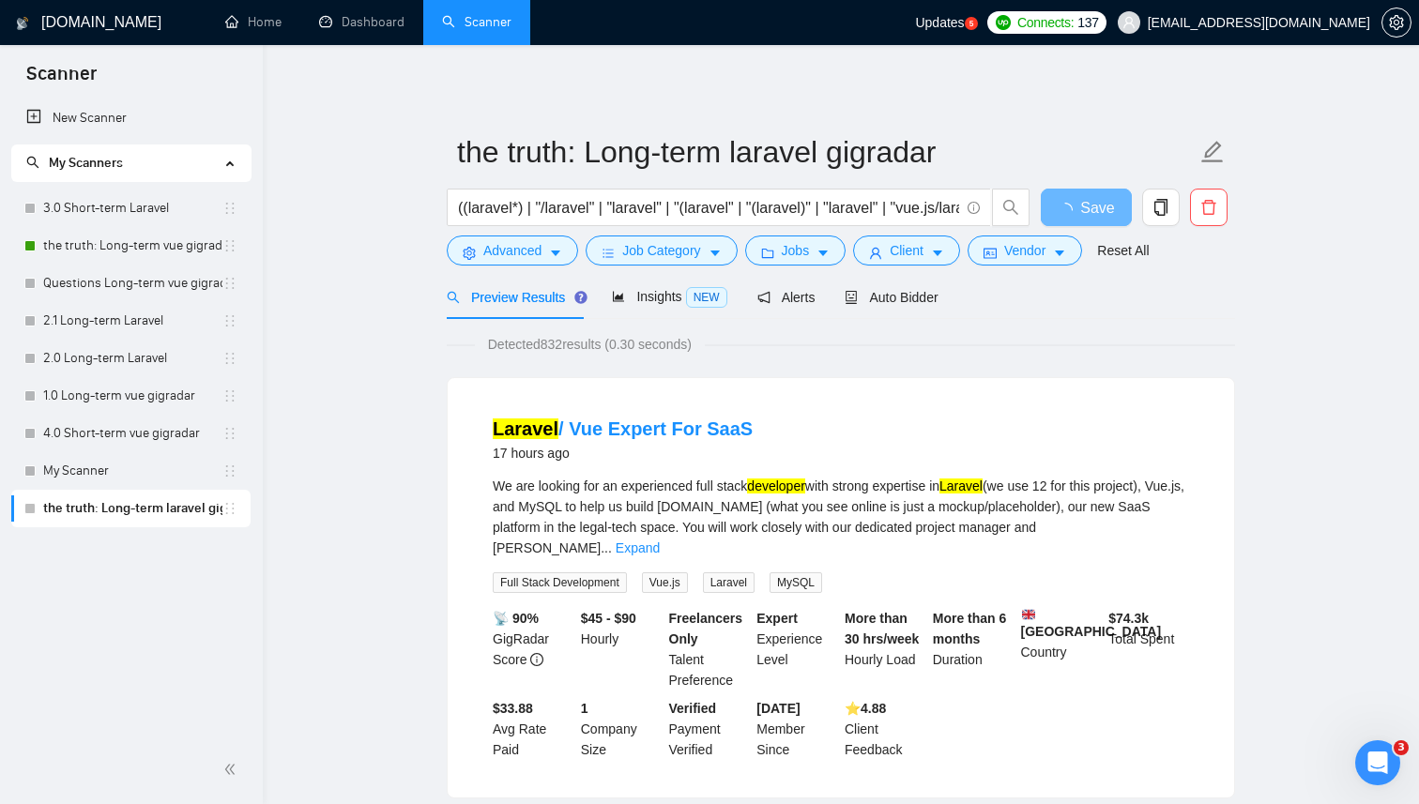
click at [1077, 198] on span "Save" at bounding box center [1086, 207] width 34 height 23
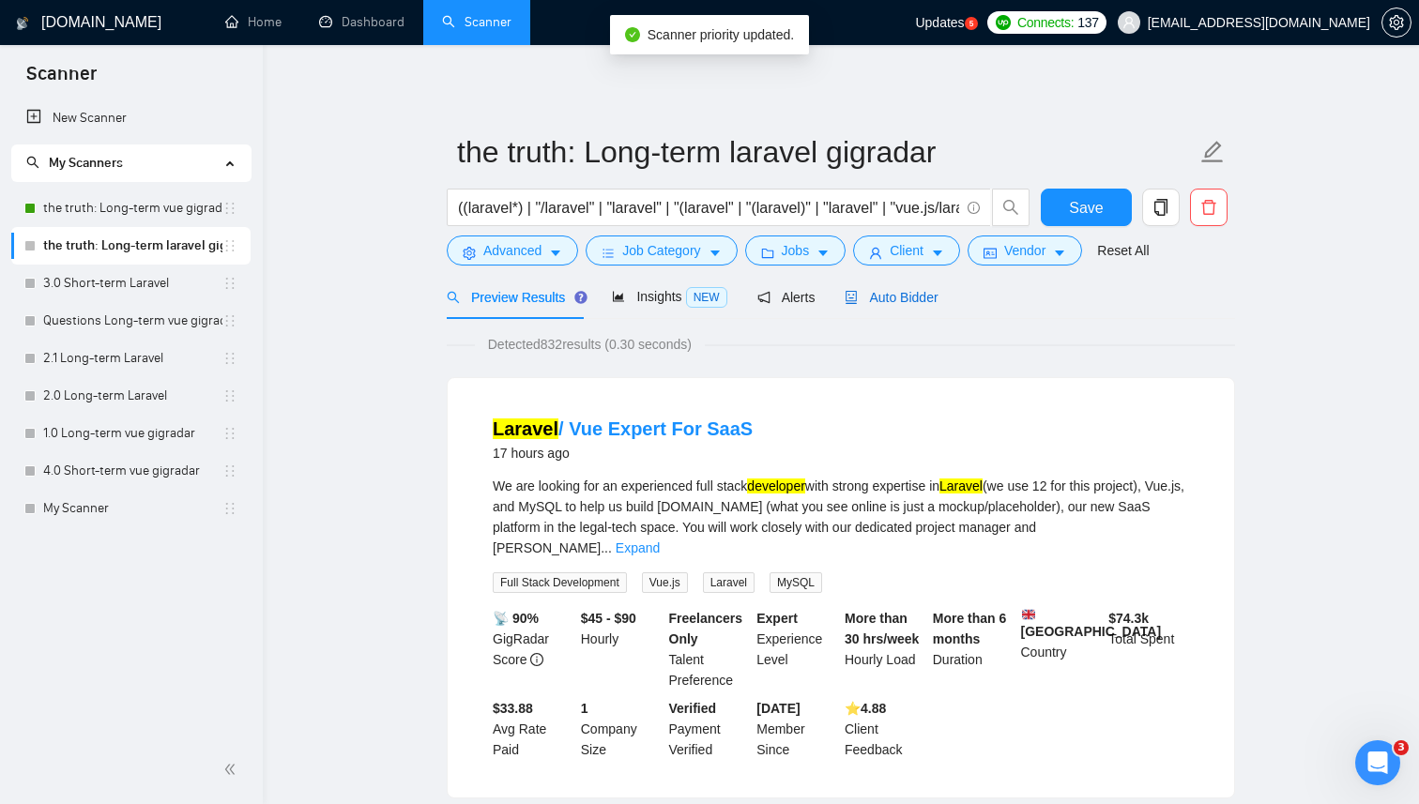
click at [923, 292] on span "Auto Bidder" at bounding box center [890, 297] width 93 height 15
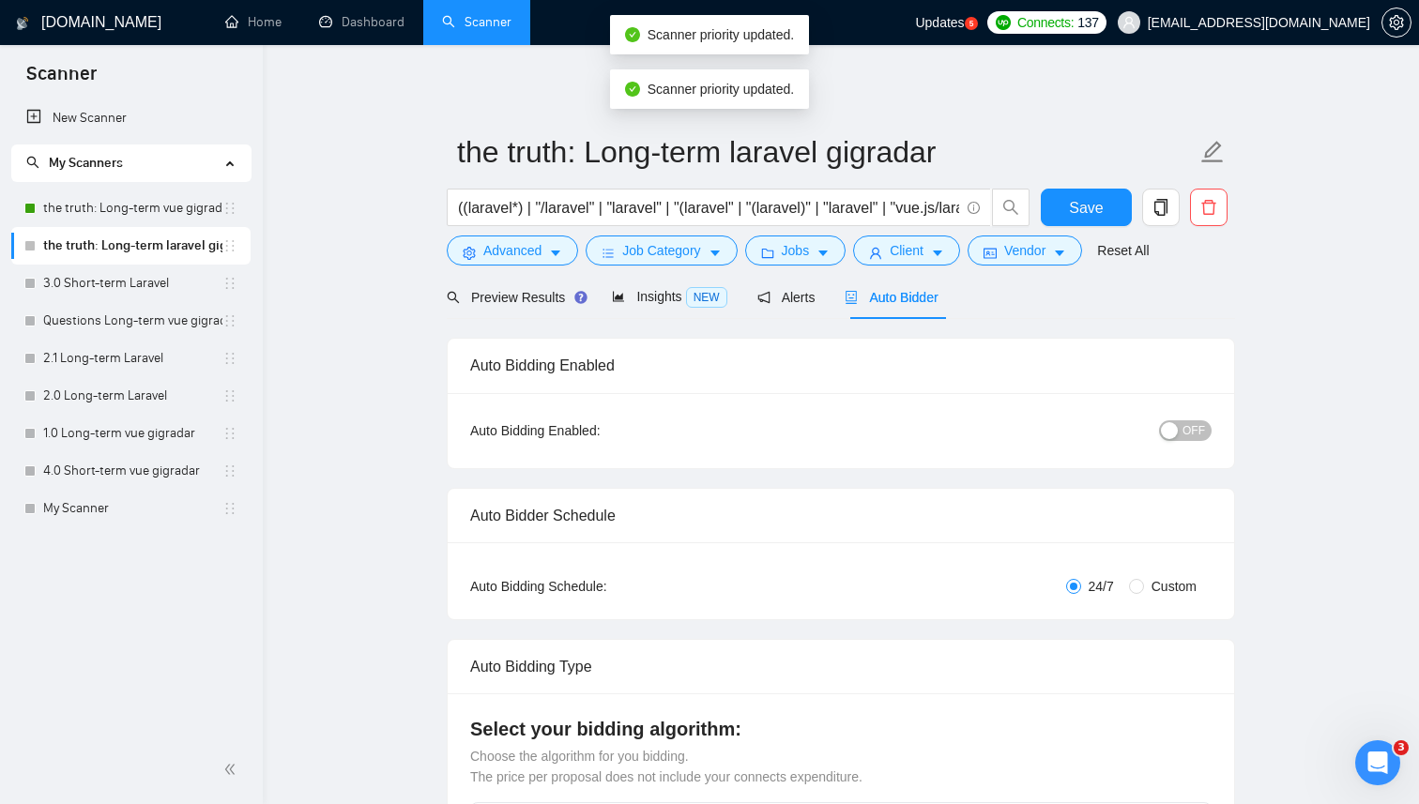
click at [1196, 433] on span "OFF" at bounding box center [1193, 430] width 23 height 21
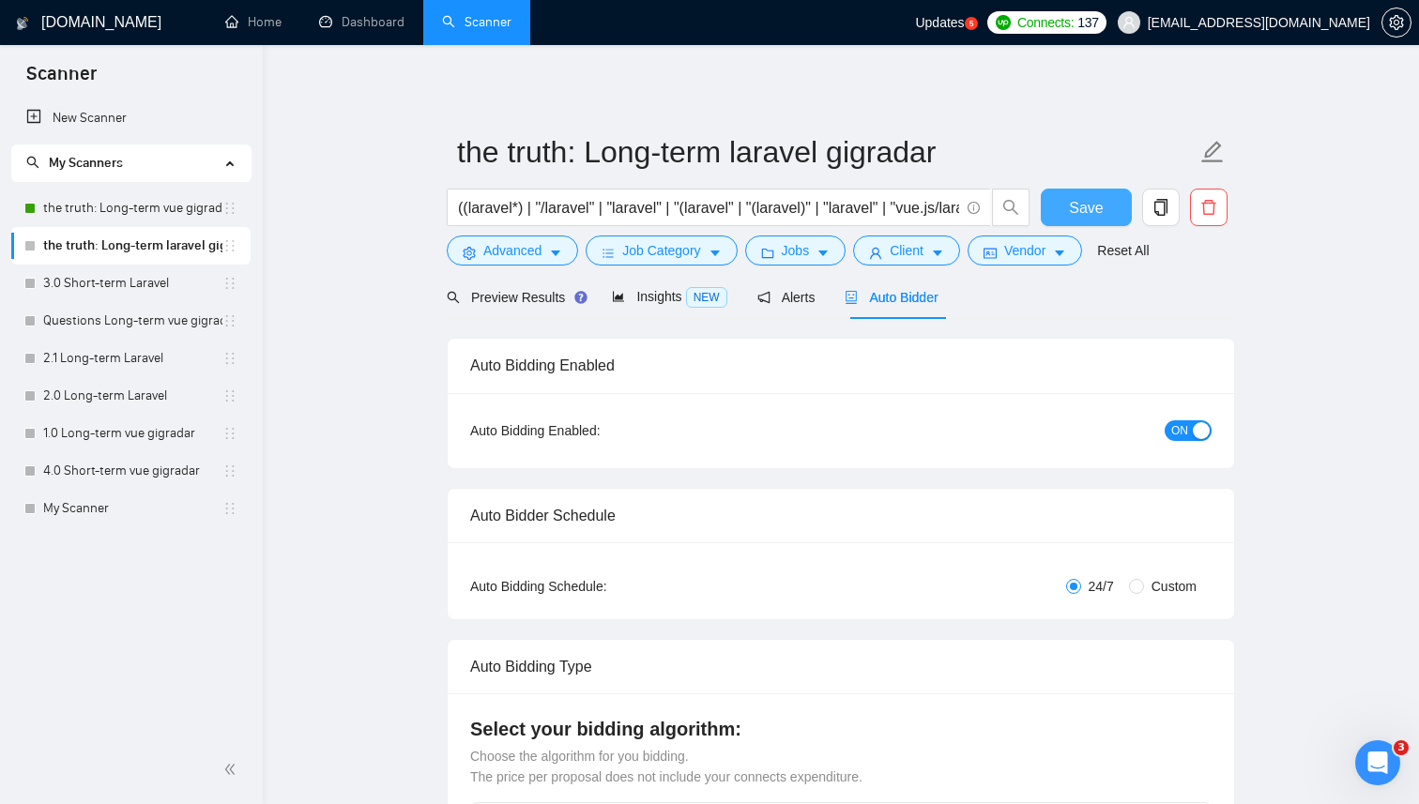
click at [1100, 199] on span "Save" at bounding box center [1086, 207] width 34 height 23
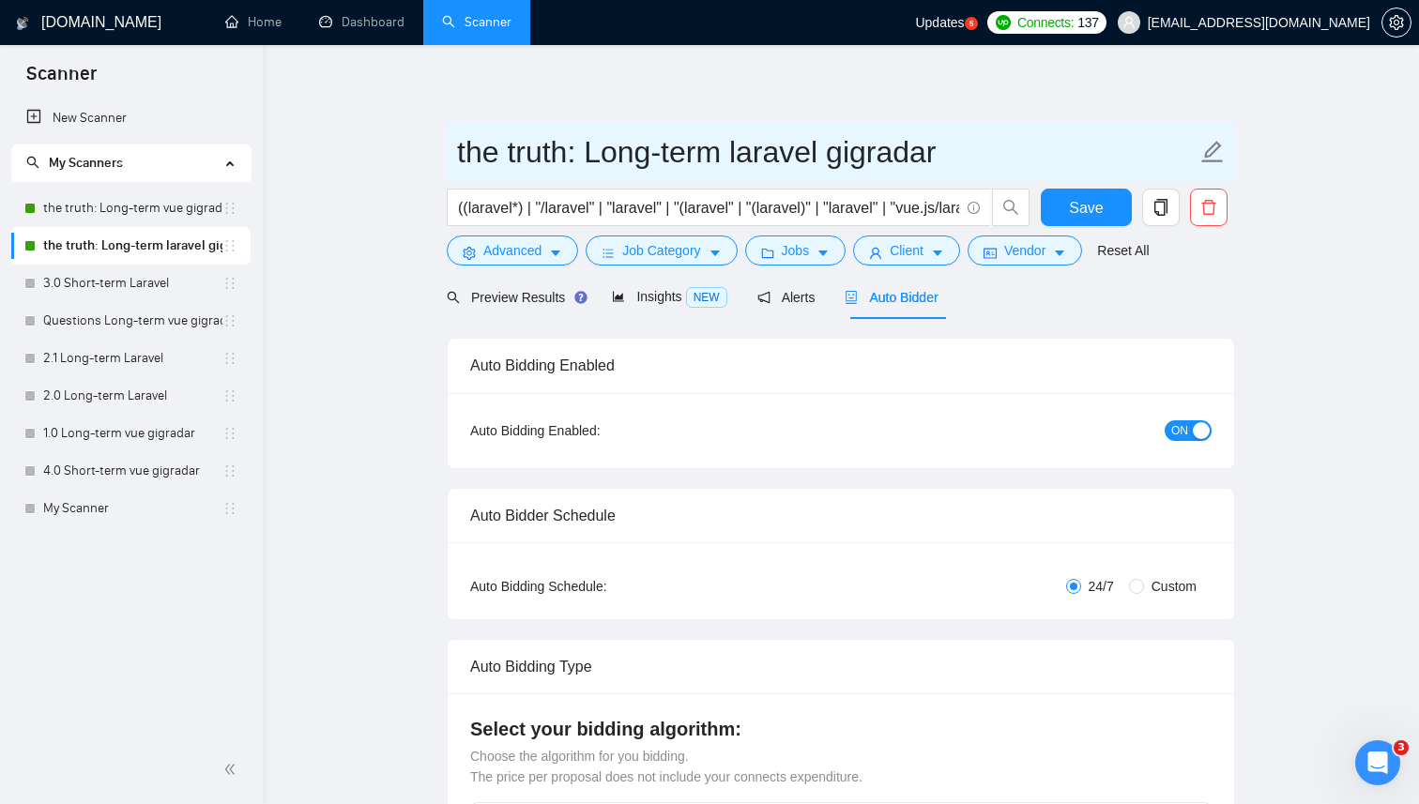
click at [849, 146] on input "the truth: Long-term laravel gigradar" at bounding box center [826, 152] width 739 height 47
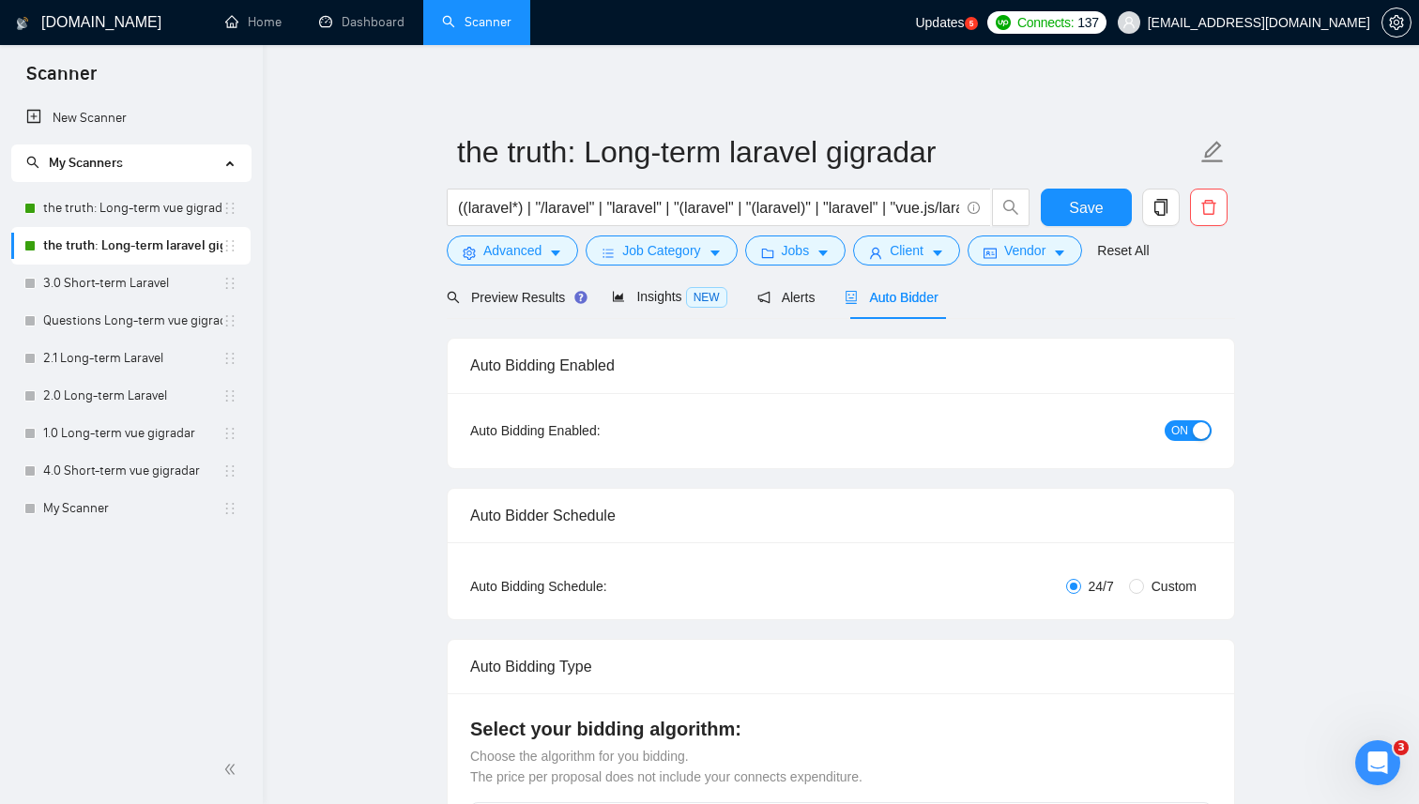
click at [360, 30] on link "Dashboard" at bounding box center [361, 22] width 85 height 16
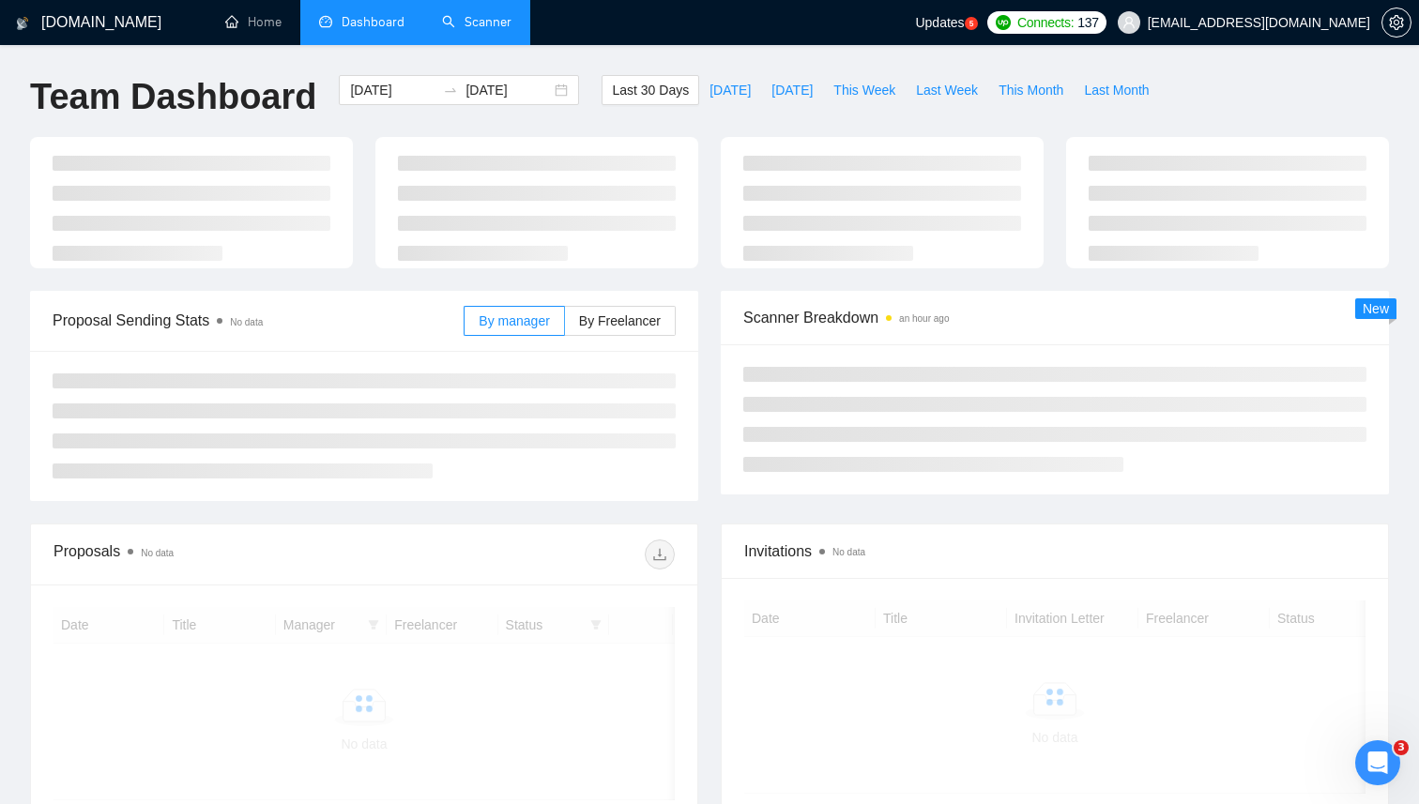
click at [468, 28] on link "Scanner" at bounding box center [476, 22] width 69 height 16
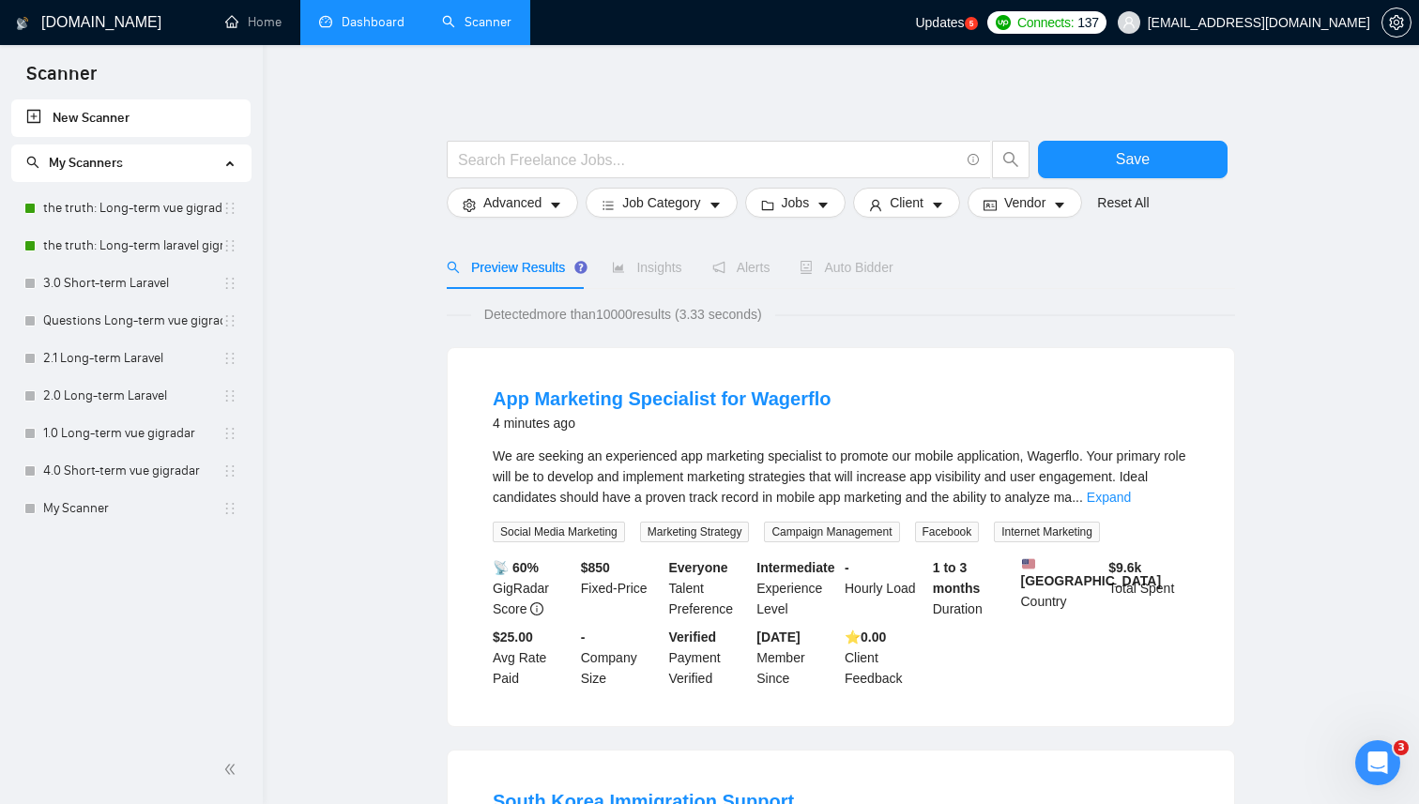
click at [329, 20] on link "Dashboard" at bounding box center [361, 22] width 85 height 16
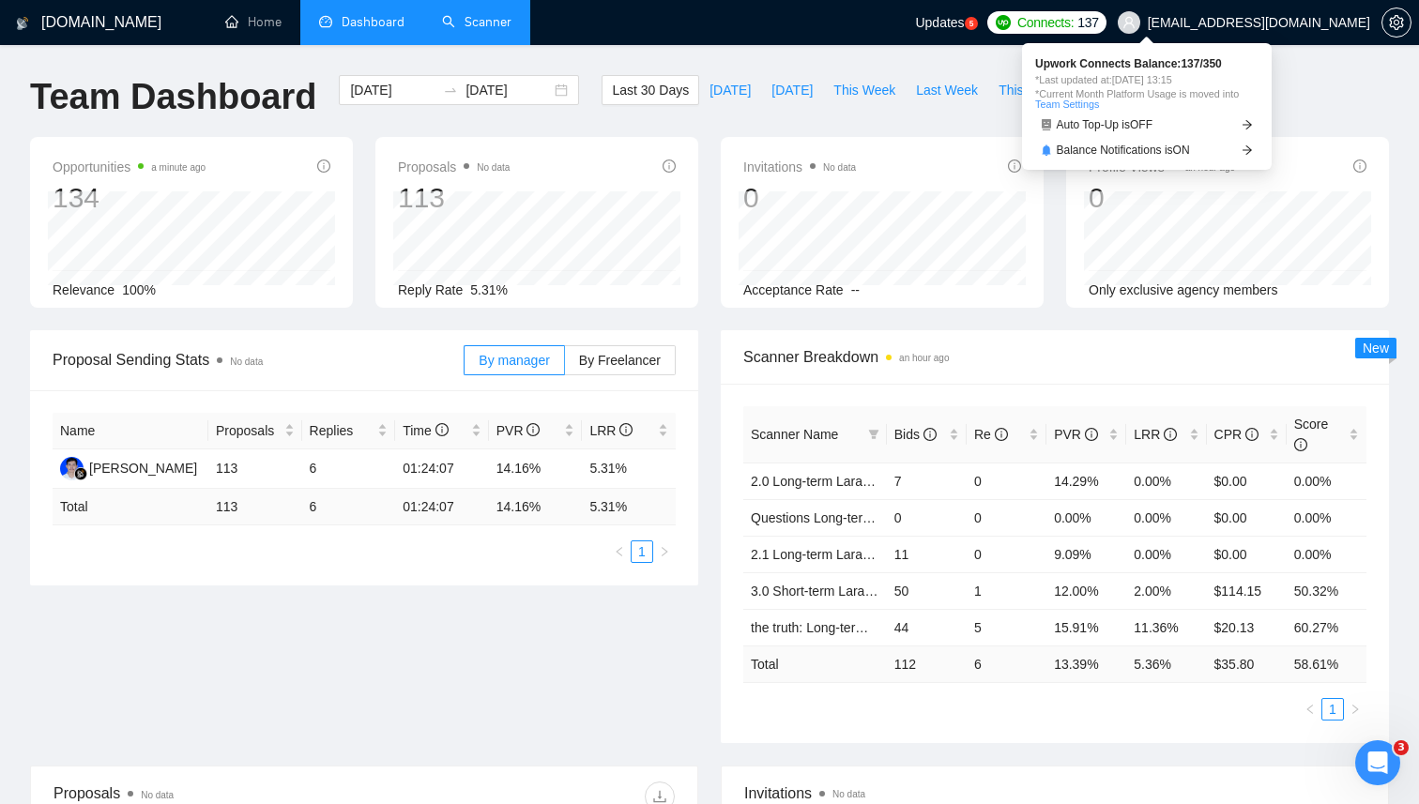
click at [1073, 23] on span "Connects:" at bounding box center [1045, 22] width 56 height 21
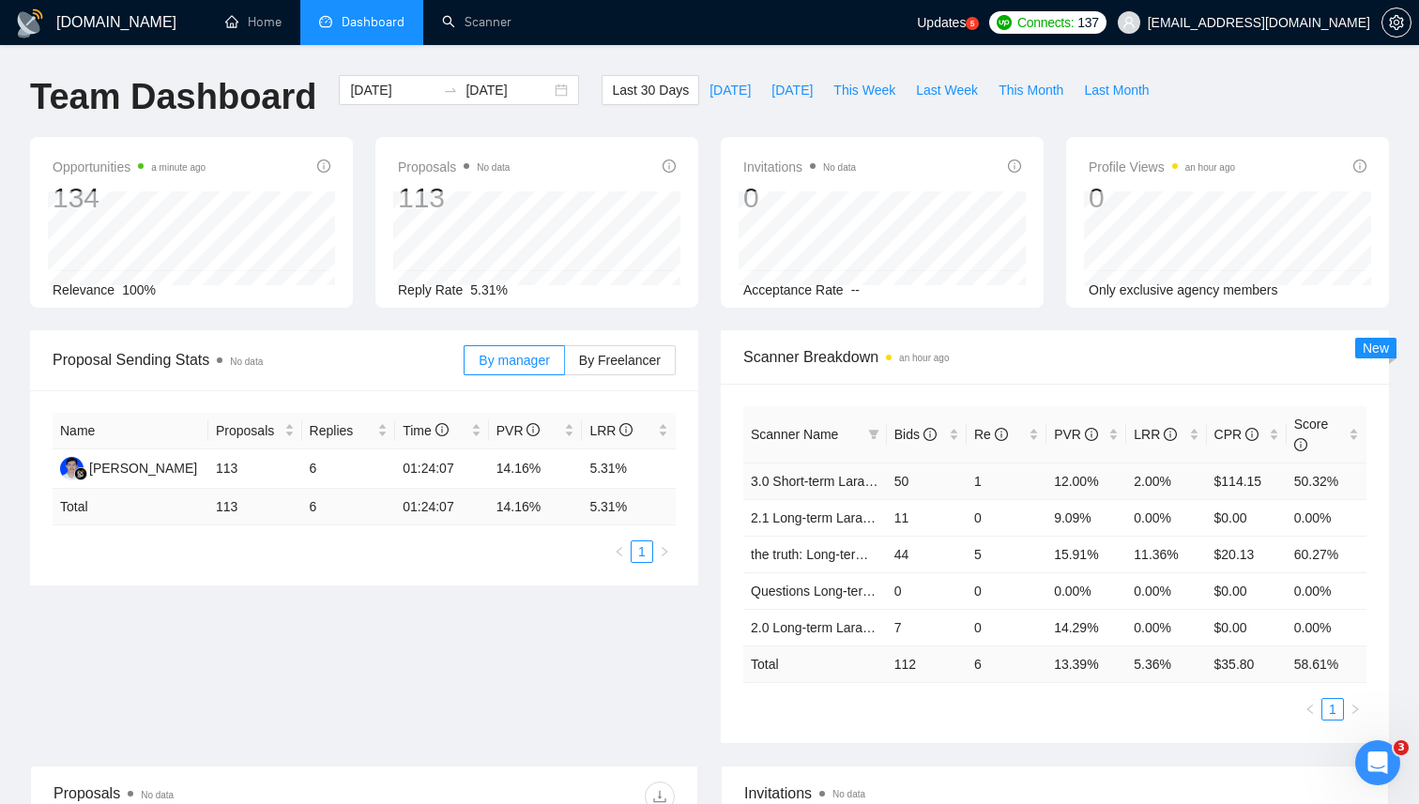
click at [980, 481] on td "1" at bounding box center [1006, 481] width 80 height 37
click at [435, 88] on div at bounding box center [450, 90] width 30 height 15
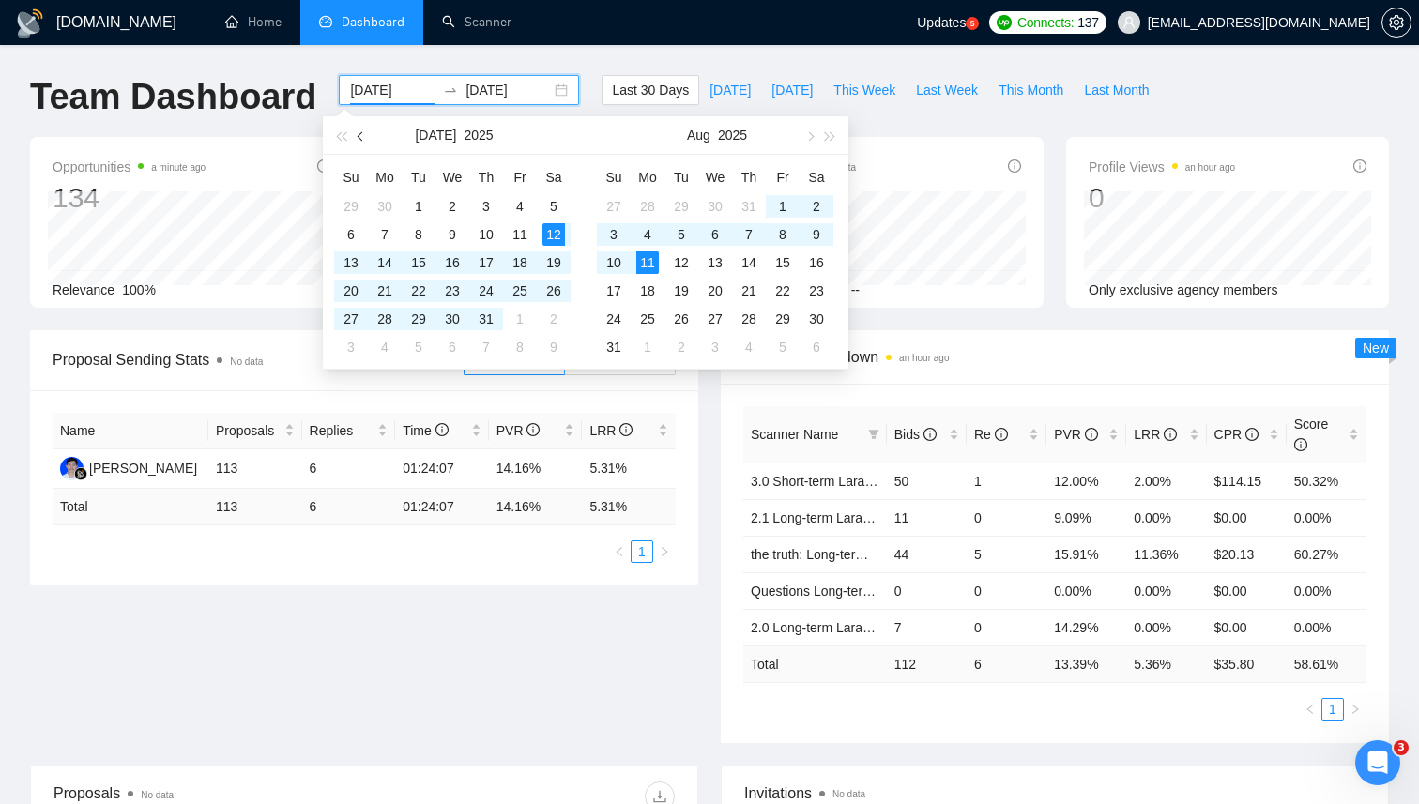
click at [358, 137] on span "button" at bounding box center [361, 135] width 9 height 9
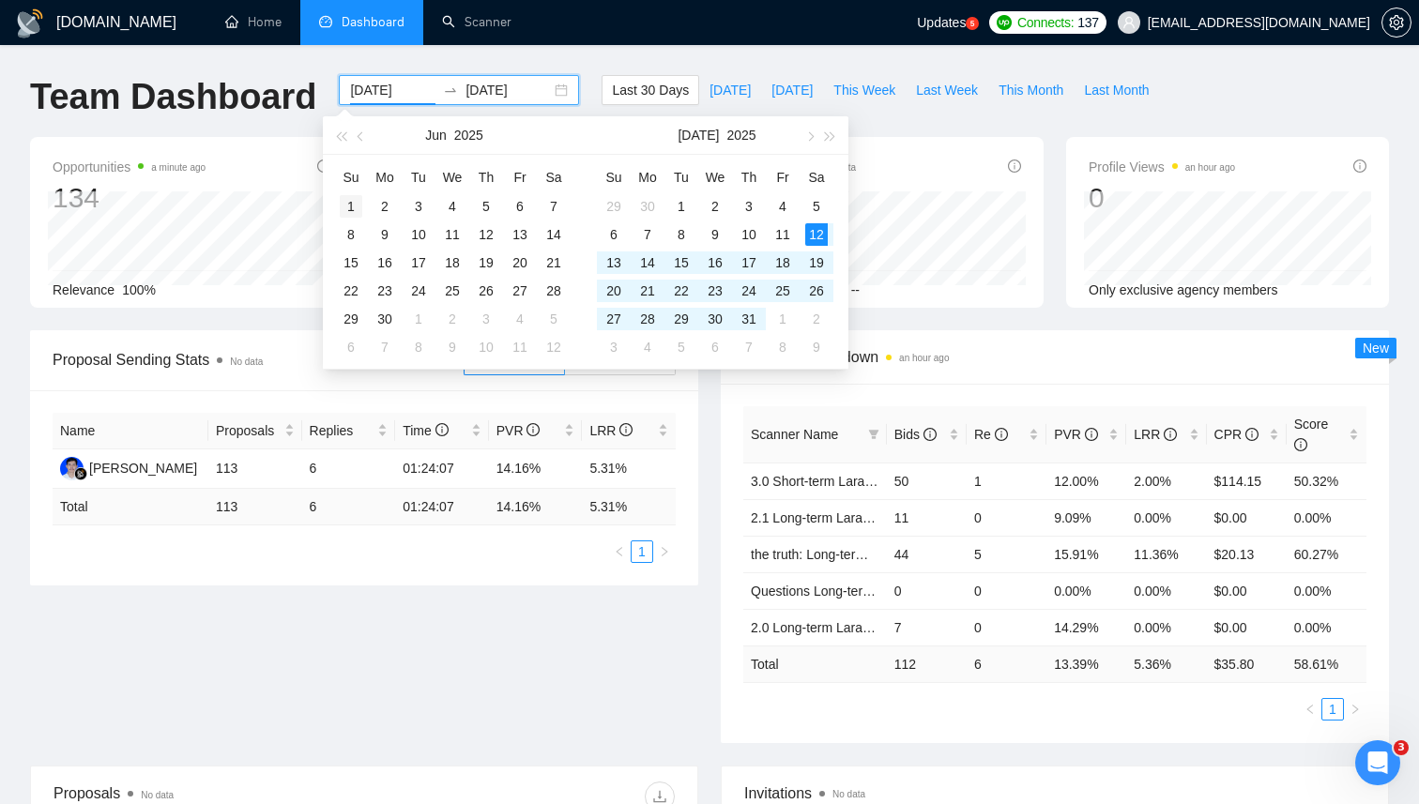
type input "2025-06-01"
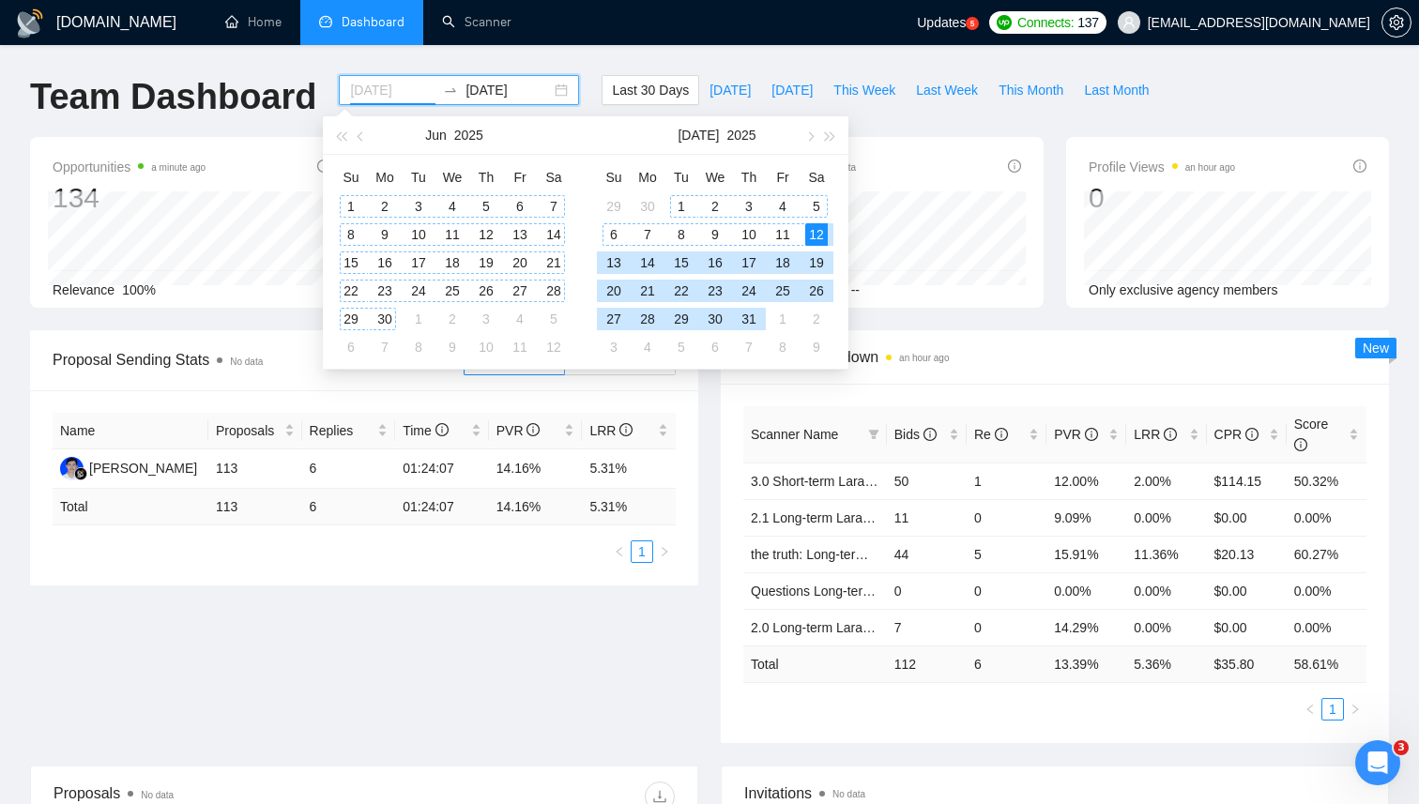
click at [356, 204] on div "1" at bounding box center [351, 206] width 23 height 23
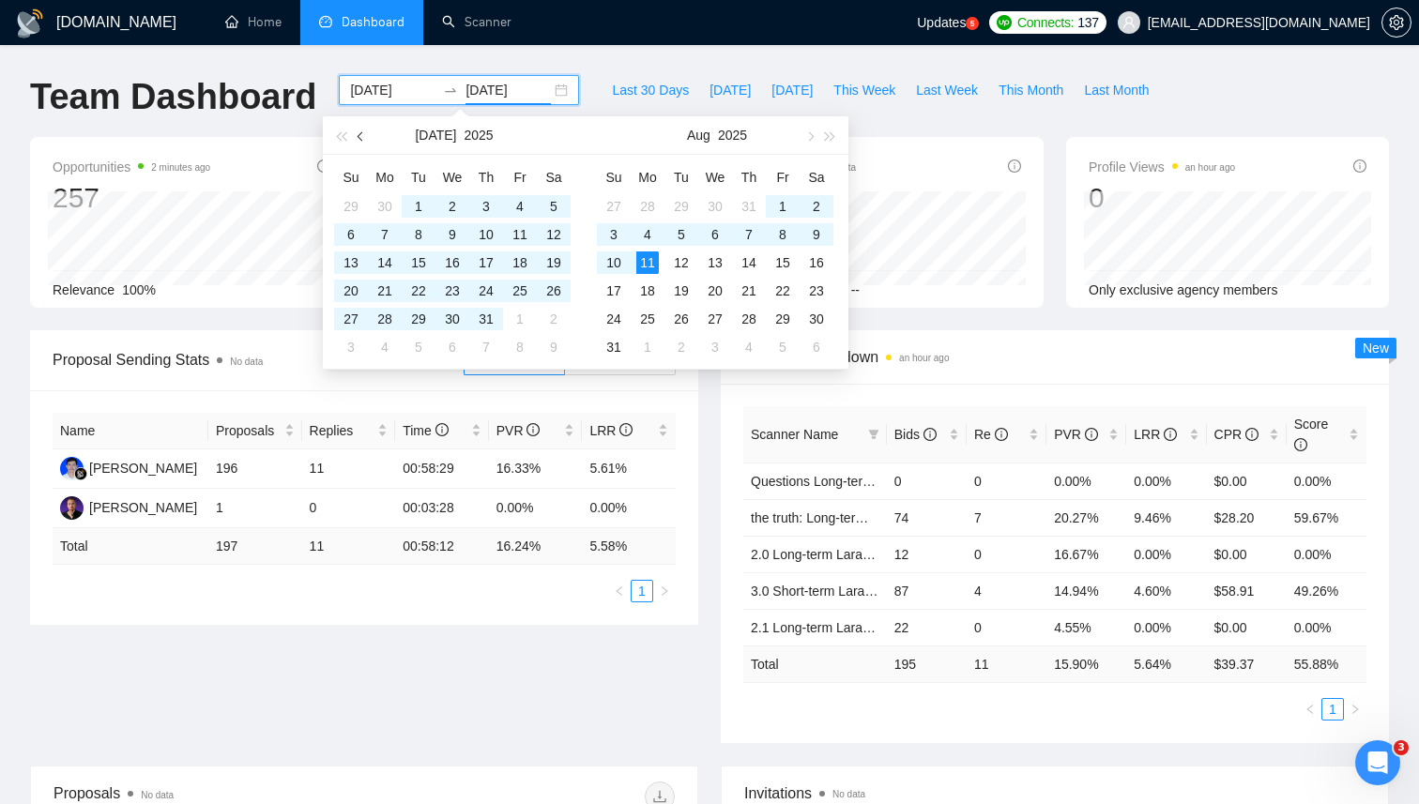
click at [361, 135] on span "button" at bounding box center [361, 135] width 9 height 9
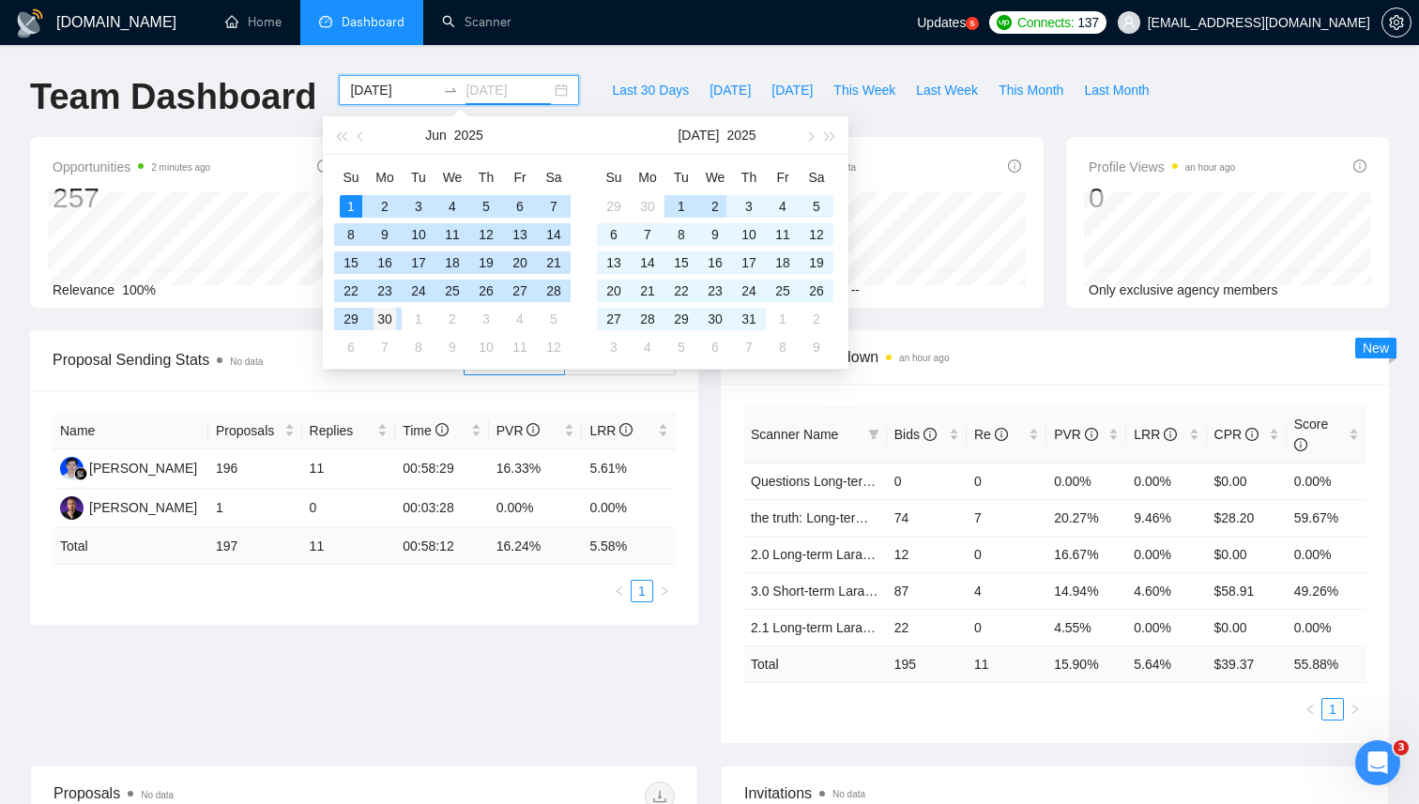
type input "[DATE]"
click at [391, 315] on div "30" at bounding box center [384, 319] width 23 height 23
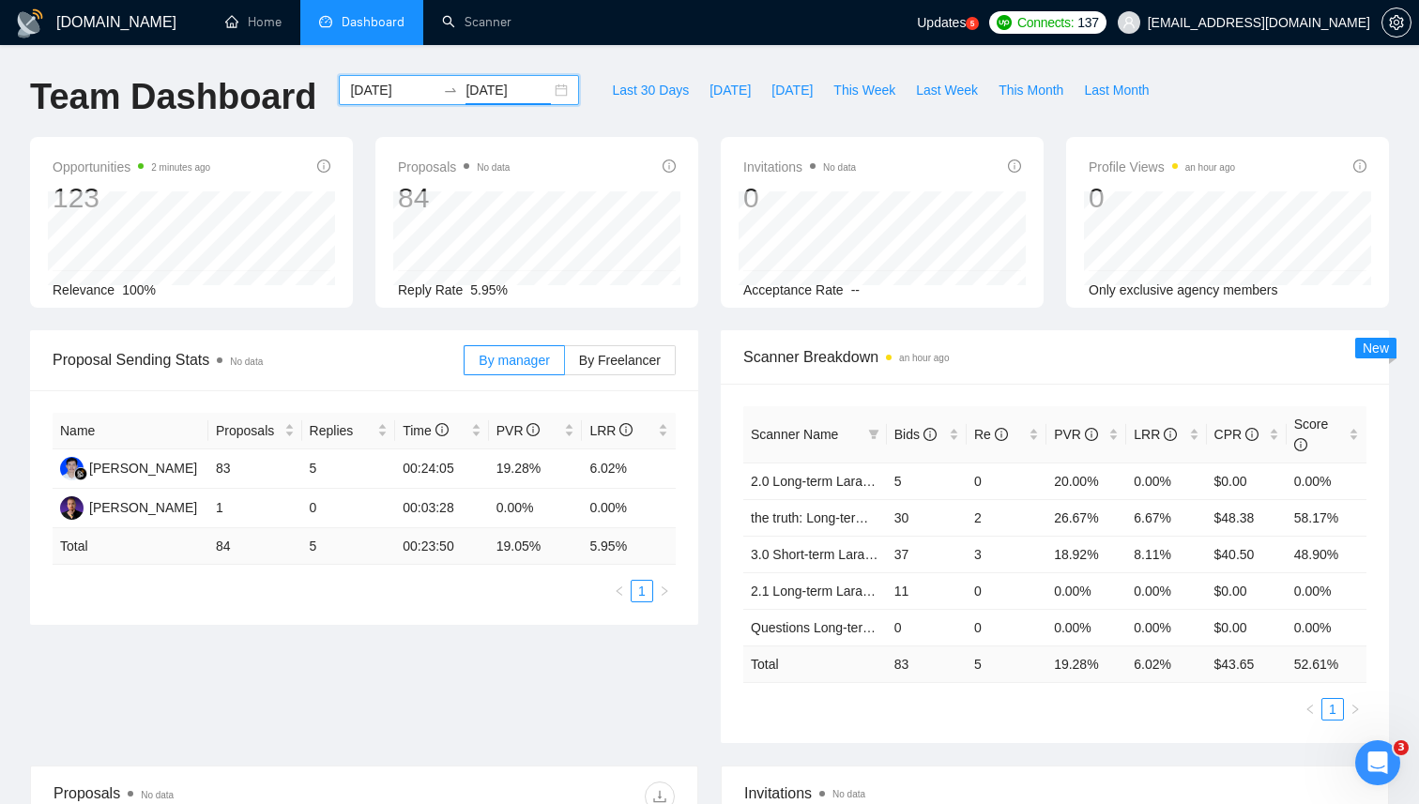
click at [371, 97] on input "2025-06-01" at bounding box center [392, 90] width 85 height 21
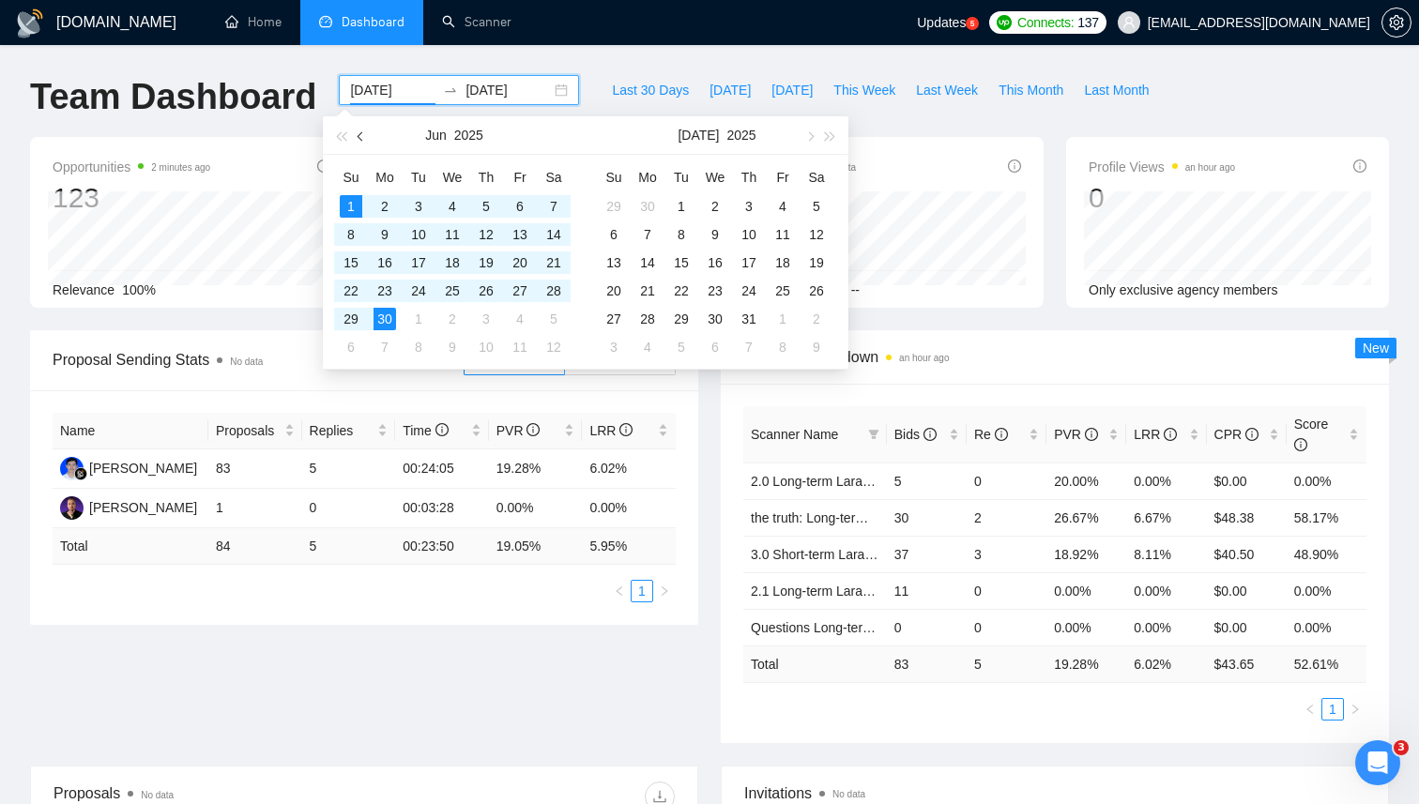
click at [364, 129] on button "button" at bounding box center [361, 135] width 21 height 38
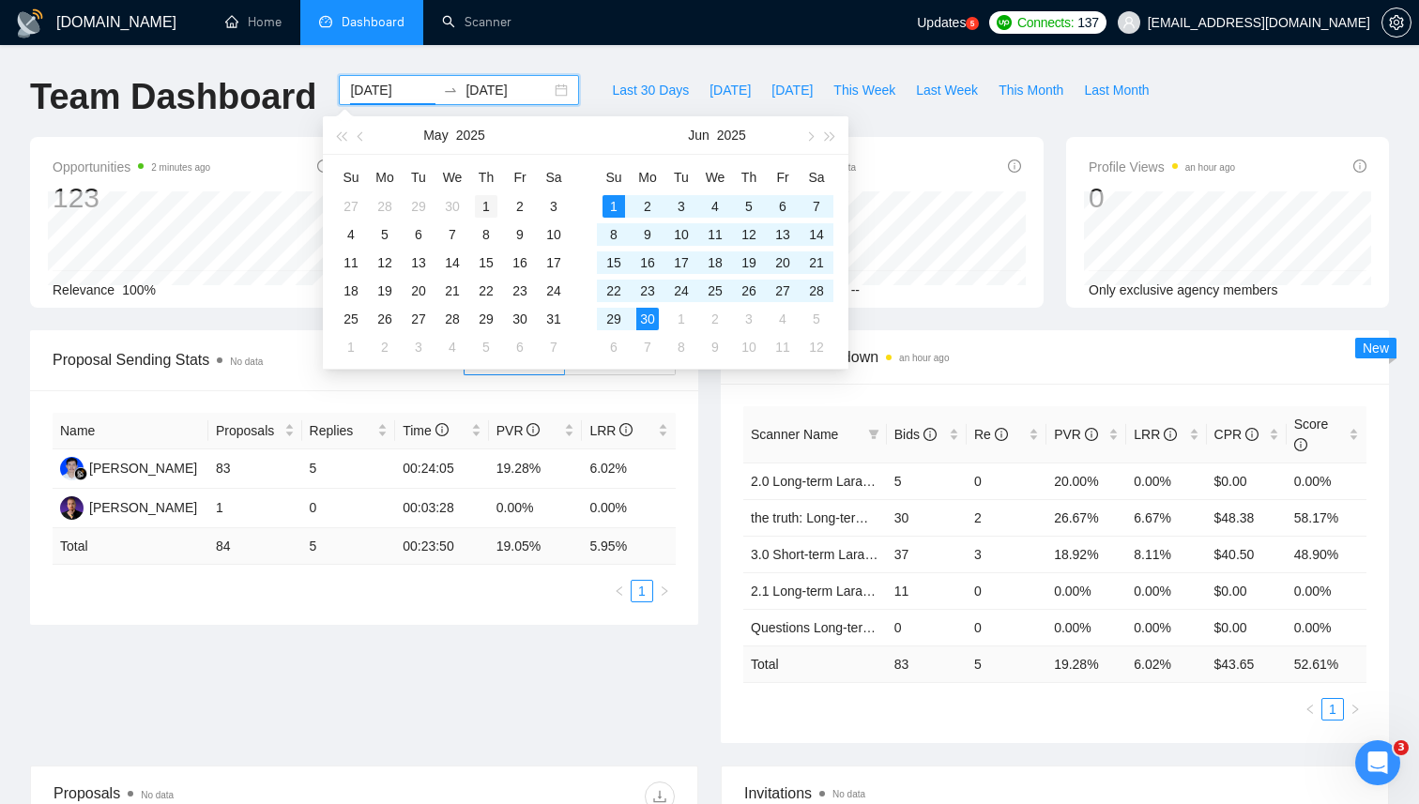
type input "2025-05-01"
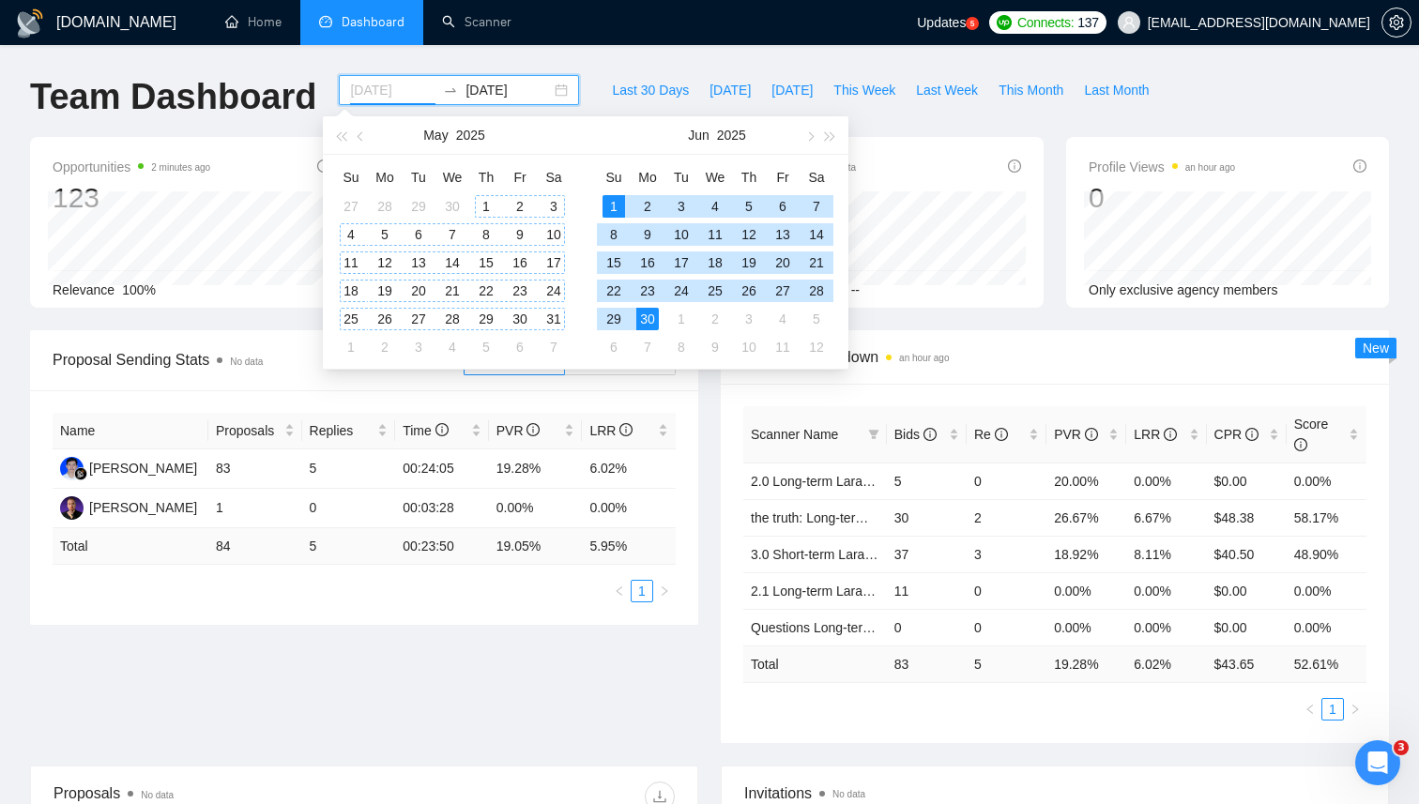
click at [487, 207] on div "1" at bounding box center [486, 206] width 23 height 23
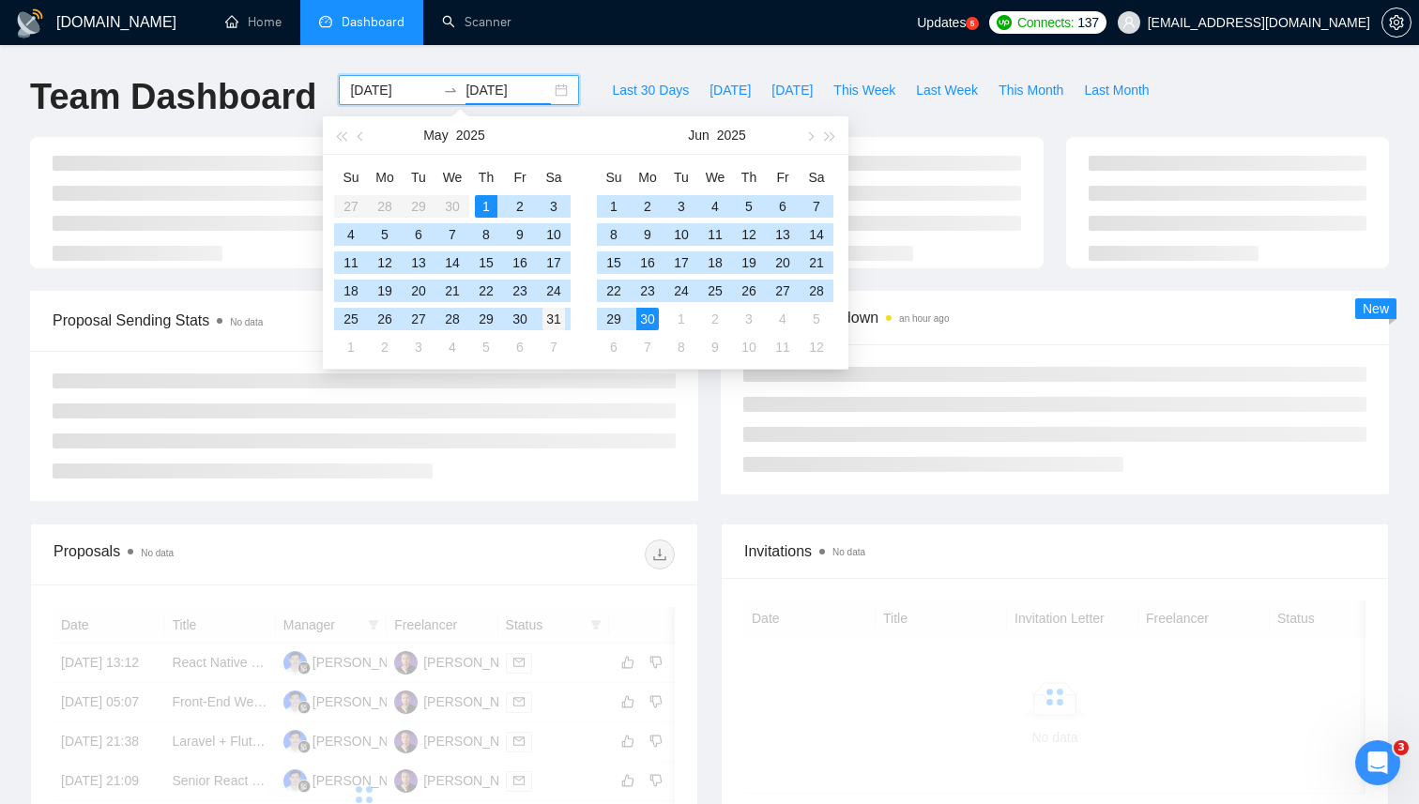
type input "2025-05-31"
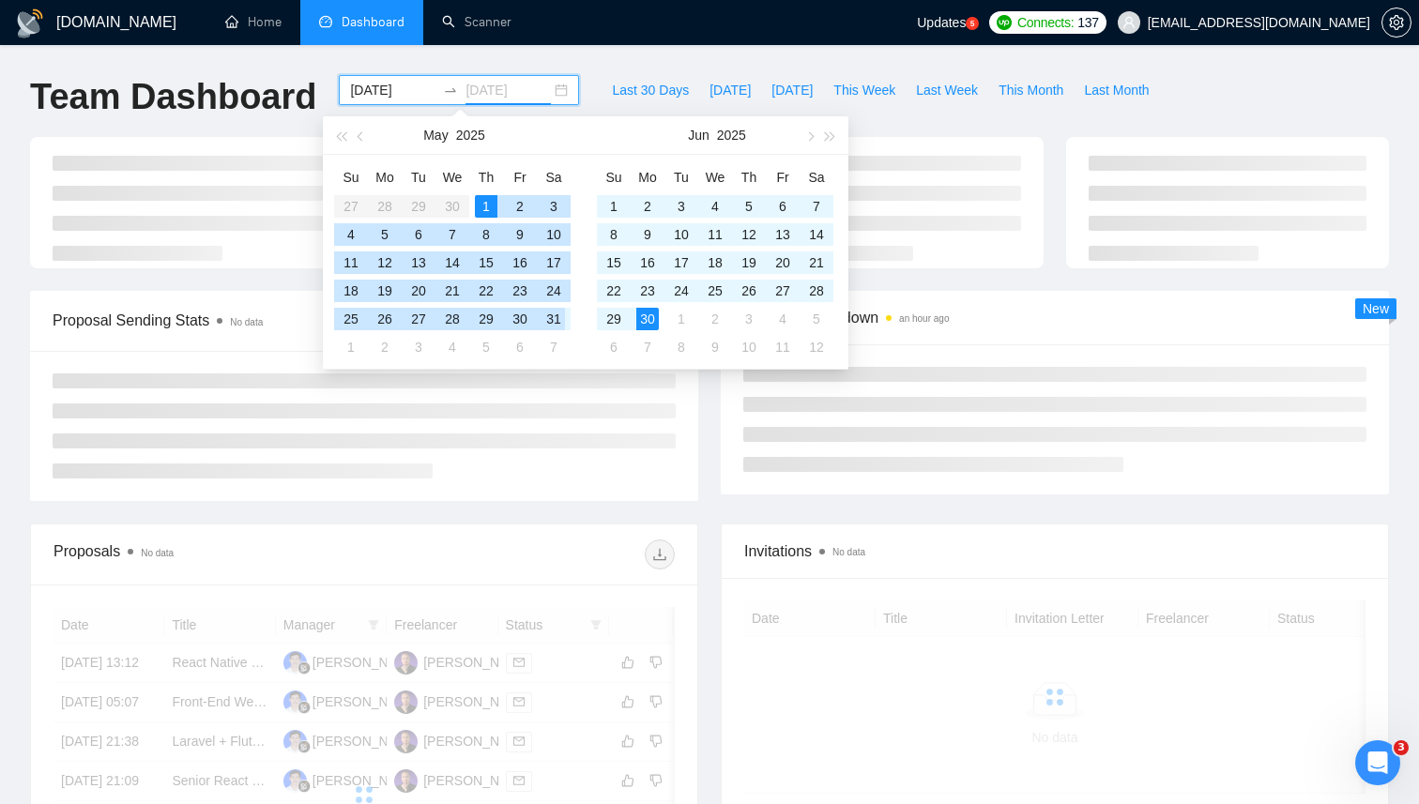
click at [557, 318] on div "31" at bounding box center [553, 319] width 23 height 23
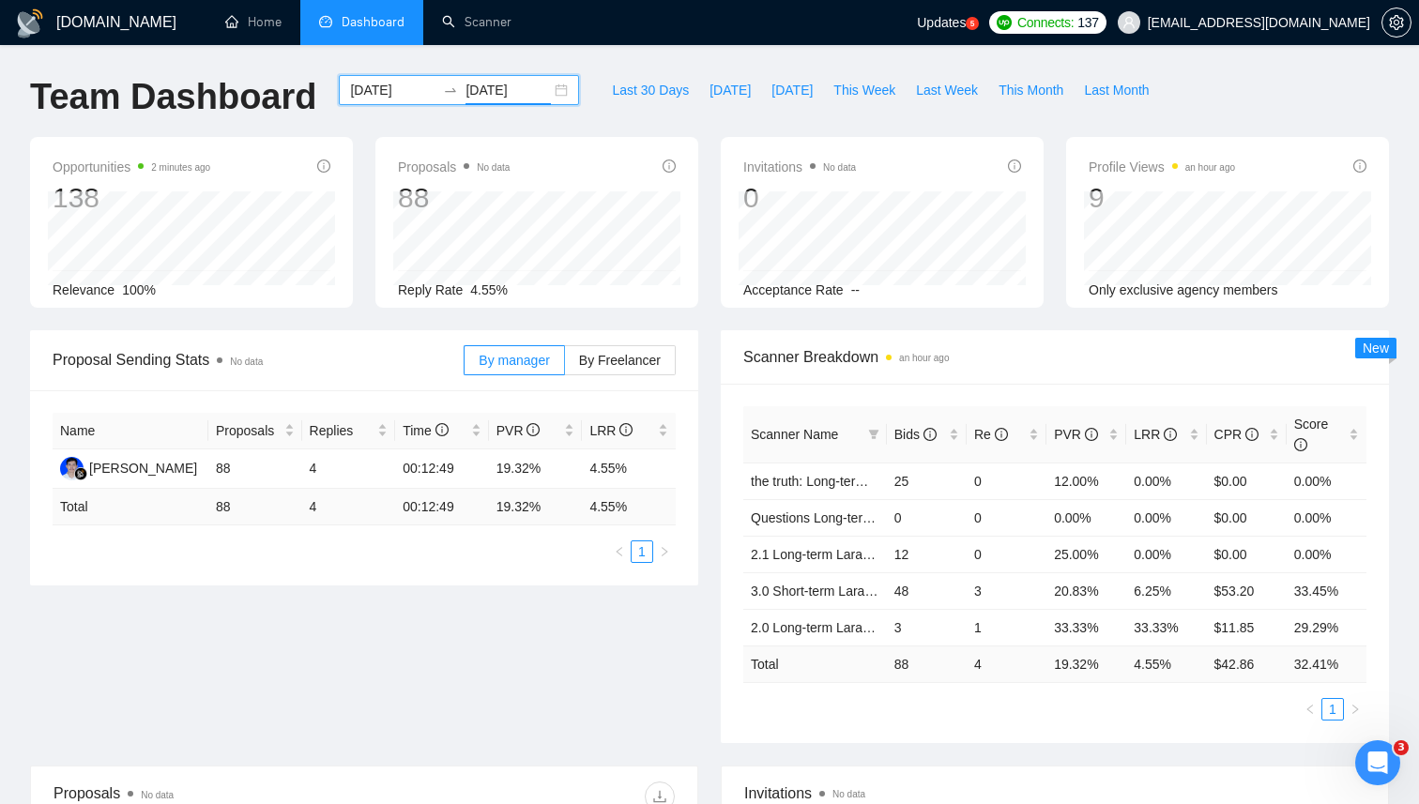
click at [605, 642] on div "Proposal Sending Stats No data By manager By Freelancer Name Proposals Replies …" at bounding box center [709, 547] width 1381 height 435
click at [371, 93] on input "2025-05-01" at bounding box center [392, 90] width 85 height 21
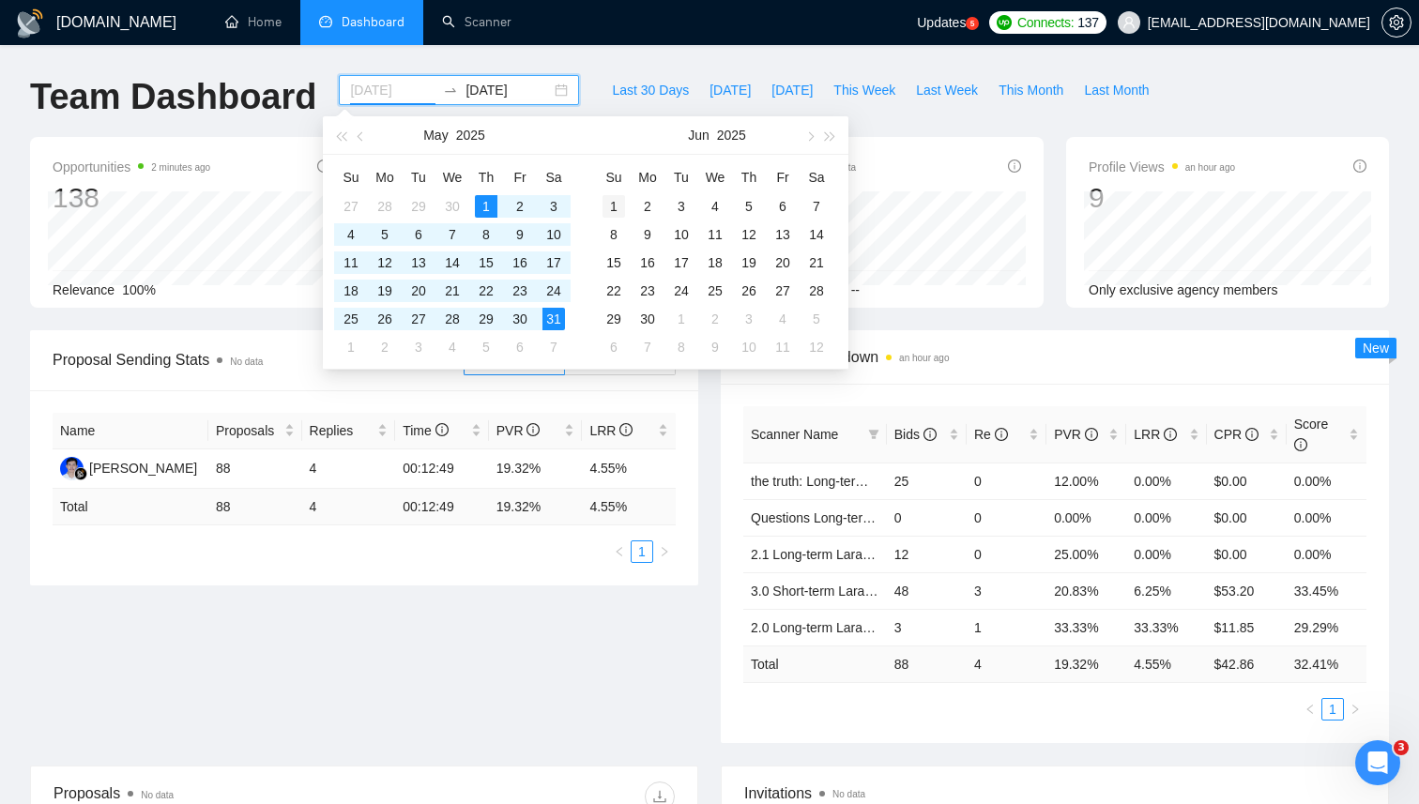
type input "2025-06-01"
click at [618, 207] on div "1" at bounding box center [613, 206] width 23 height 23
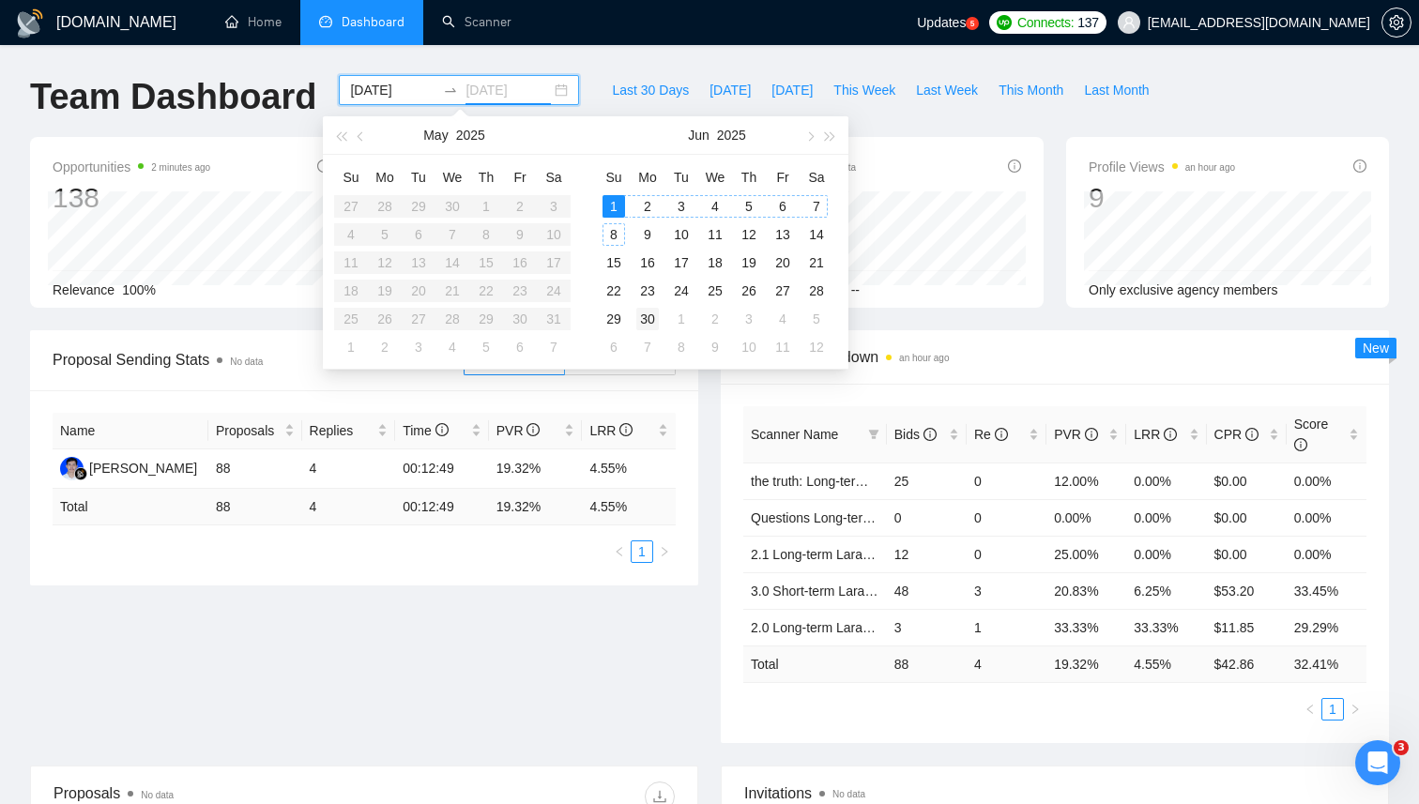
type input "[DATE]"
click at [649, 315] on div "30" at bounding box center [647, 319] width 23 height 23
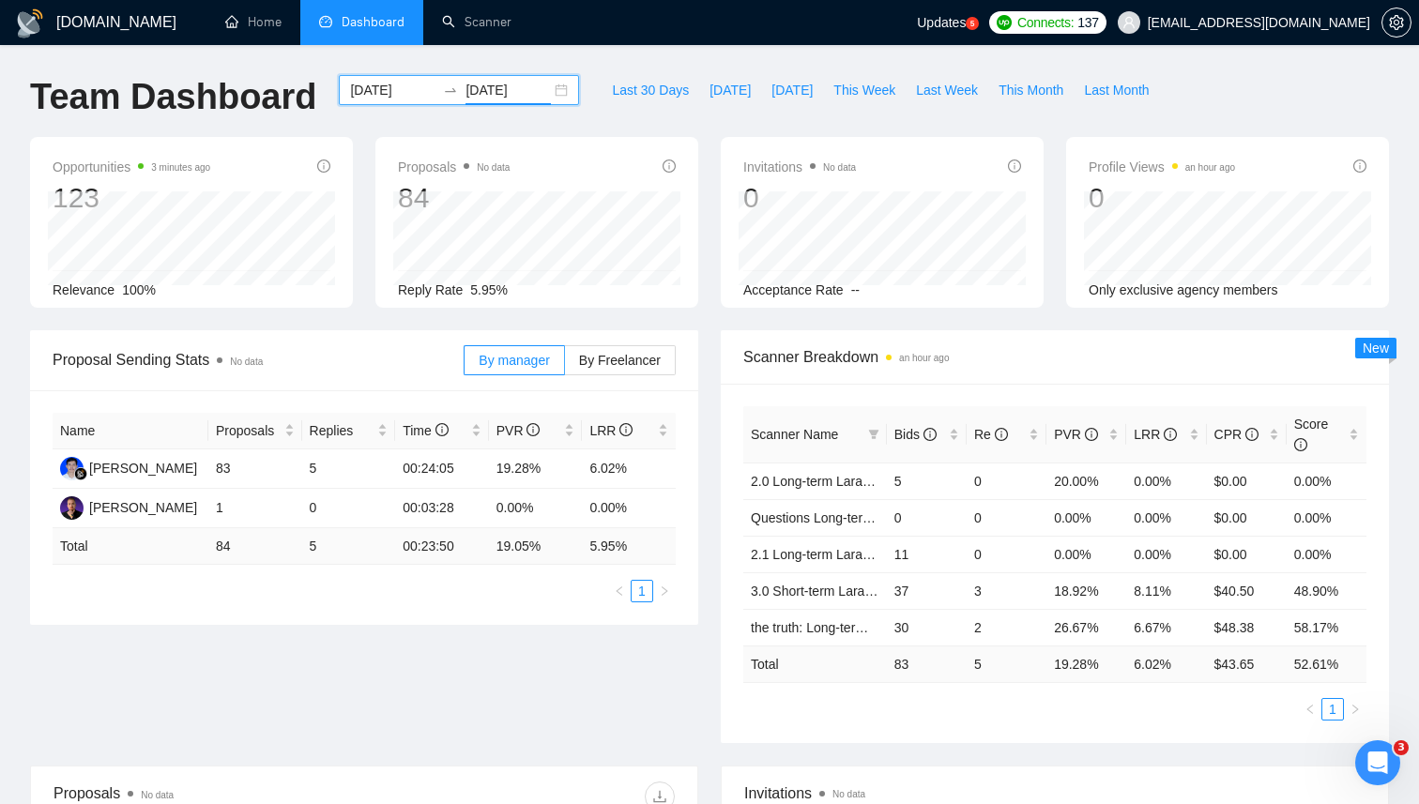
click at [379, 94] on input "2025-06-01" at bounding box center [392, 90] width 85 height 21
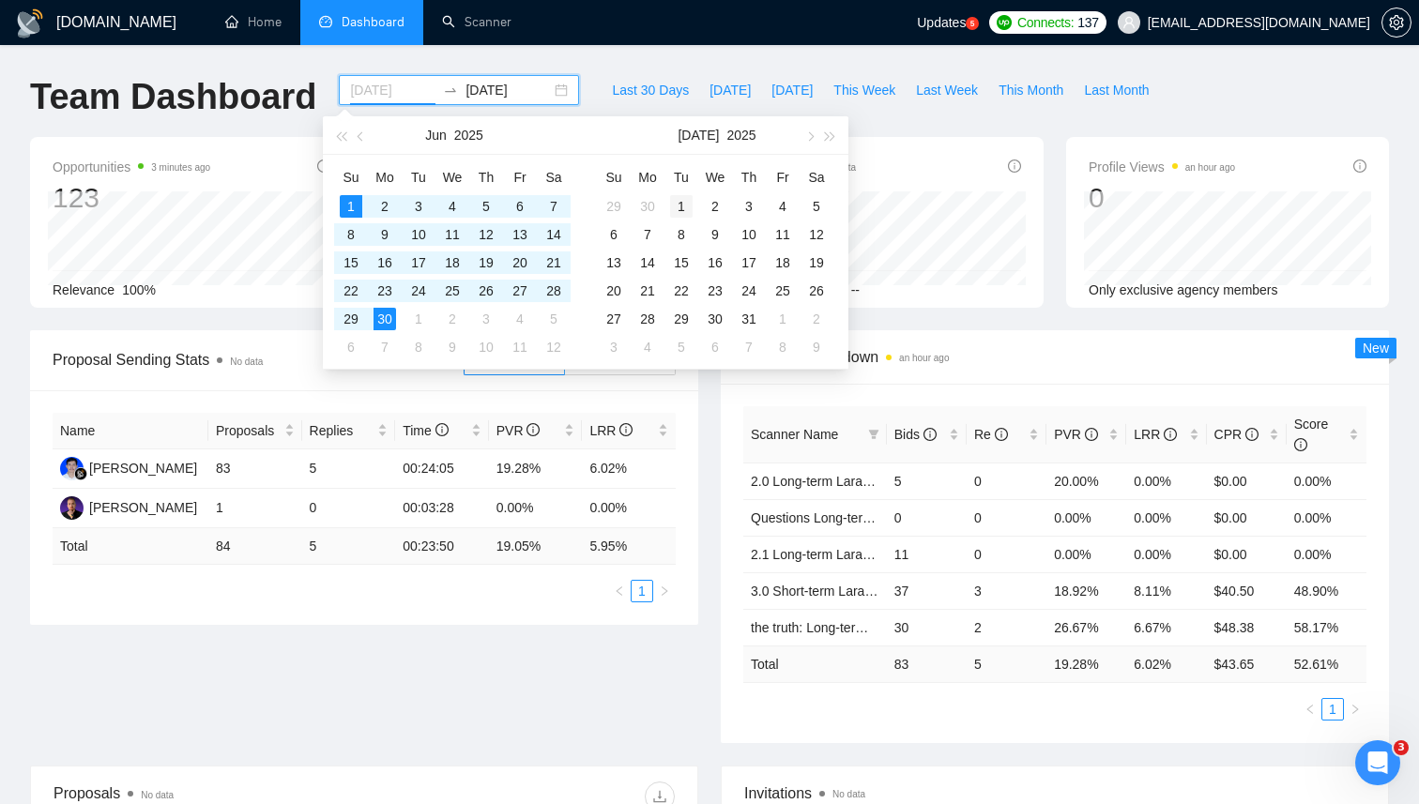
type input "[DATE]"
click at [683, 196] on div "1" at bounding box center [681, 206] width 23 height 23
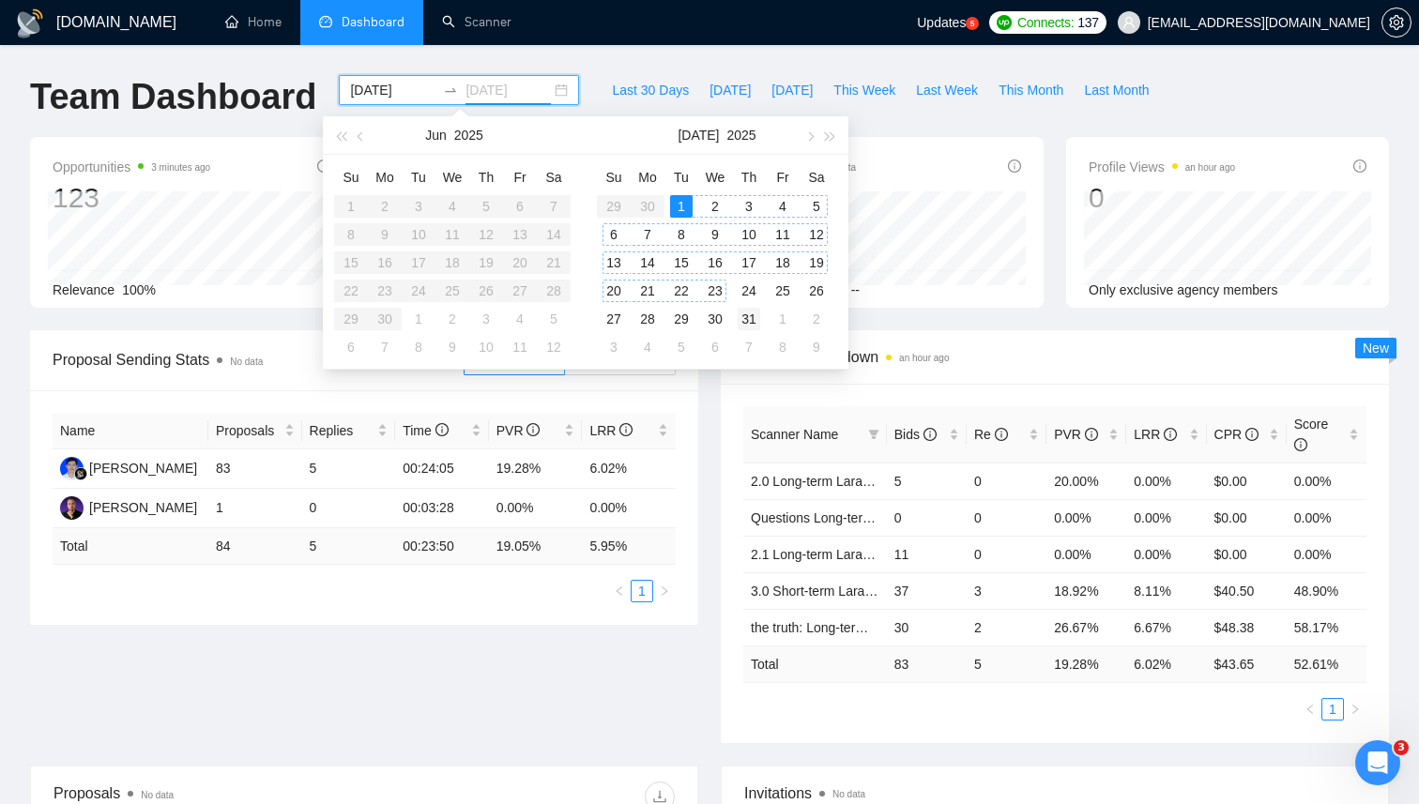
type input "[DATE]"
click at [750, 317] on div "31" at bounding box center [749, 319] width 23 height 23
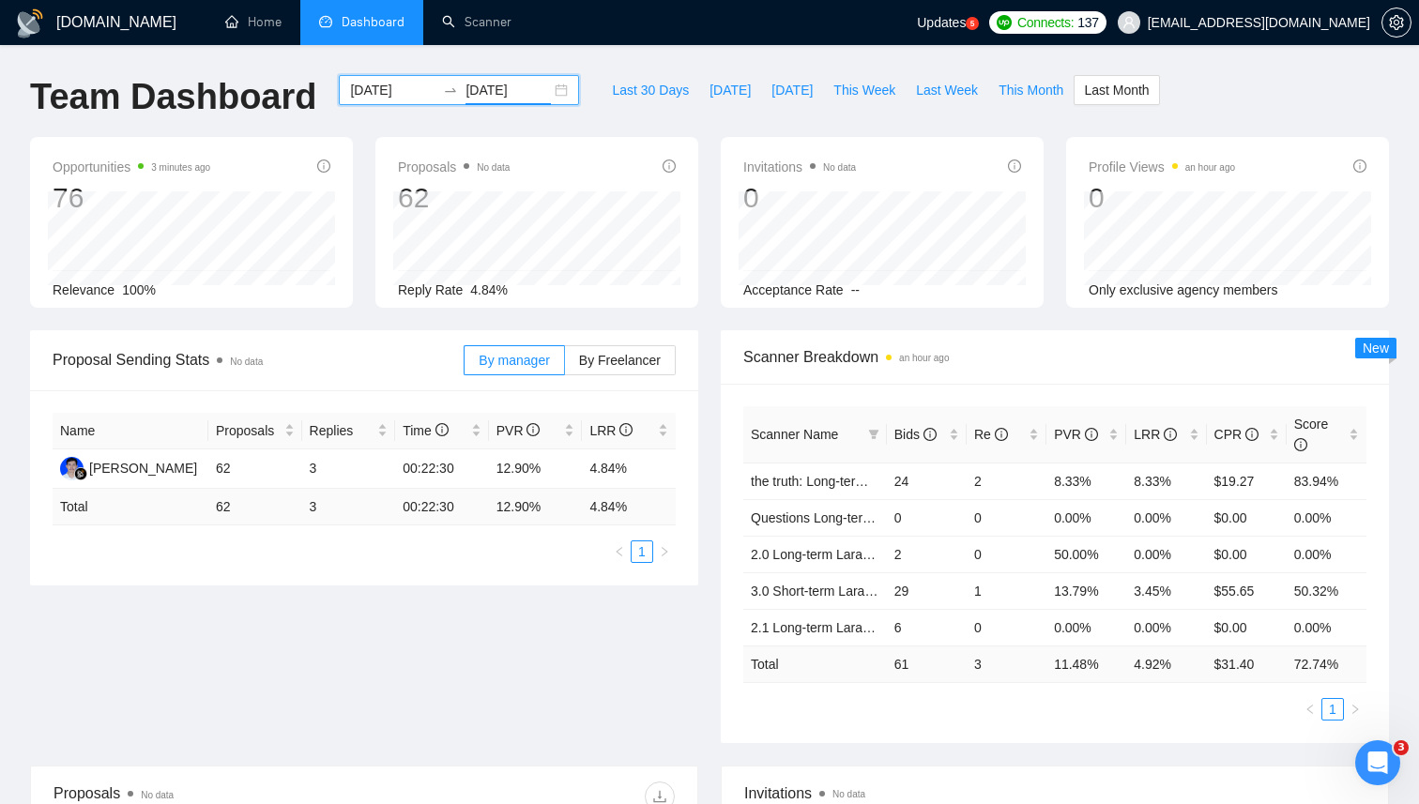
click at [393, 90] on input "[DATE]" at bounding box center [392, 90] width 85 height 21
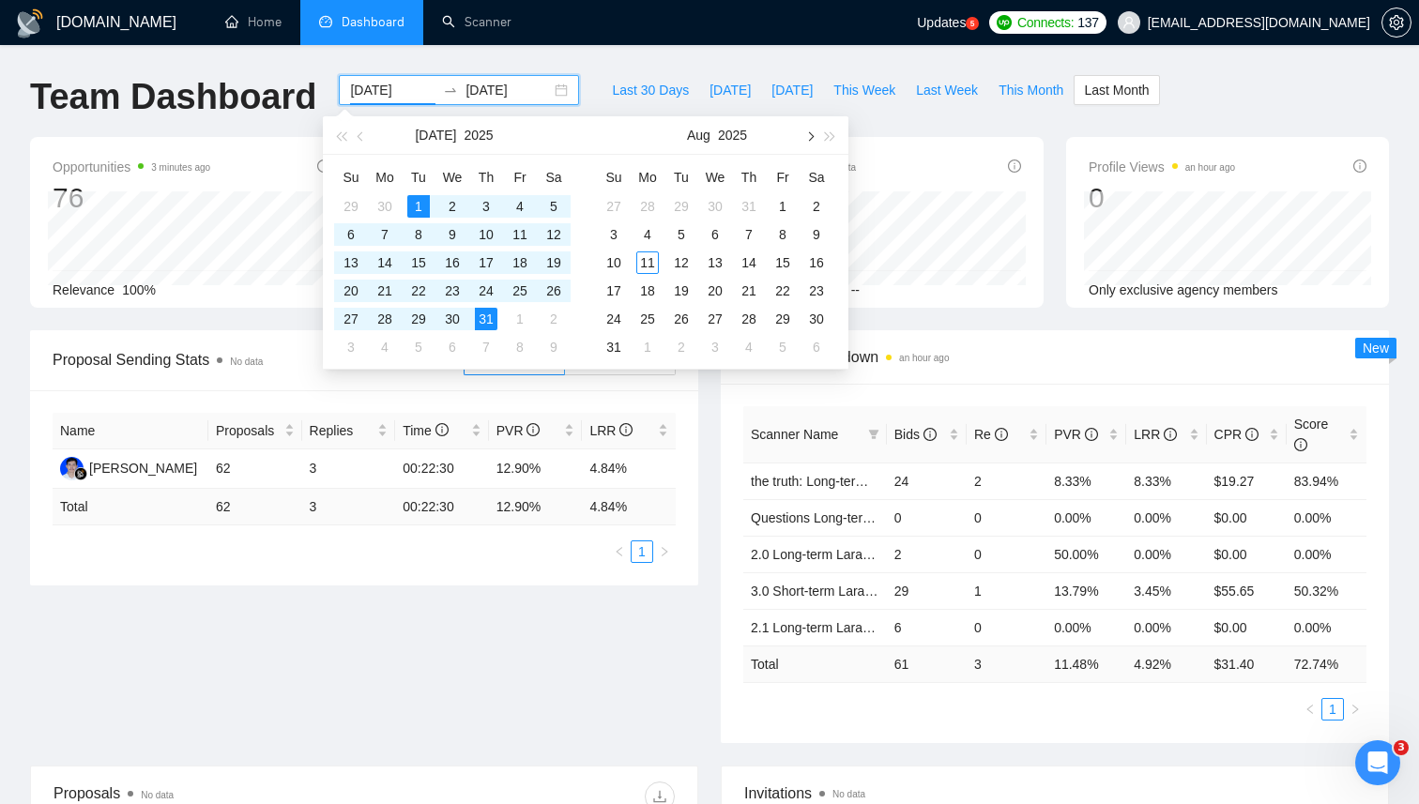
click at [814, 138] on button "button" at bounding box center [808, 135] width 21 height 38
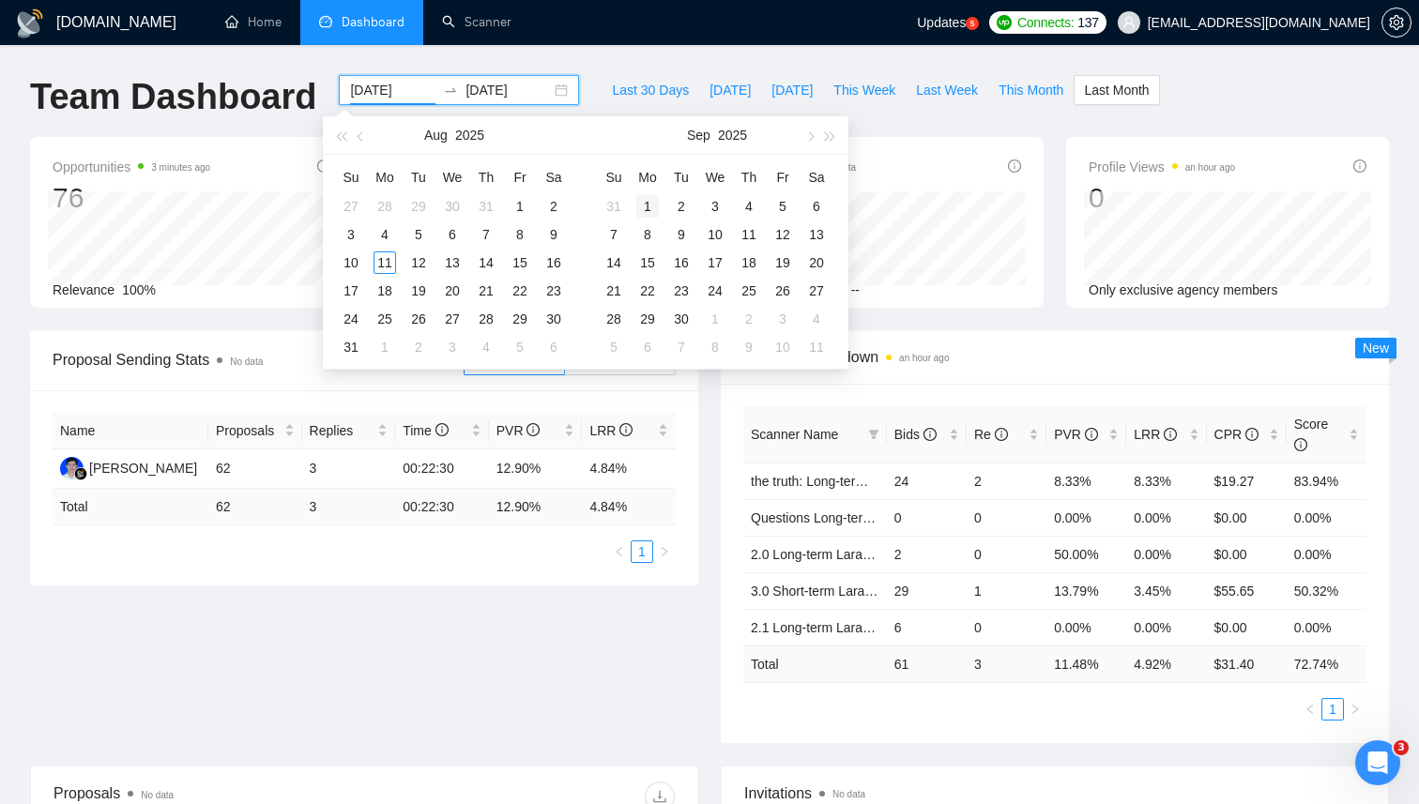
type input "2025-09-01"
click at [648, 204] on div "1" at bounding box center [647, 206] width 23 height 23
type input "[DATE]"
click at [806, 137] on span "button" at bounding box center [808, 135] width 9 height 9
type input "2025-09-30"
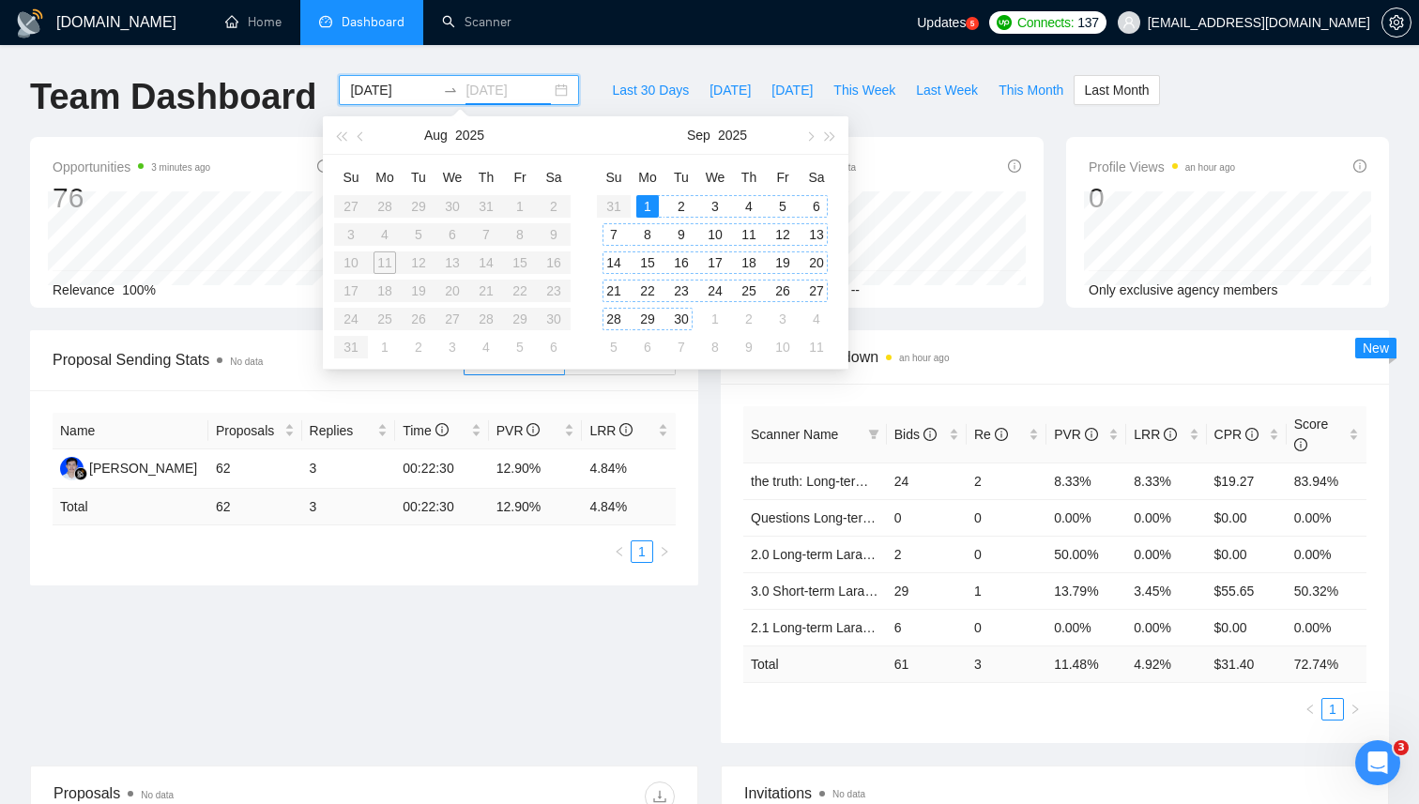
click at [689, 312] on div "30" at bounding box center [681, 319] width 23 height 23
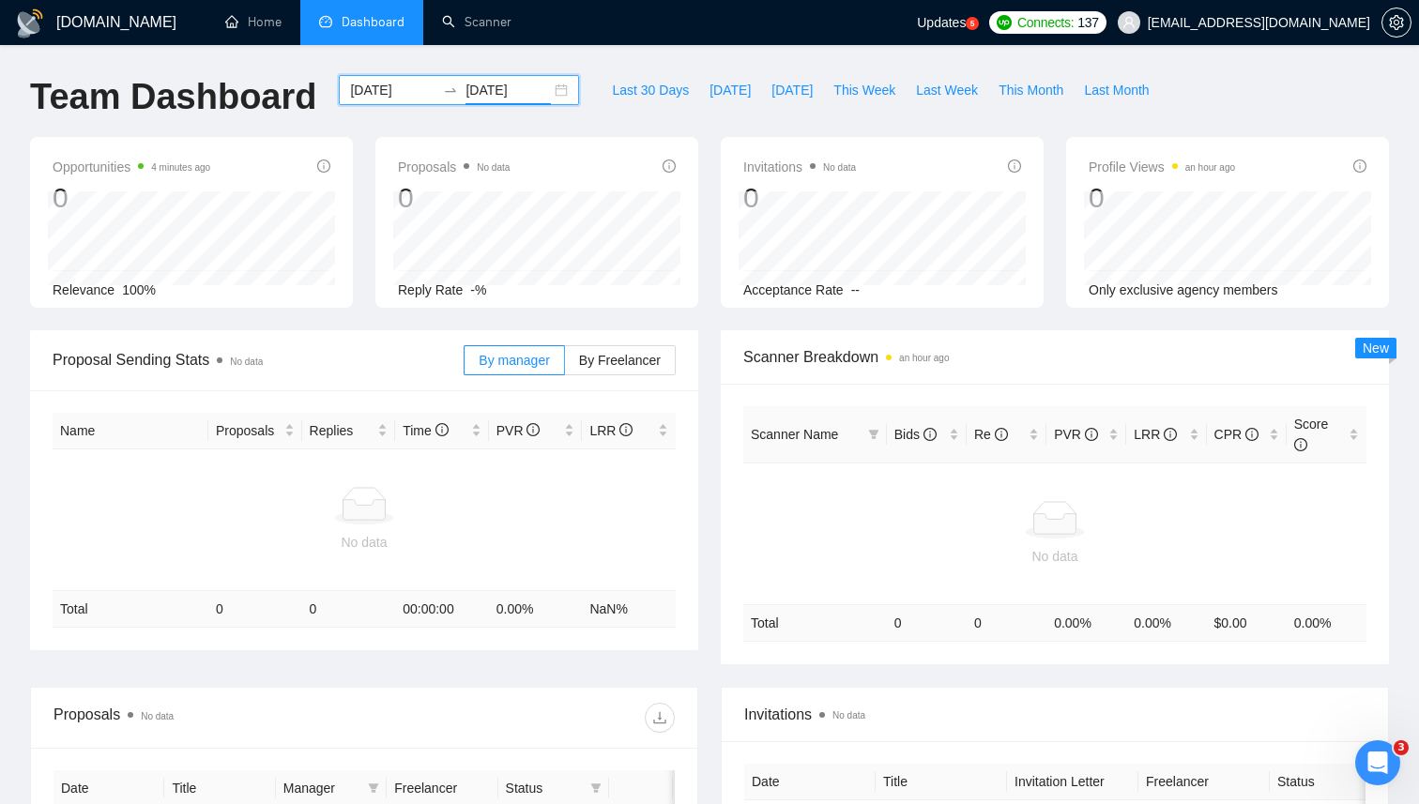
click at [363, 88] on input "2025-09-01" at bounding box center [392, 90] width 85 height 21
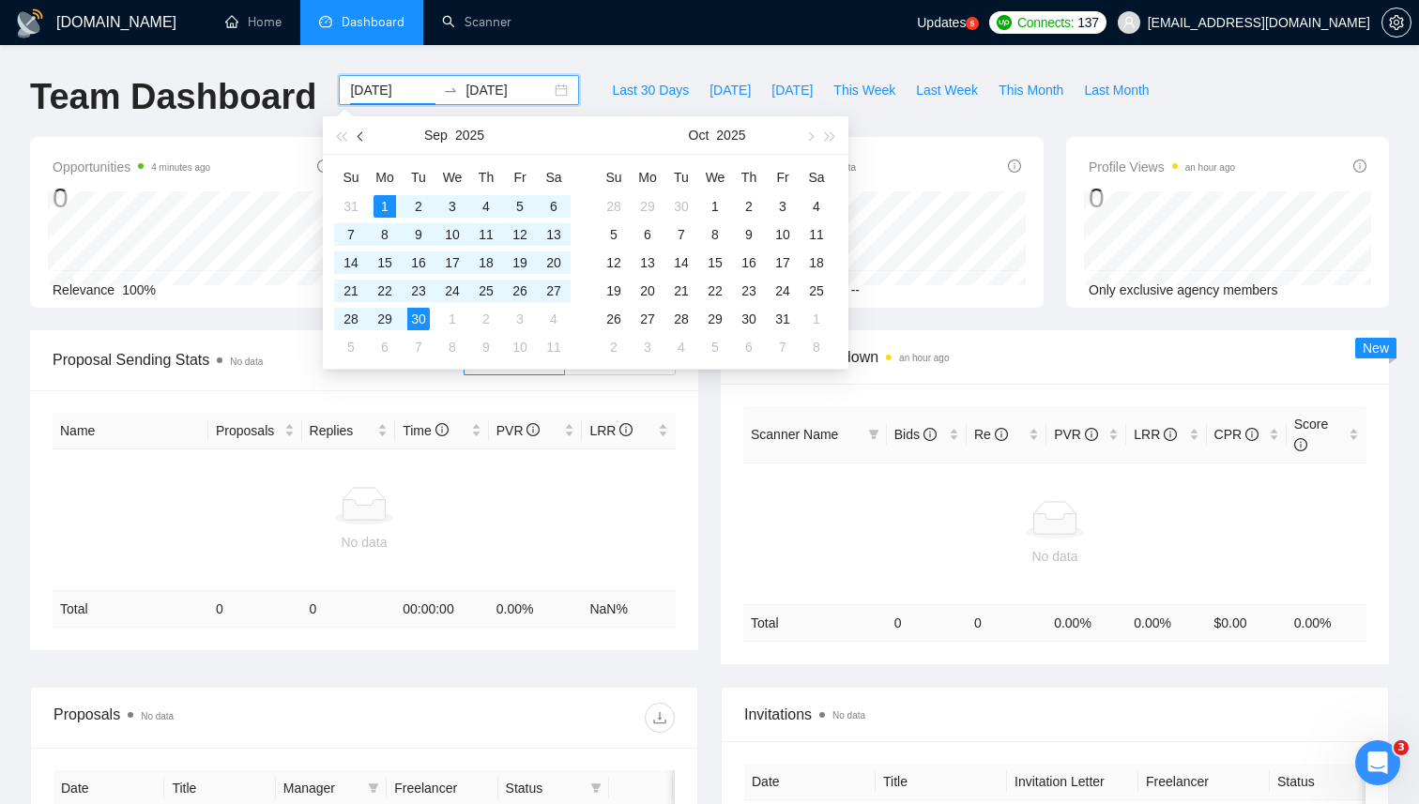
click at [364, 138] on button "button" at bounding box center [361, 135] width 21 height 38
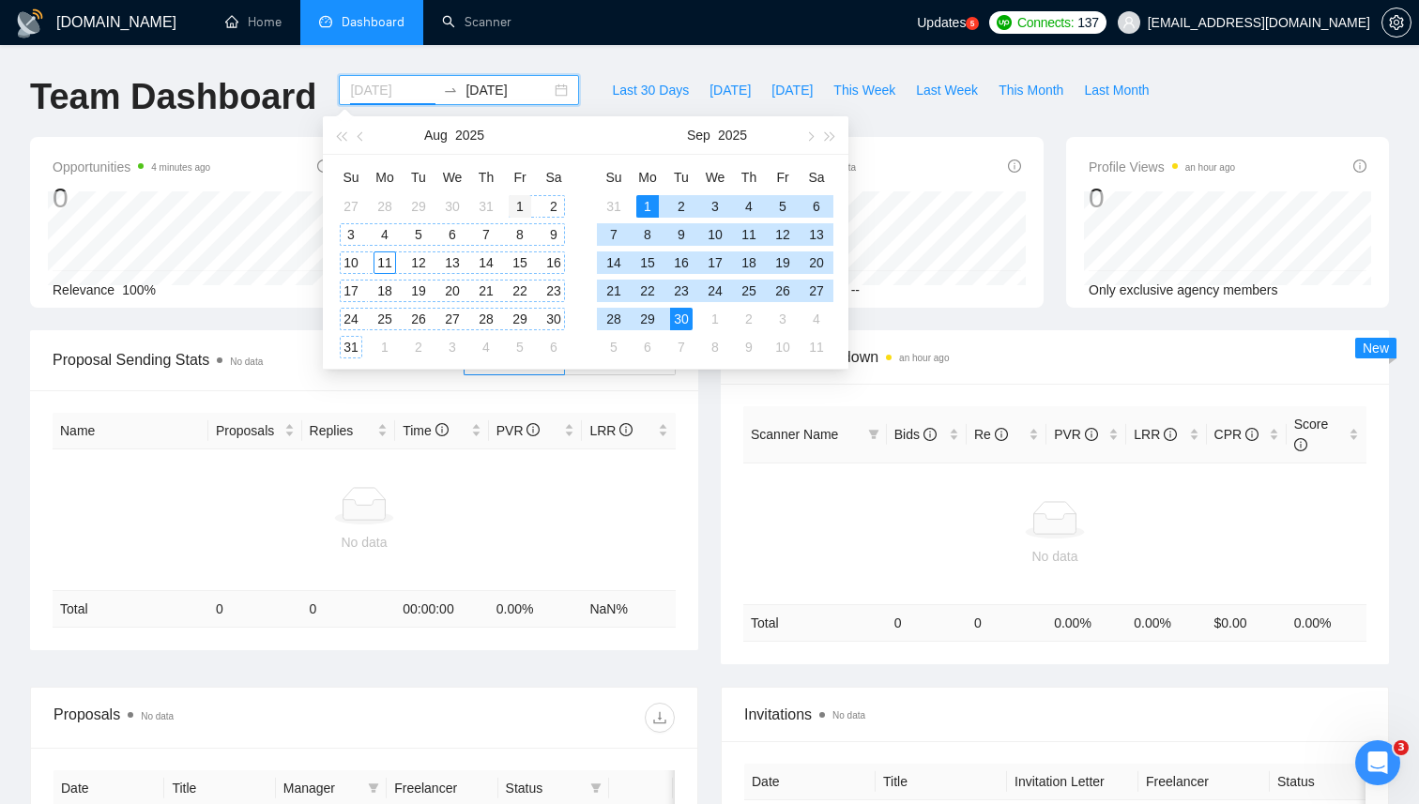
type input "[DATE]"
click at [519, 200] on div "1" at bounding box center [520, 206] width 23 height 23
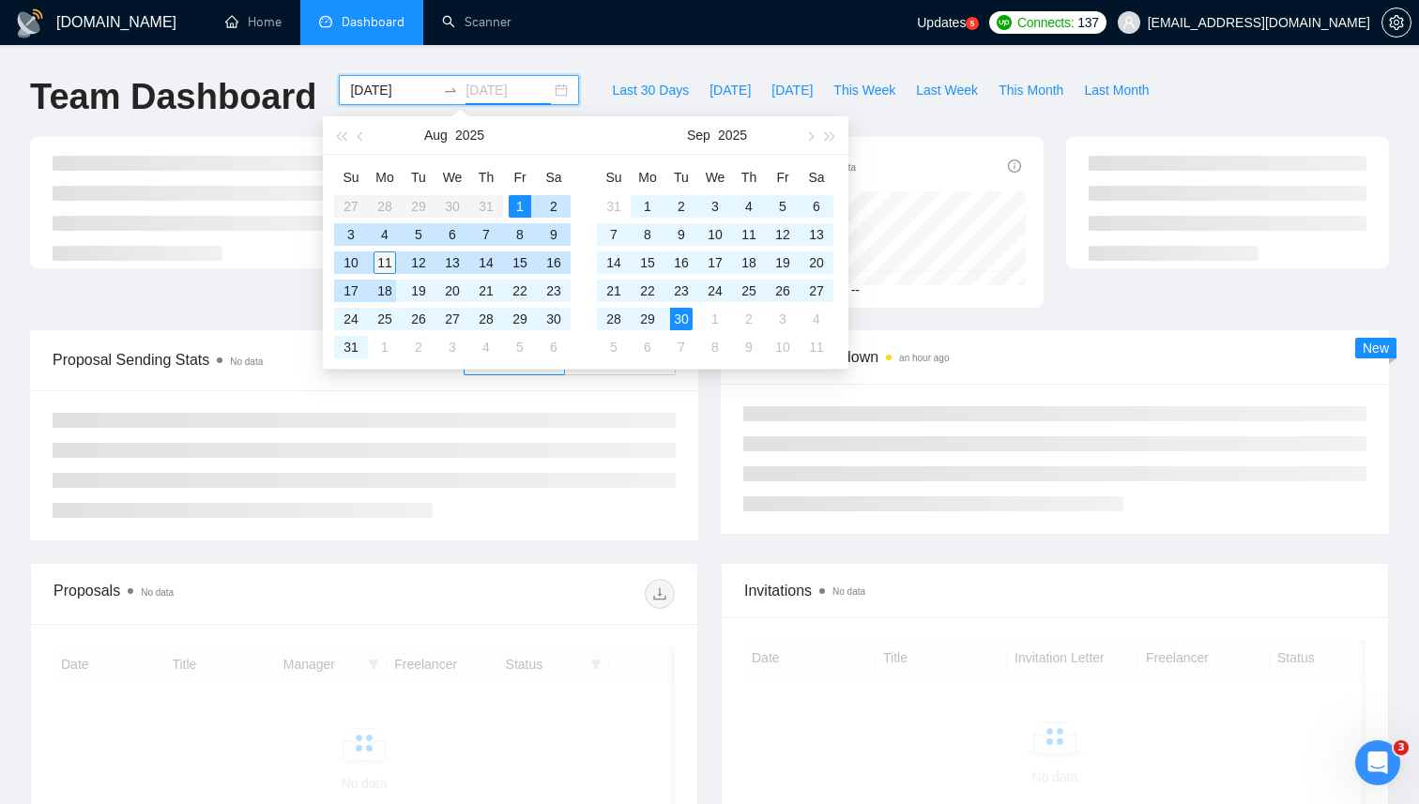
type input "[DATE]"
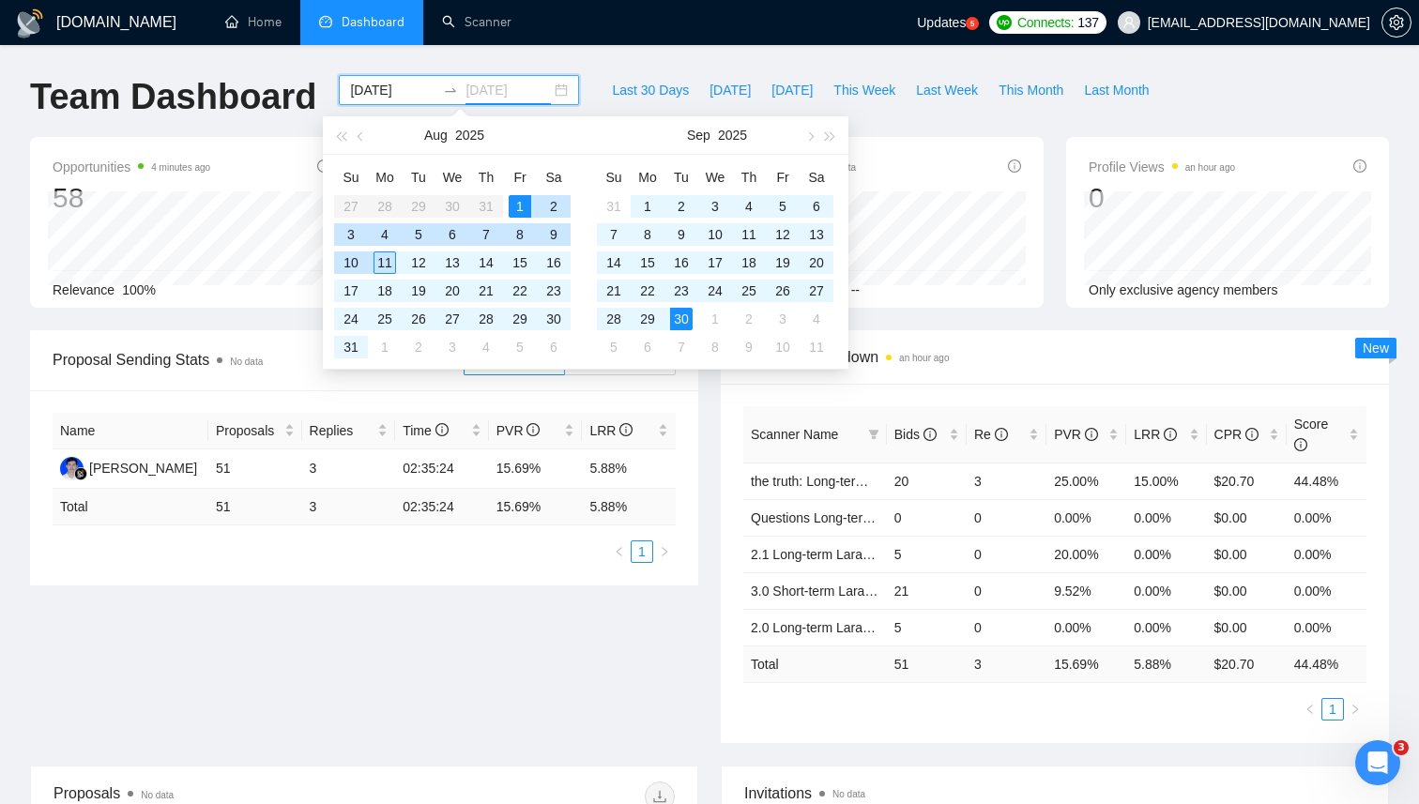
click at [385, 261] on div "11" at bounding box center [384, 262] width 23 height 23
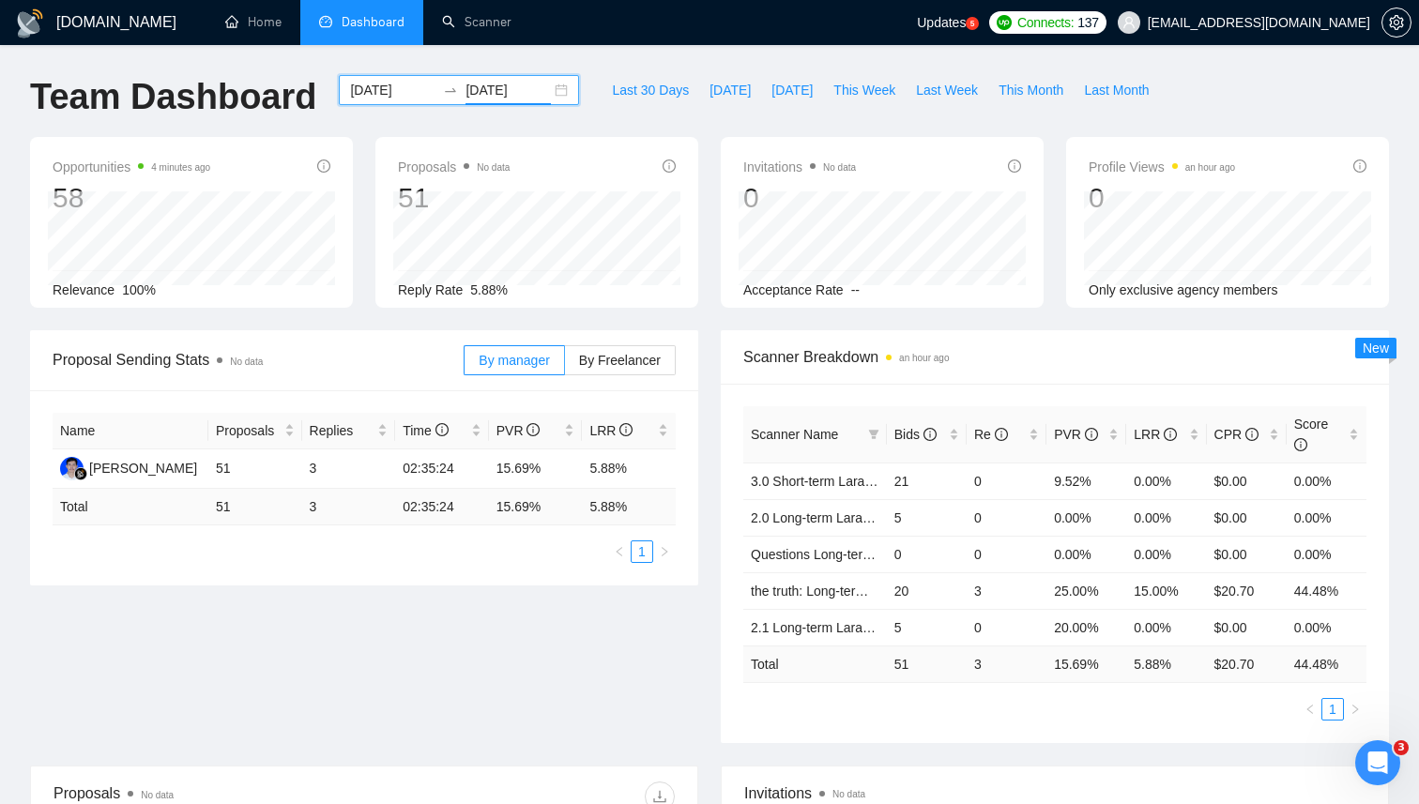
click at [696, 304] on div "Proposals No data 51 Reply Rate 5.88%" at bounding box center [536, 222] width 323 height 171
click at [716, 97] on span "[DATE]" at bounding box center [729, 90] width 41 height 21
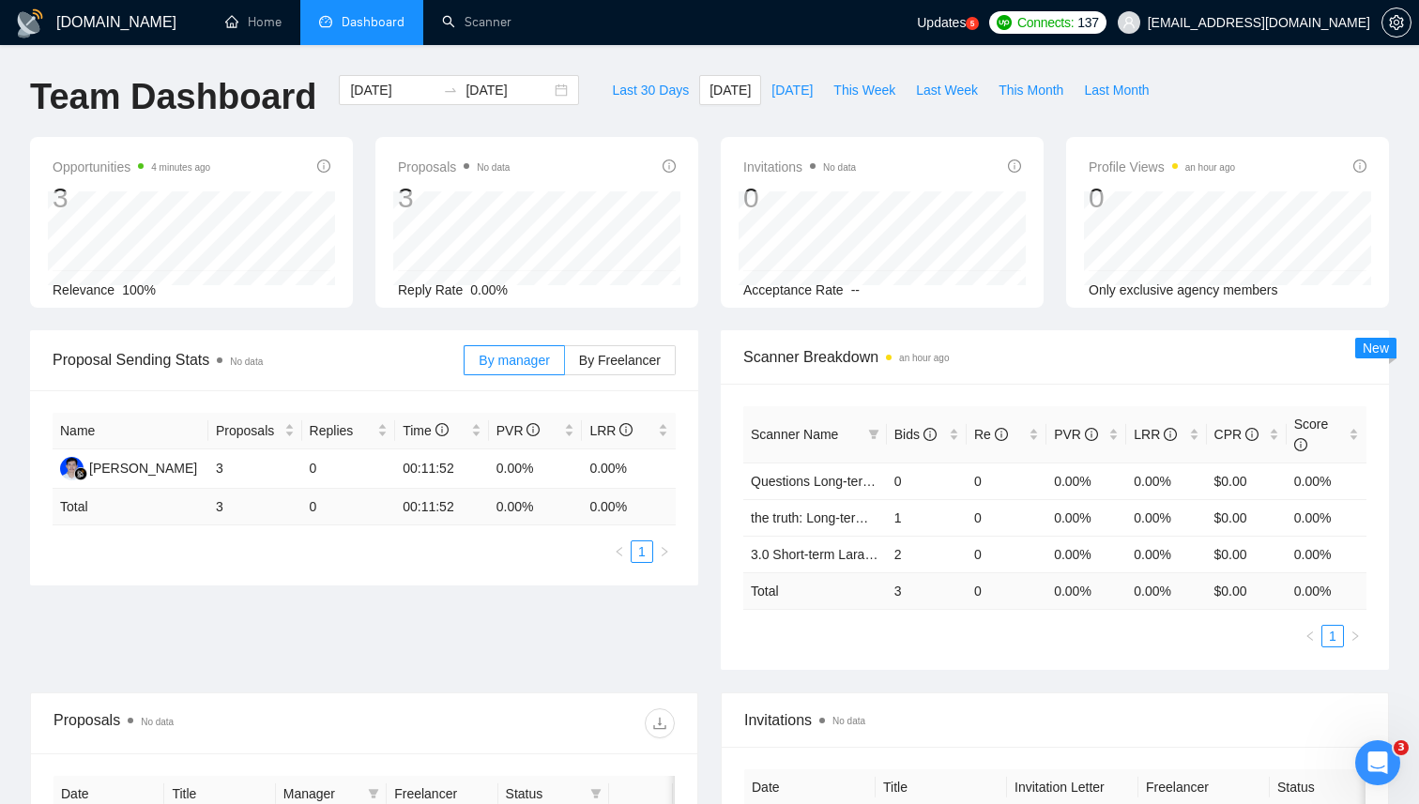
click at [715, 318] on div "Opportunities 4 minutes ago 3 Relevance 100% Proposals No data 3 Reply Rate 0.0…" at bounding box center [709, 233] width 1381 height 193
click at [390, 95] on input "[DATE]" at bounding box center [392, 90] width 85 height 21
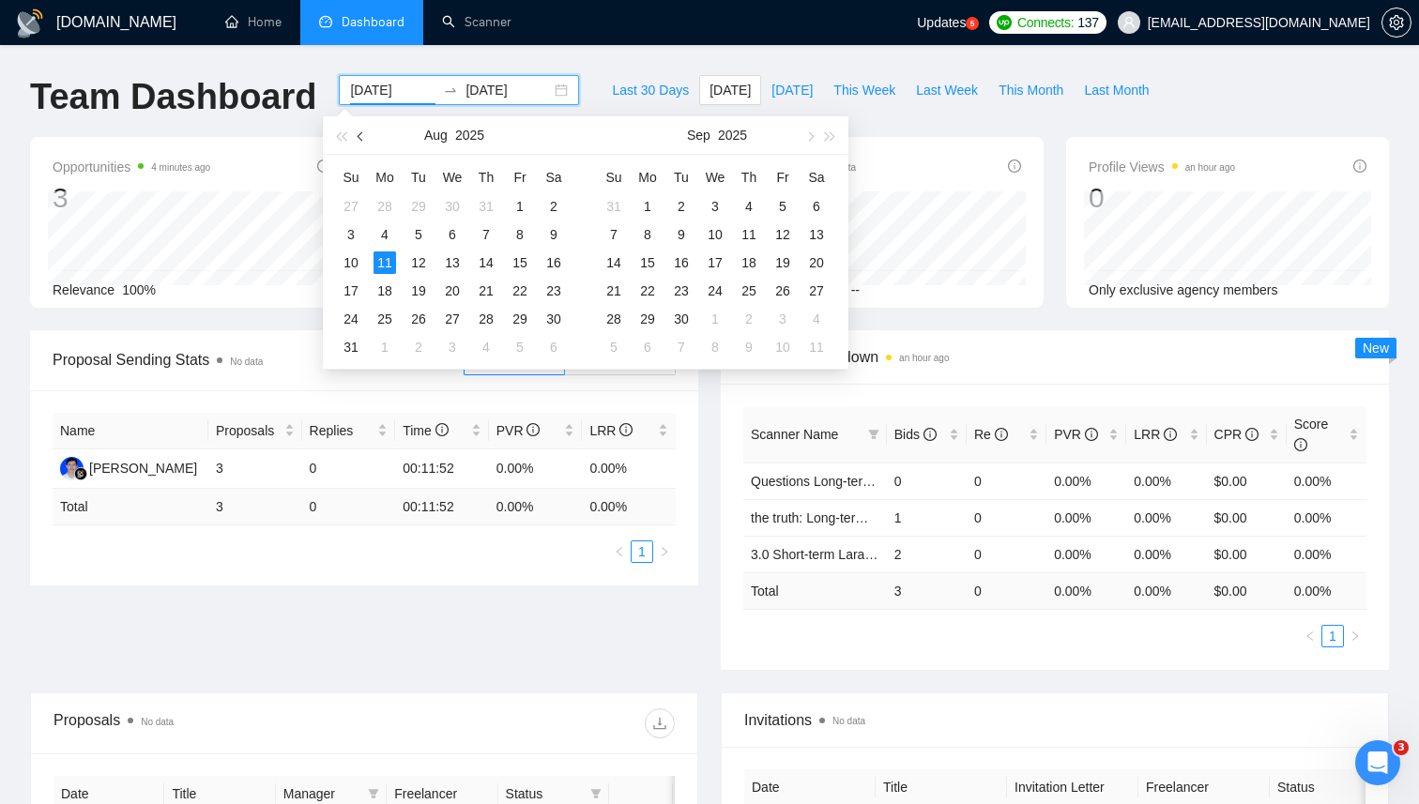
click at [357, 127] on button "button" at bounding box center [361, 135] width 21 height 38
type input "[DATE]"
click at [420, 205] on div "1" at bounding box center [418, 206] width 23 height 23
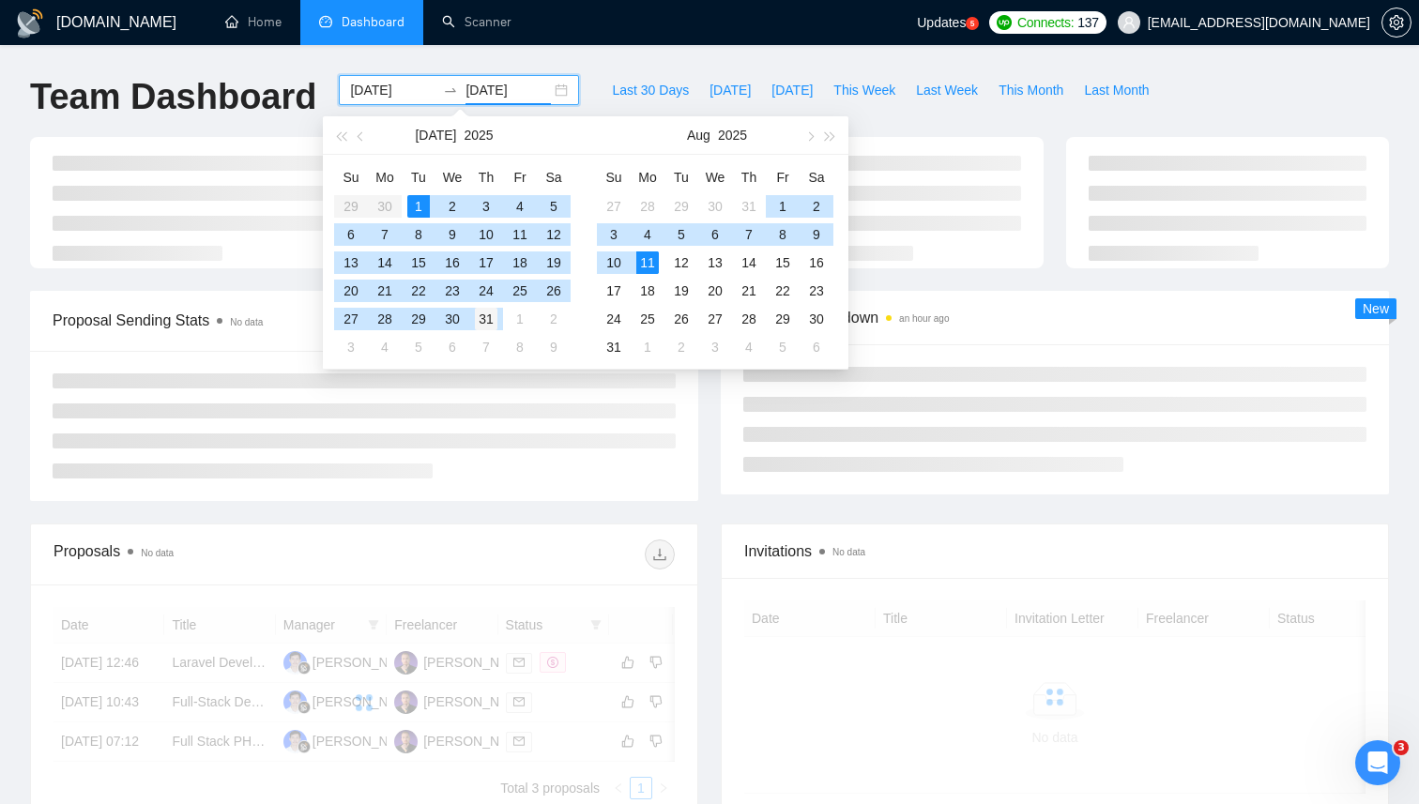
type input "[DATE]"
click at [482, 323] on div "31" at bounding box center [486, 319] width 23 height 23
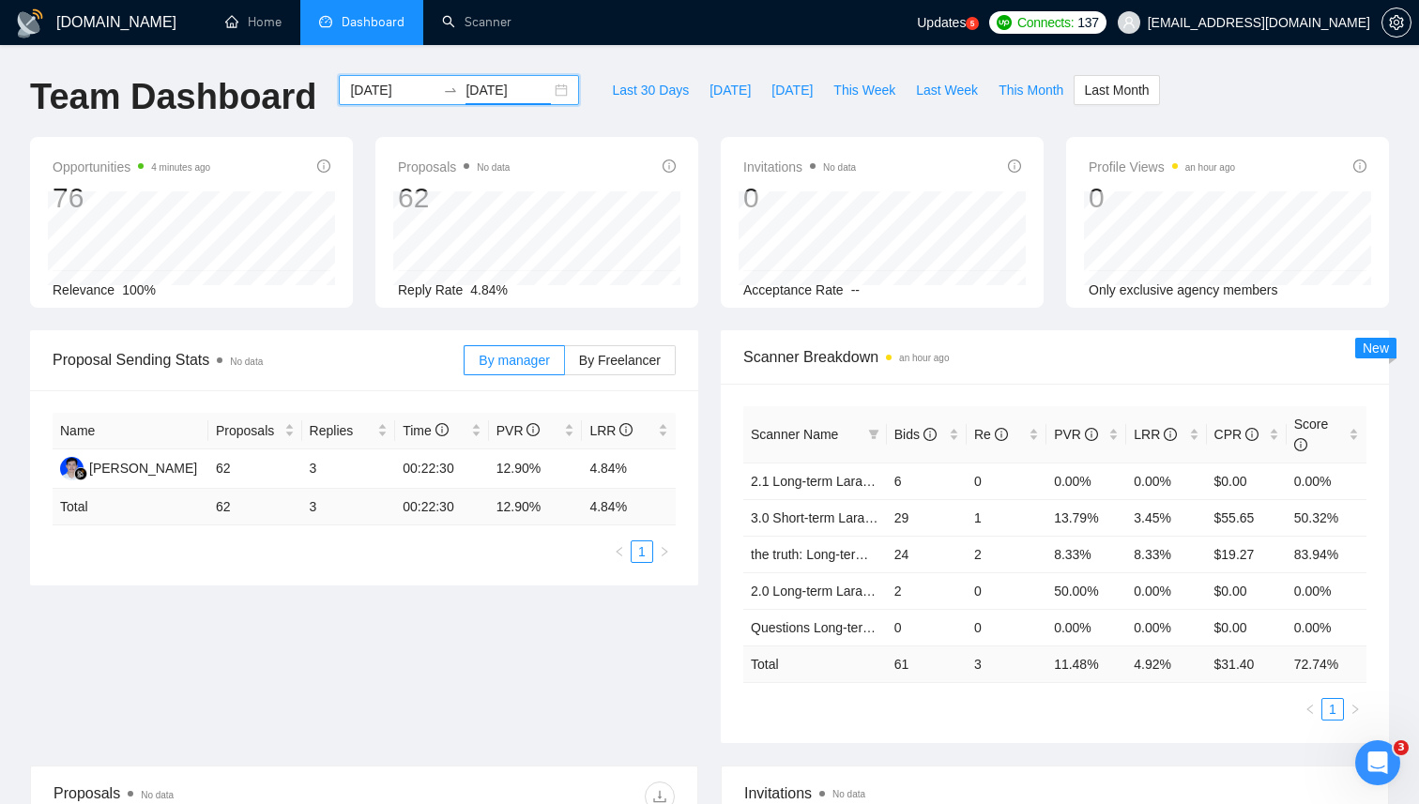
click at [719, 521] on div "Scanner Breakdown an hour ago Scanner Name Bids Re PVR LRR CPR Score 2.1 Long-t…" at bounding box center [1054, 536] width 691 height 413
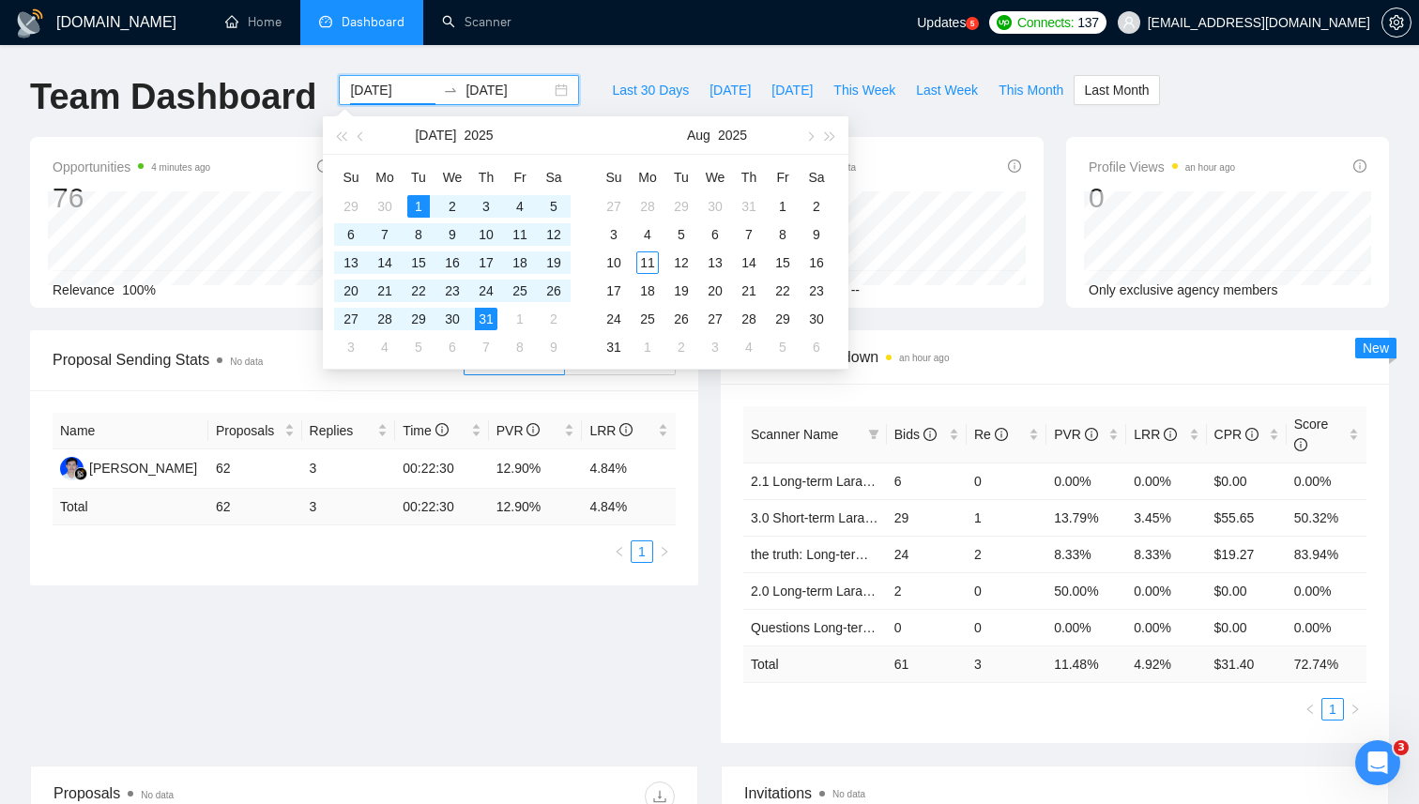
click at [376, 90] on input "[DATE]" at bounding box center [392, 90] width 85 height 21
click at [358, 135] on span "button" at bounding box center [361, 135] width 9 height 9
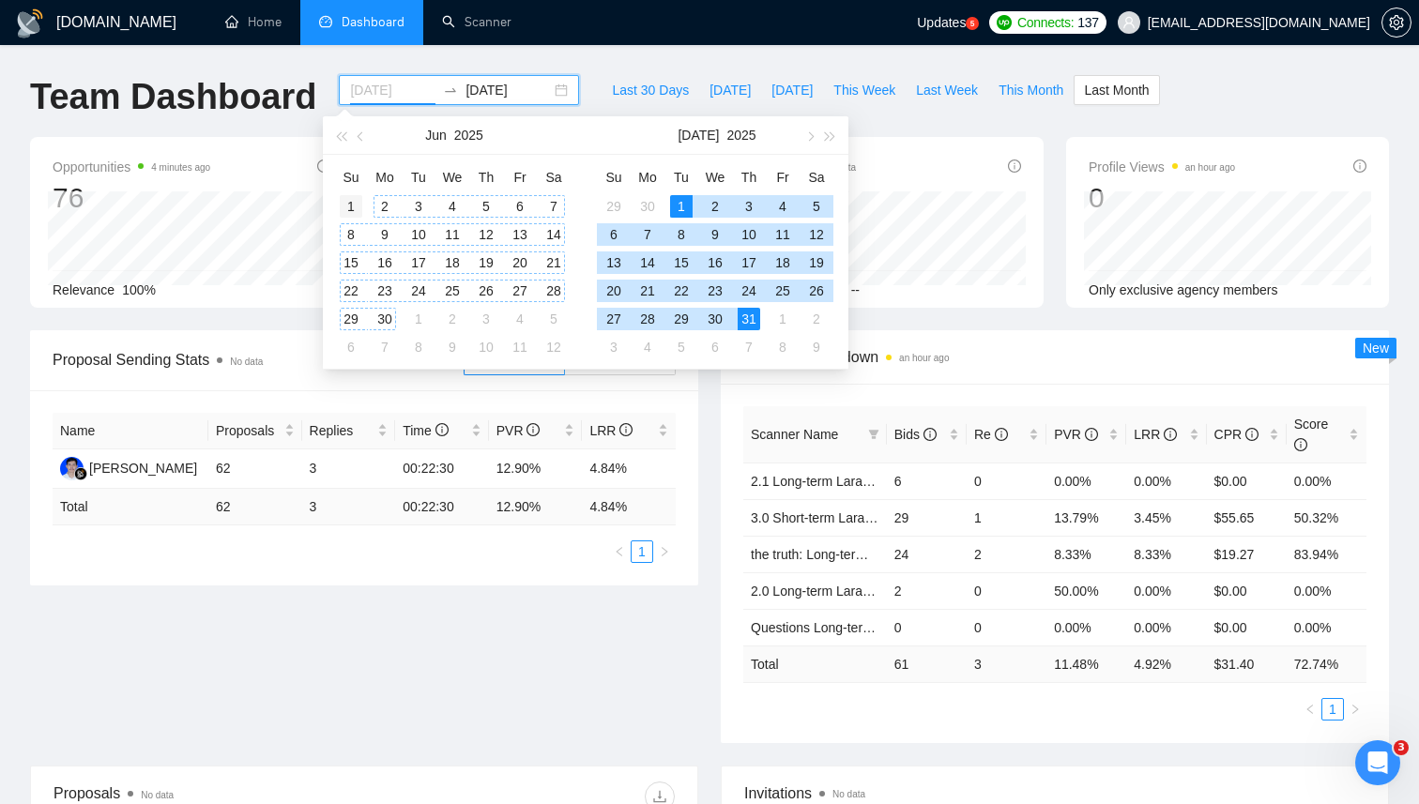
type input "2025-06-01"
click at [355, 205] on div "1" at bounding box center [351, 206] width 23 height 23
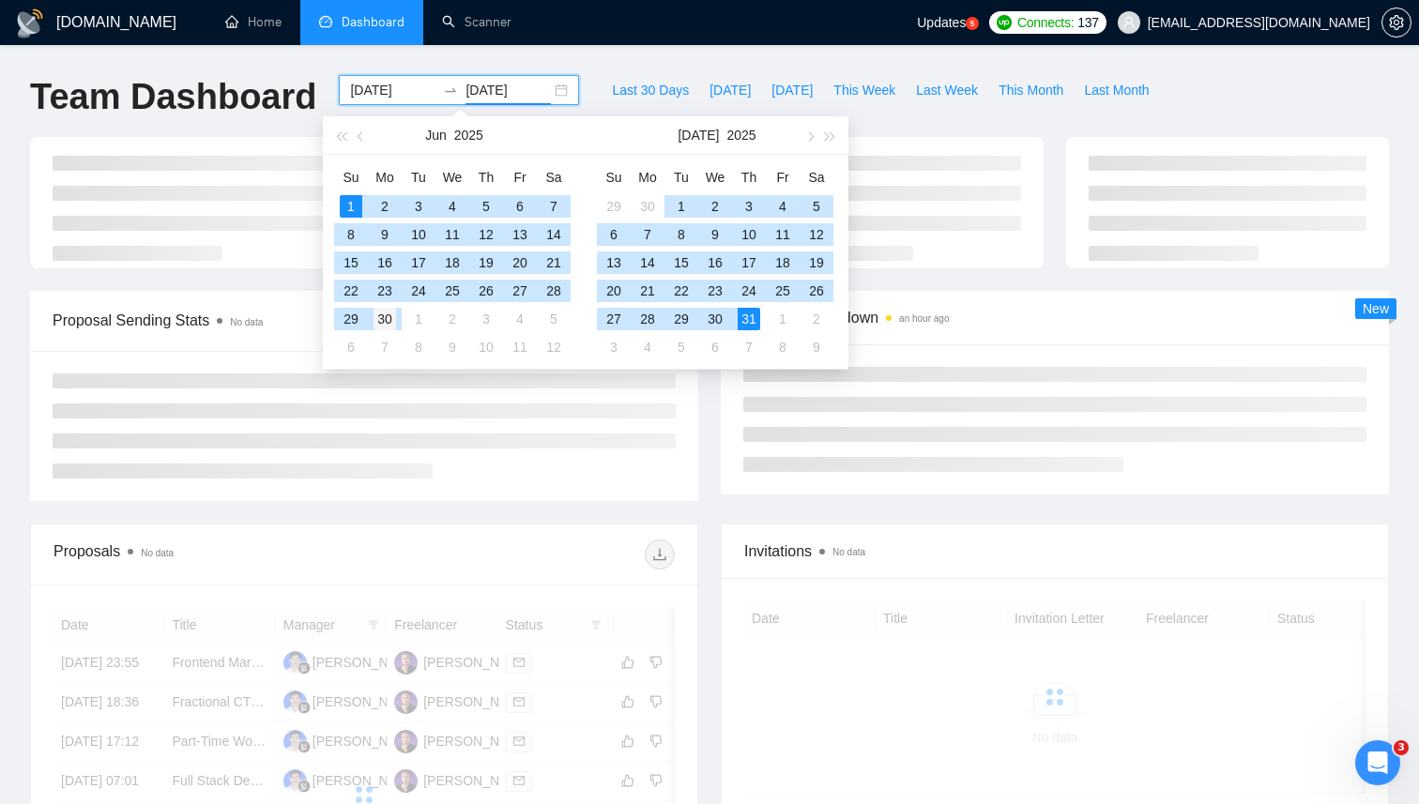
type input "[DATE]"
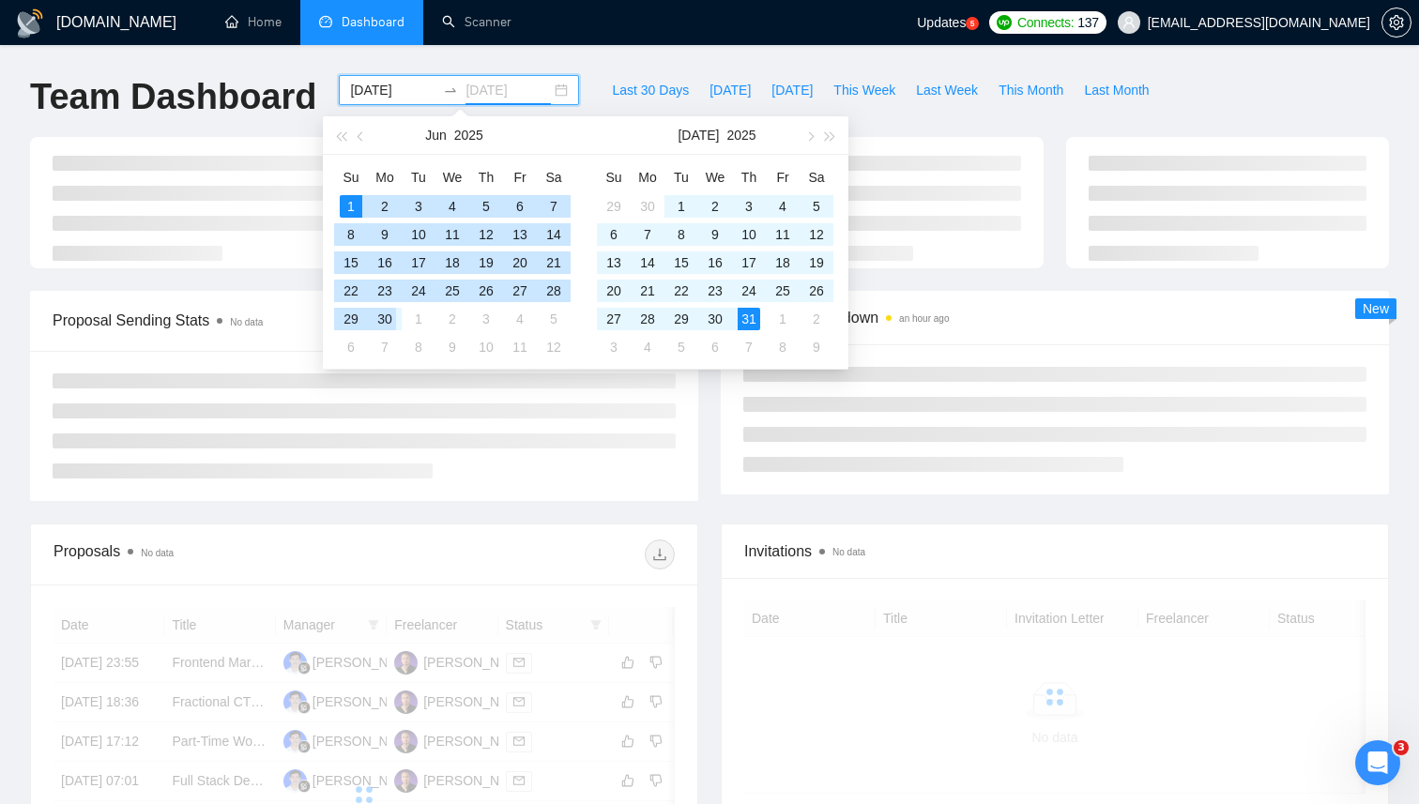
click at [388, 321] on div "30" at bounding box center [384, 319] width 23 height 23
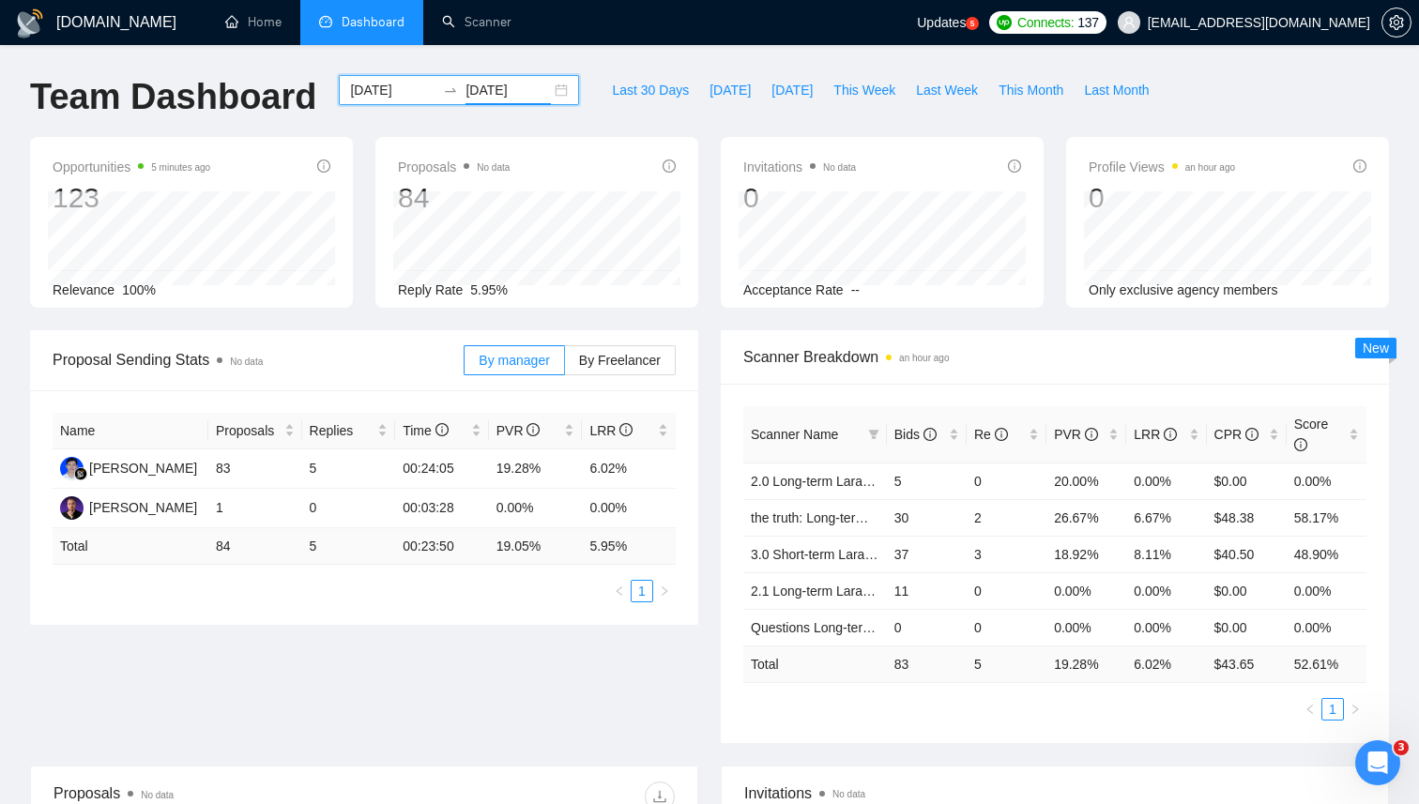
click at [723, 324] on div "Opportunities 5 minutes ago 123 Relevance 100% Proposals No data 84 Reply Rate …" at bounding box center [709, 233] width 1381 height 193
click at [1073, 28] on span "Connects:" at bounding box center [1045, 22] width 56 height 21
click at [710, 95] on span "[DATE]" at bounding box center [729, 90] width 41 height 21
type input "[DATE]"
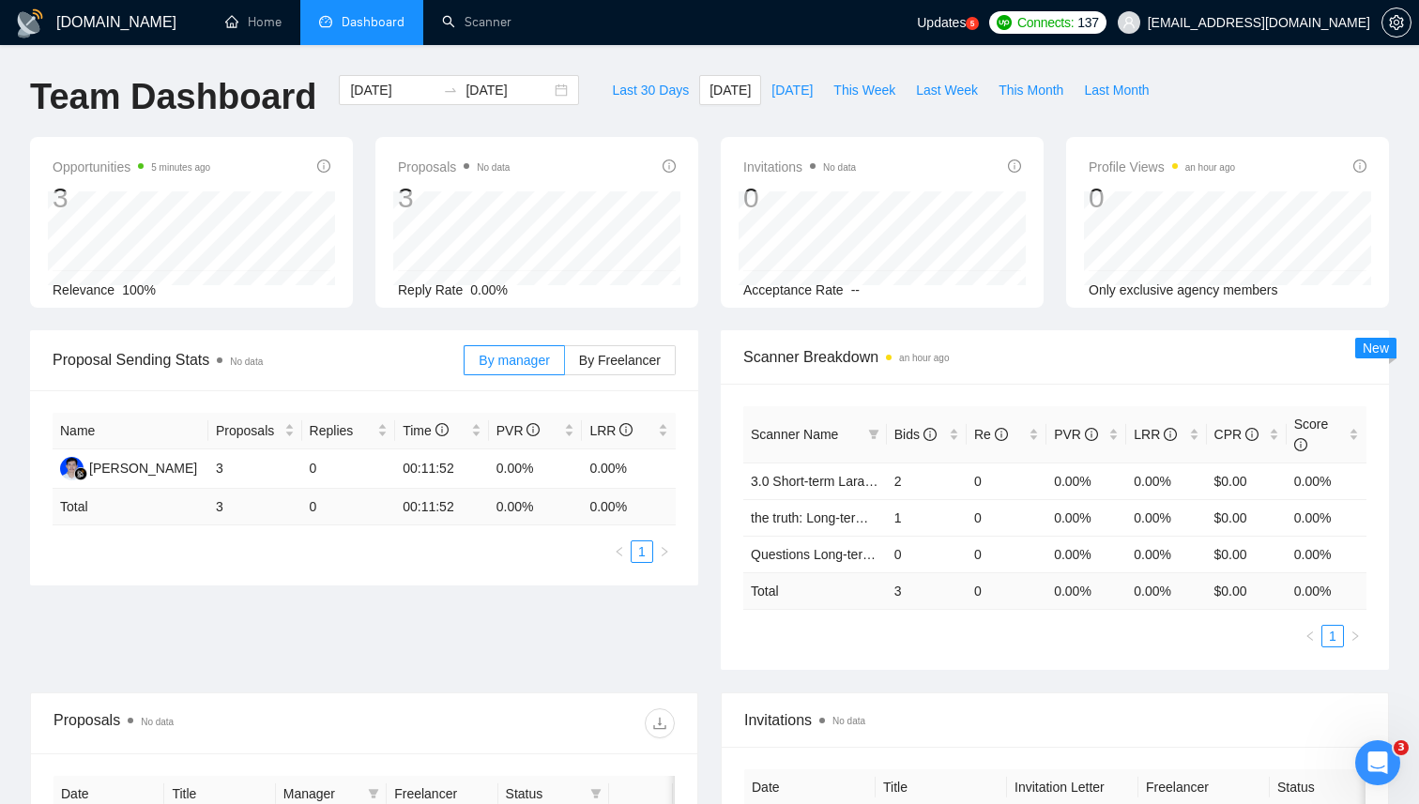
click at [966, 28] on span "Updates" at bounding box center [941, 22] width 49 height 15
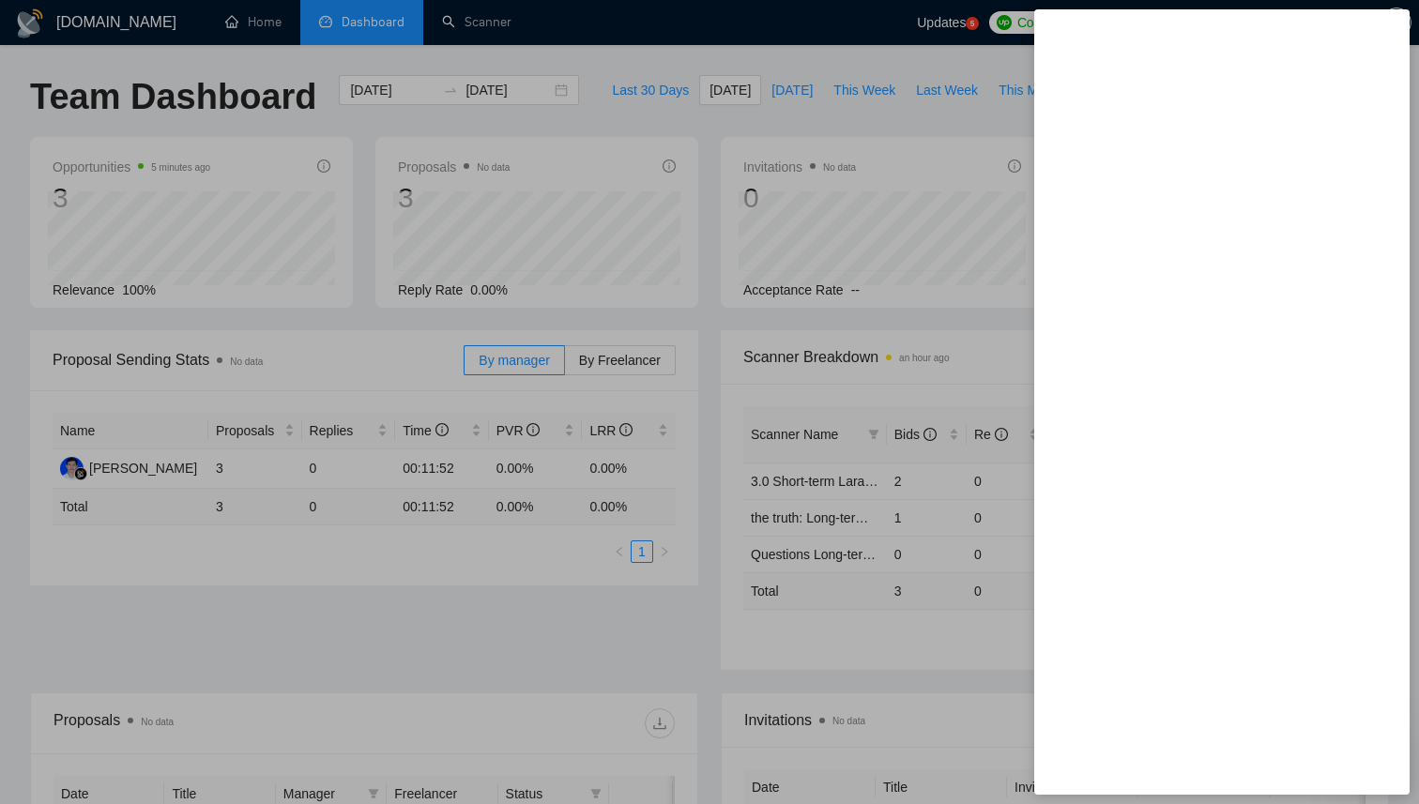
click at [901, 32] on div at bounding box center [709, 402] width 1419 height 804
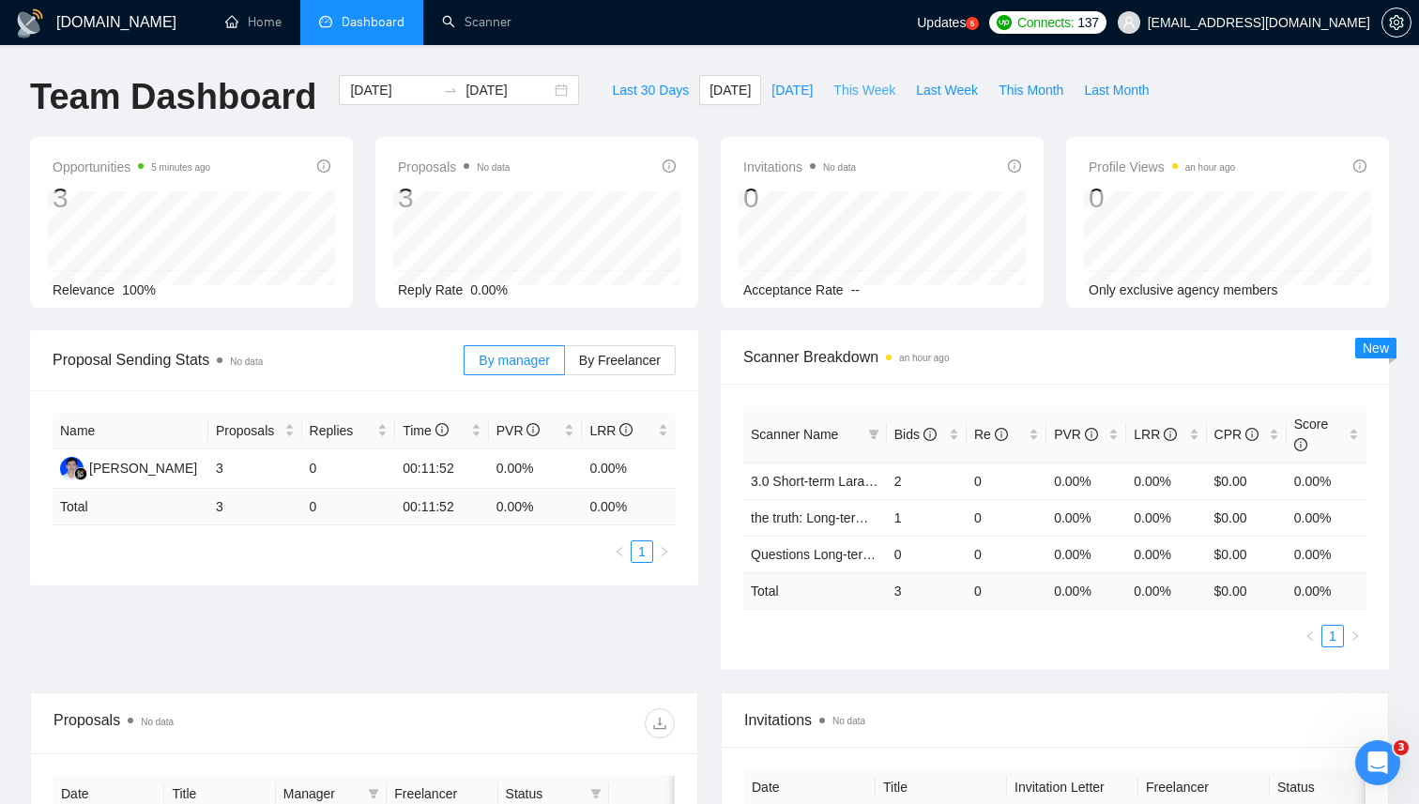
click at [878, 87] on span "This Week" at bounding box center [864, 90] width 62 height 21
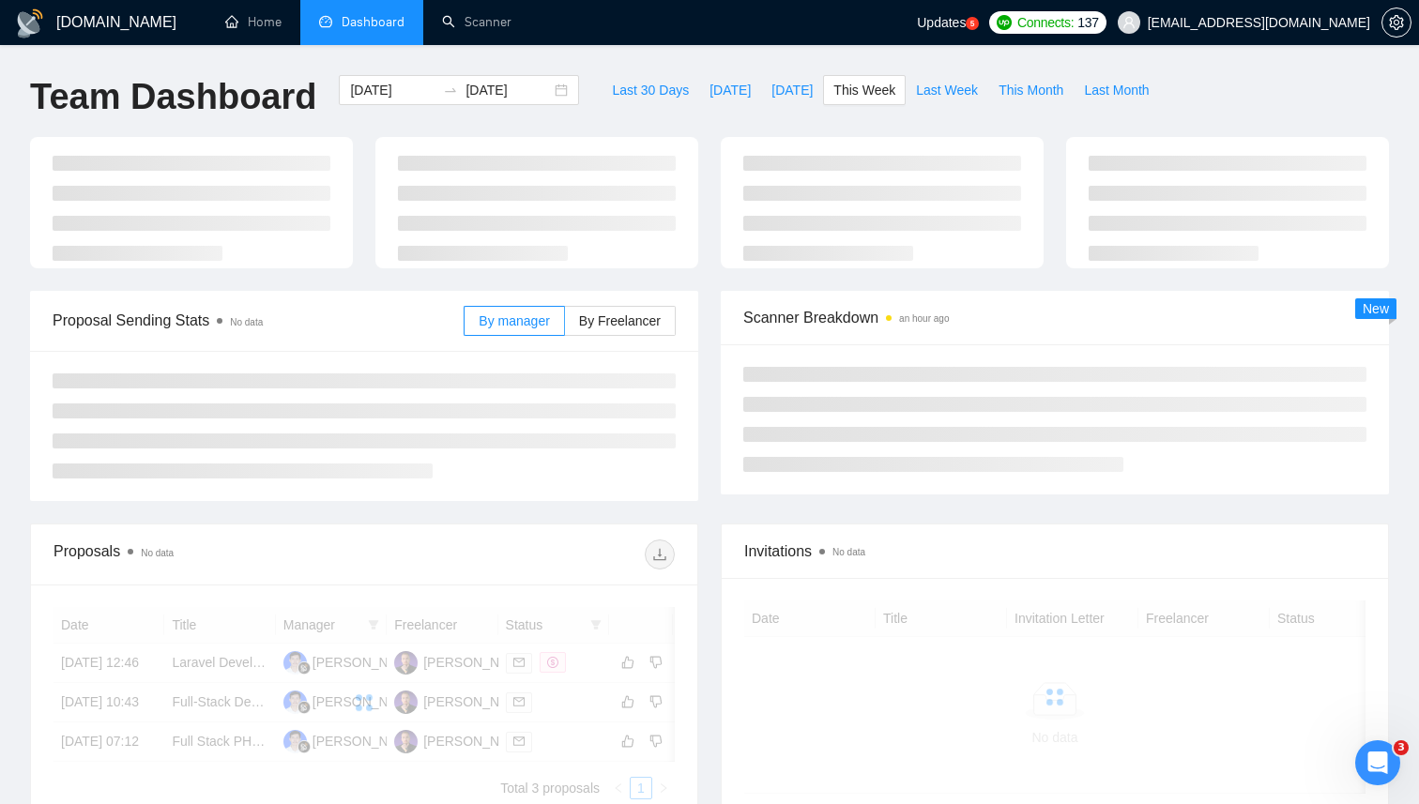
type input "2025-08-17"
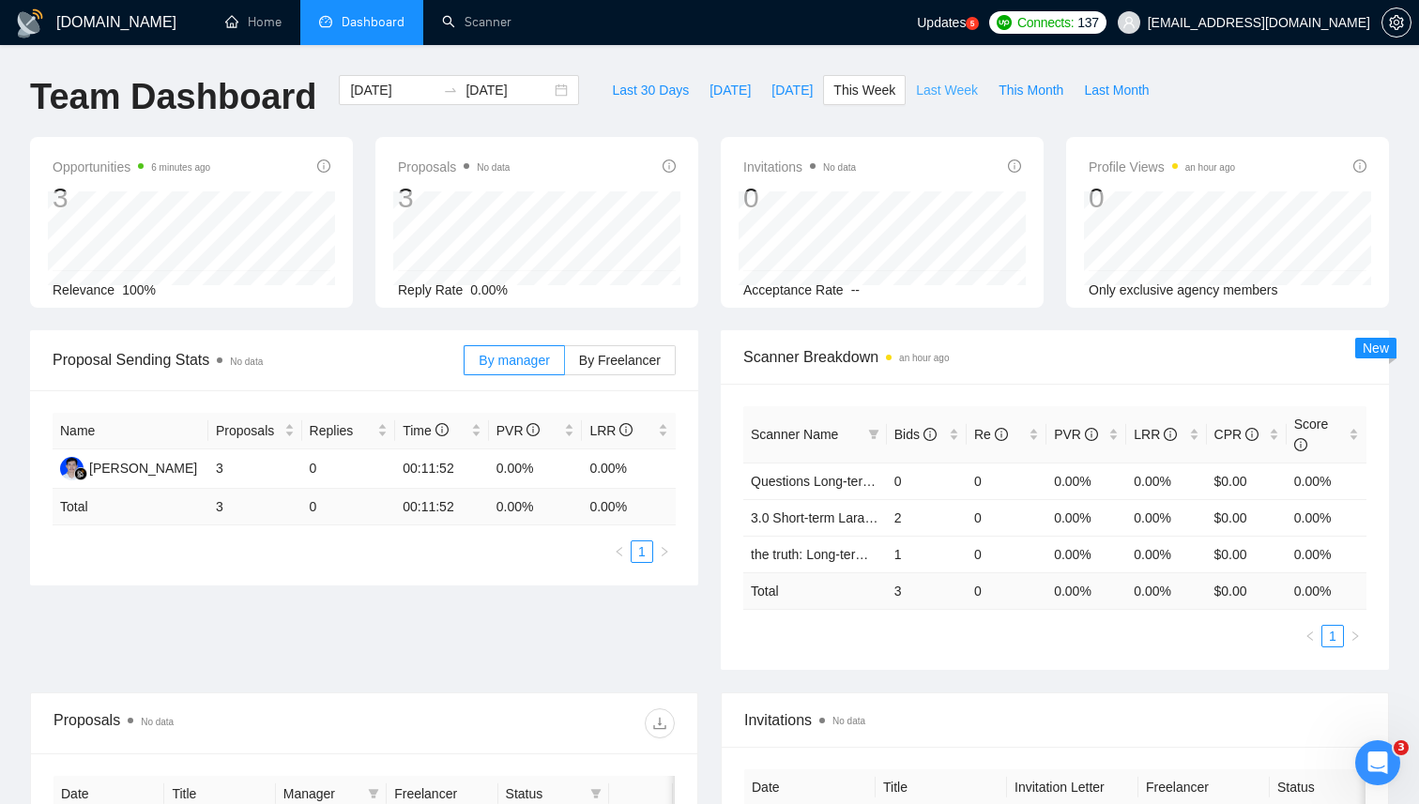
click at [958, 97] on span "Last Week" at bounding box center [947, 90] width 62 height 21
type input "[DATE]"
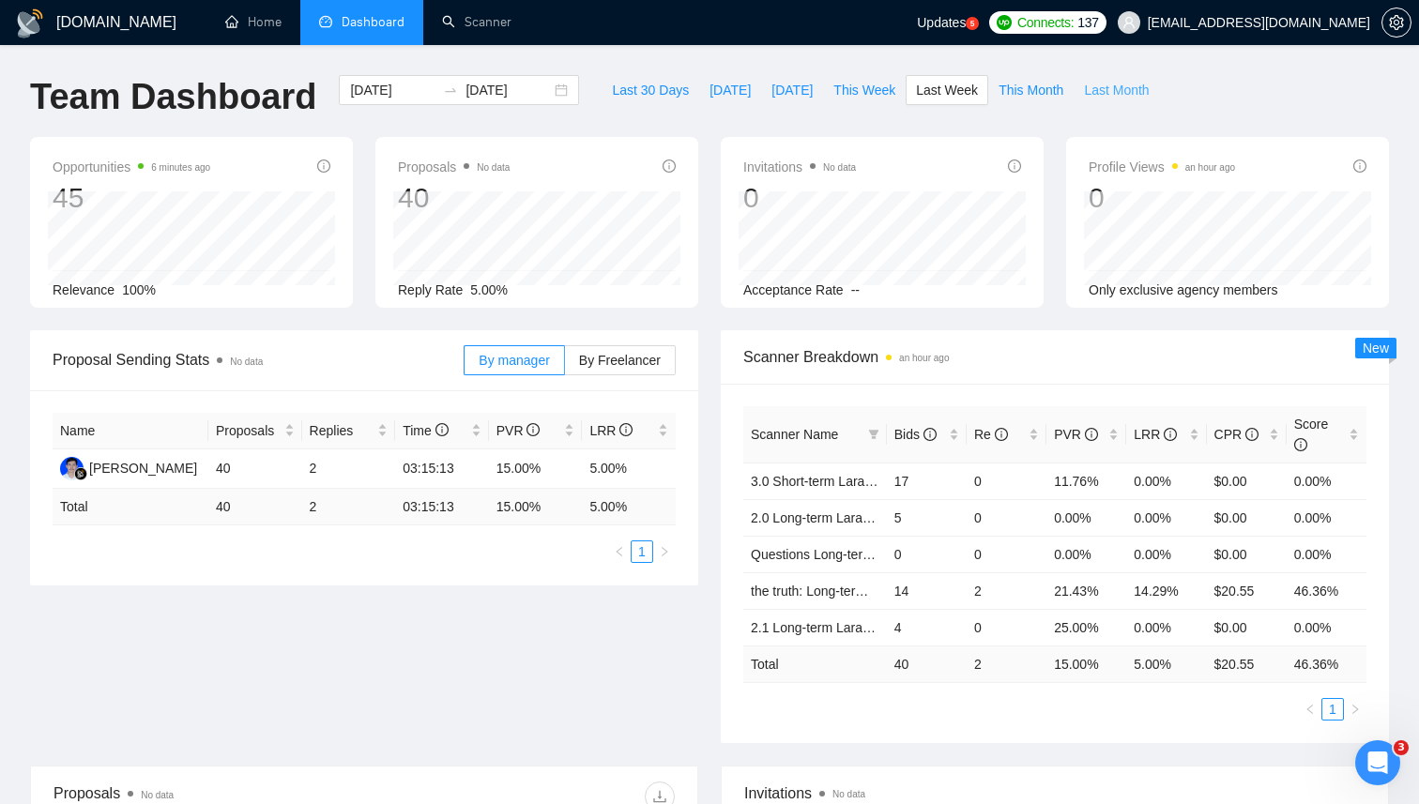
click at [1105, 84] on span "Last Month" at bounding box center [1116, 90] width 65 height 21
type input "[DATE]"
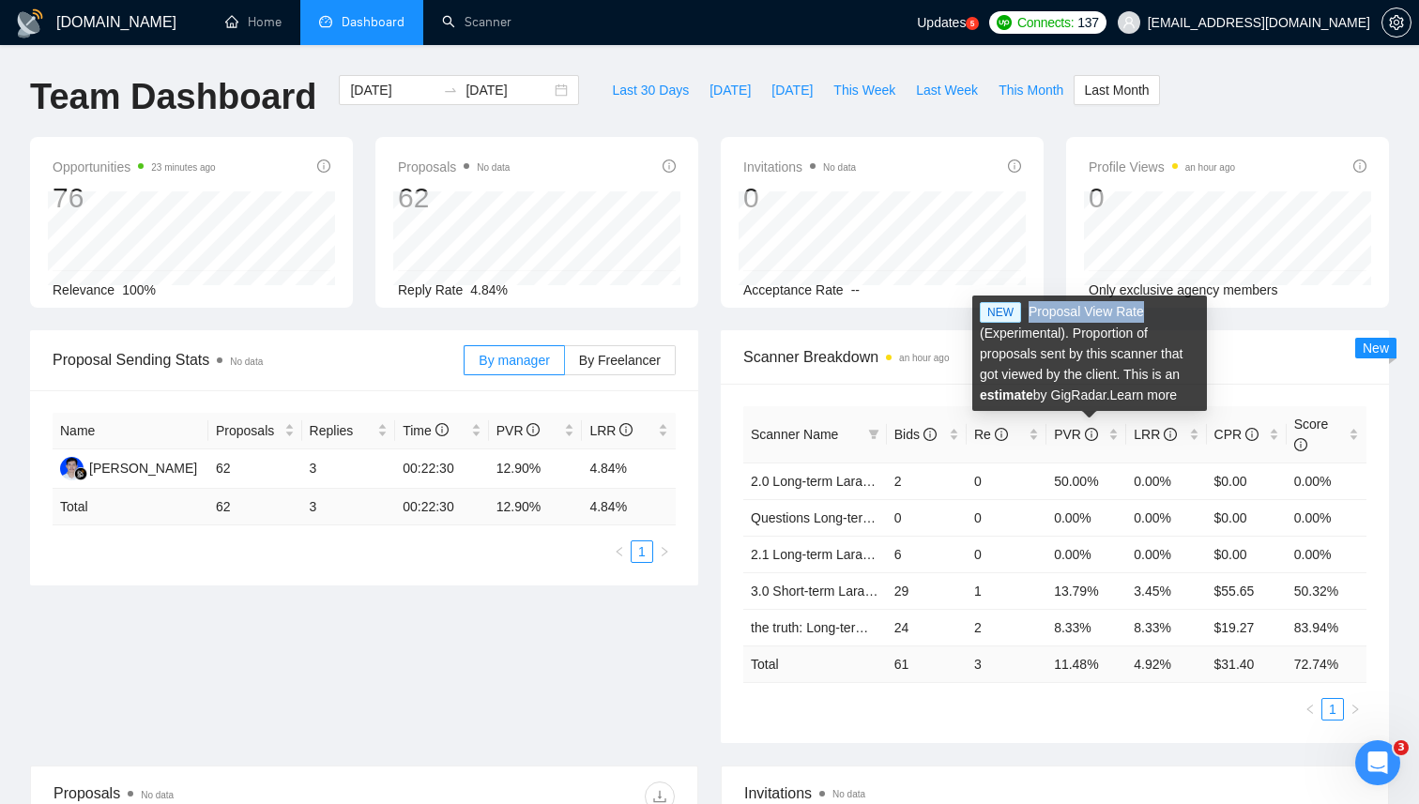
drag, startPoint x: 1029, startPoint y: 311, endPoint x: 1170, endPoint y: 313, distance: 140.8
click at [1170, 313] on div "NEW Proposal View Rate (Experimental). Proportion of proposals sent by this sca…" at bounding box center [1089, 353] width 235 height 115
copy div "Proposal View Rate"
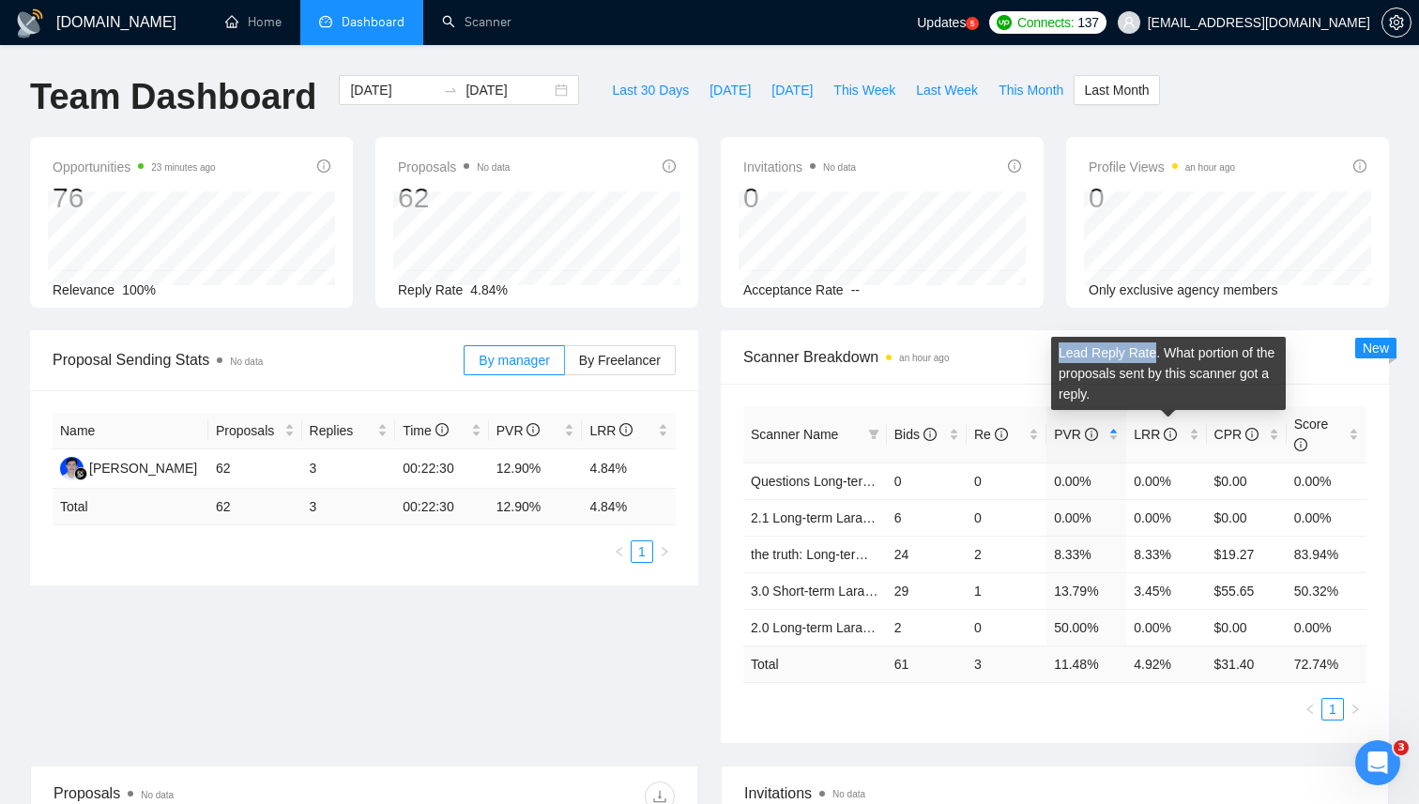
drag, startPoint x: 1057, startPoint y: 353, endPoint x: 1154, endPoint y: 352, distance: 96.6
click at [1154, 352] on div "Lead Reply Rate. What portion of the proposals sent by this scanner got a reply." at bounding box center [1168, 373] width 235 height 73
copy div "Lead Reply Rate"
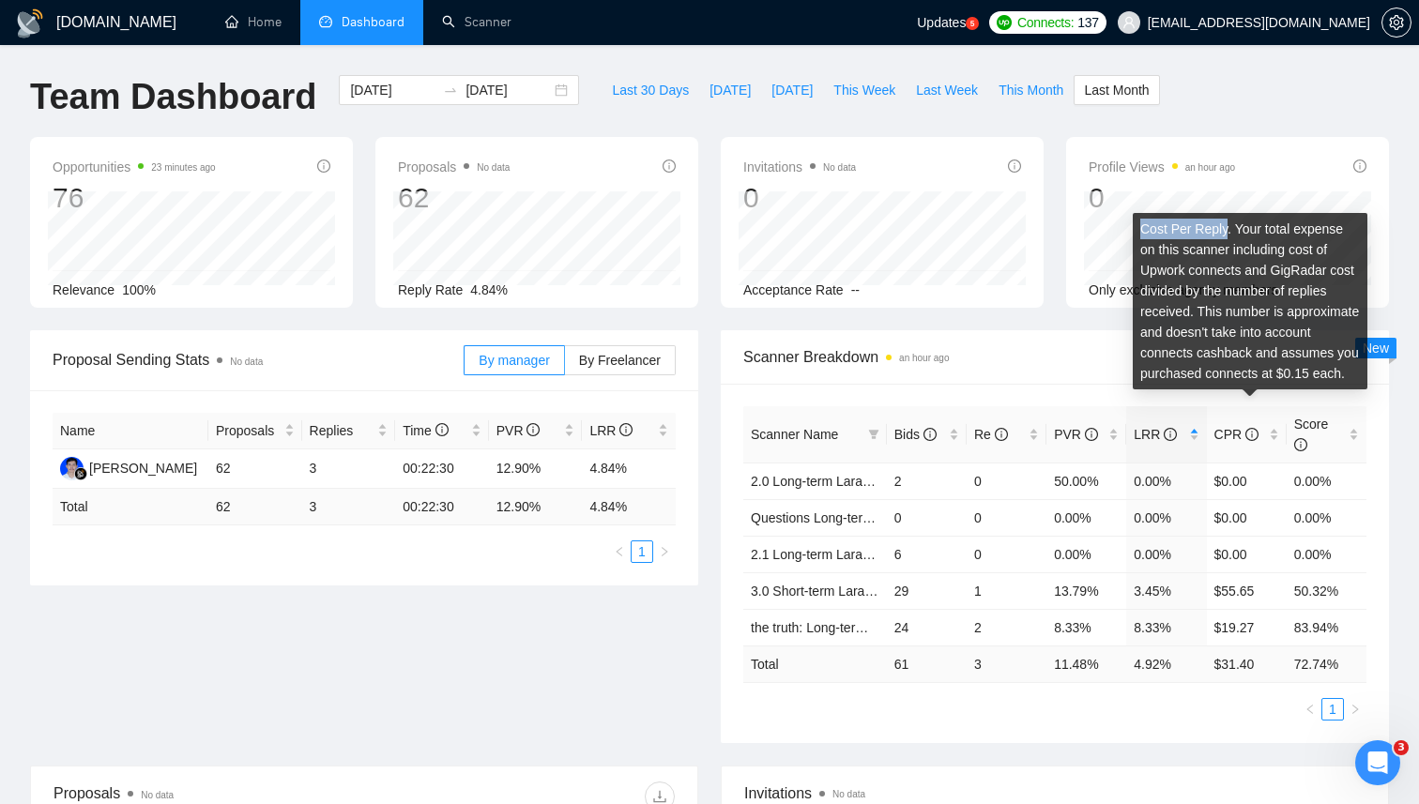
drag, startPoint x: 1141, startPoint y: 229, endPoint x: 1227, endPoint y: 229, distance: 86.3
click at [1227, 229] on div "Cost Per Reply. Your total expense on this scanner including cost of Upwork con…" at bounding box center [1250, 301] width 235 height 176
copy div "Cost Per Reply"
